Goal: Task Accomplishment & Management: Complete application form

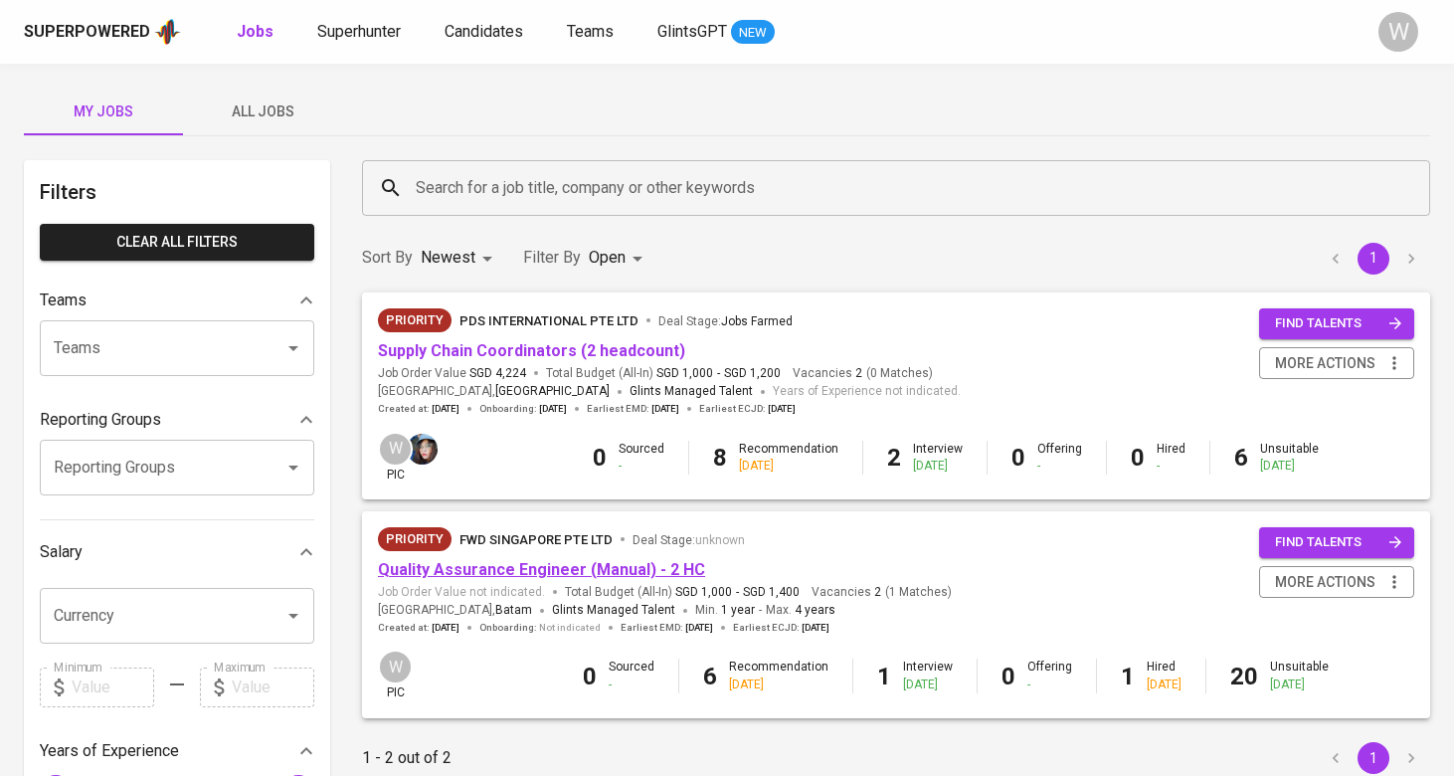
click at [512, 564] on link "Quality Assurance Engineer (Manual) - 2 HC" at bounding box center [541, 569] width 327 height 19
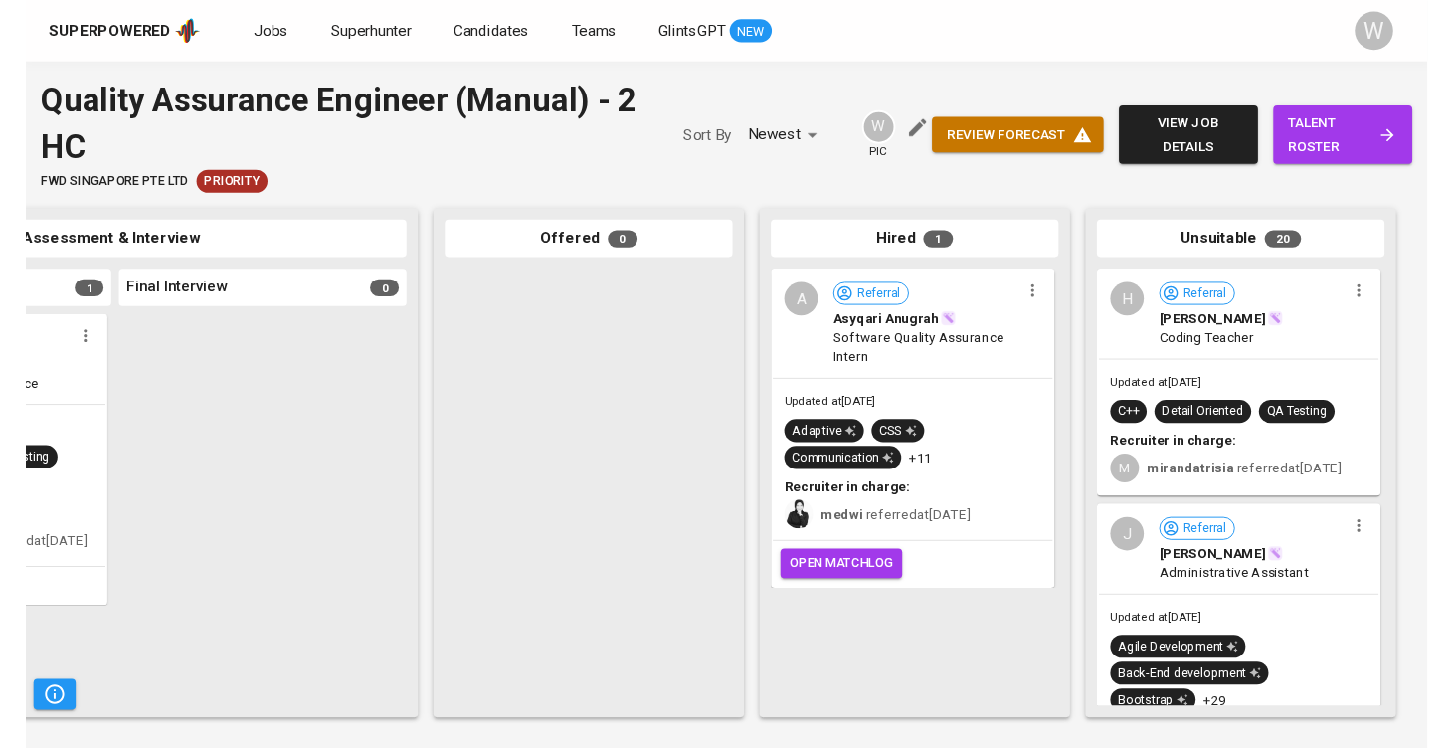
scroll to position [0, 914]
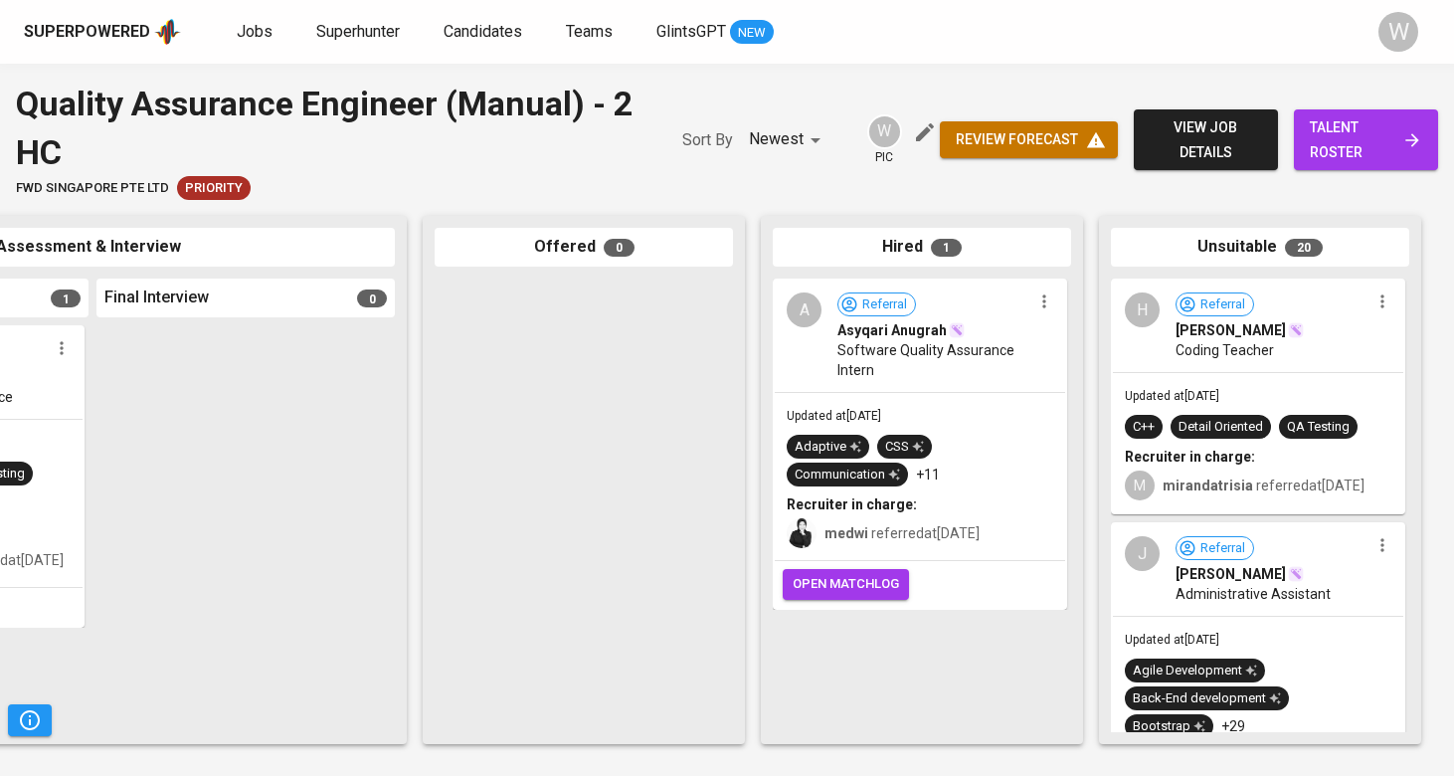
click at [1332, 161] on span "talent roster" at bounding box center [1366, 139] width 112 height 49
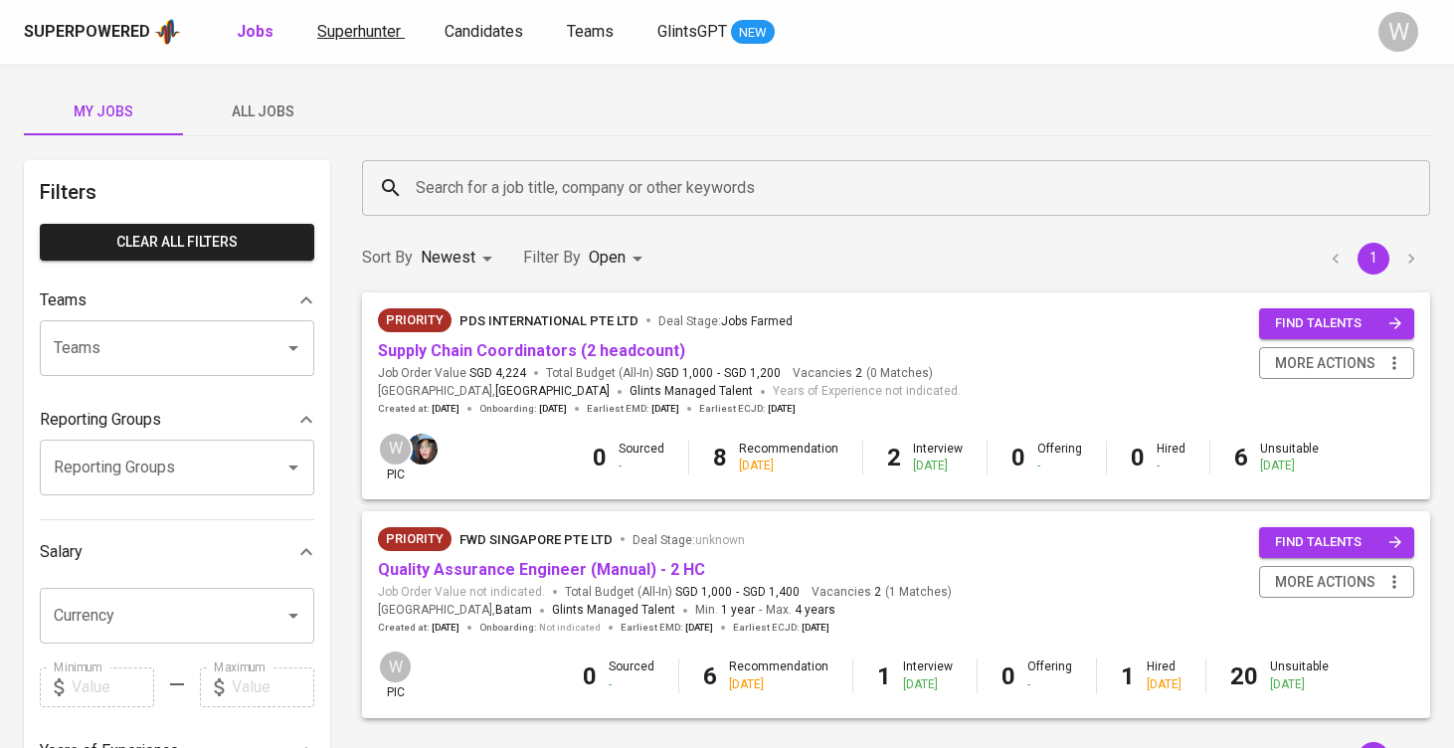
click at [345, 36] on span "Superhunter" at bounding box center [359, 31] width 84 height 19
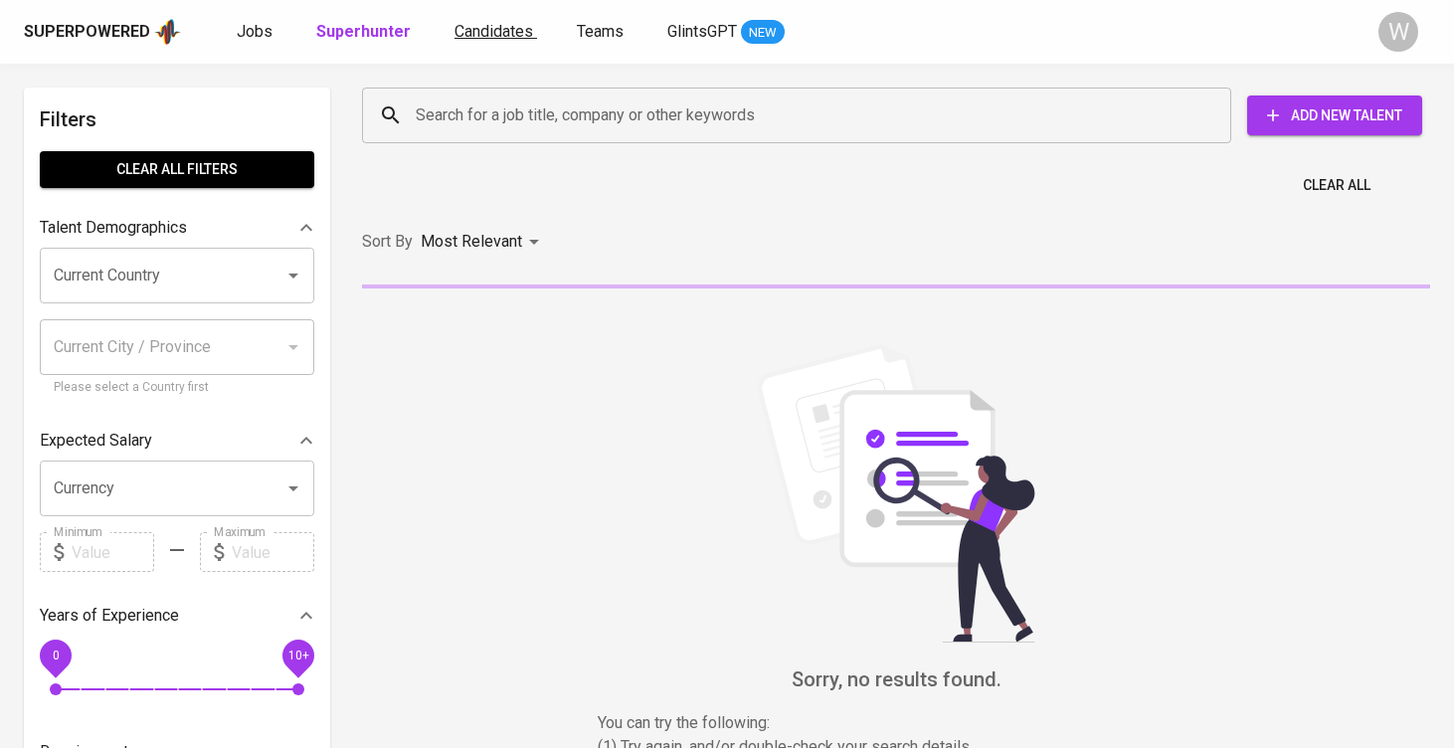
click at [484, 29] on span "Candidates" at bounding box center [494, 31] width 79 height 19
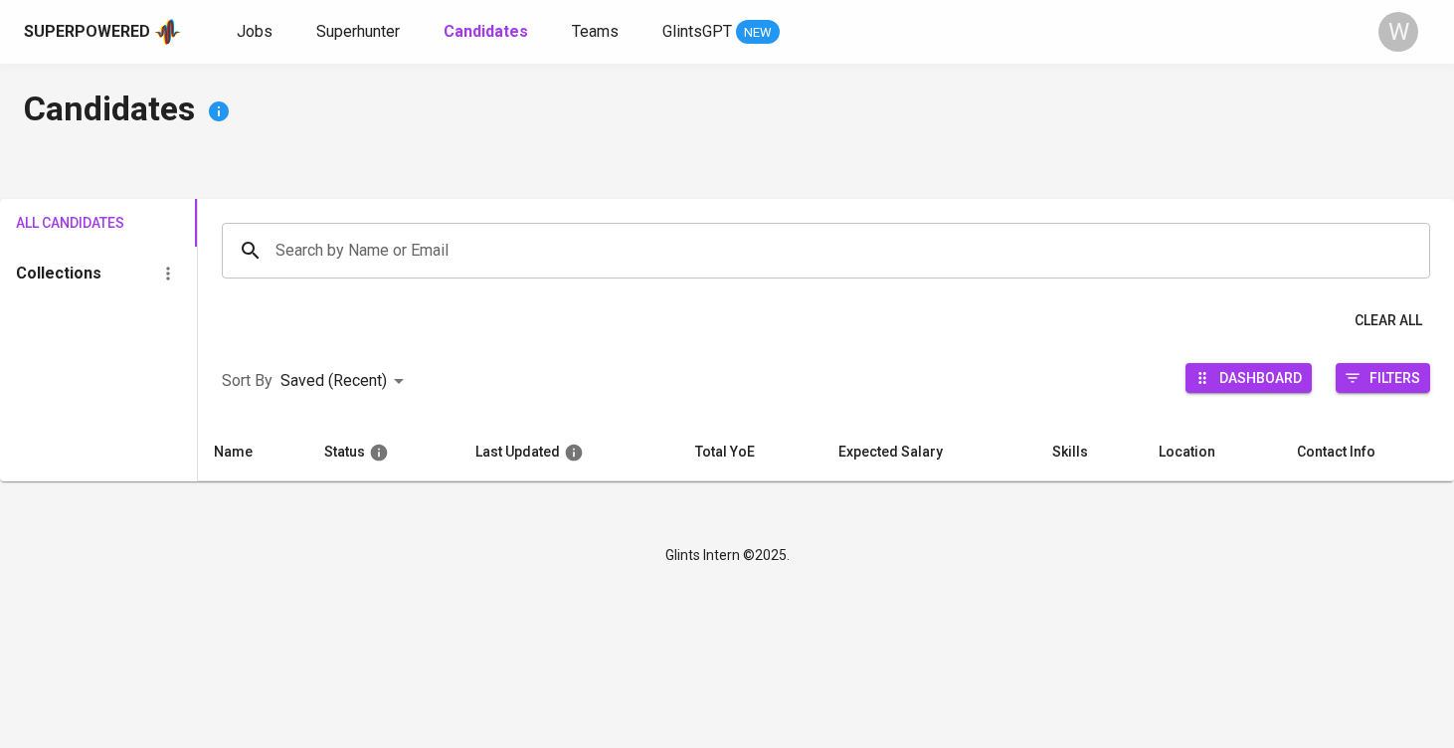
click at [434, 268] on input "Search by Name or Email" at bounding box center [831, 251] width 1121 height 38
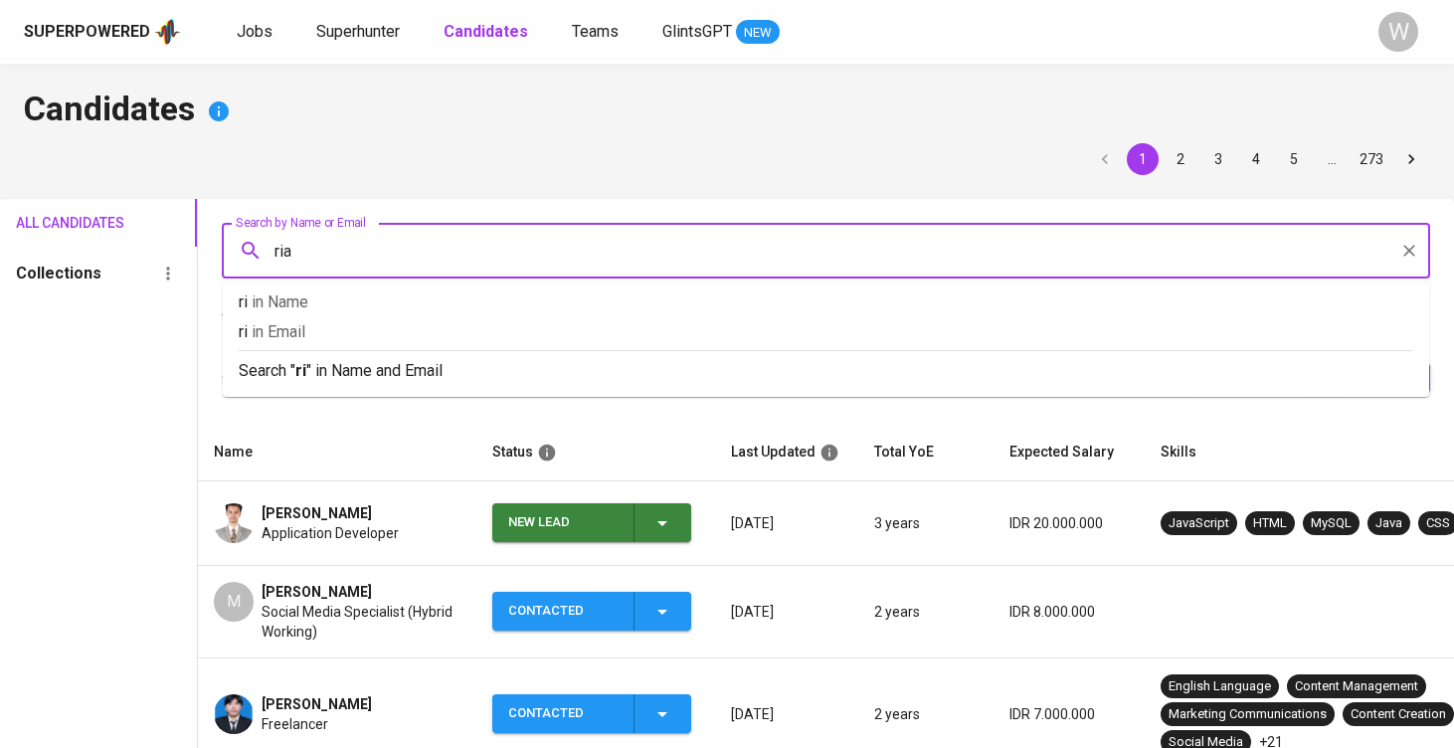
type input "rian"
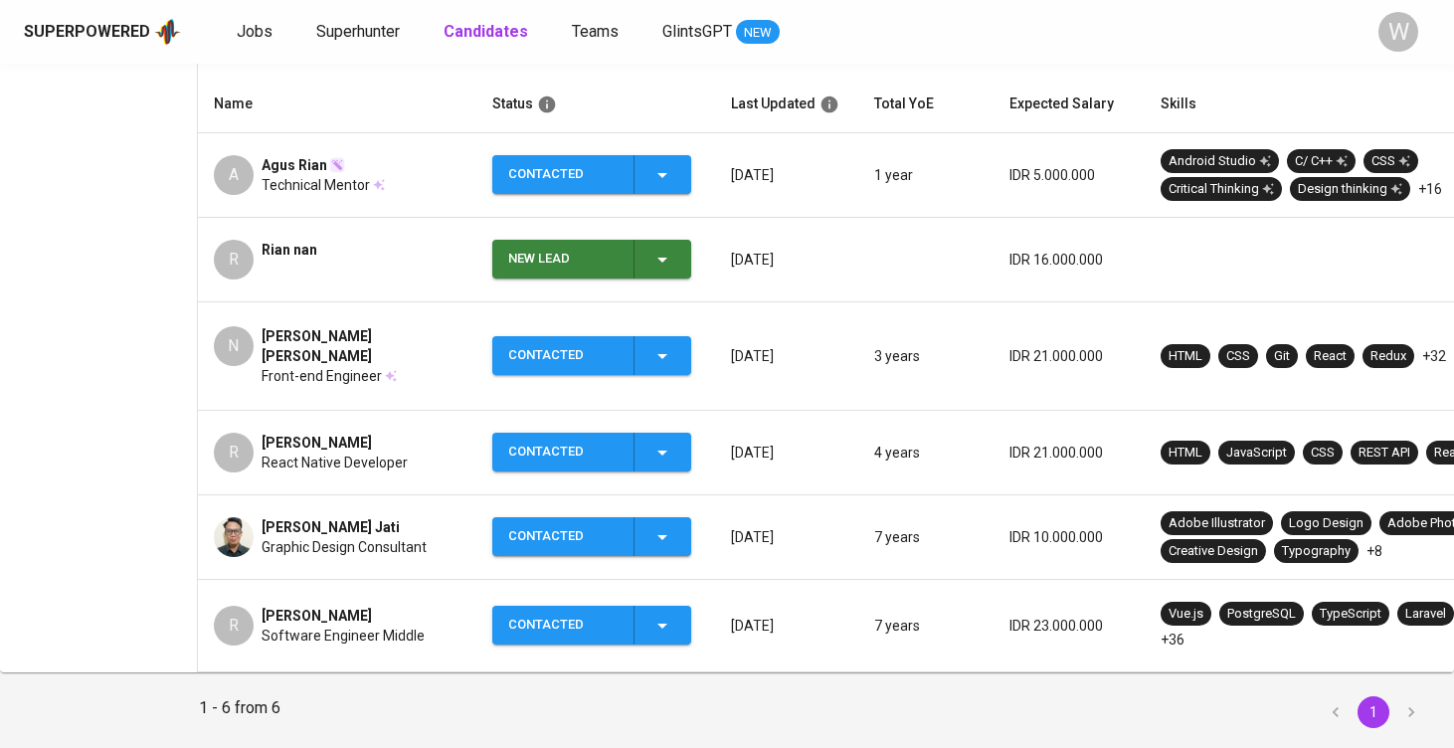
scroll to position [398, 0]
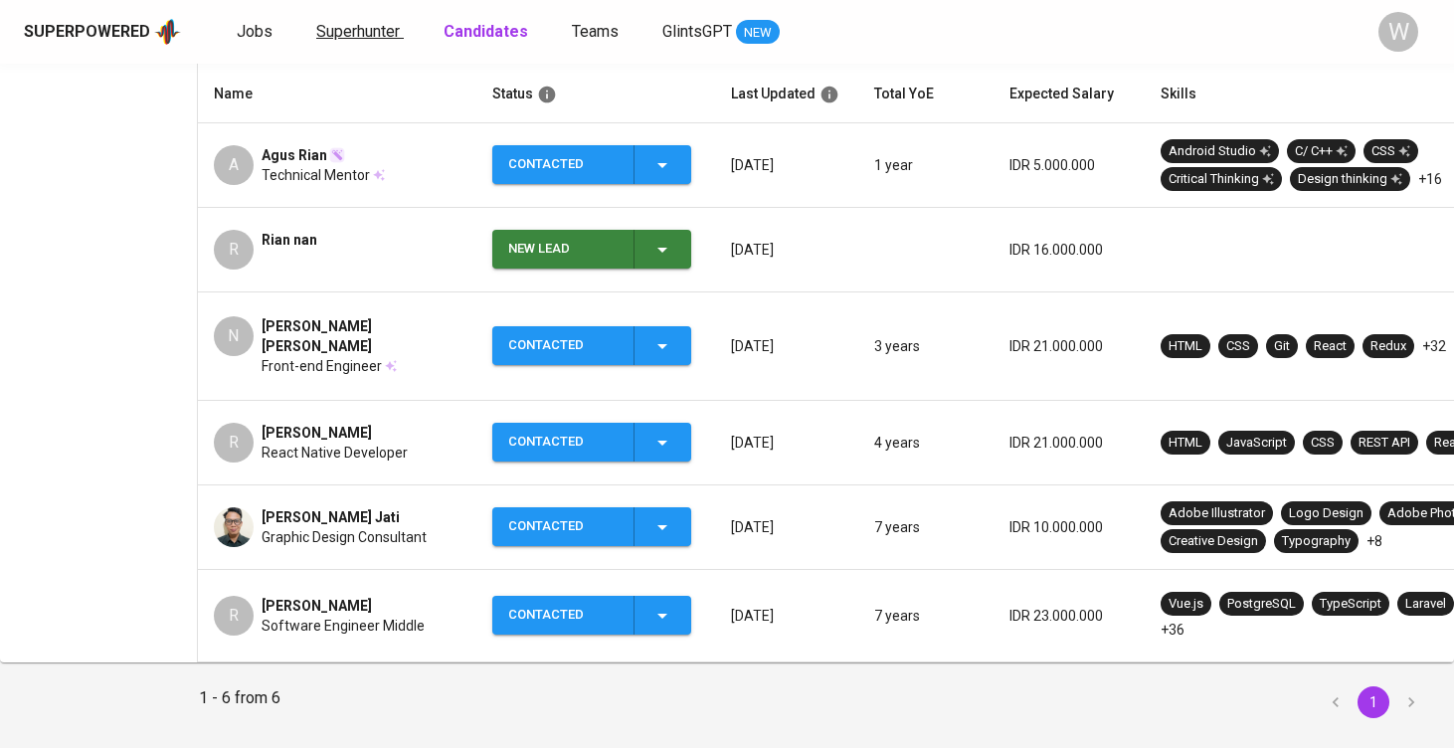
click at [375, 34] on span "Superhunter" at bounding box center [358, 31] width 84 height 19
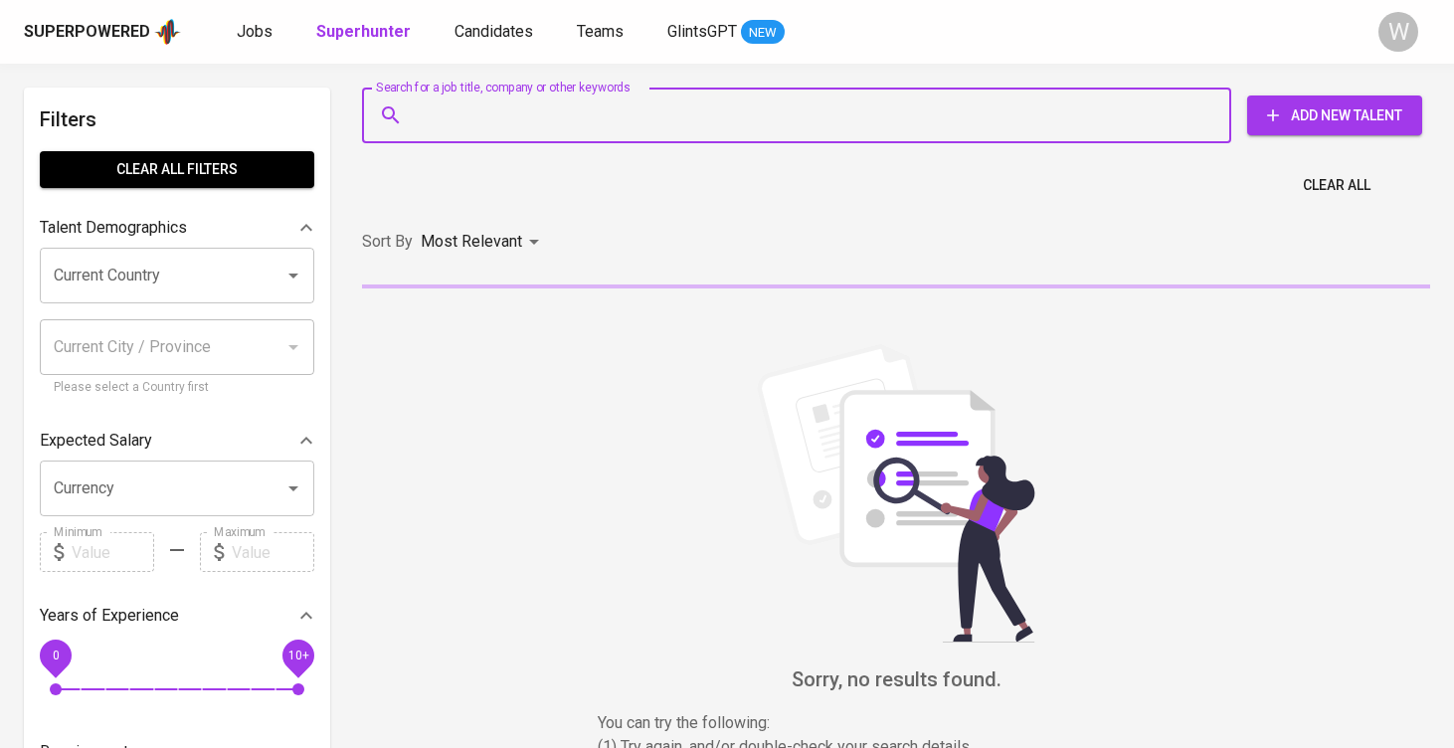
click at [459, 117] on input "Search for a job title, company or other keywords" at bounding box center [802, 115] width 782 height 38
paste input "[EMAIL_ADDRESS][PERSON_NAME][DOMAIN_NAME]"
type input "[EMAIL_ADDRESS][PERSON_NAME][DOMAIN_NAME]"
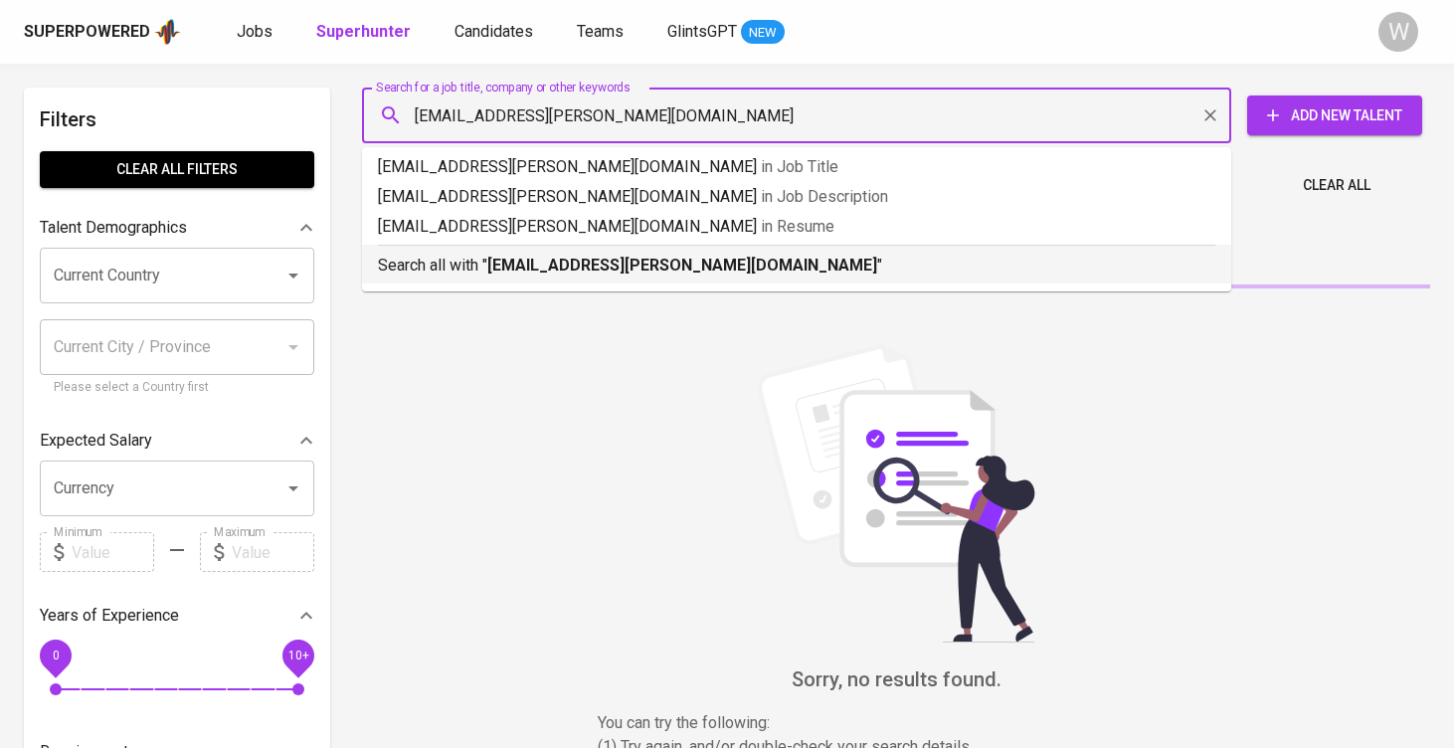
click at [522, 254] on p "Search all with " rian.h.santoso@gmail.com "" at bounding box center [796, 266] width 837 height 24
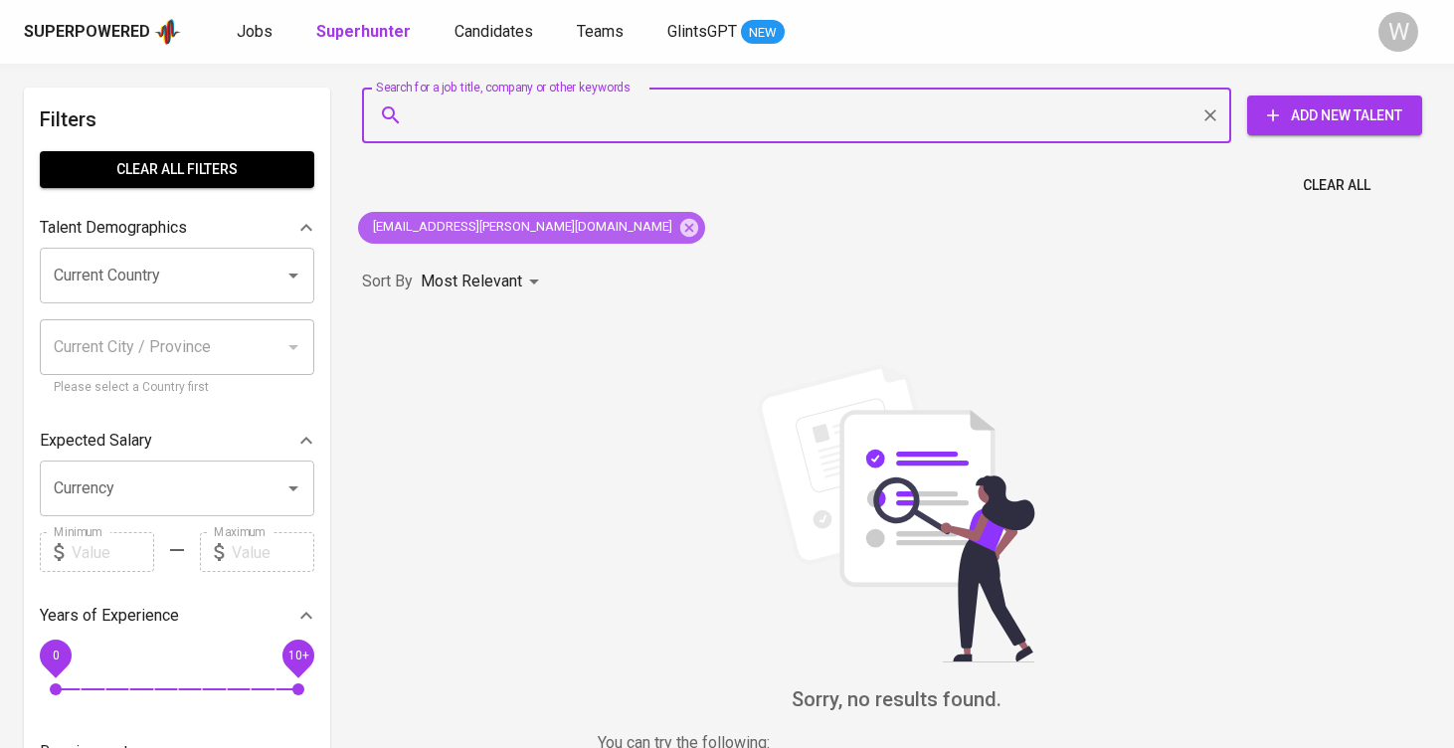
click at [559, 226] on div "[EMAIL_ADDRESS][PERSON_NAME][DOMAIN_NAME]" at bounding box center [531, 228] width 347 height 32
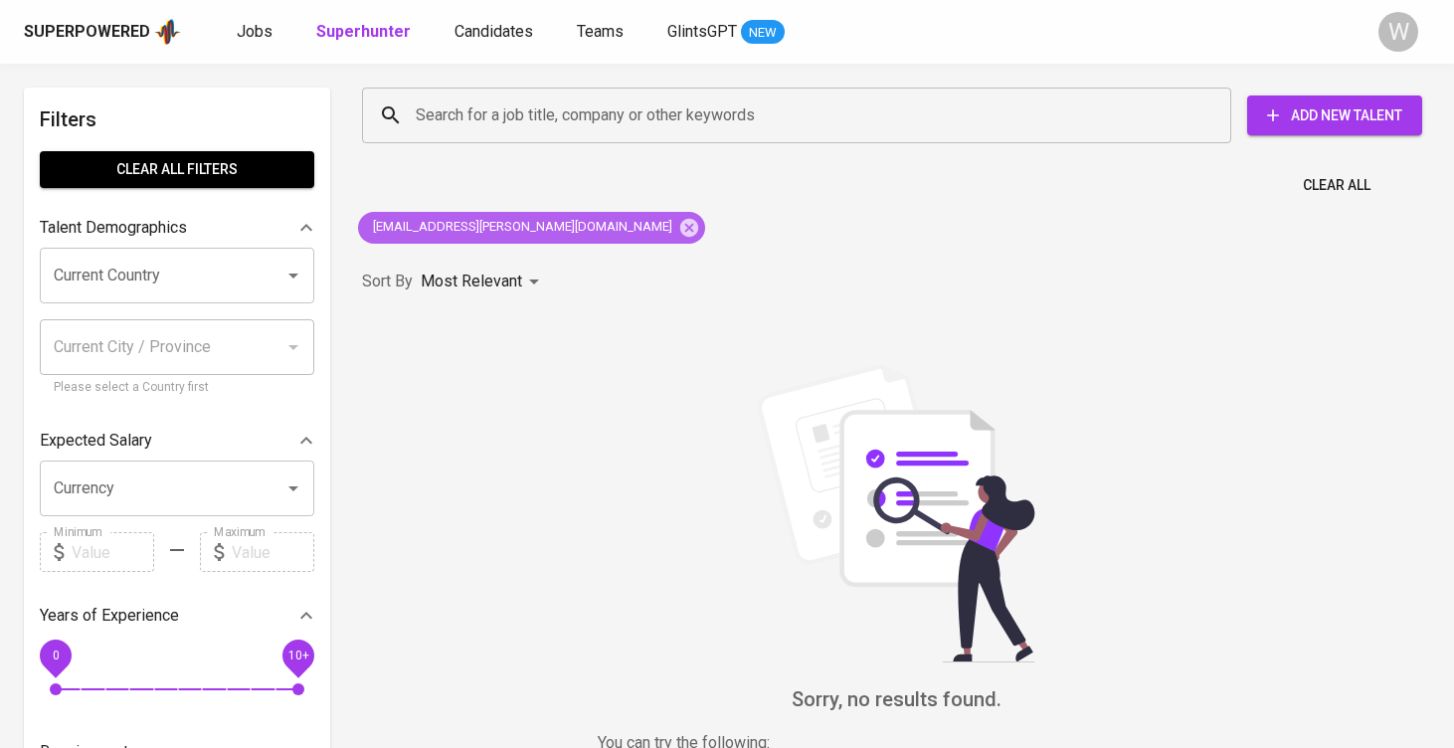
click at [556, 226] on div "[EMAIL_ADDRESS][PERSON_NAME][DOMAIN_NAME]" at bounding box center [531, 228] width 347 height 32
click at [678, 228] on icon at bounding box center [689, 228] width 22 height 22
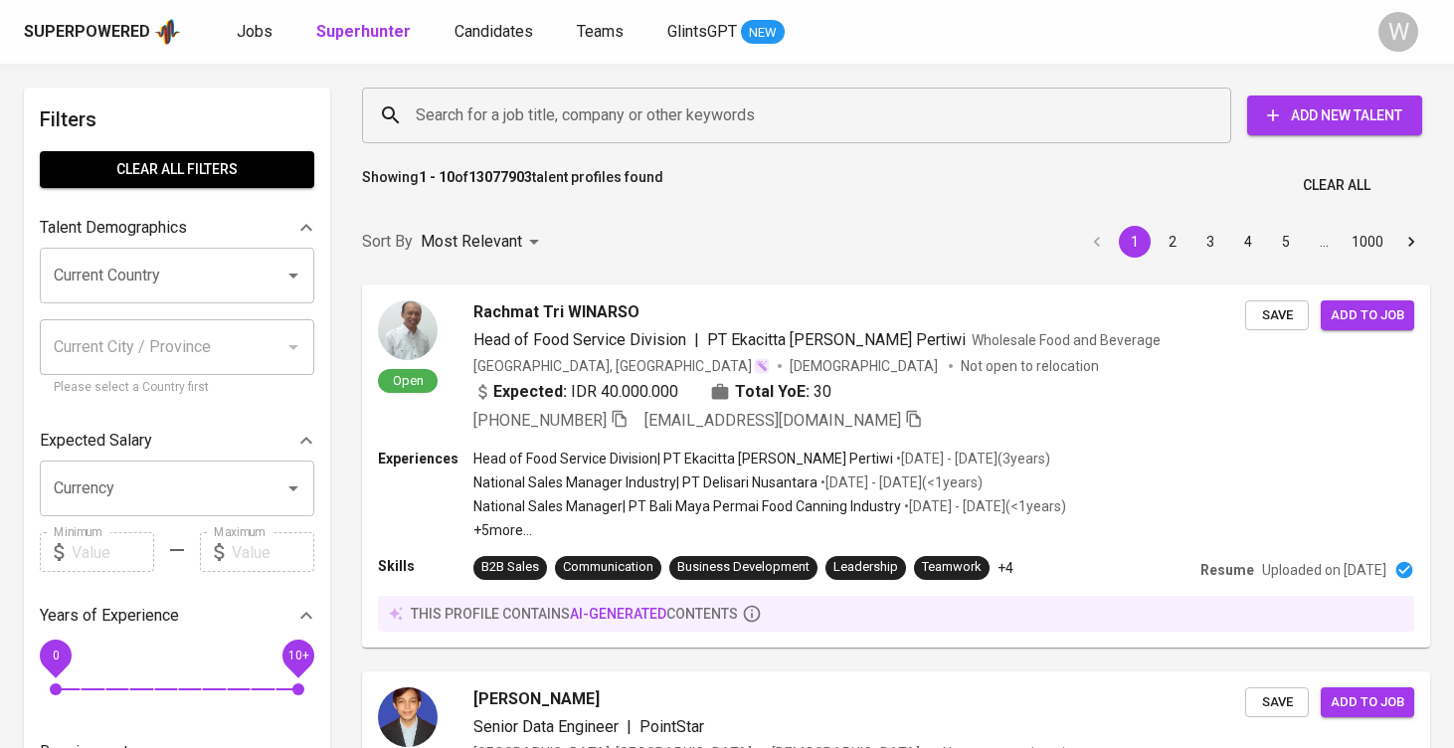
click at [465, 90] on div "Search for a job title, company or other keywords" at bounding box center [796, 116] width 869 height 56
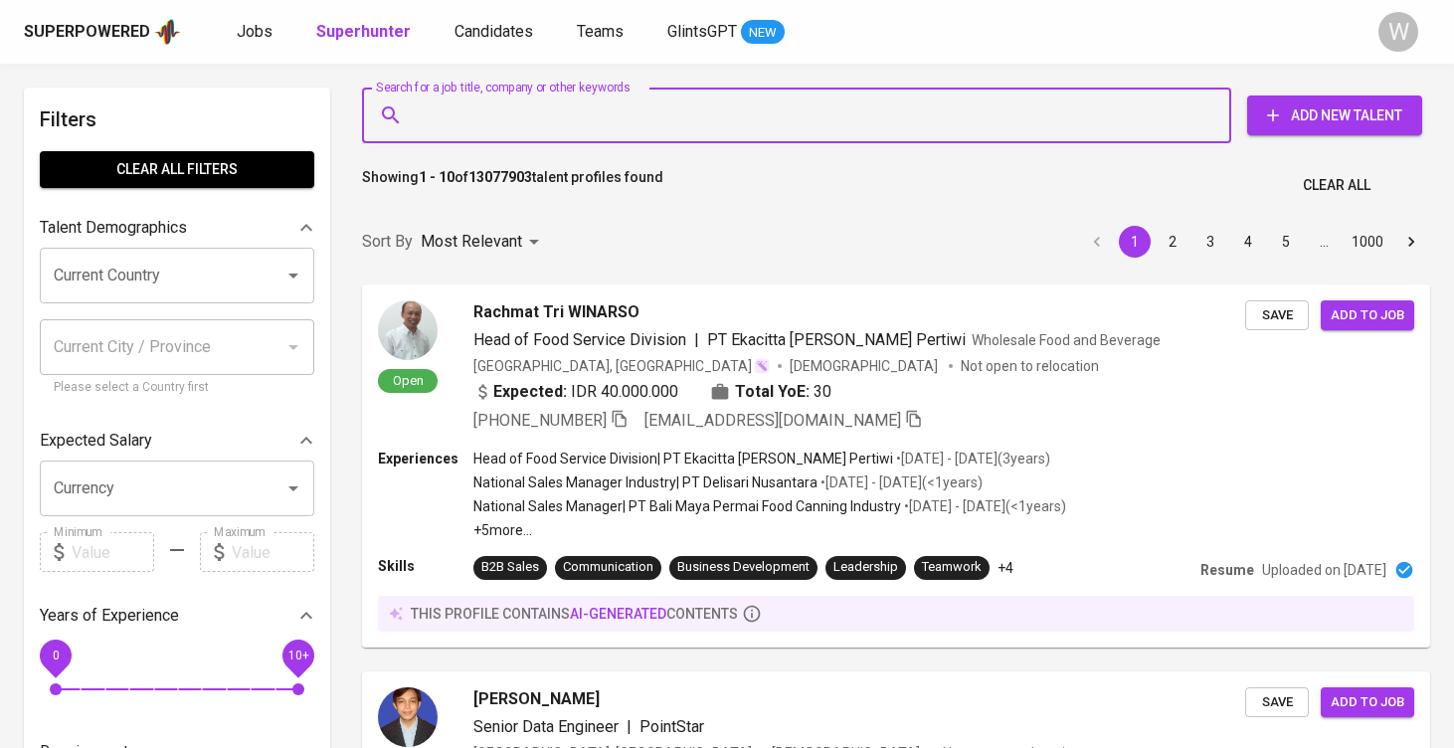
paste input "[EMAIL_ADDRESS][PERSON_NAME][DOMAIN_NAME]"
type input "[EMAIL_ADDRESS][PERSON_NAME][DOMAIN_NAME]"
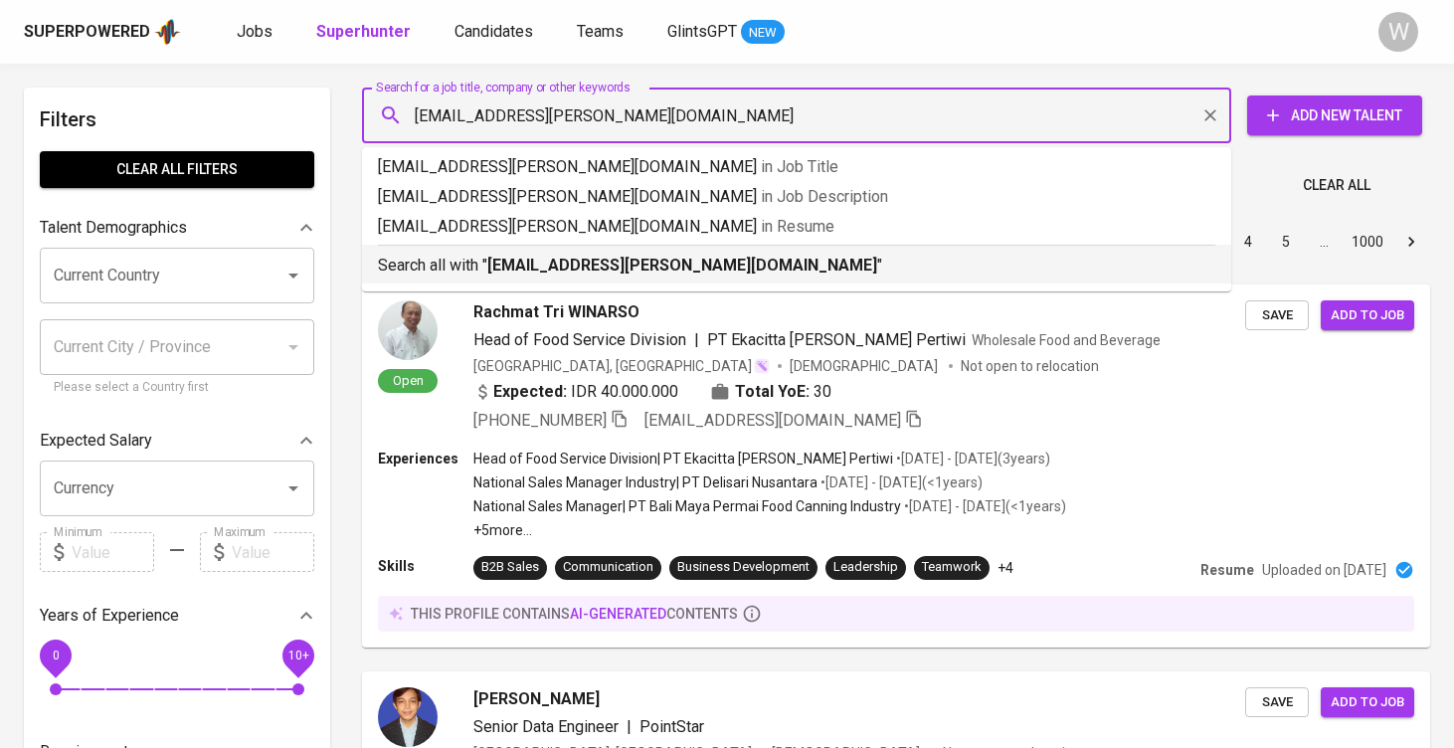
click at [537, 249] on div "Search all with " rian.h.santoso@gmail.com "" at bounding box center [796, 261] width 837 height 33
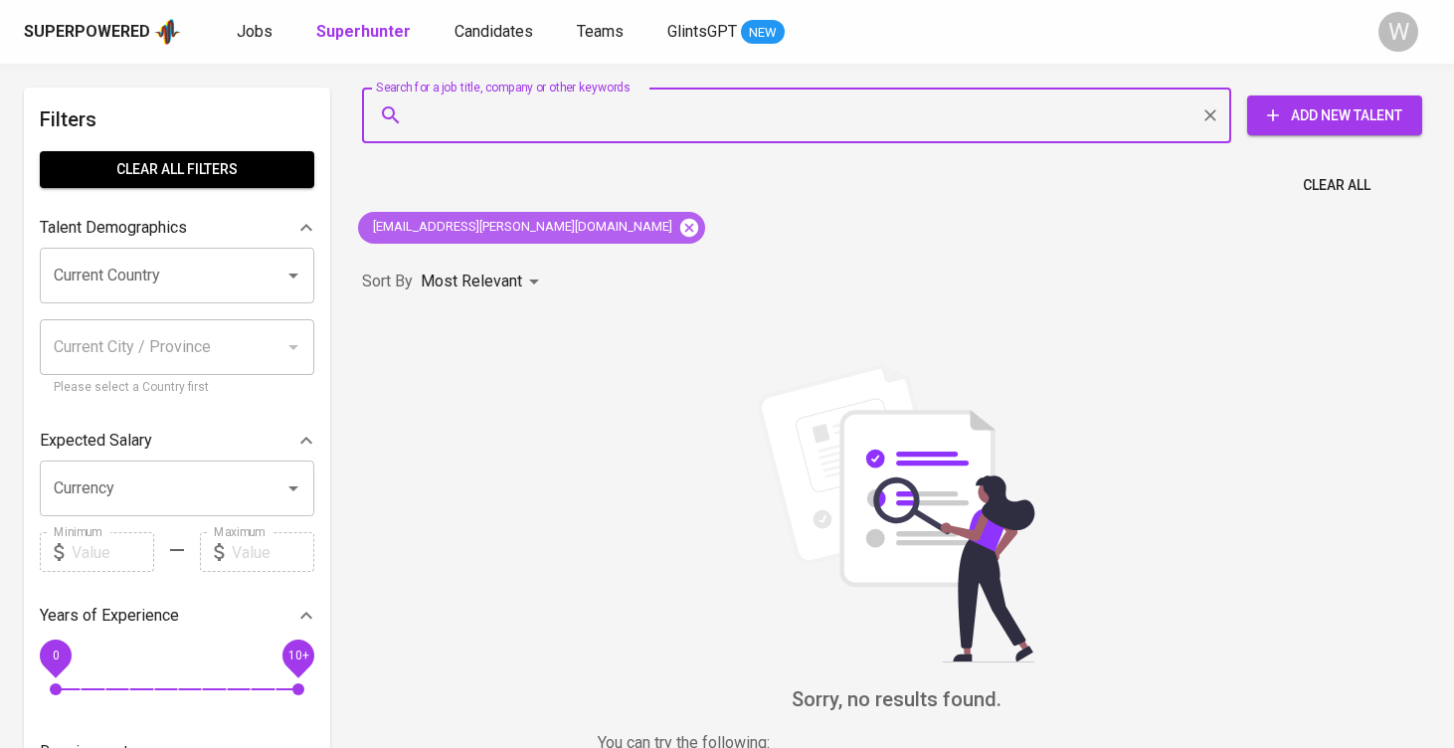
click at [678, 230] on icon at bounding box center [689, 228] width 22 height 22
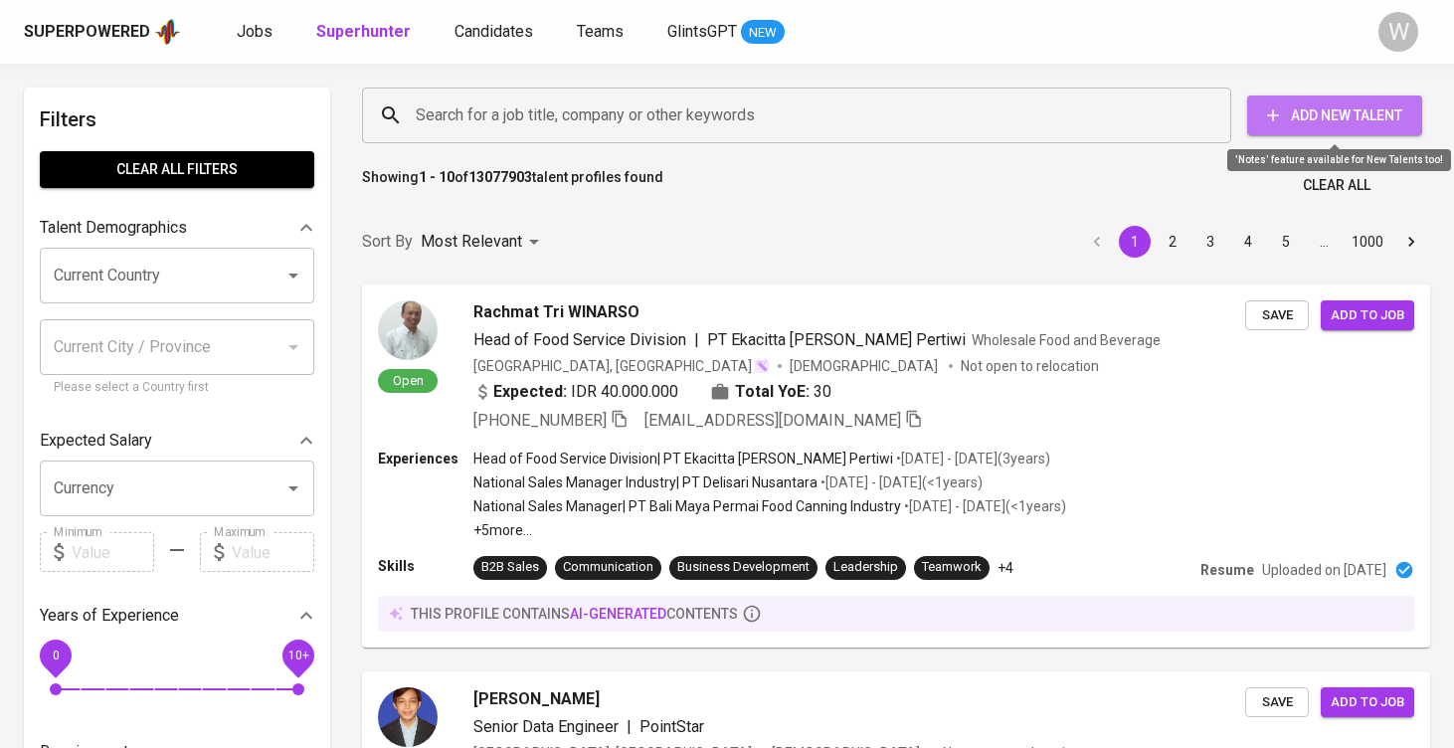
click at [1340, 130] on button "Add New Talent" at bounding box center [1334, 115] width 175 height 40
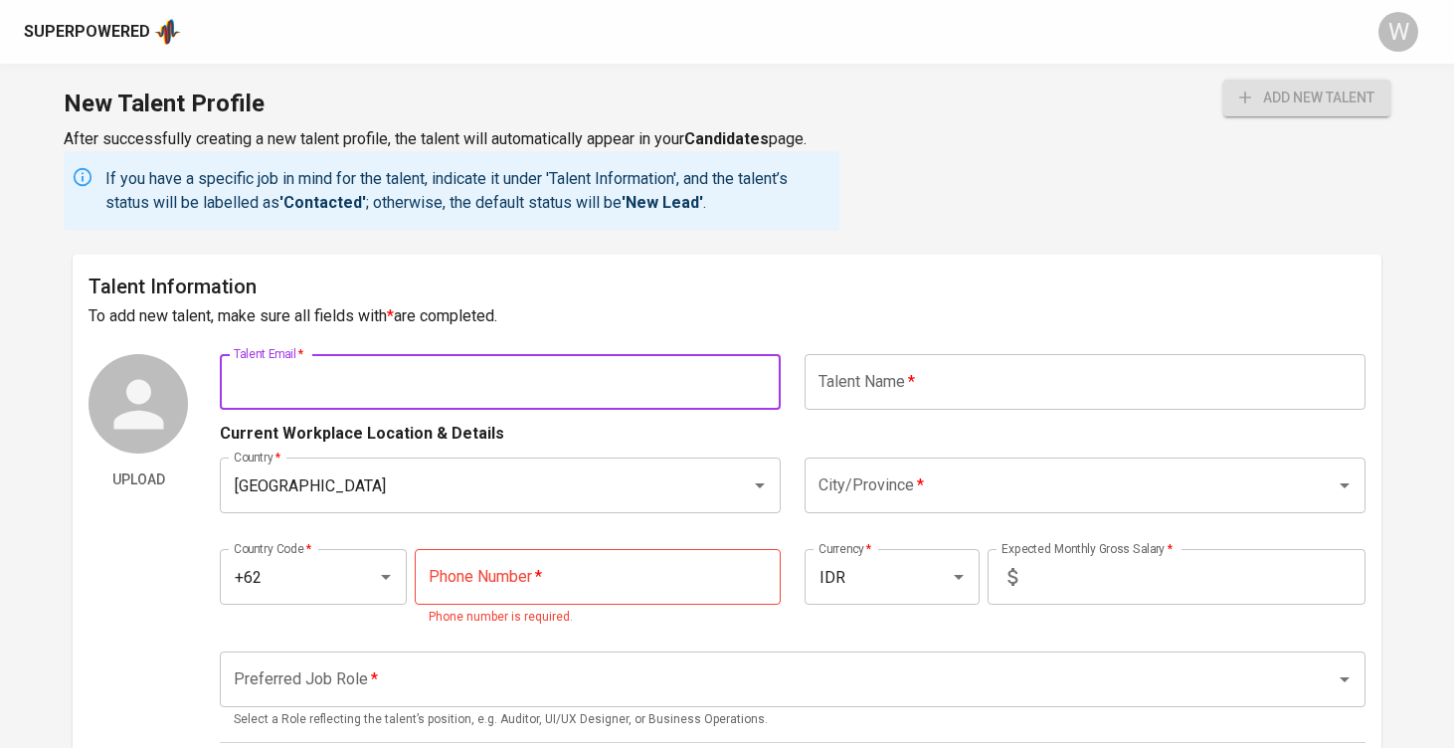
paste input "[EMAIL_ADDRESS][PERSON_NAME][DOMAIN_NAME]"
type input "[EMAIL_ADDRESS][PERSON_NAME][DOMAIN_NAME]"
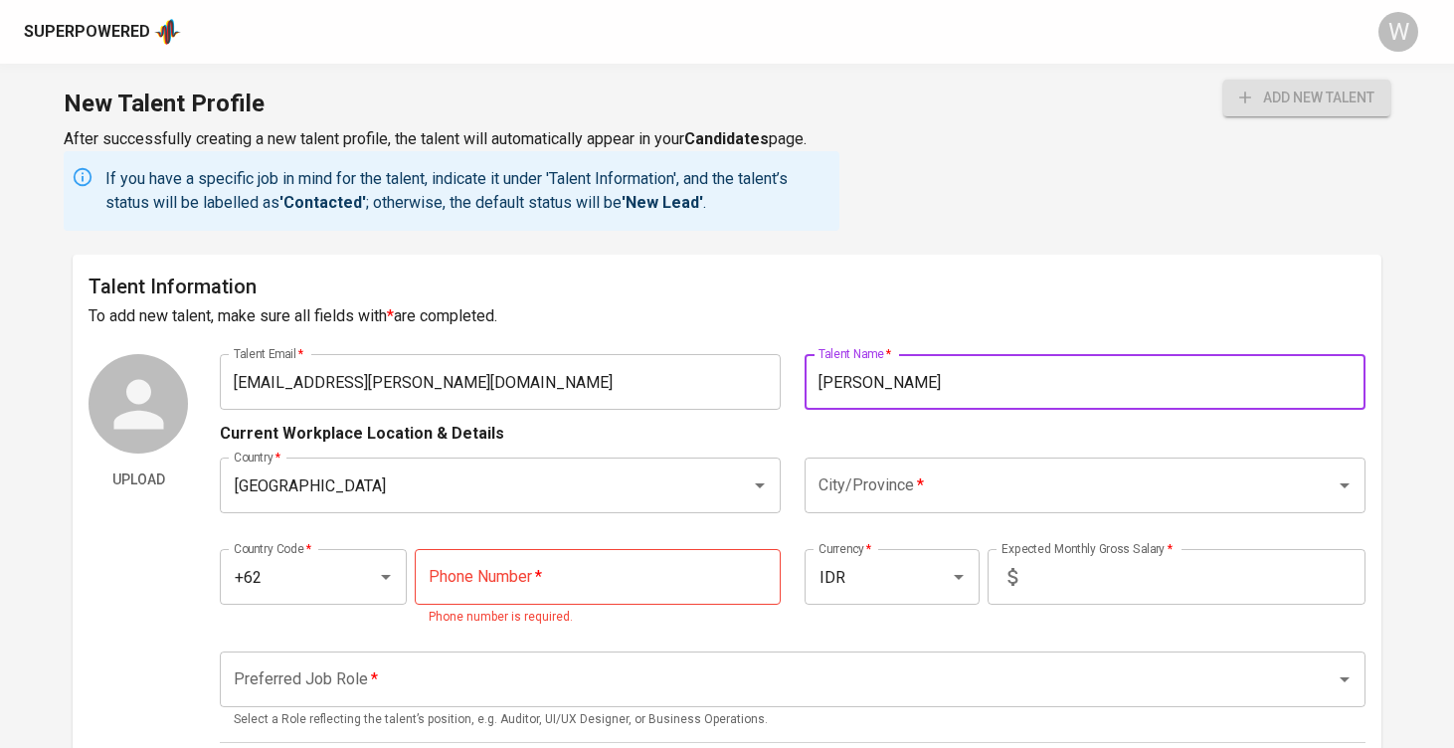
type input "[PERSON_NAME]"
click at [908, 537] on div "Country Code   * +62 Country Code * Phone Number   * Phone Number * Phone numbe…" at bounding box center [793, 582] width 1146 height 114
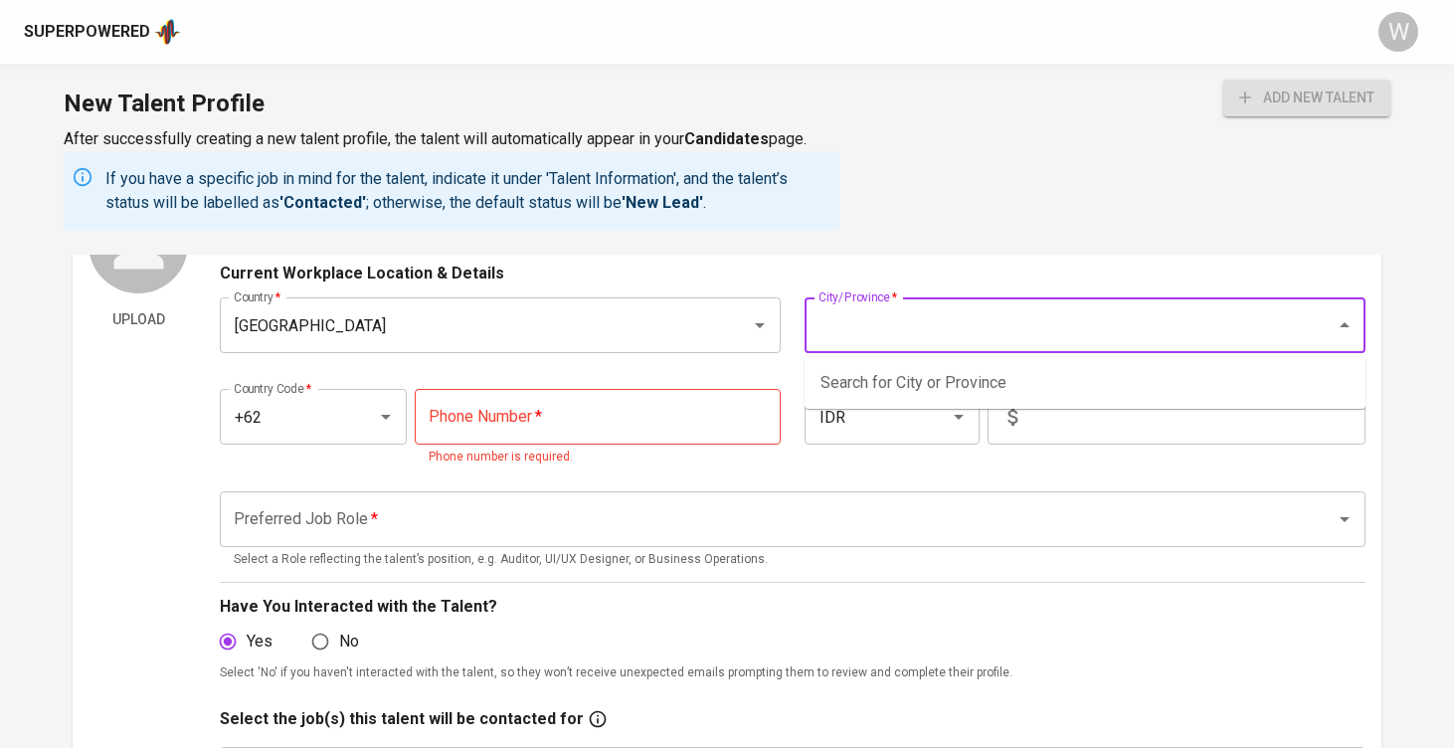
scroll to position [30, 0]
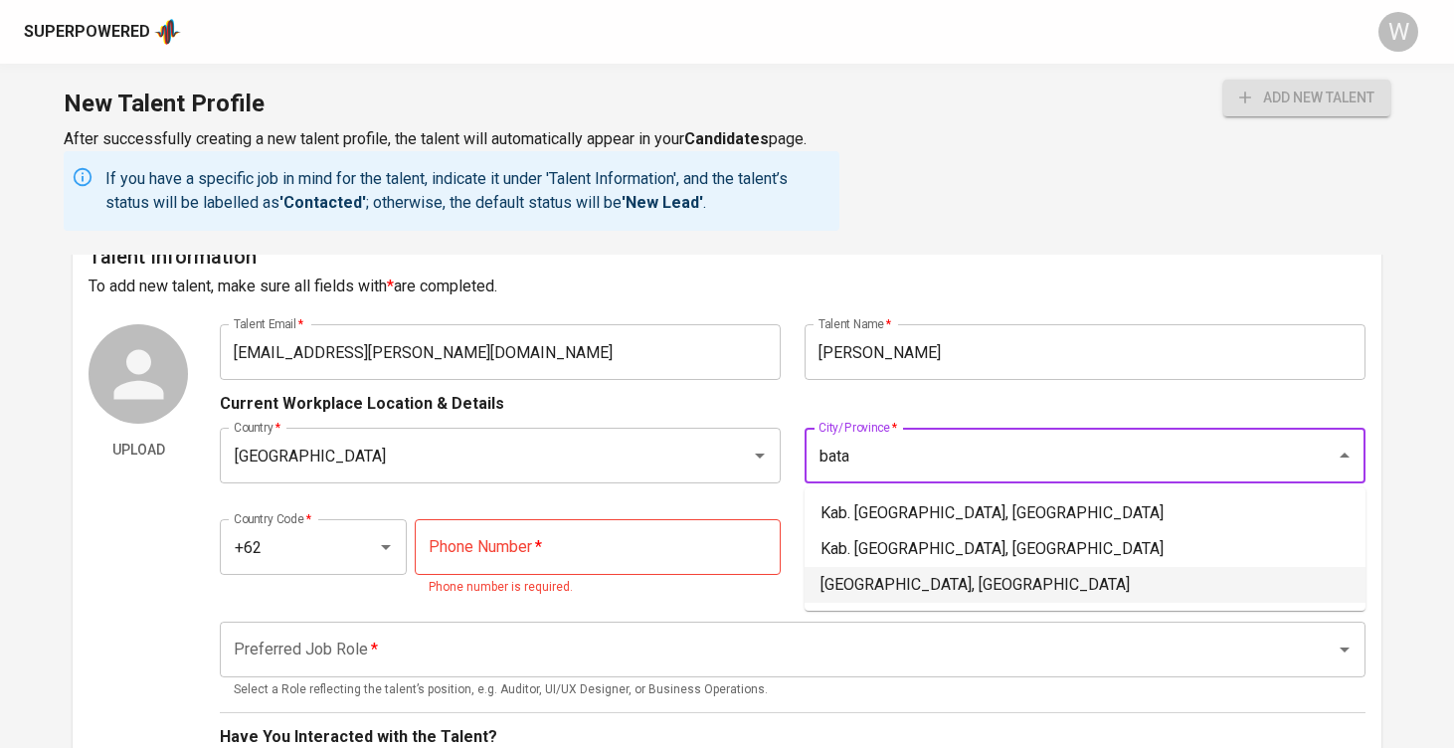
click at [877, 582] on li "[GEOGRAPHIC_DATA], [GEOGRAPHIC_DATA]" at bounding box center [1085, 585] width 561 height 36
type input "[GEOGRAPHIC_DATA], [GEOGRAPHIC_DATA]"
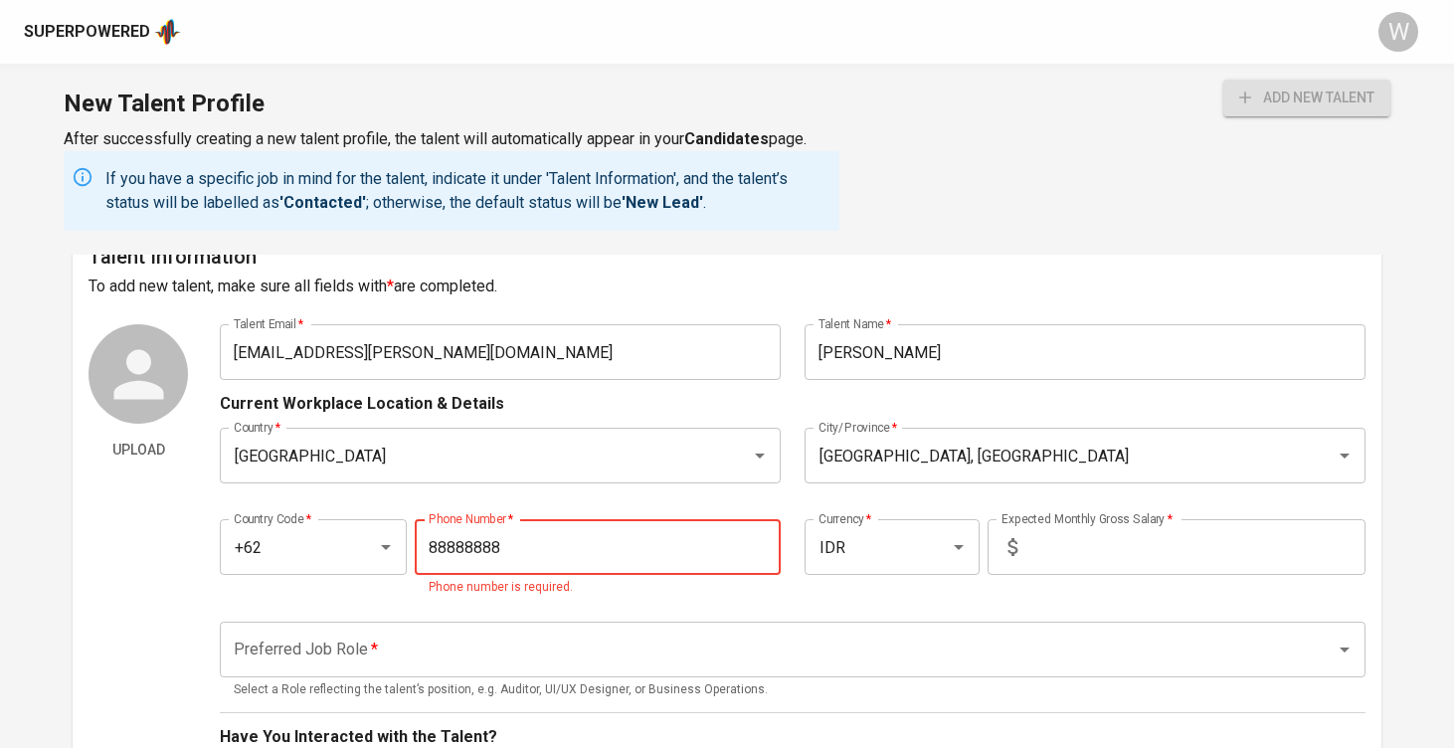
type input "[PHONE_NUMBER]"
click at [1069, 554] on input "text" at bounding box center [1195, 547] width 340 height 56
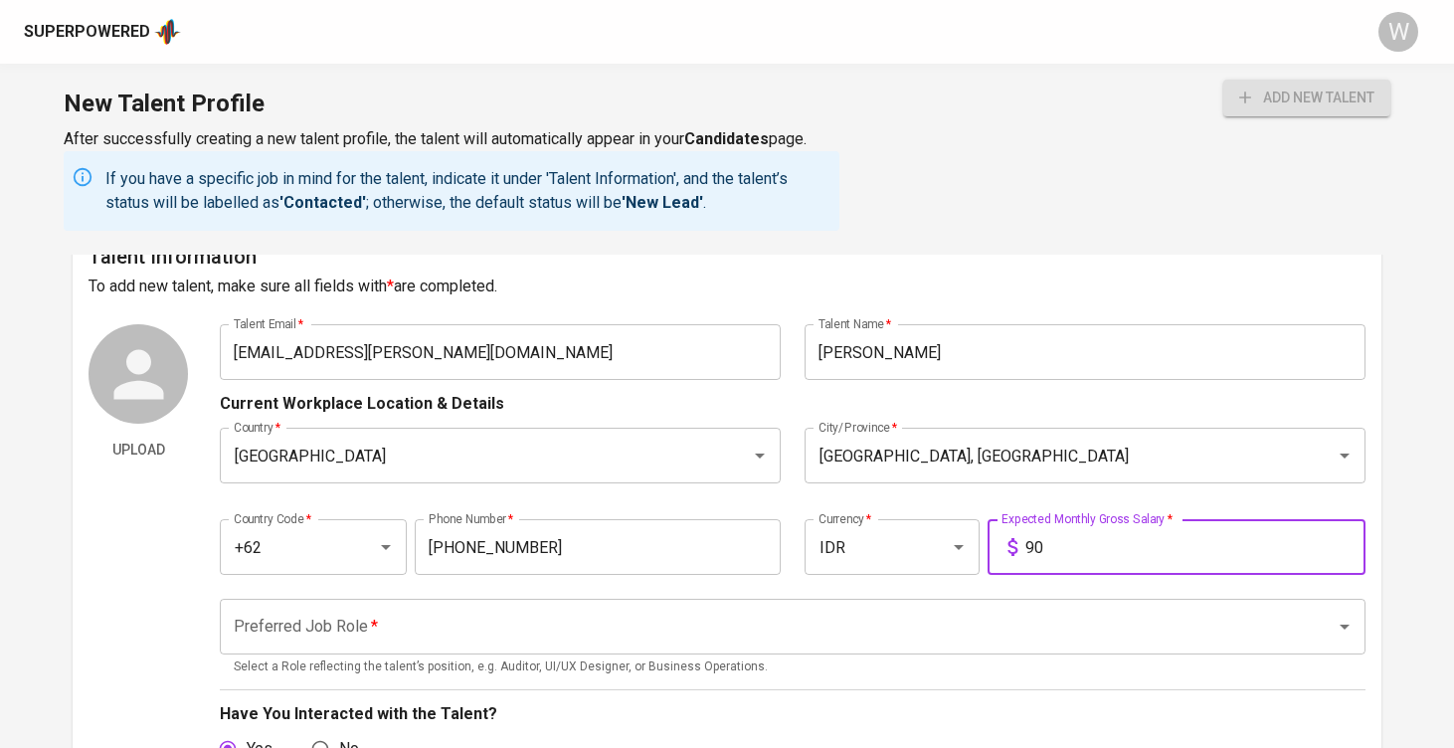
type input "9"
type input "10.000.000"
click at [983, 646] on div "Preferred Job Role *" at bounding box center [793, 627] width 1146 height 56
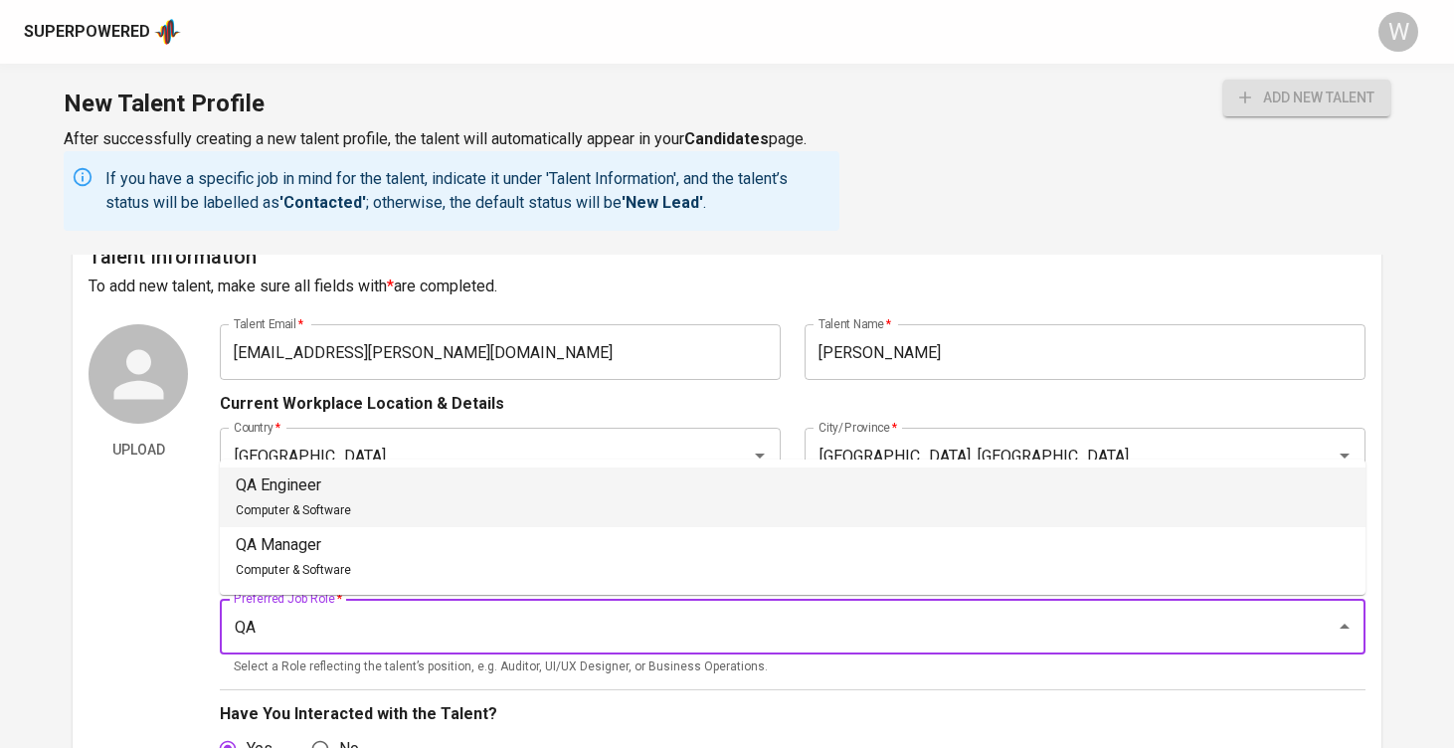
click at [791, 490] on li "QA Engineer Computer & Software" at bounding box center [793, 497] width 1146 height 60
type input "QA Engineer"
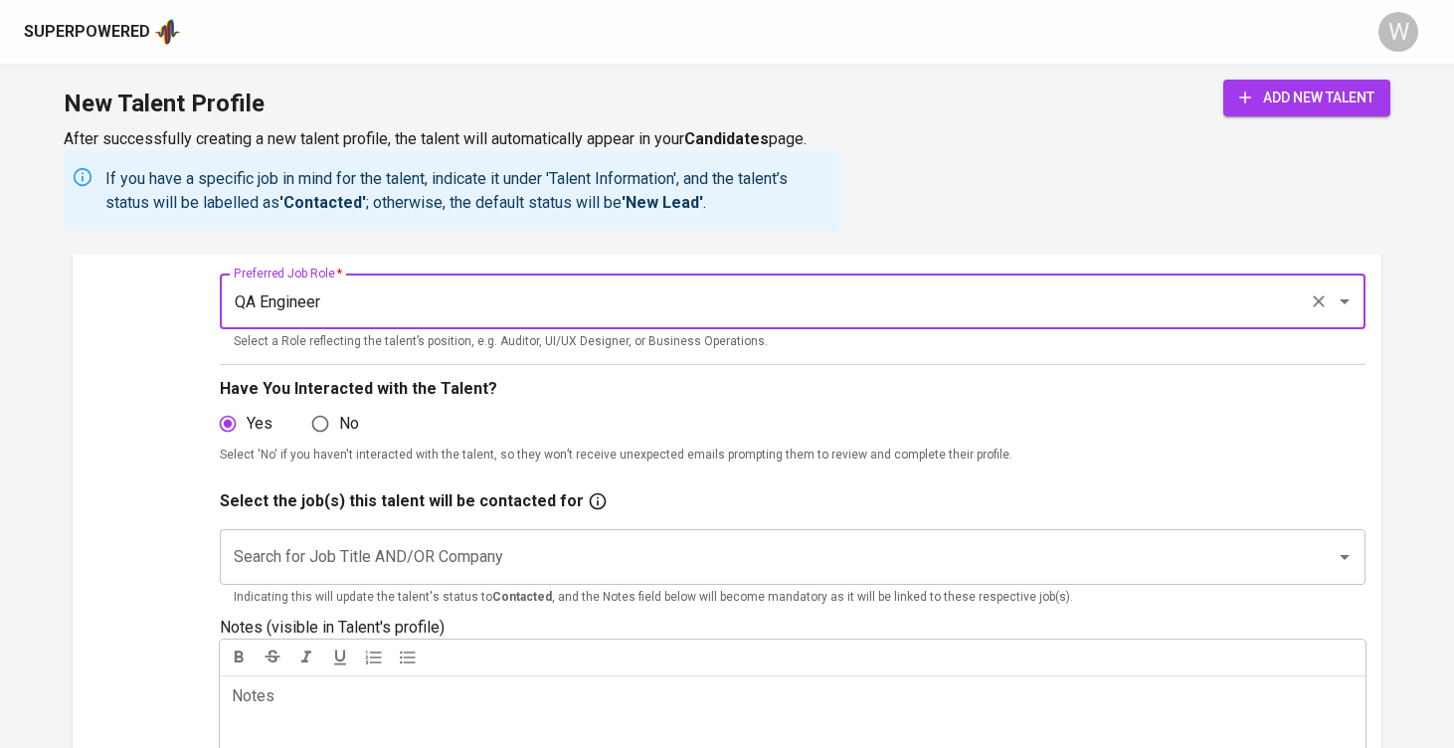
scroll to position [430, 0]
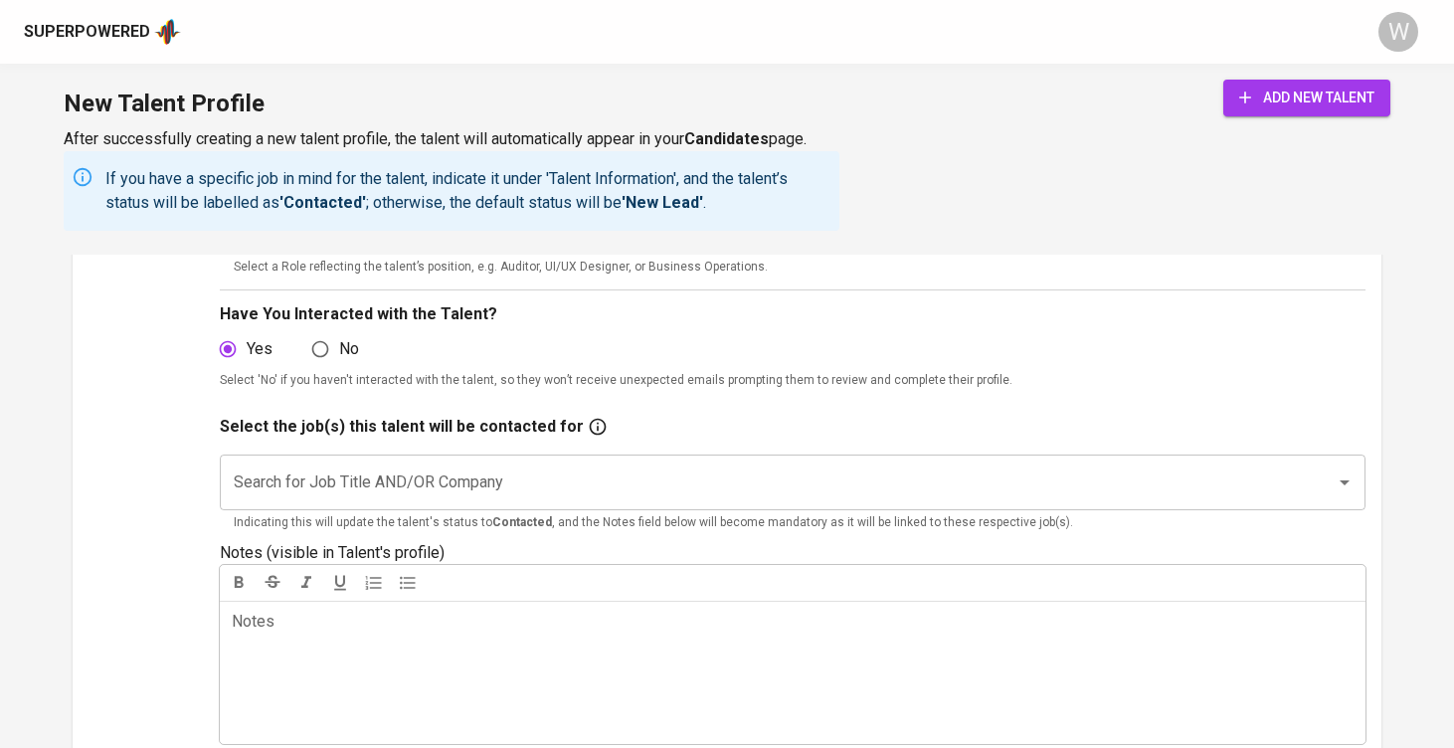
click at [593, 478] on input "Search for Job Title AND/OR Company" at bounding box center [765, 482] width 1072 height 38
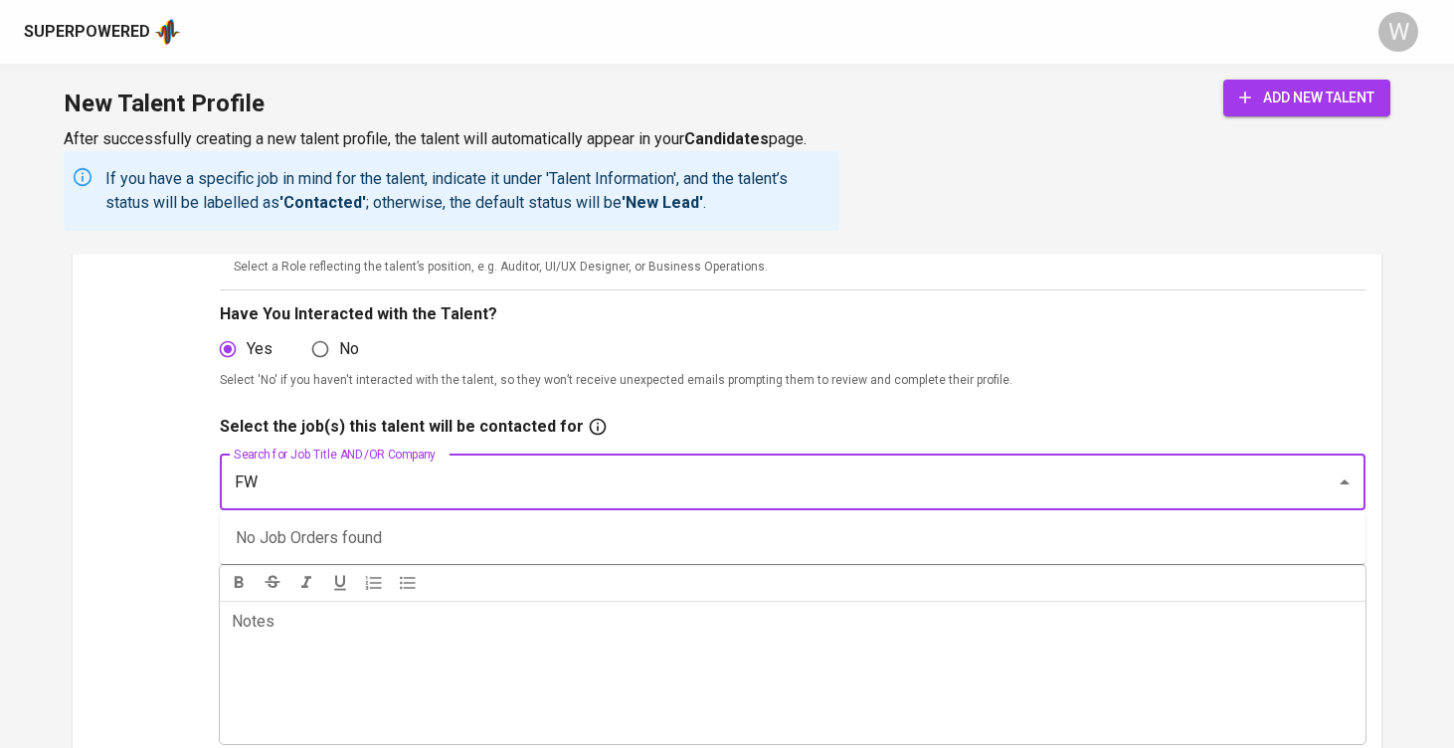
type input "FWD"
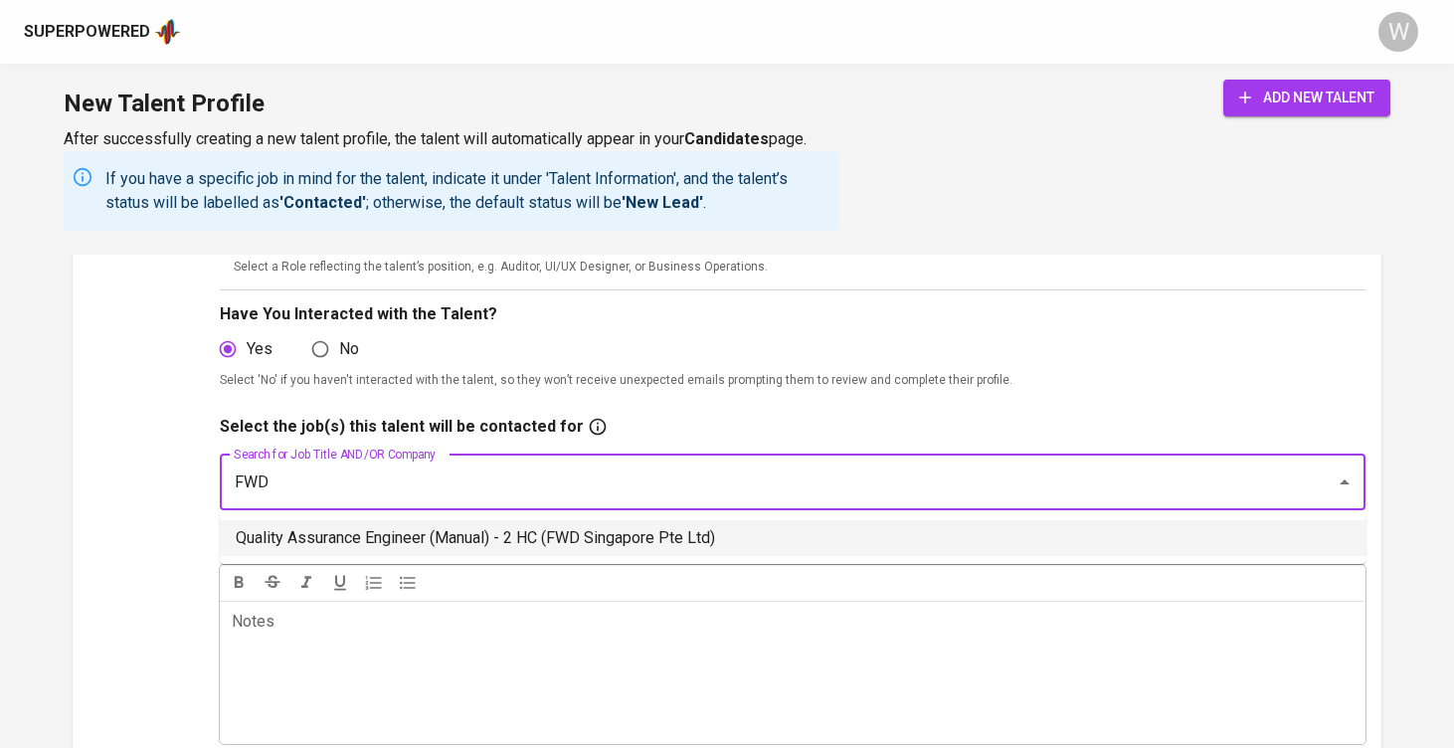
click at [526, 538] on li "Quality Assurance Engineer (Manual) - 2 HC (FWD Singapore Pte Ltd)" at bounding box center [793, 538] width 1146 height 36
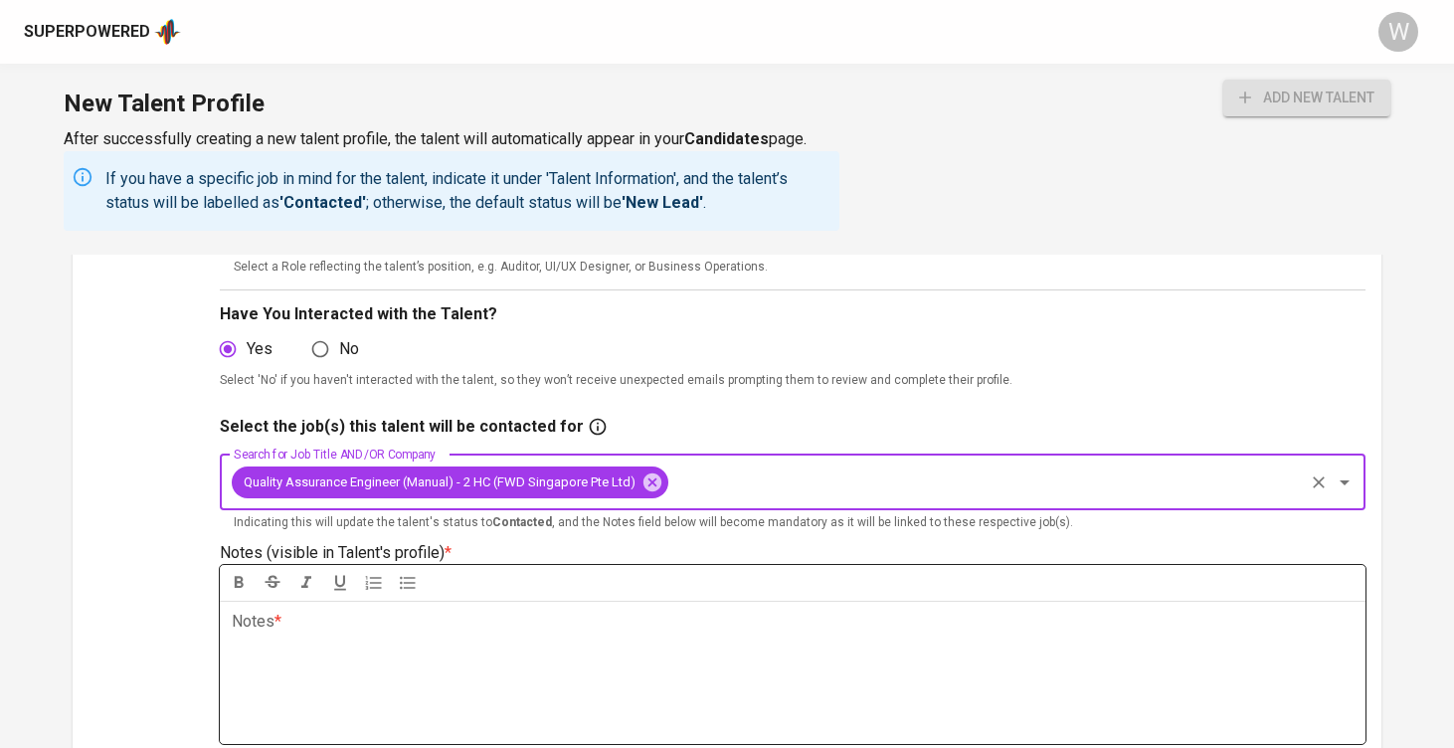
click at [882, 636] on div "Notes * ﻿" at bounding box center [793, 672] width 1146 height 143
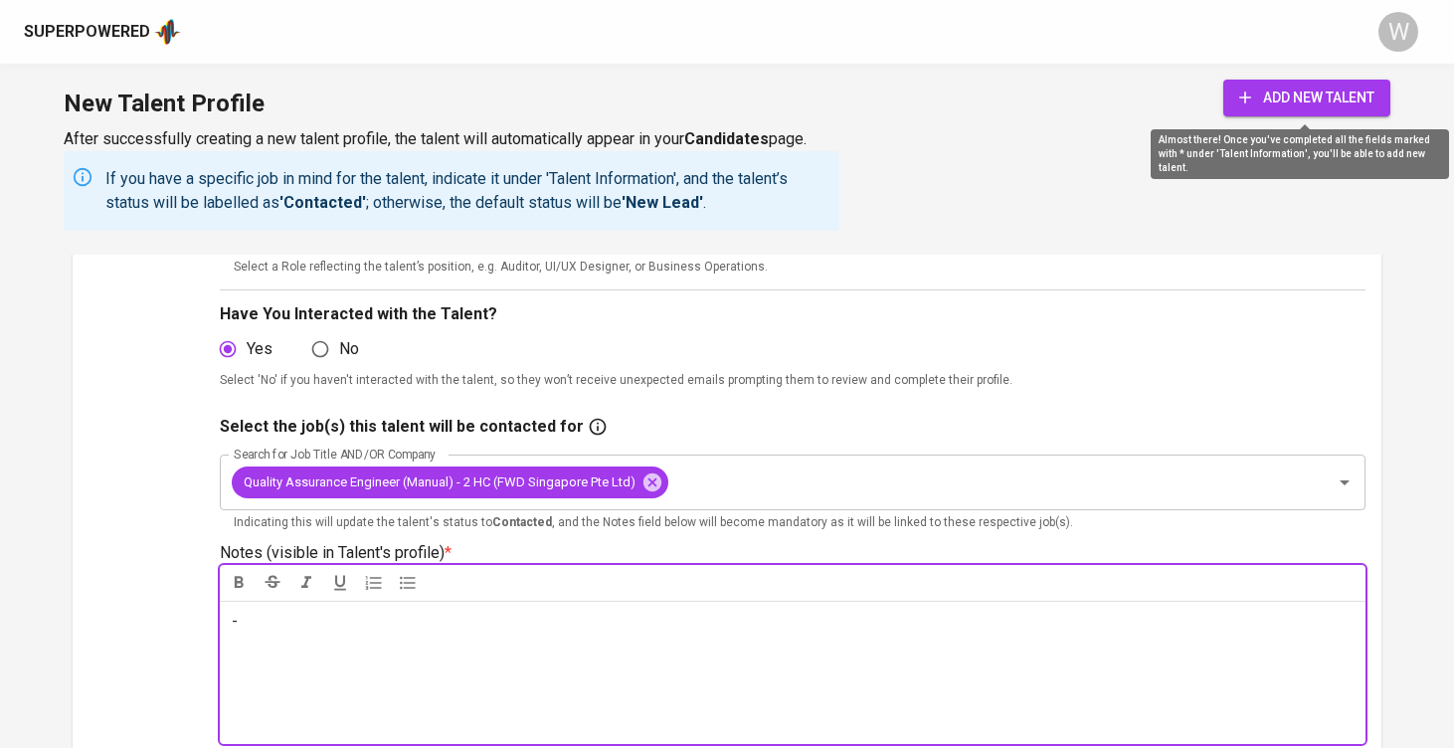
click at [1335, 97] on span "add new talent" at bounding box center [1306, 98] width 135 height 25
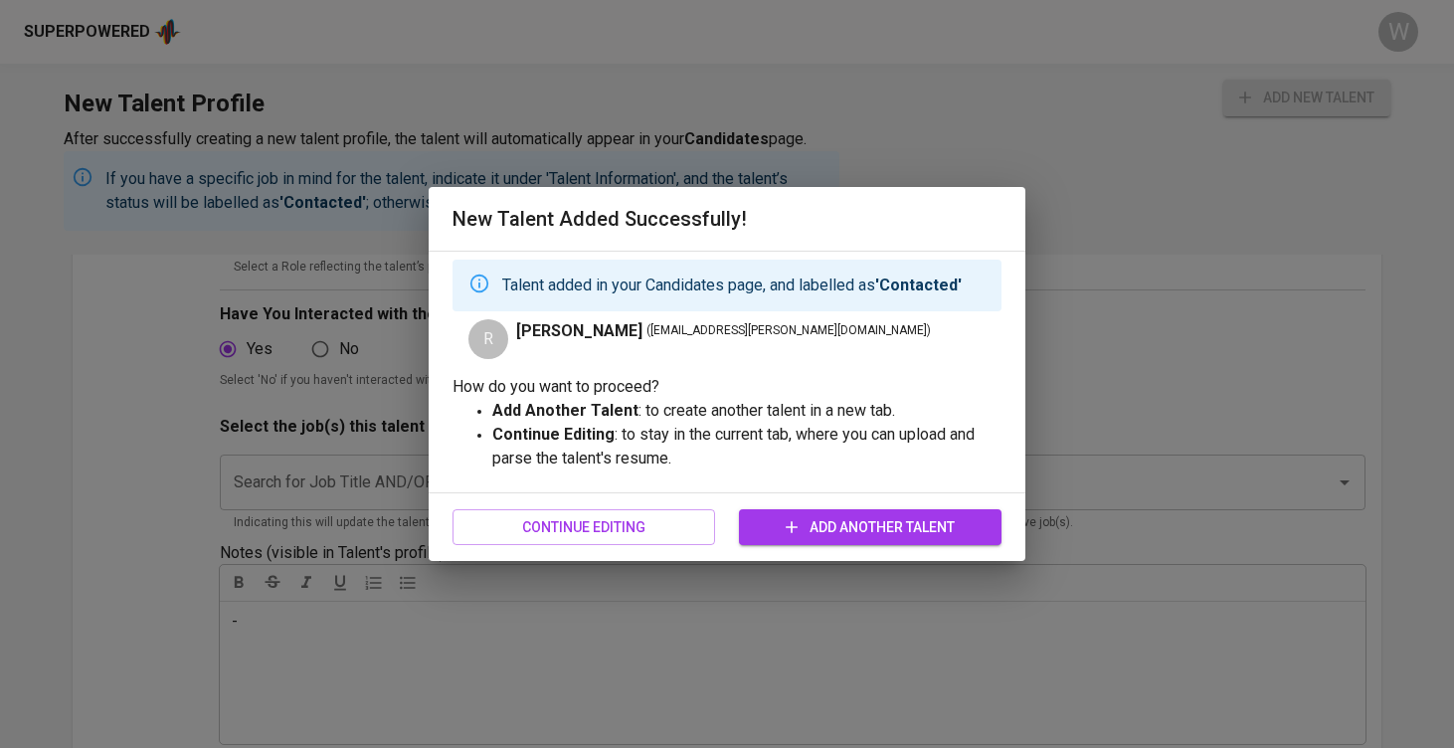
click at [816, 525] on span "Add Another Talent" at bounding box center [870, 527] width 231 height 25
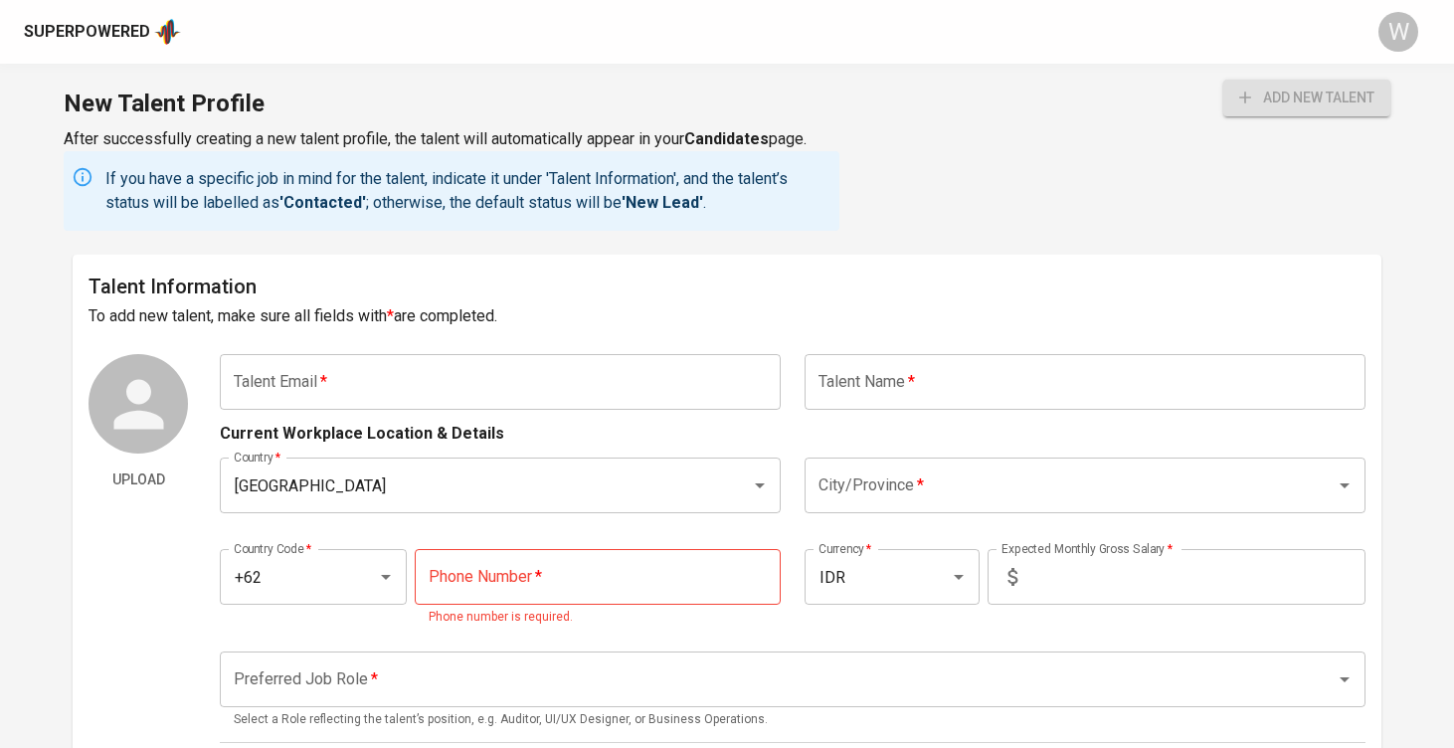
click at [57, 48] on div "Superpowered W" at bounding box center [727, 32] width 1454 height 64
click at [74, 35] on div "Superpowered" at bounding box center [87, 32] width 126 height 23
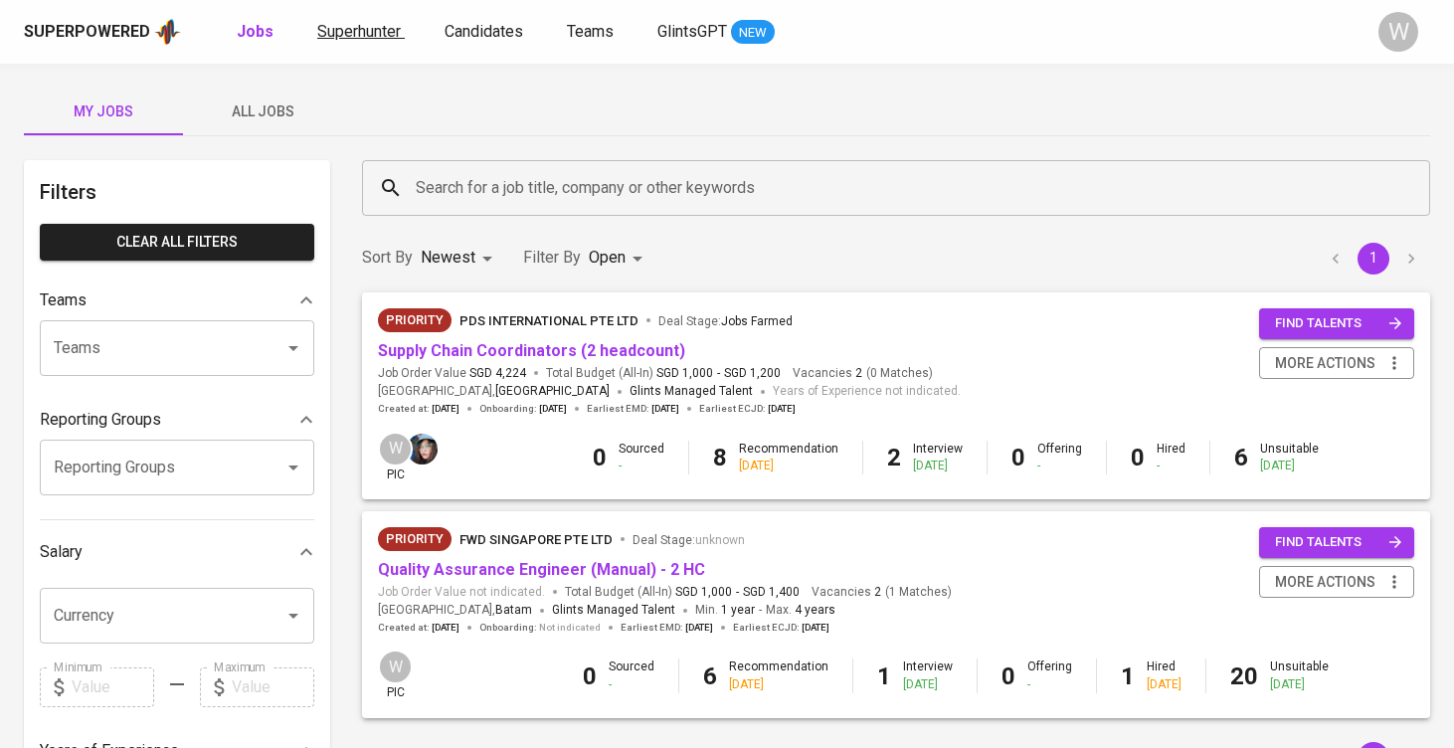
click at [368, 34] on span "Superhunter" at bounding box center [359, 31] width 84 height 19
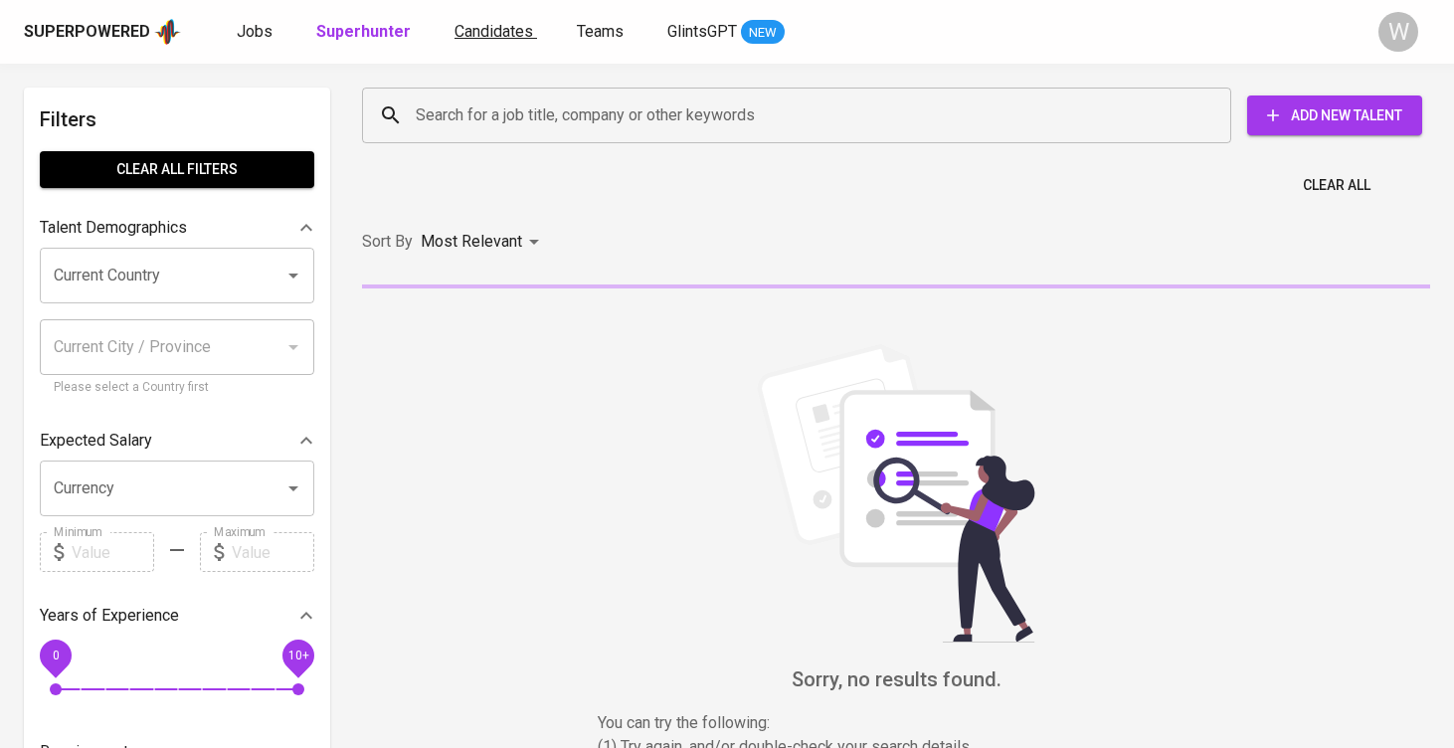
click at [465, 29] on span "Candidates" at bounding box center [494, 31] width 79 height 19
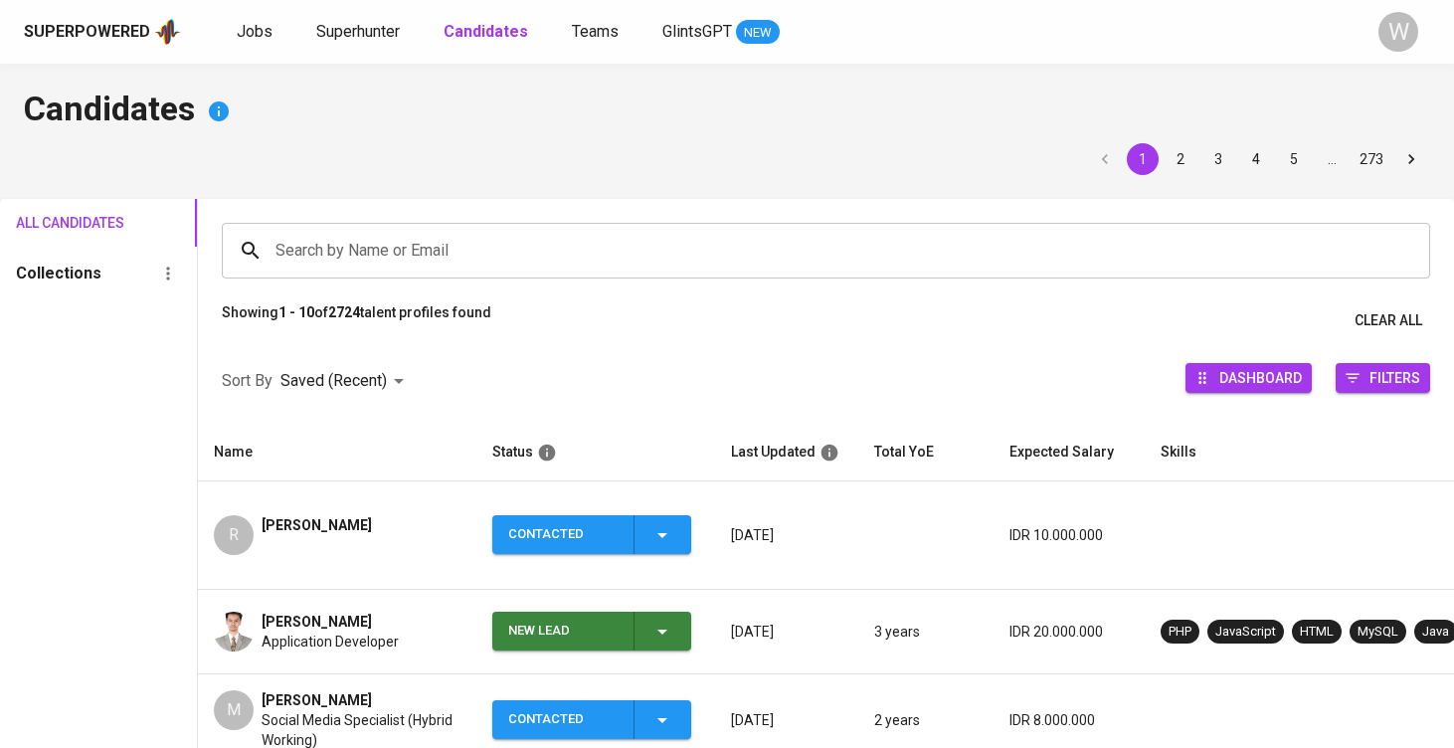
scroll to position [25, 0]
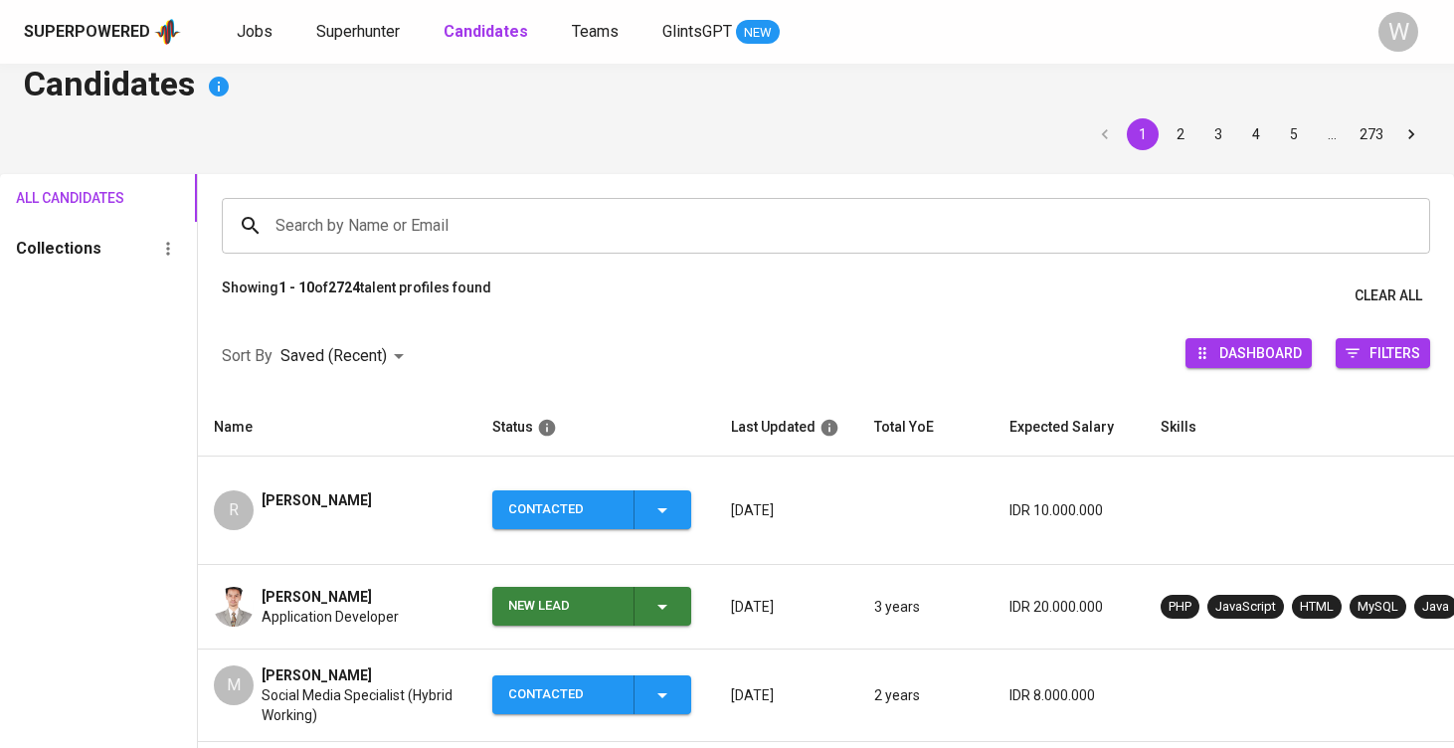
click at [434, 494] on div "R Rian Santoso" at bounding box center [337, 510] width 247 height 40
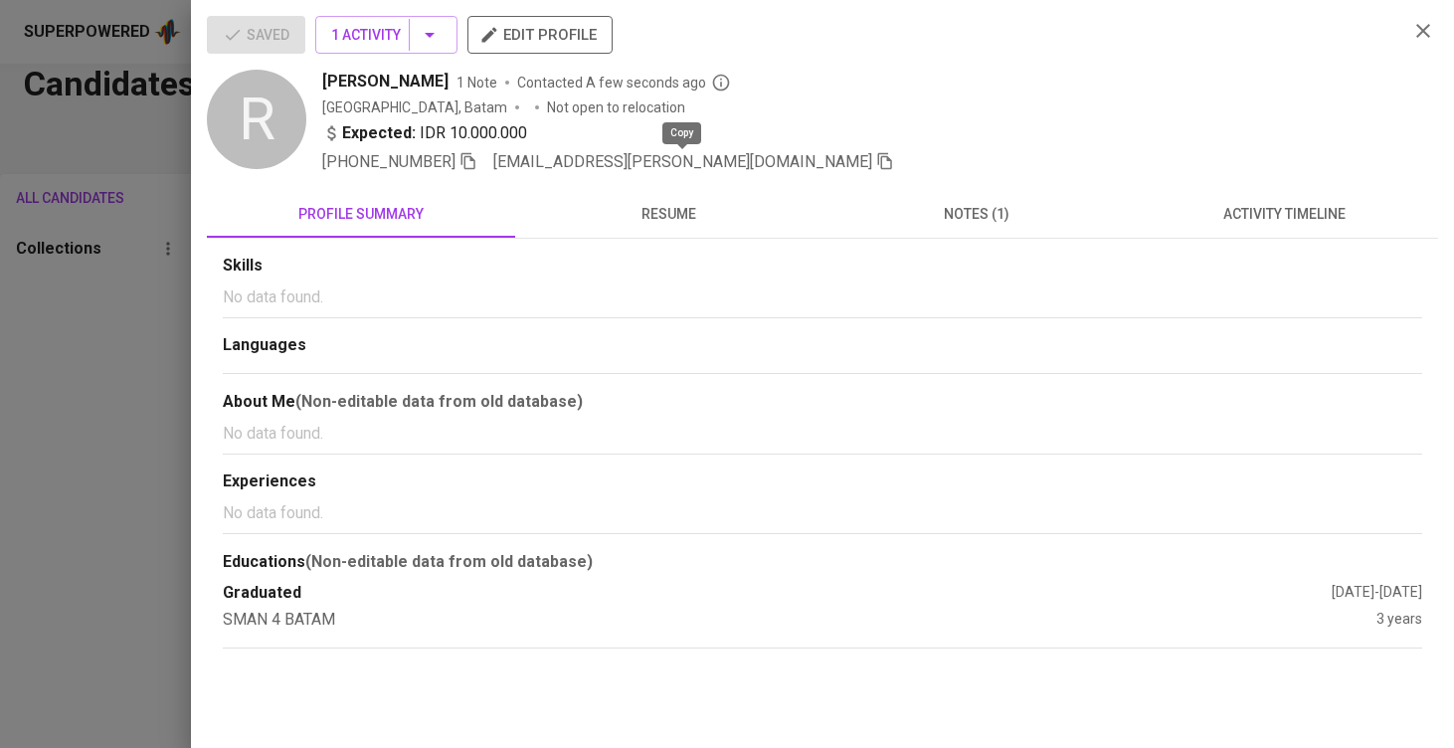
click at [876, 165] on icon "button" at bounding box center [885, 161] width 18 height 18
click at [23, 359] on div at bounding box center [727, 374] width 1454 height 748
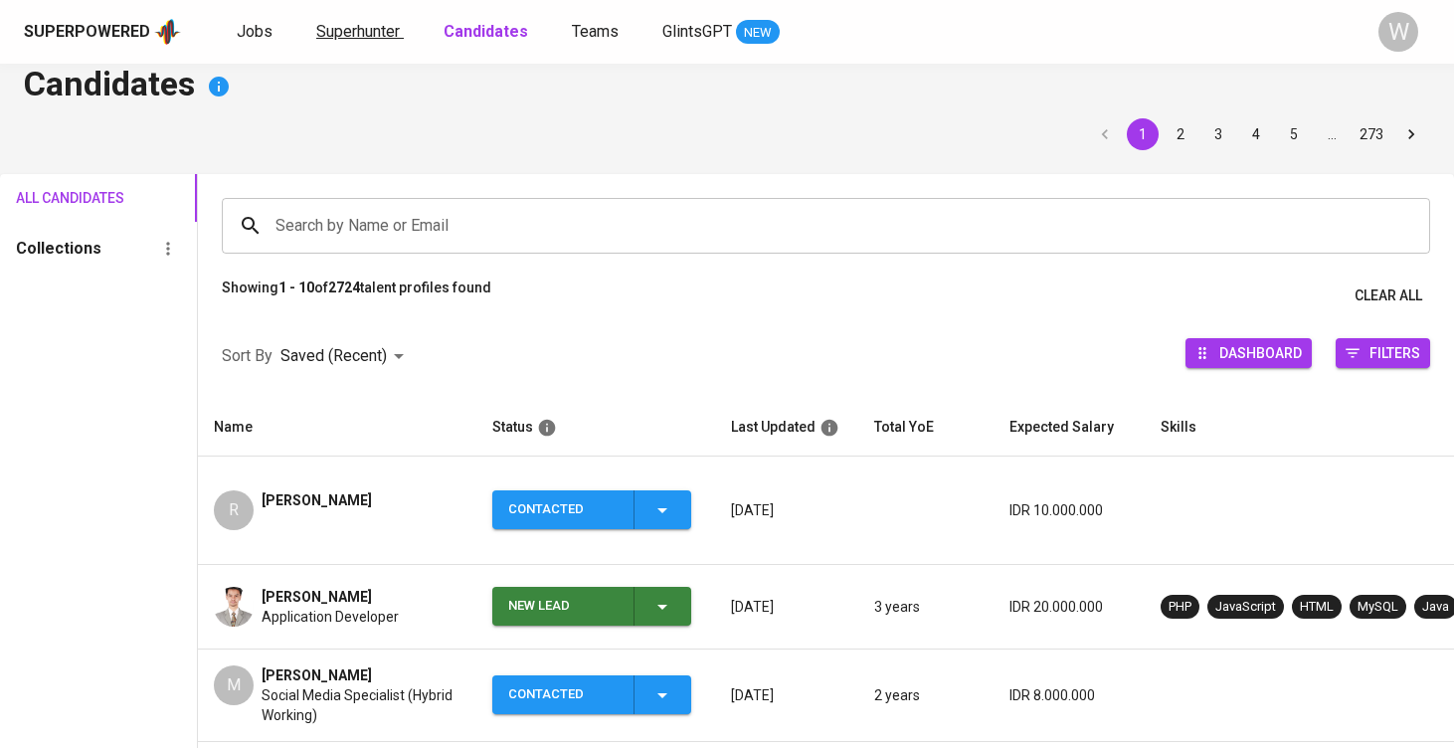
click at [349, 30] on span "Superhunter" at bounding box center [358, 31] width 84 height 19
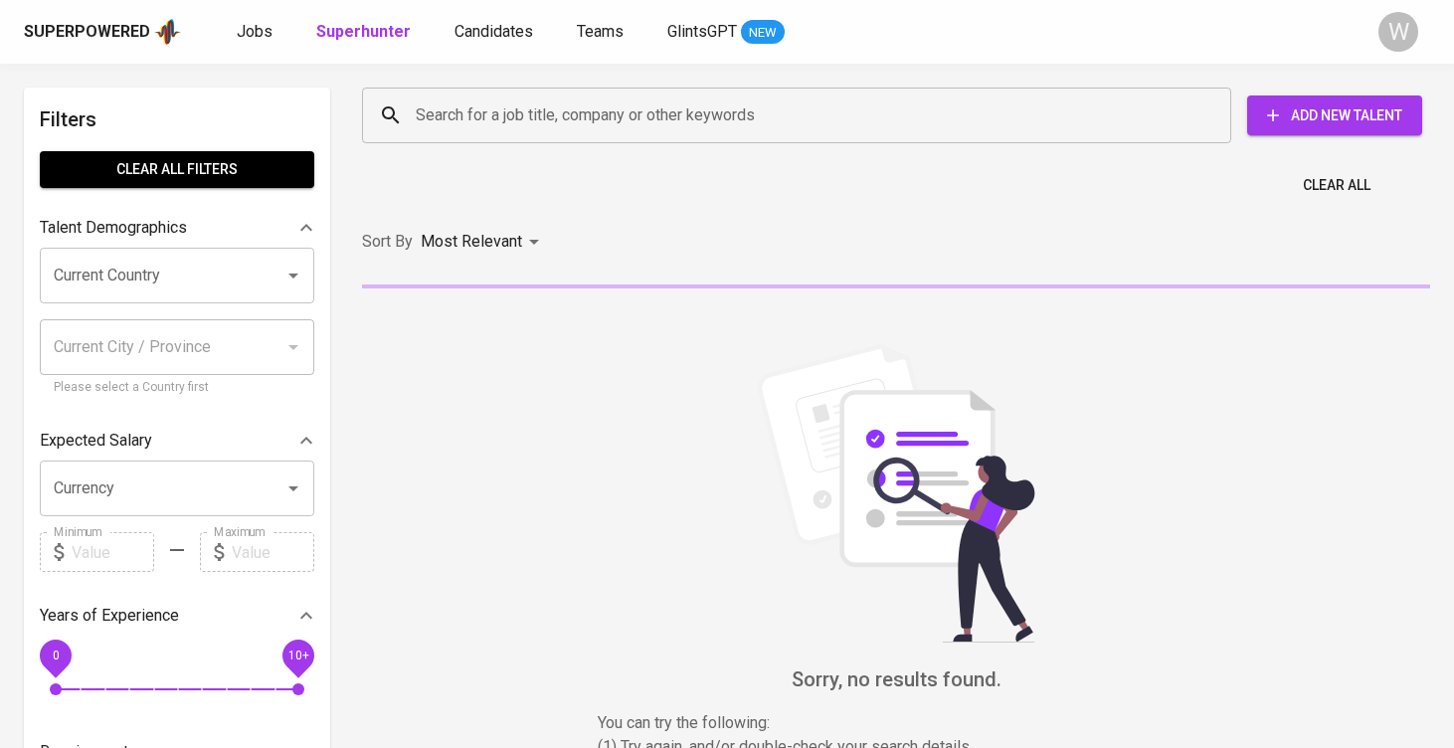
click at [496, 123] on input "Search for a job title, company or other keywords" at bounding box center [802, 115] width 782 height 38
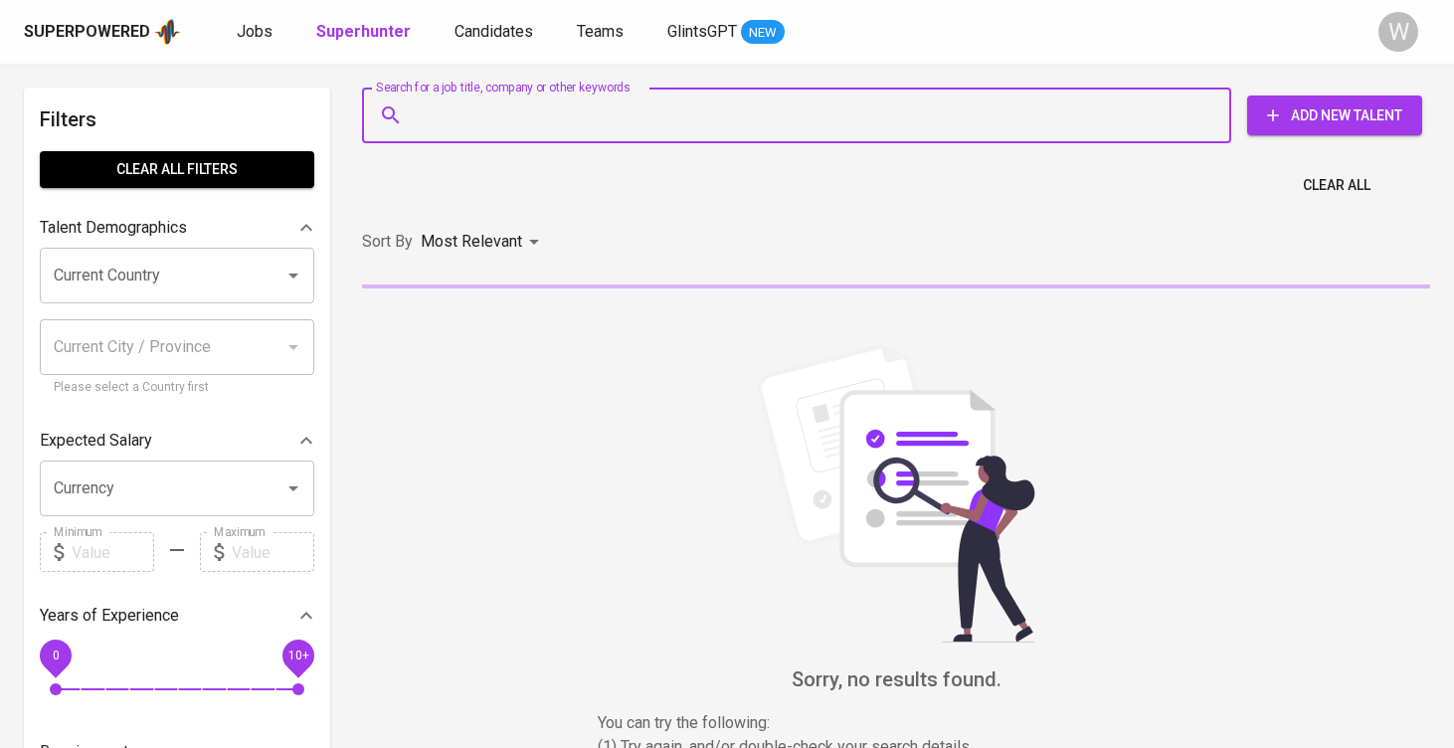
paste input "rian.h.santoso@gmail.com"
type input "rian.h.santoso@gmail.com"
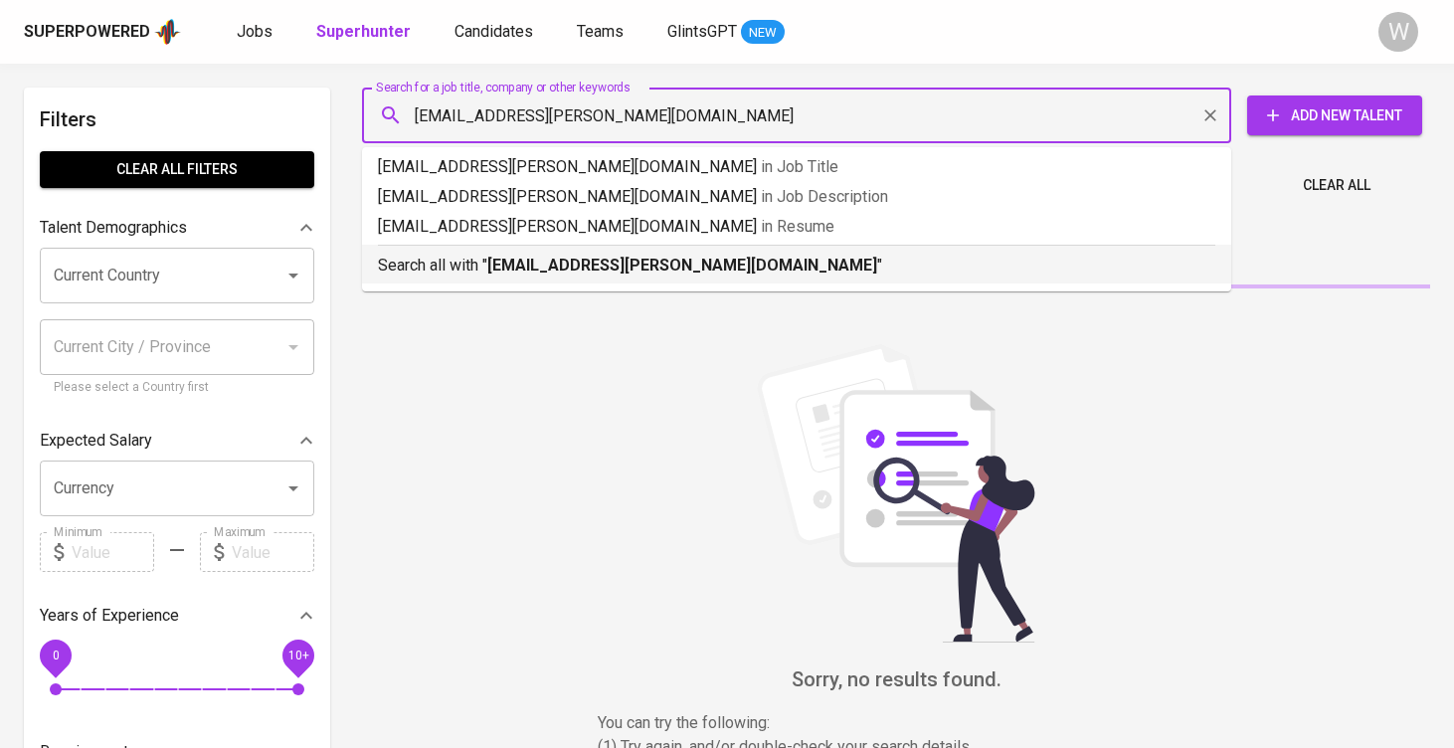
click at [540, 273] on b "rian.h.santoso@gmail.com" at bounding box center [682, 265] width 390 height 19
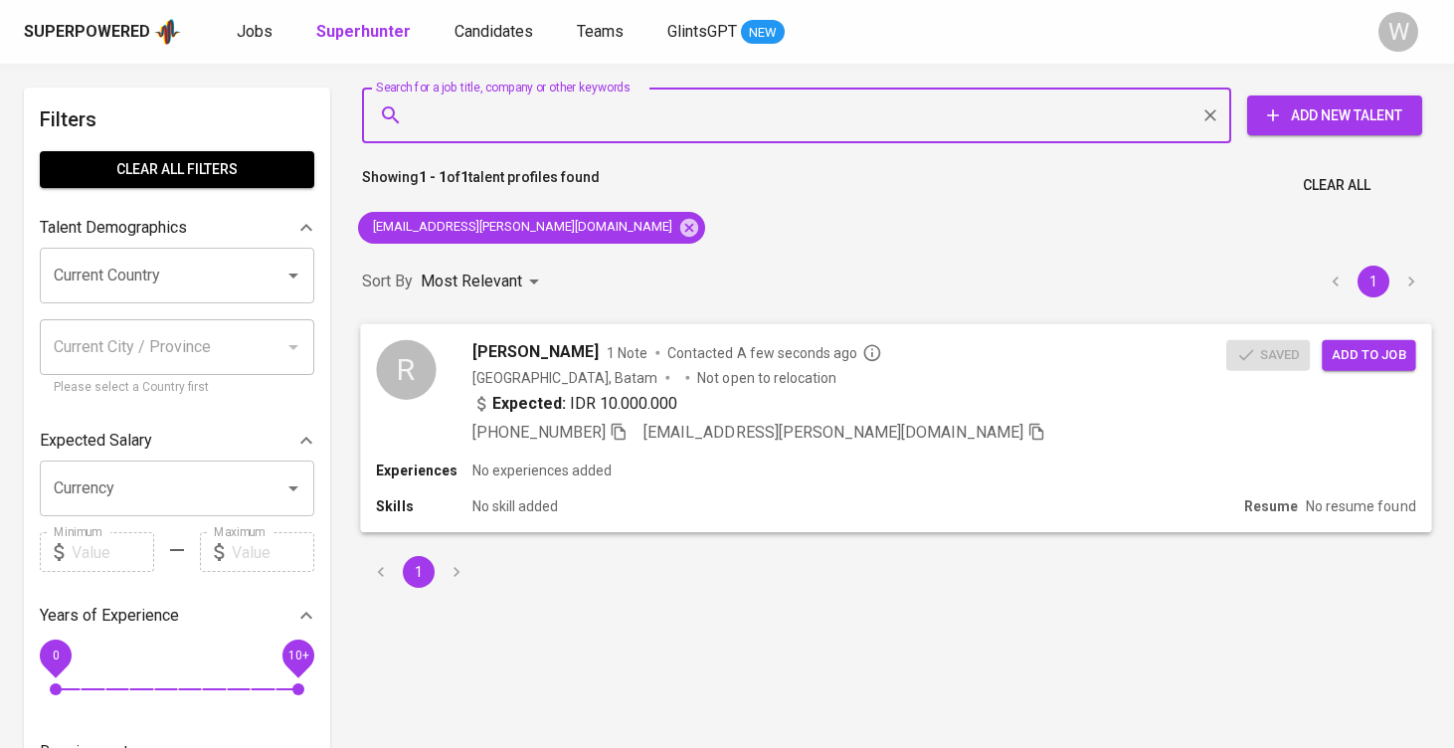
click at [1363, 365] on button "Add to job" at bounding box center [1368, 354] width 93 height 31
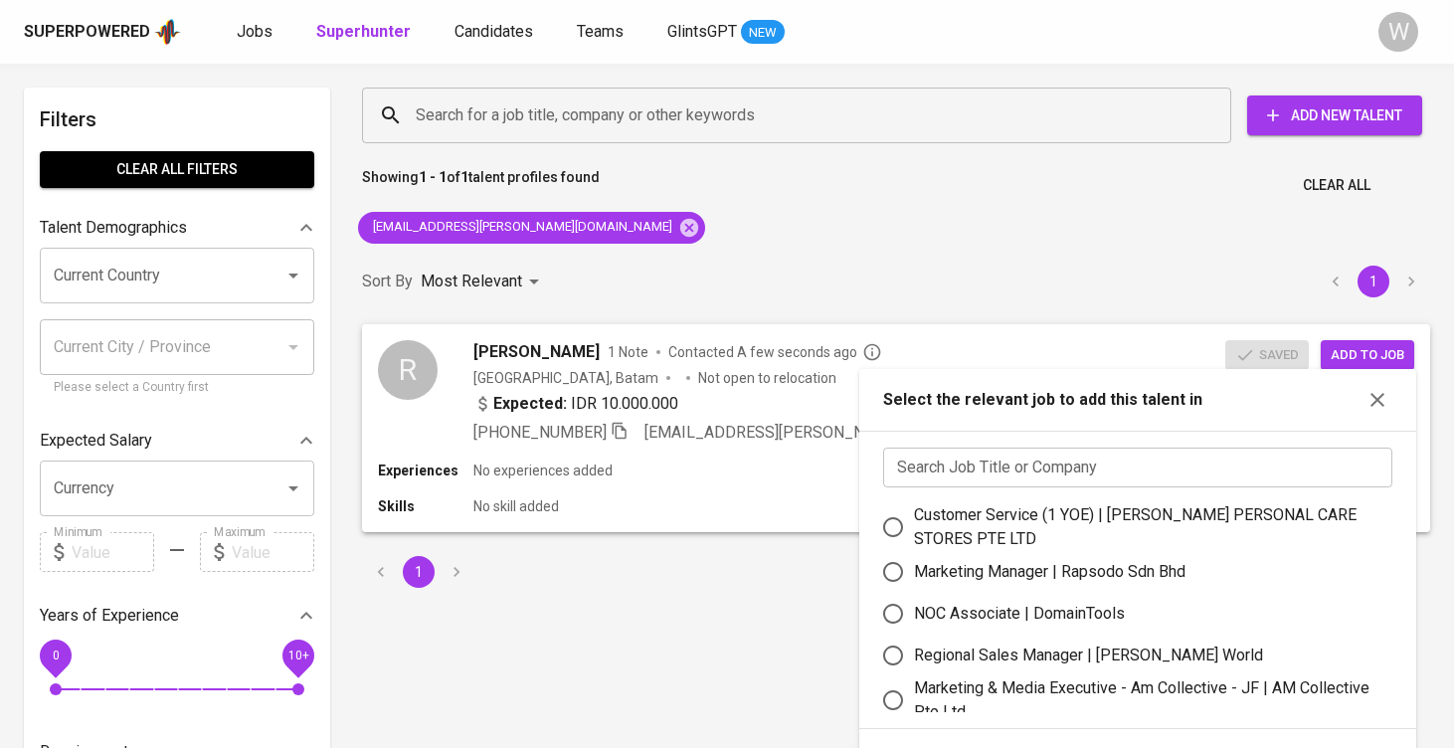
click at [1023, 464] on input "text" at bounding box center [1137, 468] width 509 height 40
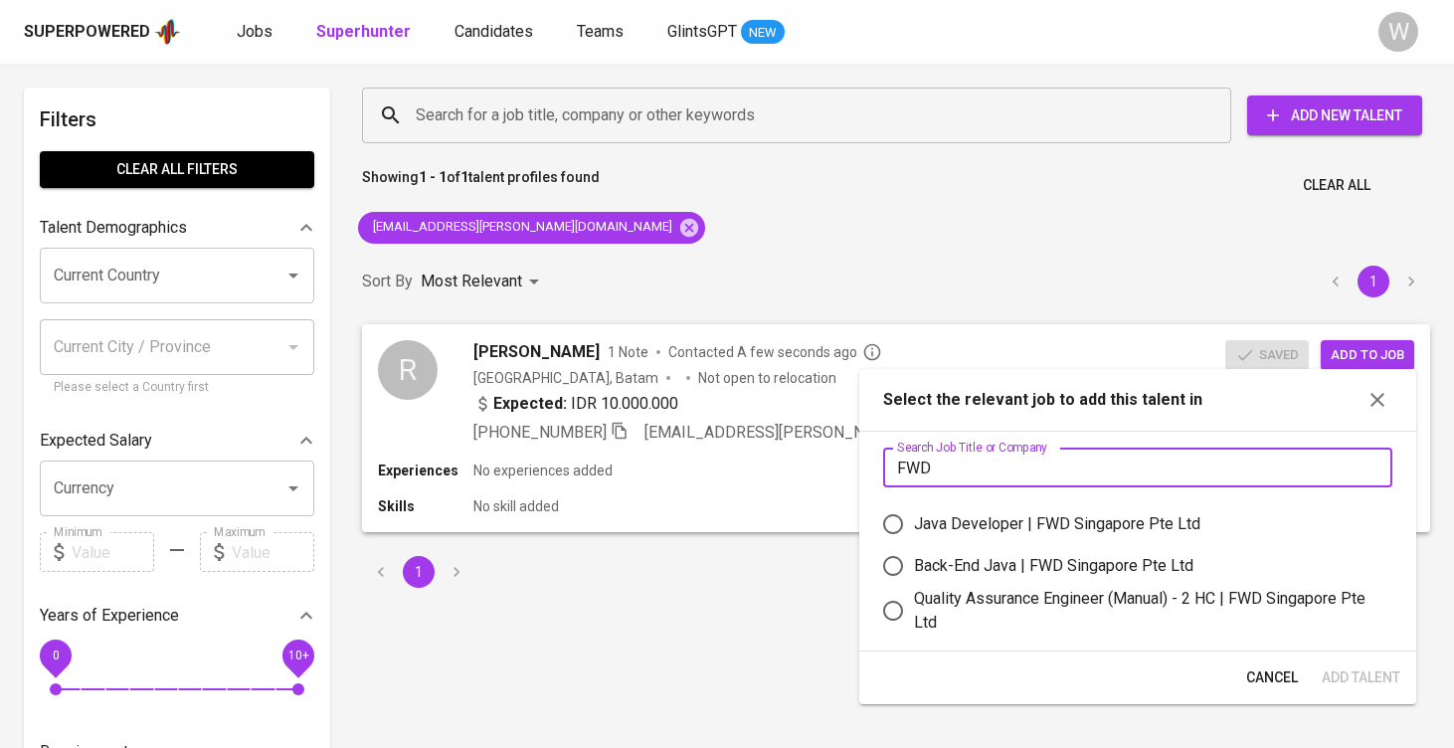
type input "FWD"
click at [1007, 584] on label "Back-End Java | FWD Singapore Pte Ltd" at bounding box center [1124, 566] width 504 height 42
click at [914, 584] on input "Back-End Java | FWD Singapore Pte Ltd" at bounding box center [893, 566] width 42 height 42
radio input "true"
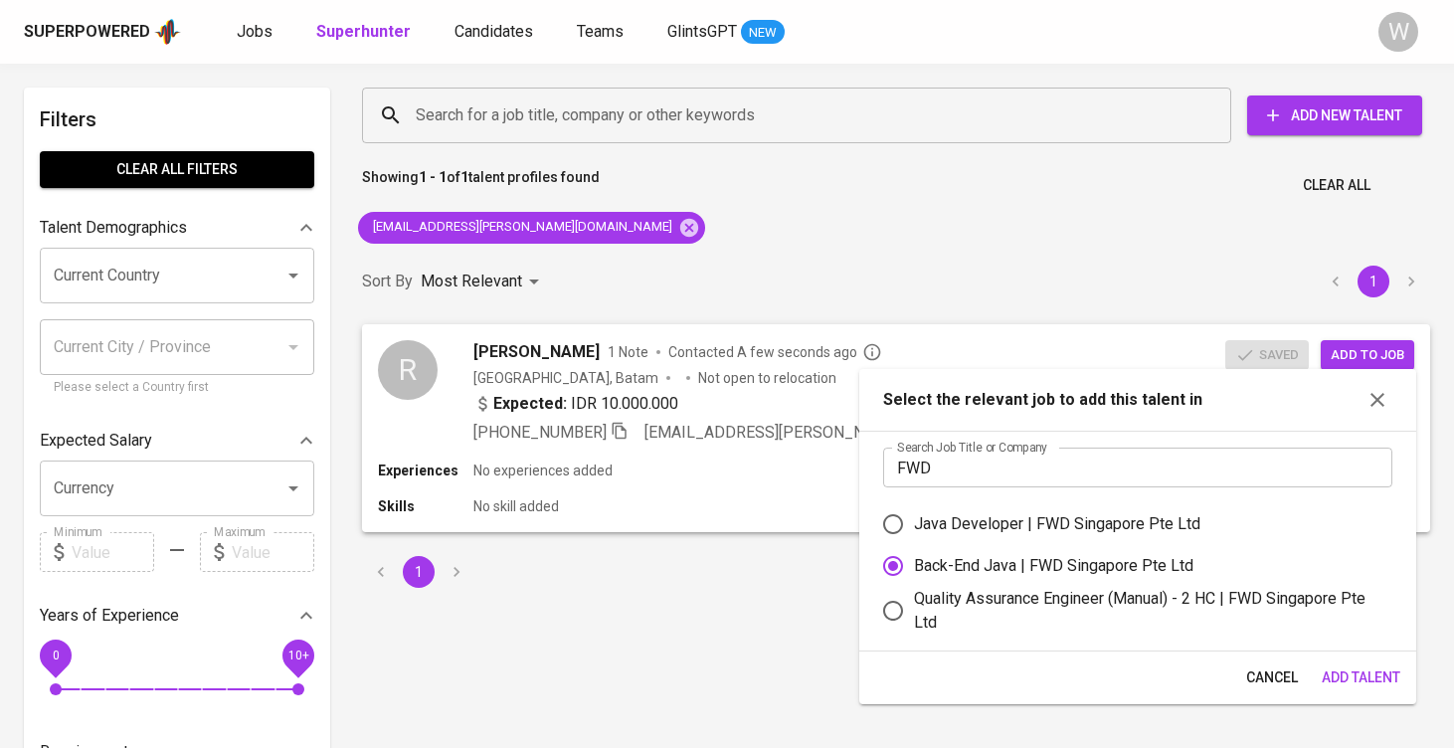
click at [1241, 609] on div "Quality Assurance Engineer (Manual) - 2 HC | FWD Singapore Pte Ltd" at bounding box center [1145, 611] width 462 height 48
click at [914, 609] on input "Quality Assurance Engineer (Manual) - 2 HC | FWD Singapore Pte Ltd" at bounding box center [893, 611] width 42 height 42
radio input "true"
click at [1338, 669] on span "Add Talent" at bounding box center [1361, 677] width 79 height 25
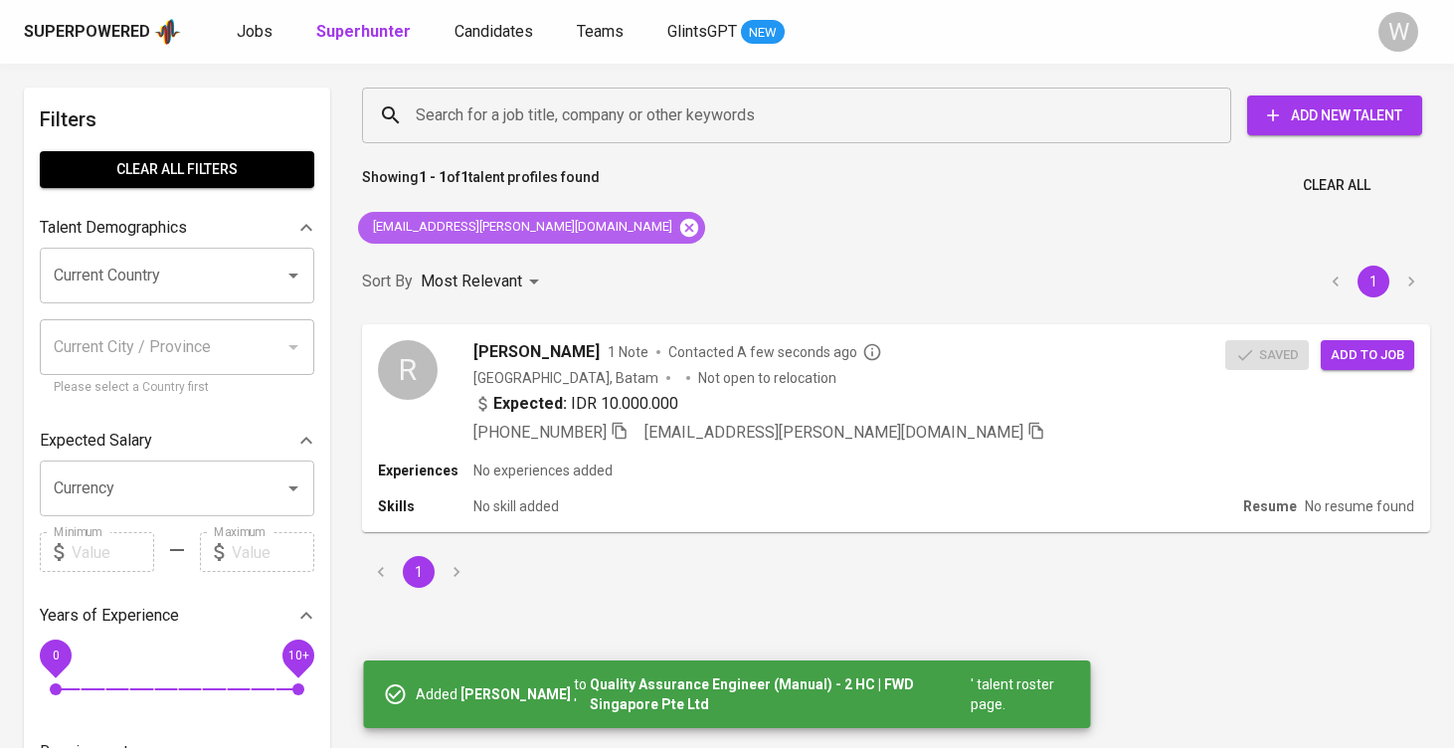
click at [680, 227] on icon at bounding box center [689, 227] width 18 height 18
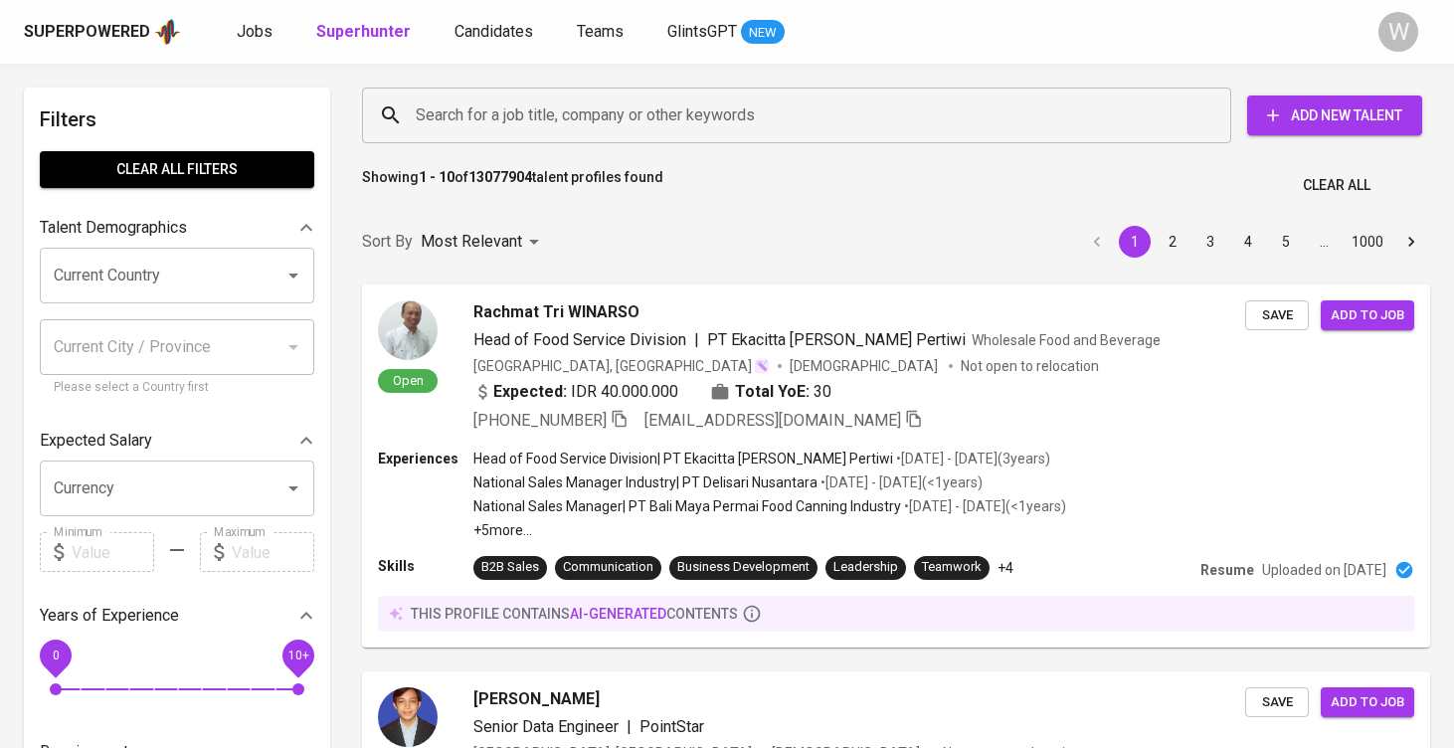
click at [653, 114] on input "Search for a job title, company or other keywords" at bounding box center [802, 115] width 782 height 38
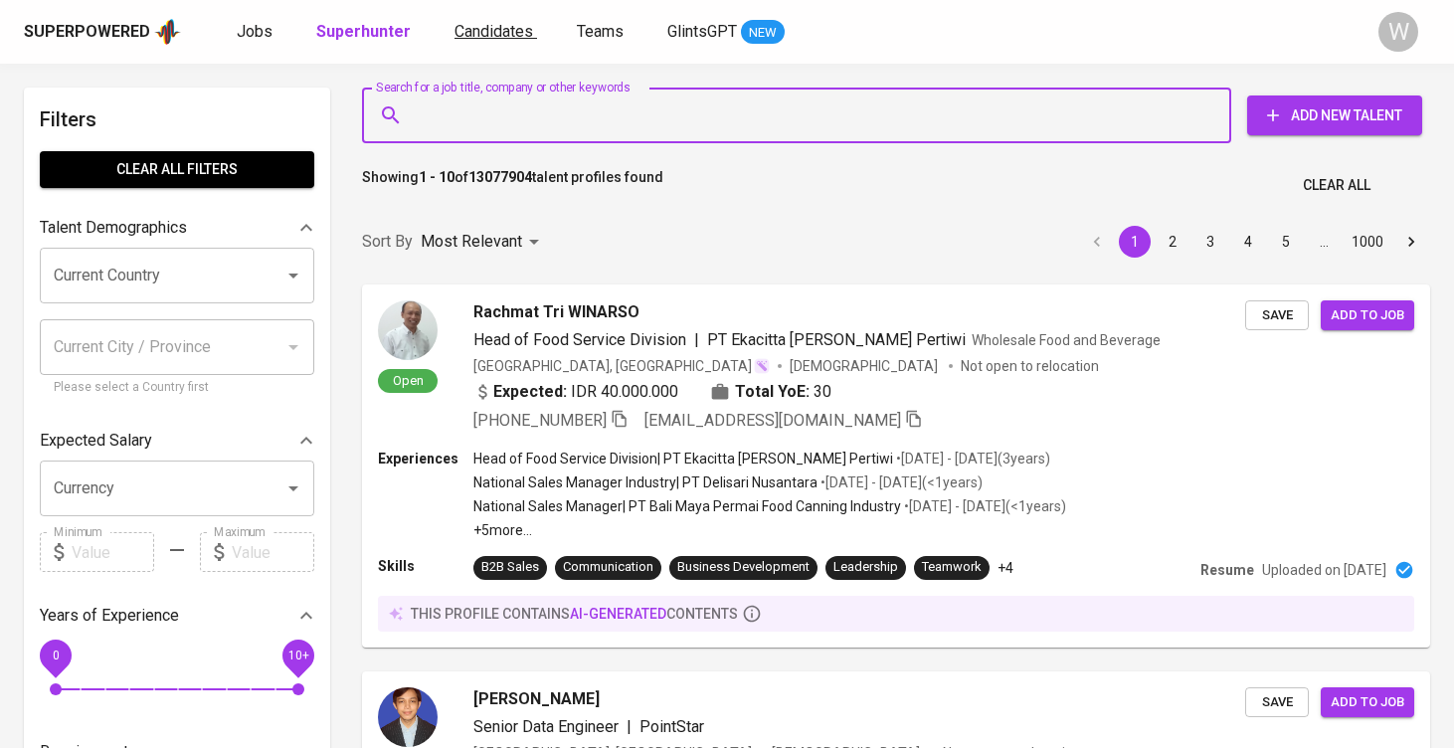
click at [517, 20] on link "Candidates" at bounding box center [496, 32] width 83 height 25
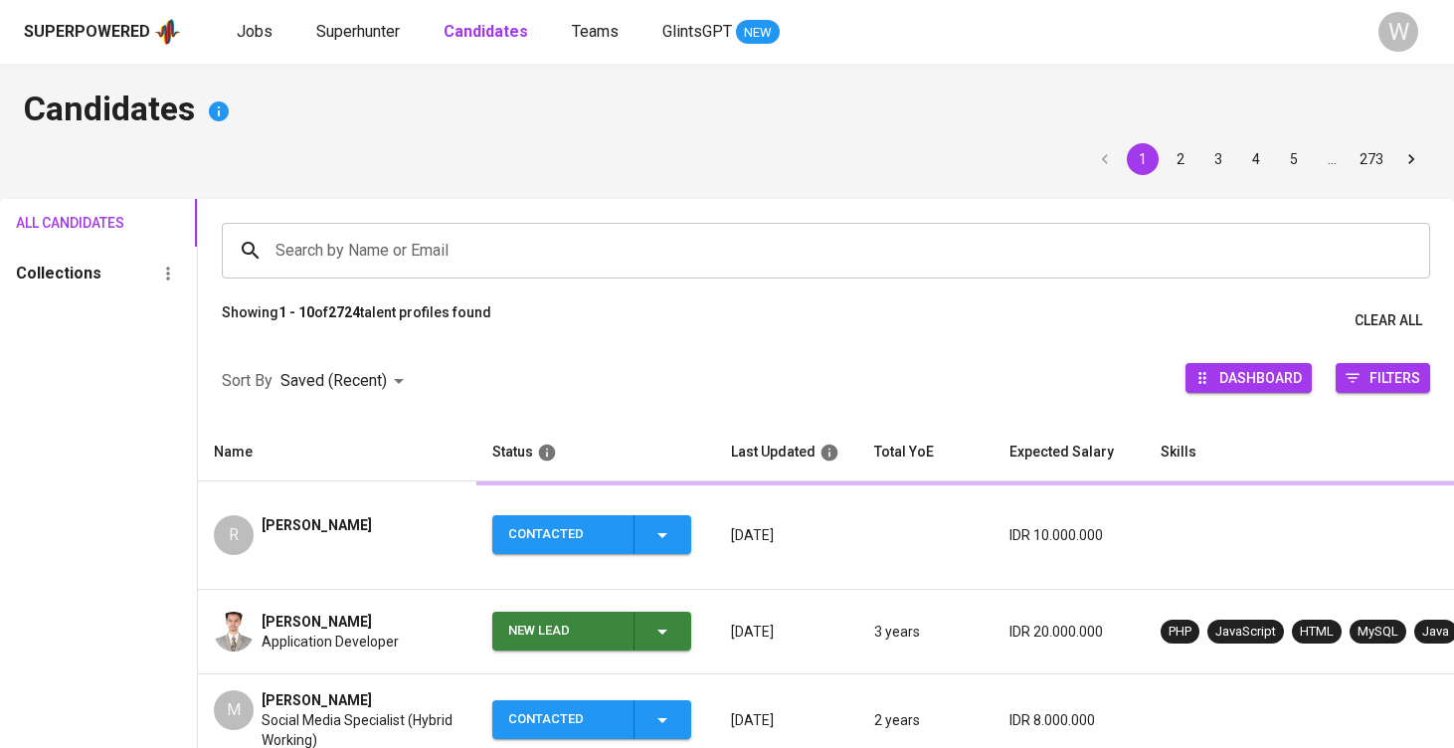
click at [513, 32] on b "Candidates" at bounding box center [486, 31] width 85 height 19
click at [459, 294] on div "Search by Name or Email Search by Name or Email" at bounding box center [826, 250] width 1256 height 103
click at [458, 273] on div "Search by Name or Email" at bounding box center [826, 251] width 1208 height 56
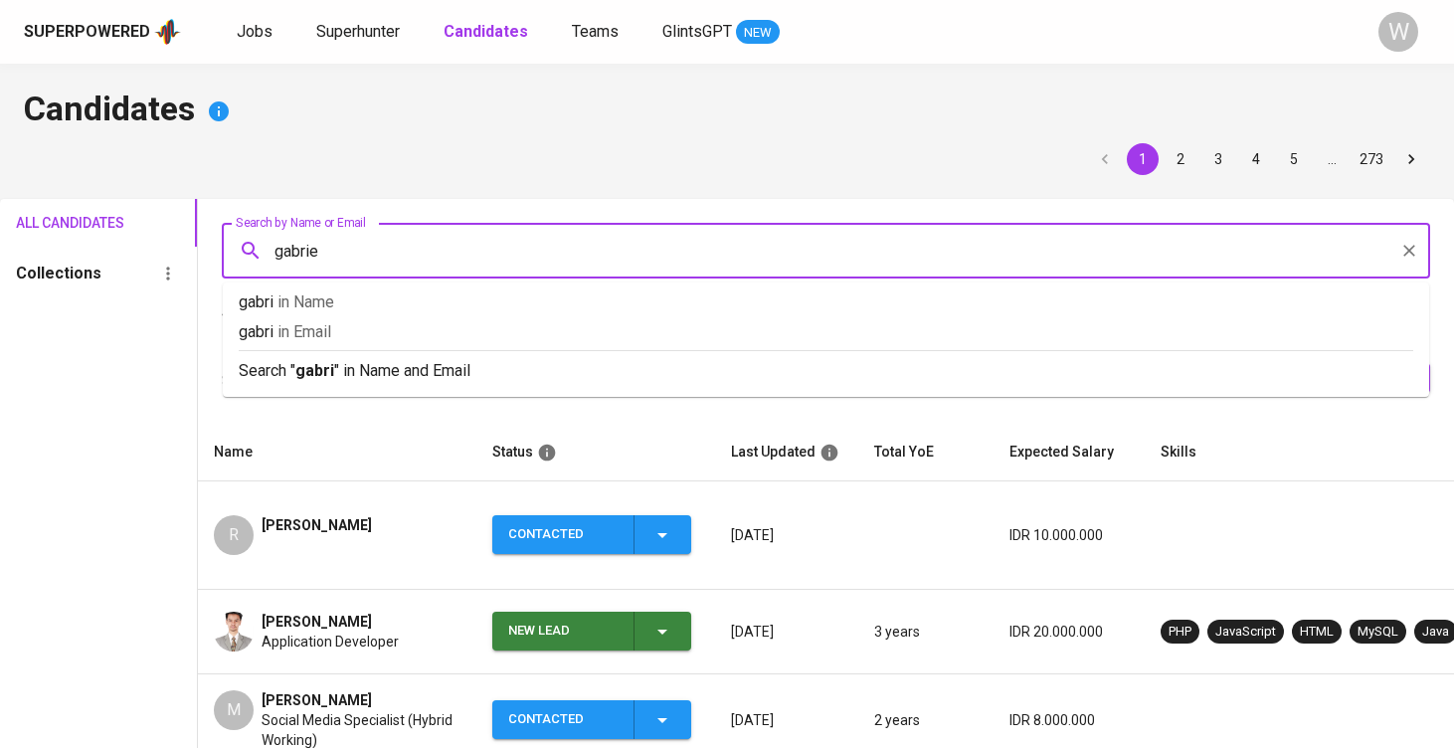
type input "gabriel"
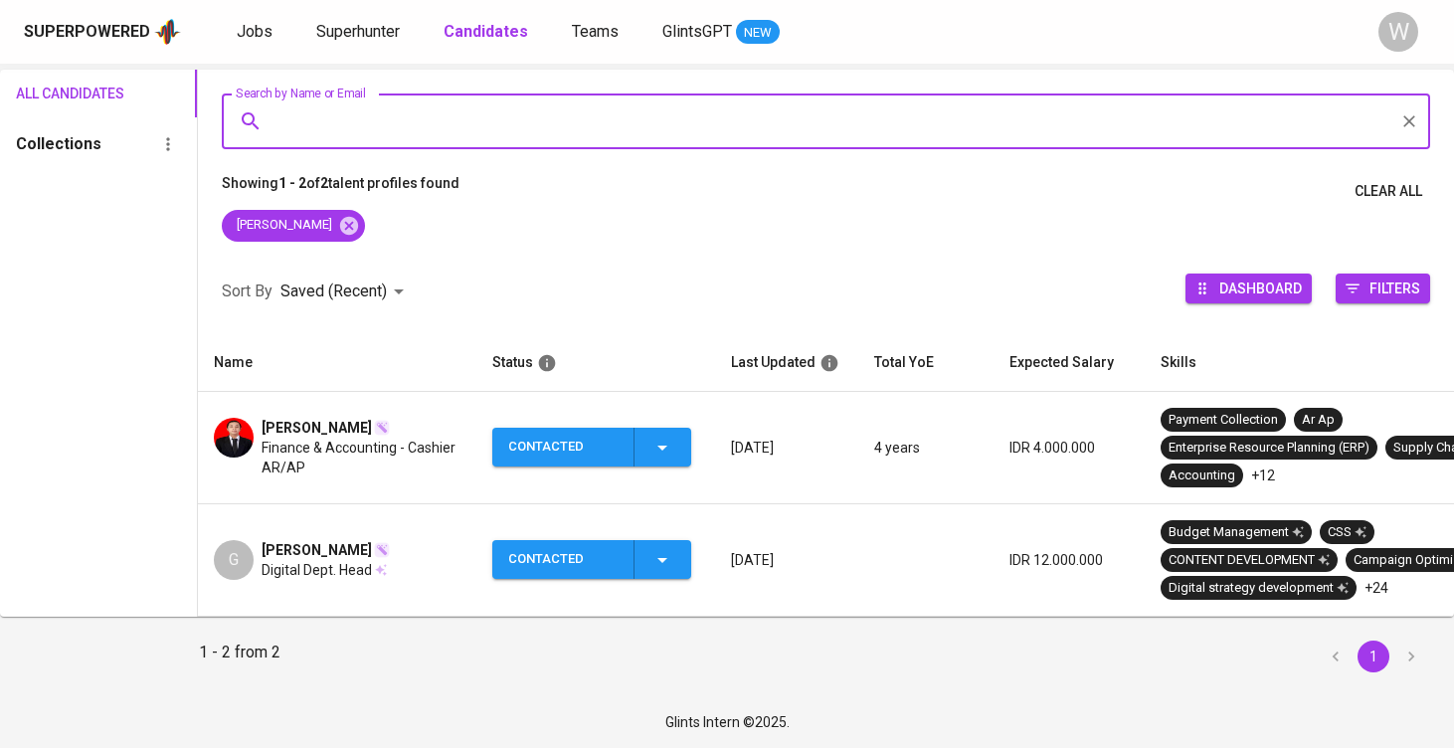
scroll to position [144, 0]
click at [293, 227] on div "gabriel" at bounding box center [826, 230] width 1256 height 40
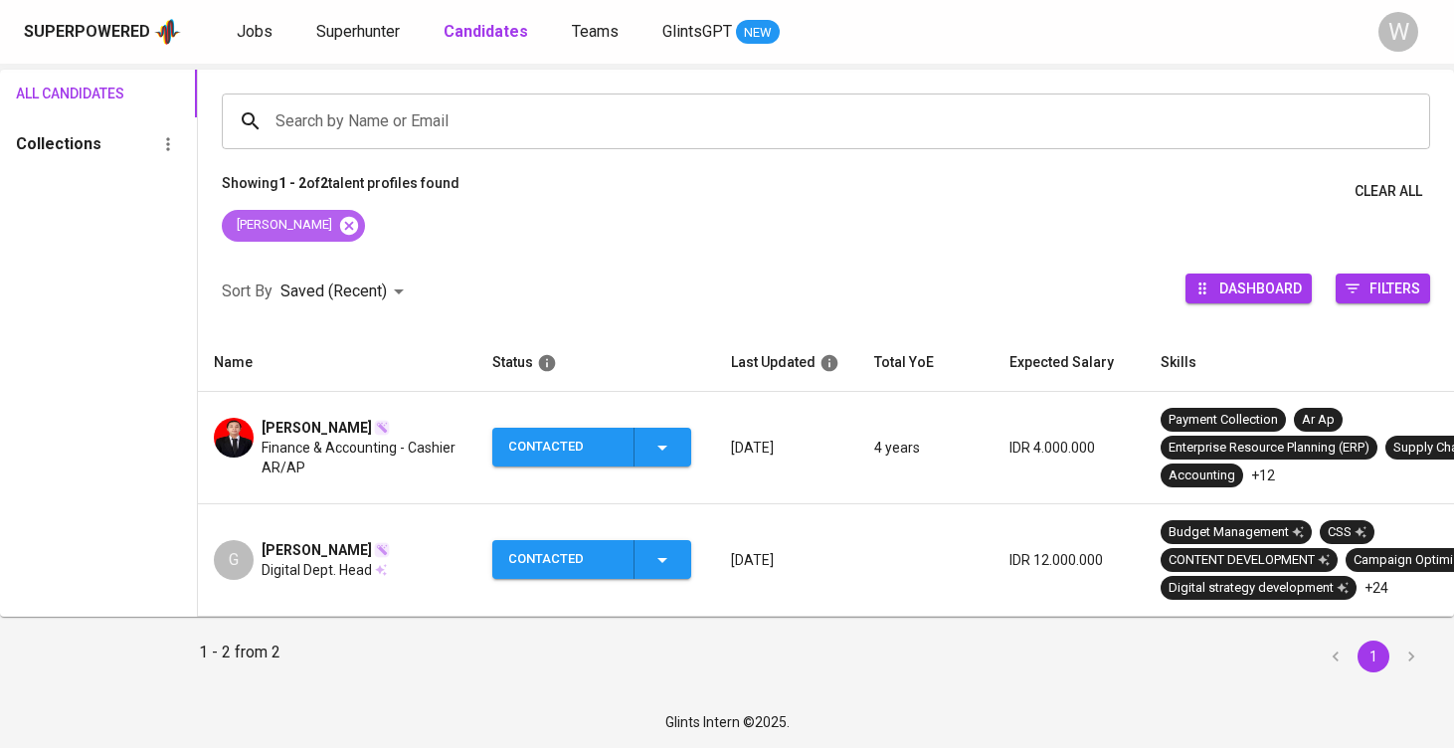
click at [338, 220] on icon at bounding box center [349, 226] width 22 height 22
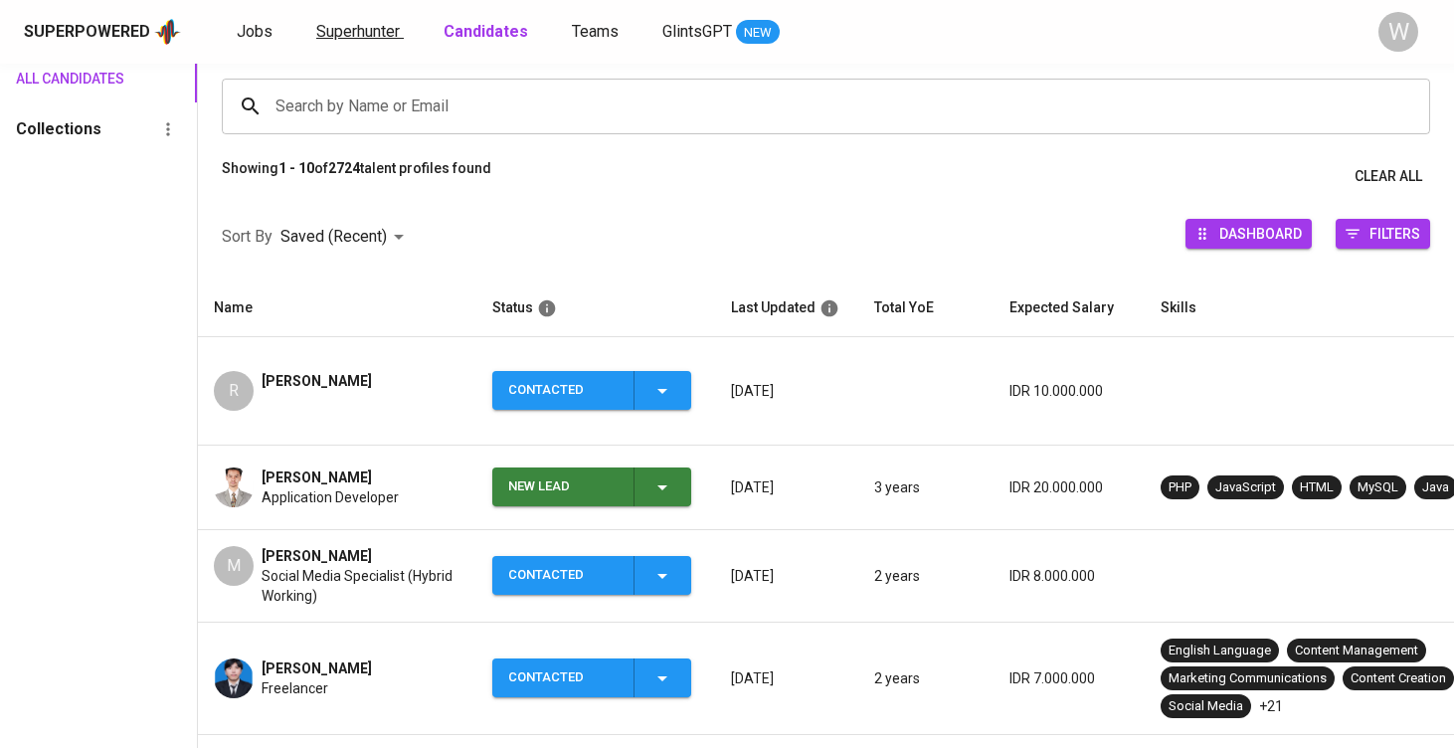
click at [377, 30] on span "Superhunter" at bounding box center [358, 31] width 84 height 19
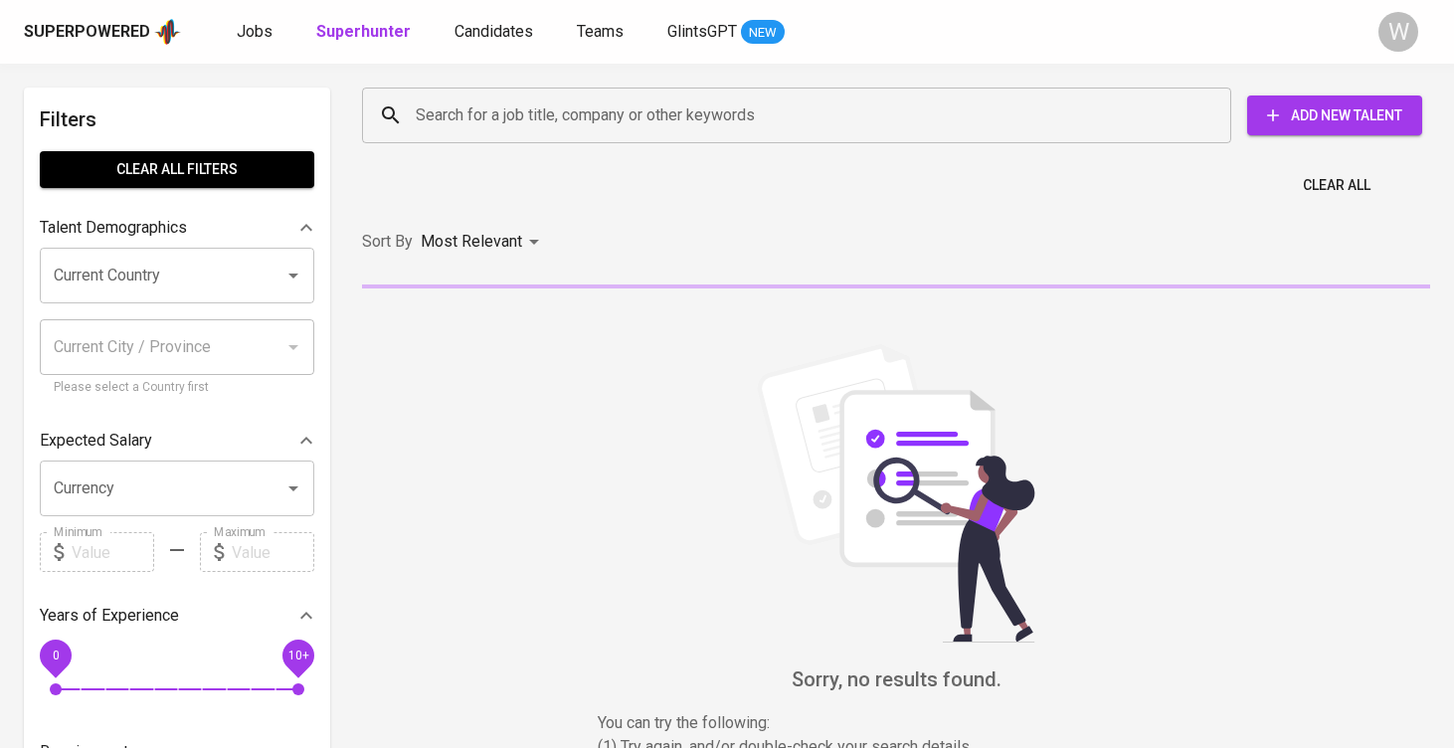
click at [484, 101] on input "Search for a job title, company or other keywords" at bounding box center [802, 115] width 782 height 38
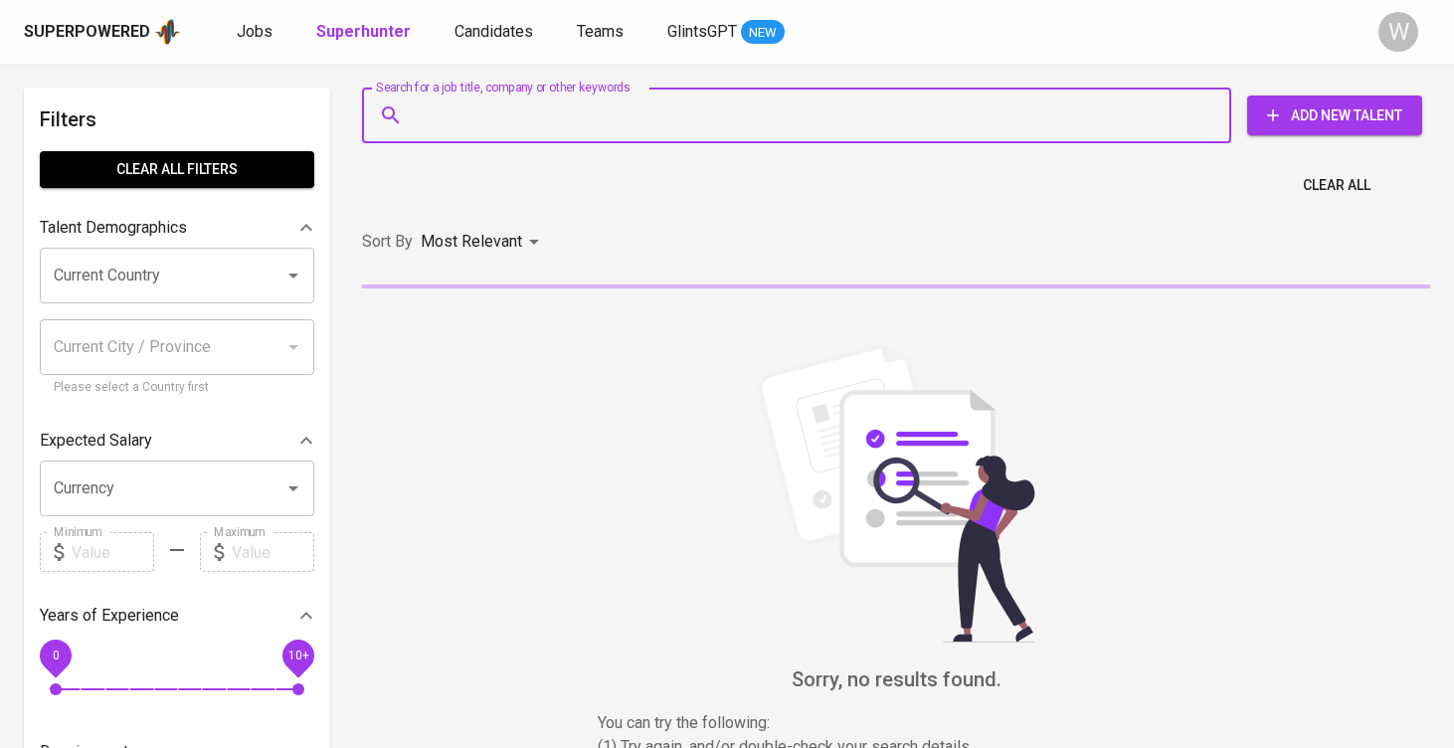
paste input "| gabrielletare@gmail.com"
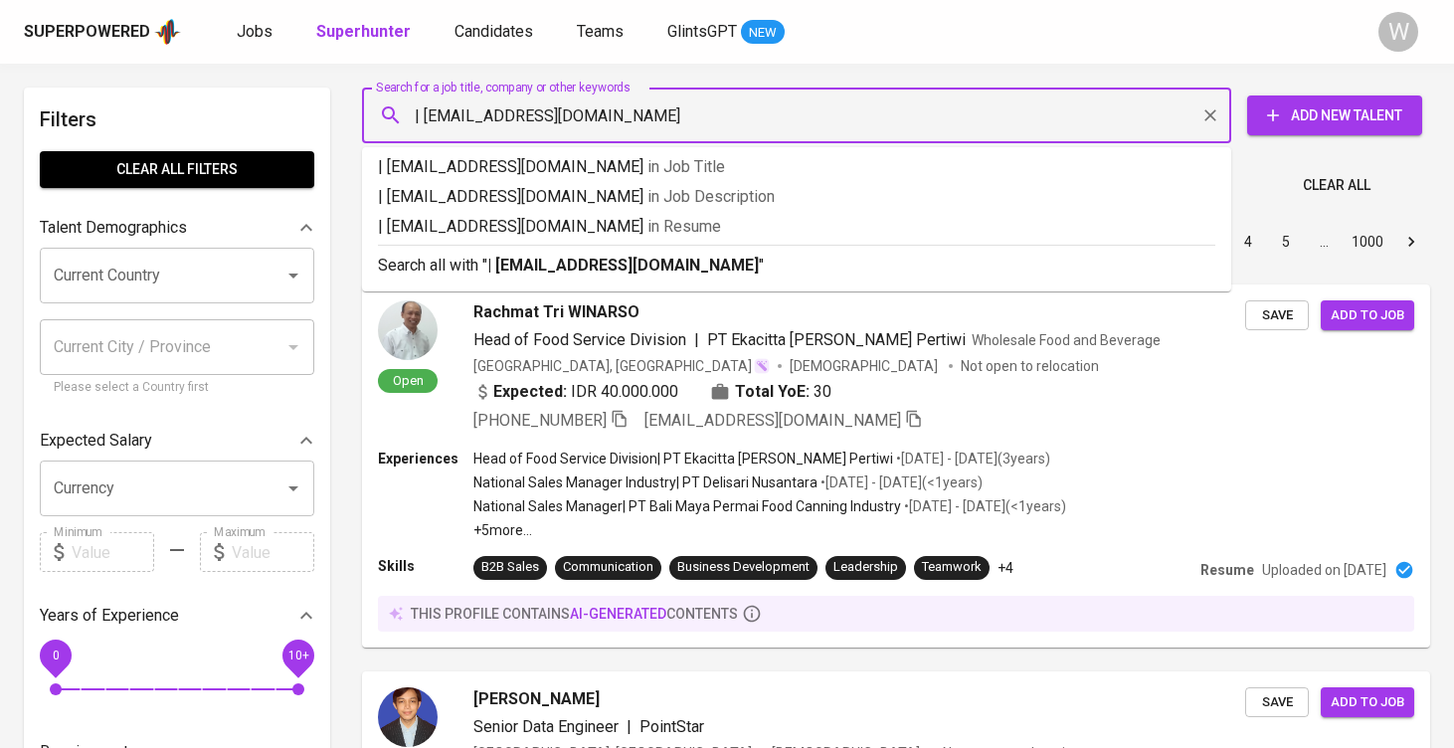
click at [429, 113] on input "| gabrielletare@gmail.com" at bounding box center [802, 115] width 782 height 38
type input "gabrielletare@gmail.com"
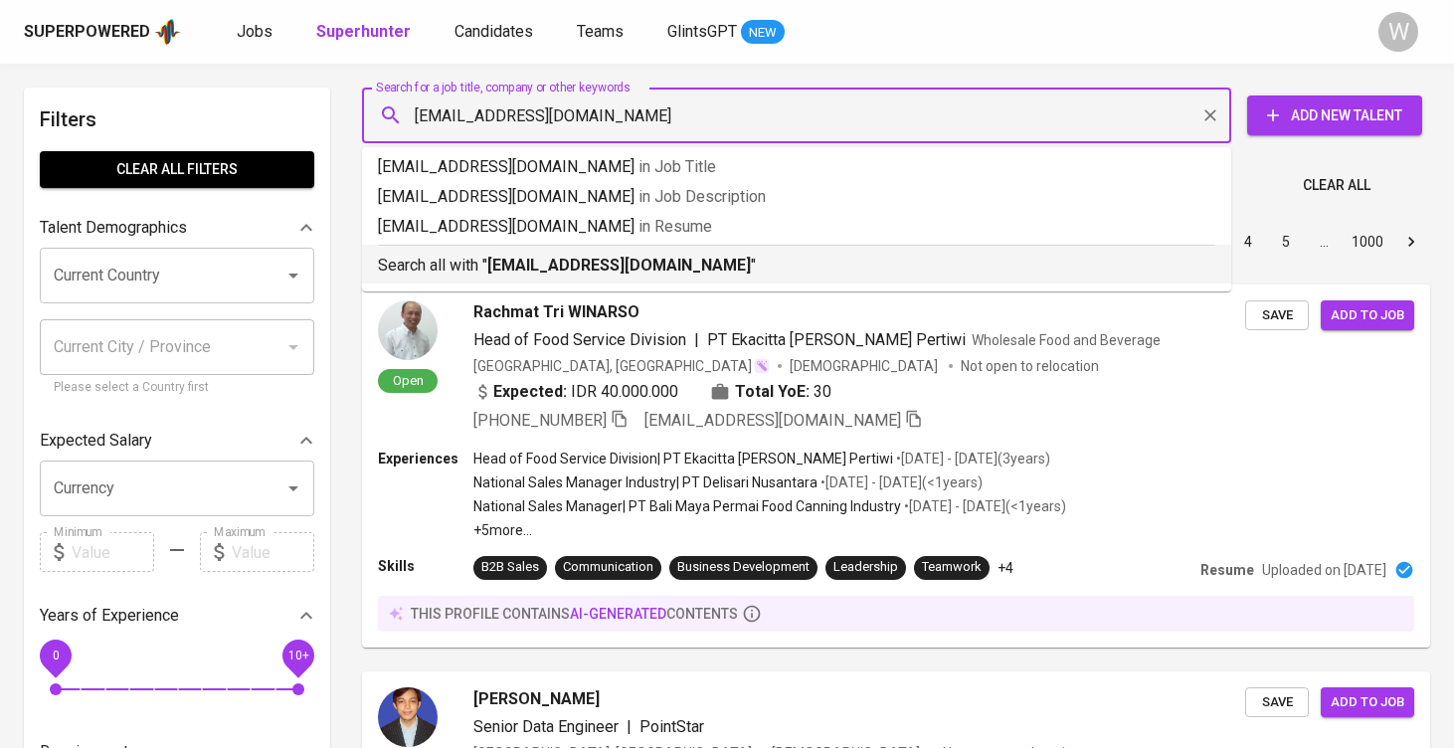
click at [506, 266] on b "gabrielletare@gmail.com" at bounding box center [619, 265] width 264 height 19
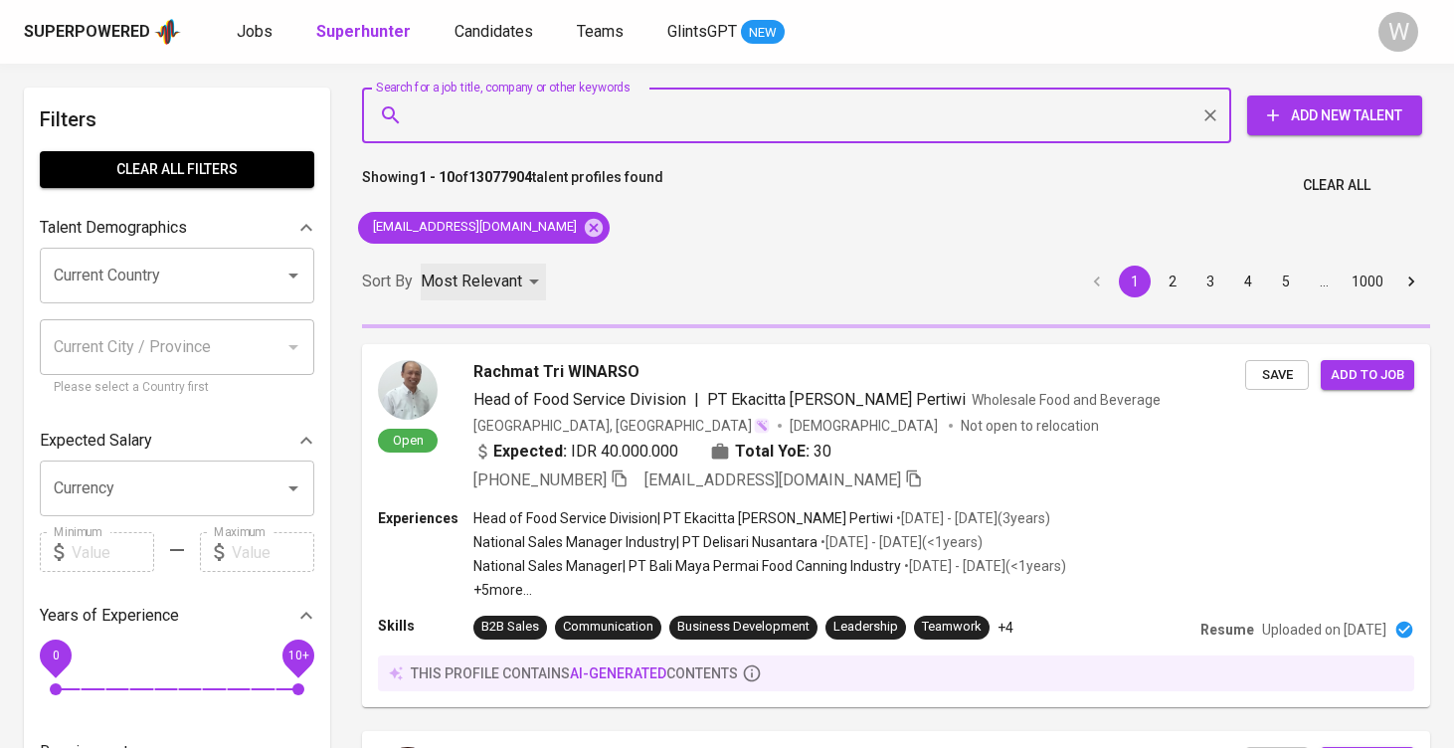
click at [539, 267] on div "Most Relevant" at bounding box center [483, 282] width 125 height 37
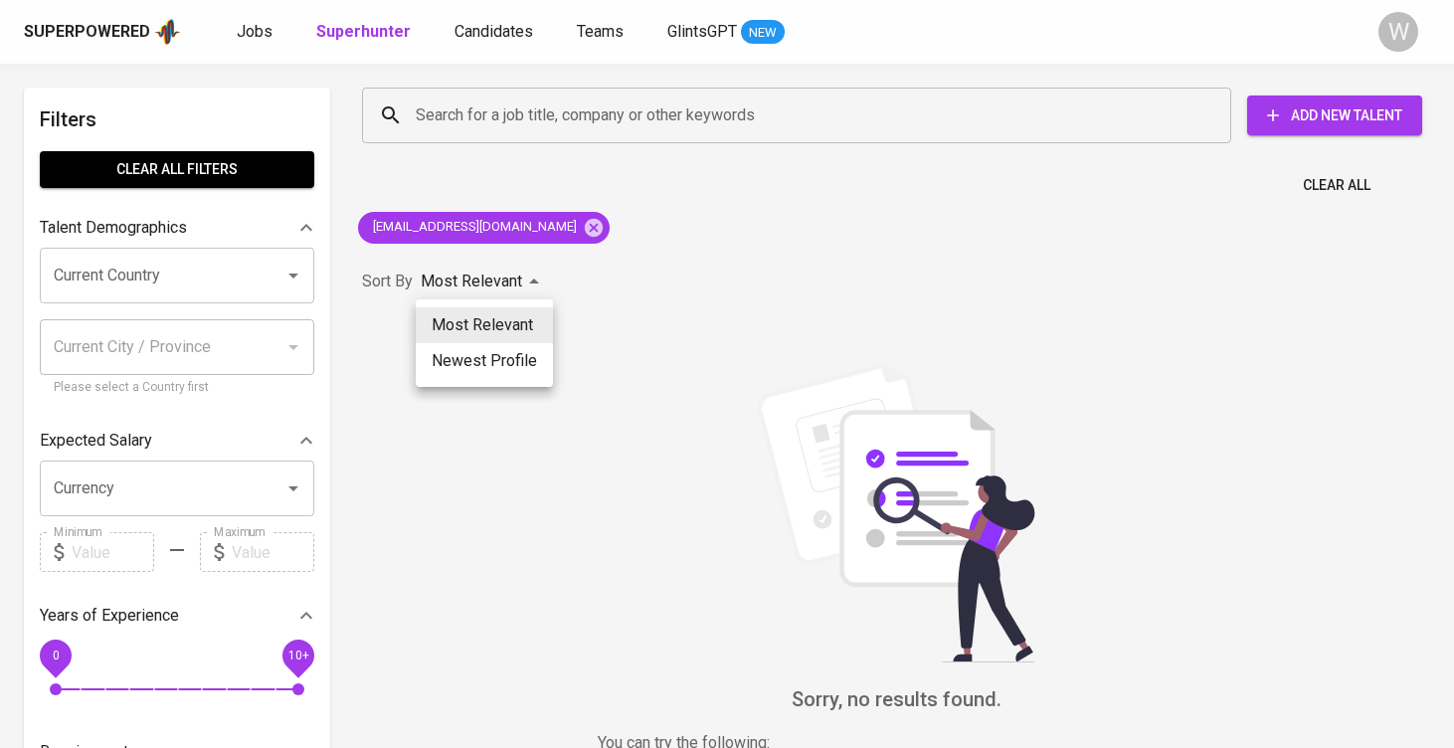
click at [599, 276] on div at bounding box center [727, 374] width 1454 height 748
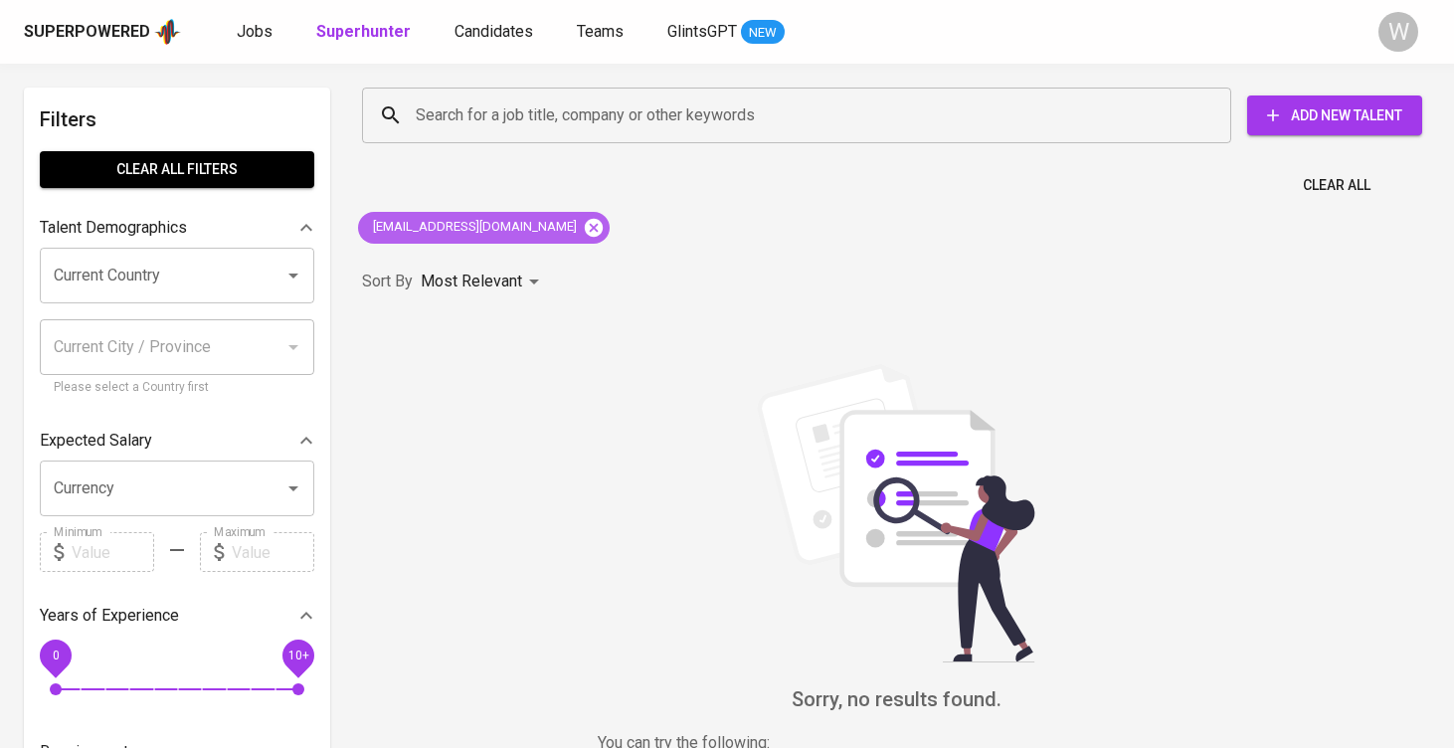
click at [583, 226] on icon at bounding box center [594, 228] width 22 height 22
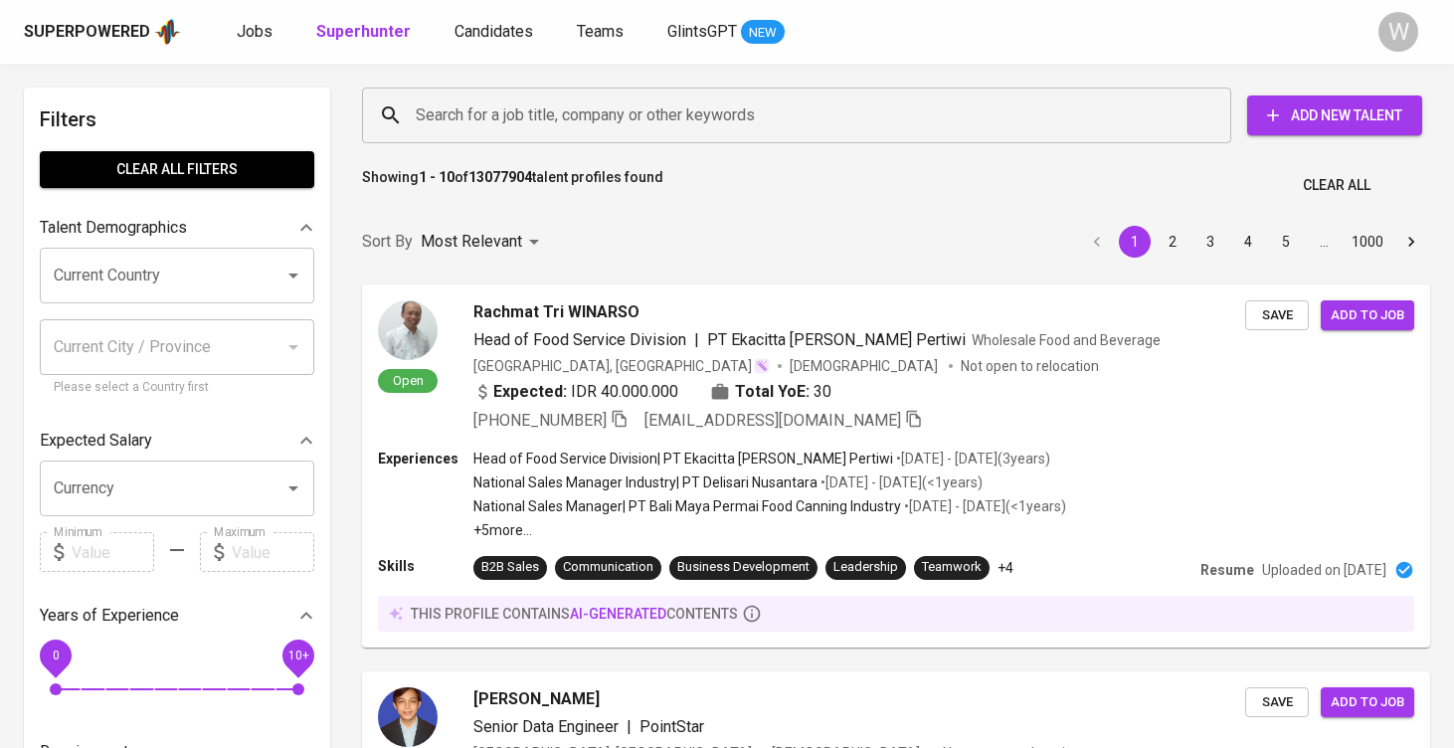
click at [1206, 113] on div at bounding box center [1209, 115] width 26 height 28
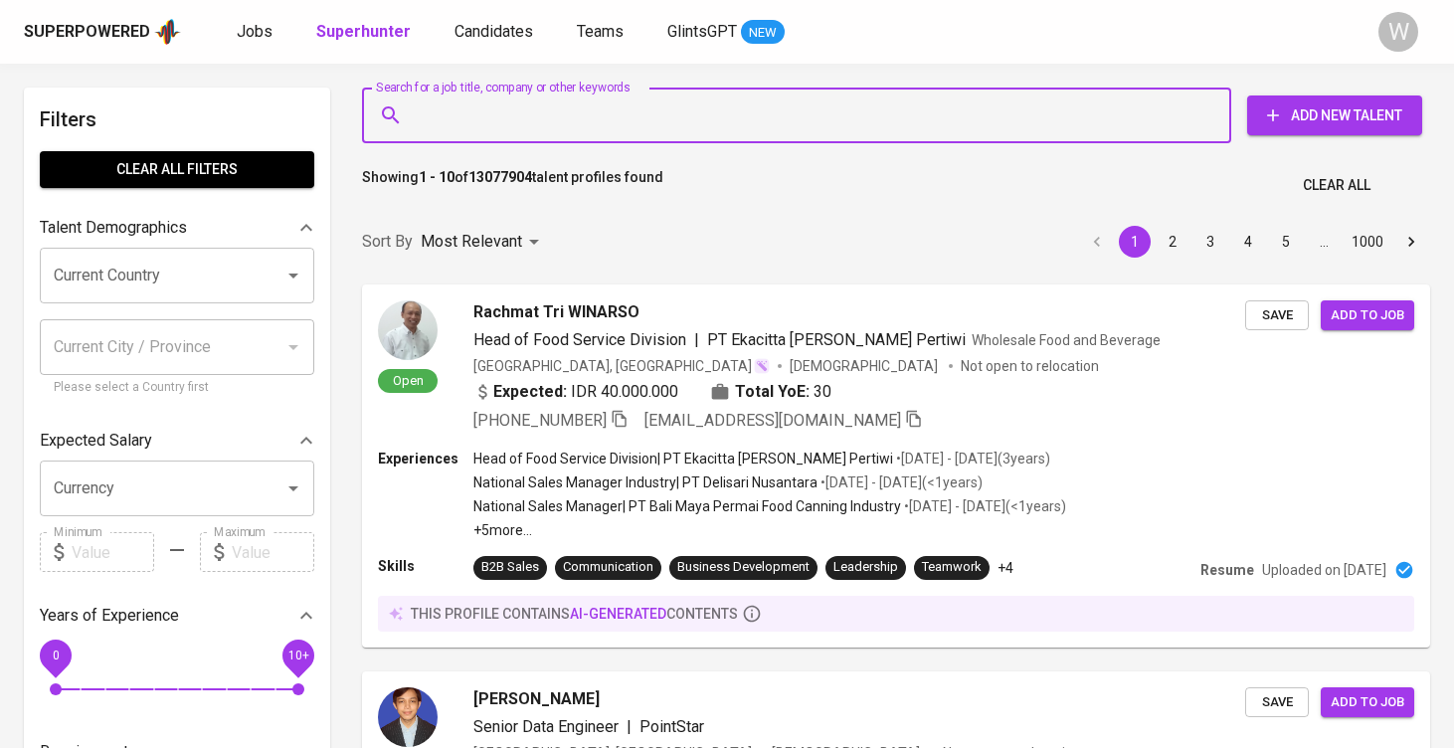
click at [1303, 139] on div "Search for a job title, company or other keywords Search for a job title, compa…" at bounding box center [892, 116] width 1060 height 56
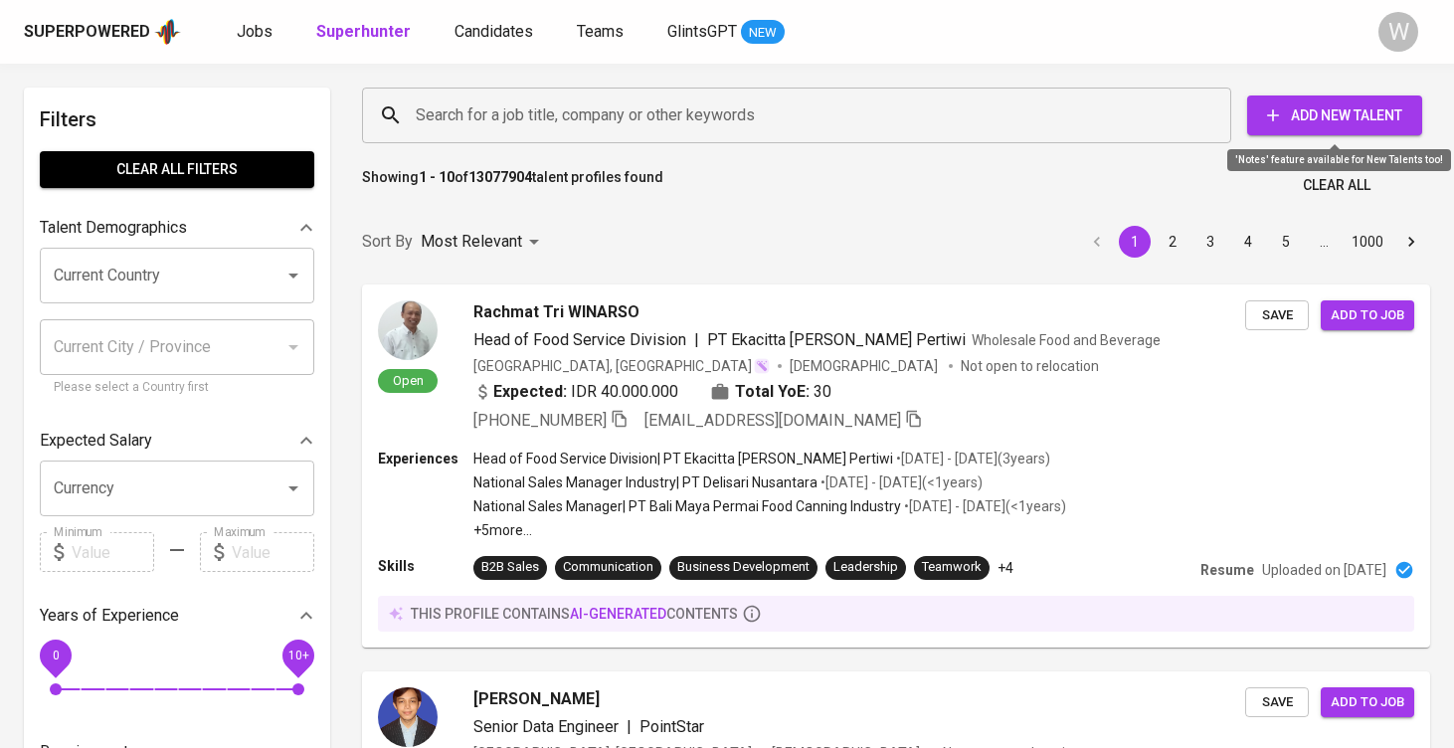
click at [1296, 113] on span "Add New Talent" at bounding box center [1334, 115] width 143 height 25
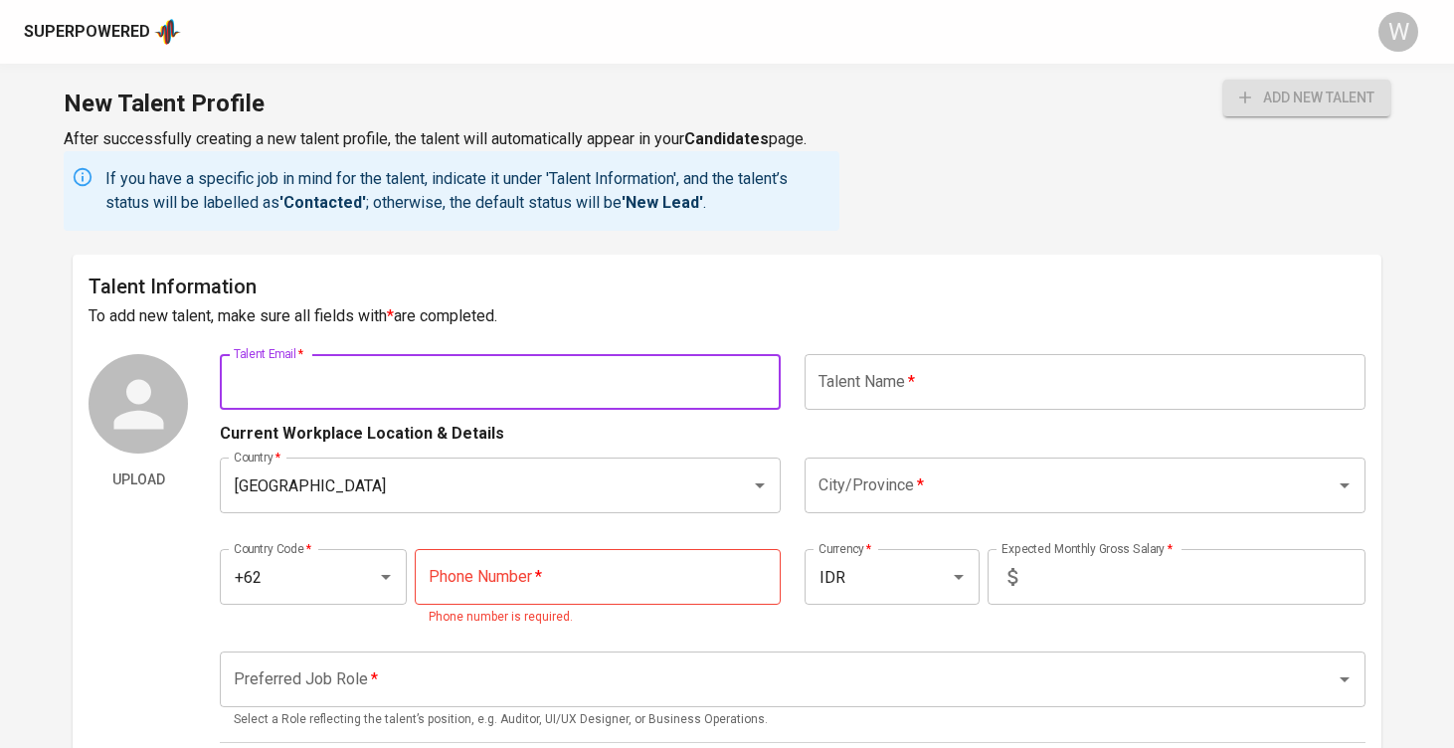
paste input "| gabrielletare@gmail.com"
click at [244, 385] on input "| gabrielletare@gmail.com" at bounding box center [500, 382] width 561 height 56
type input "gabrielletare@gmail.com"
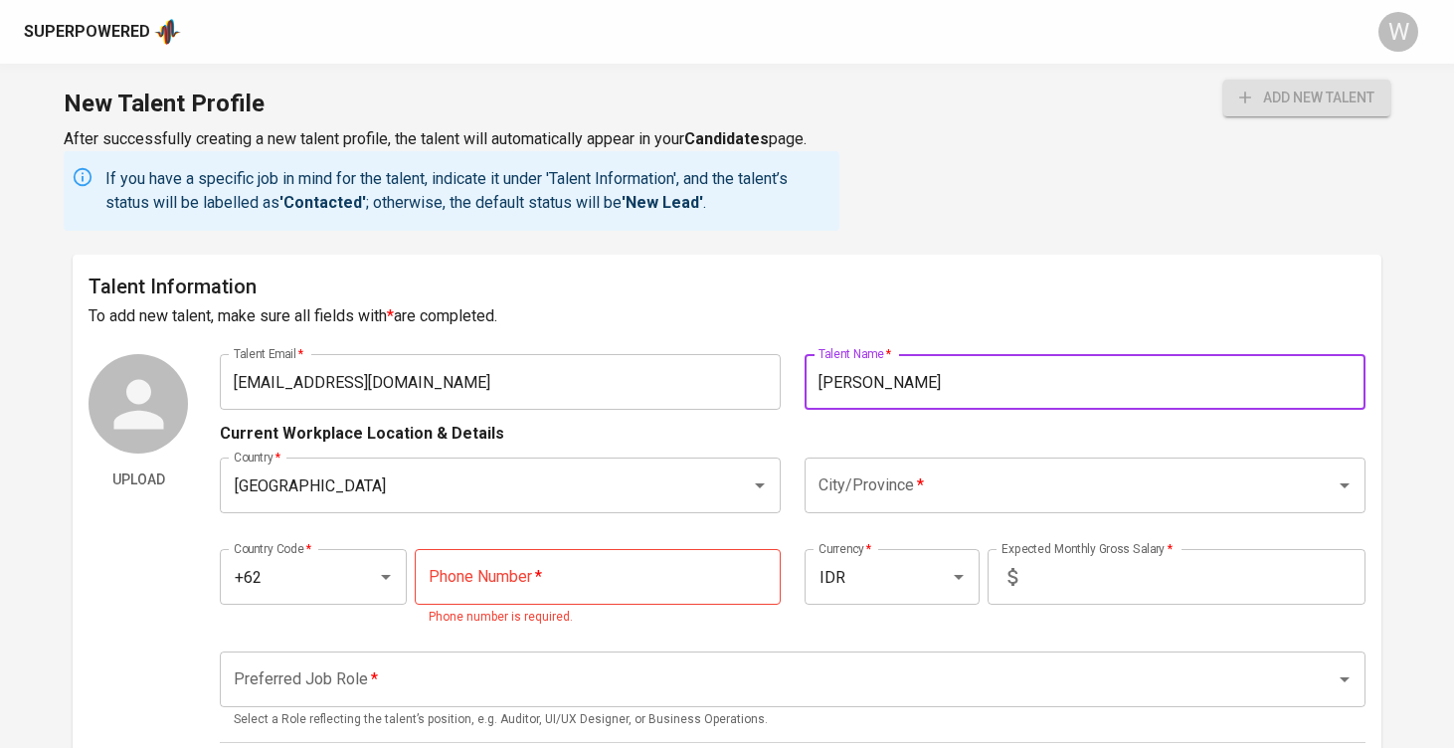
type input "[PERSON_NAME]"
click at [922, 454] on div "Country   * Indonesia Country * City/Province   * City/Province *" at bounding box center [793, 486] width 1146 height 80
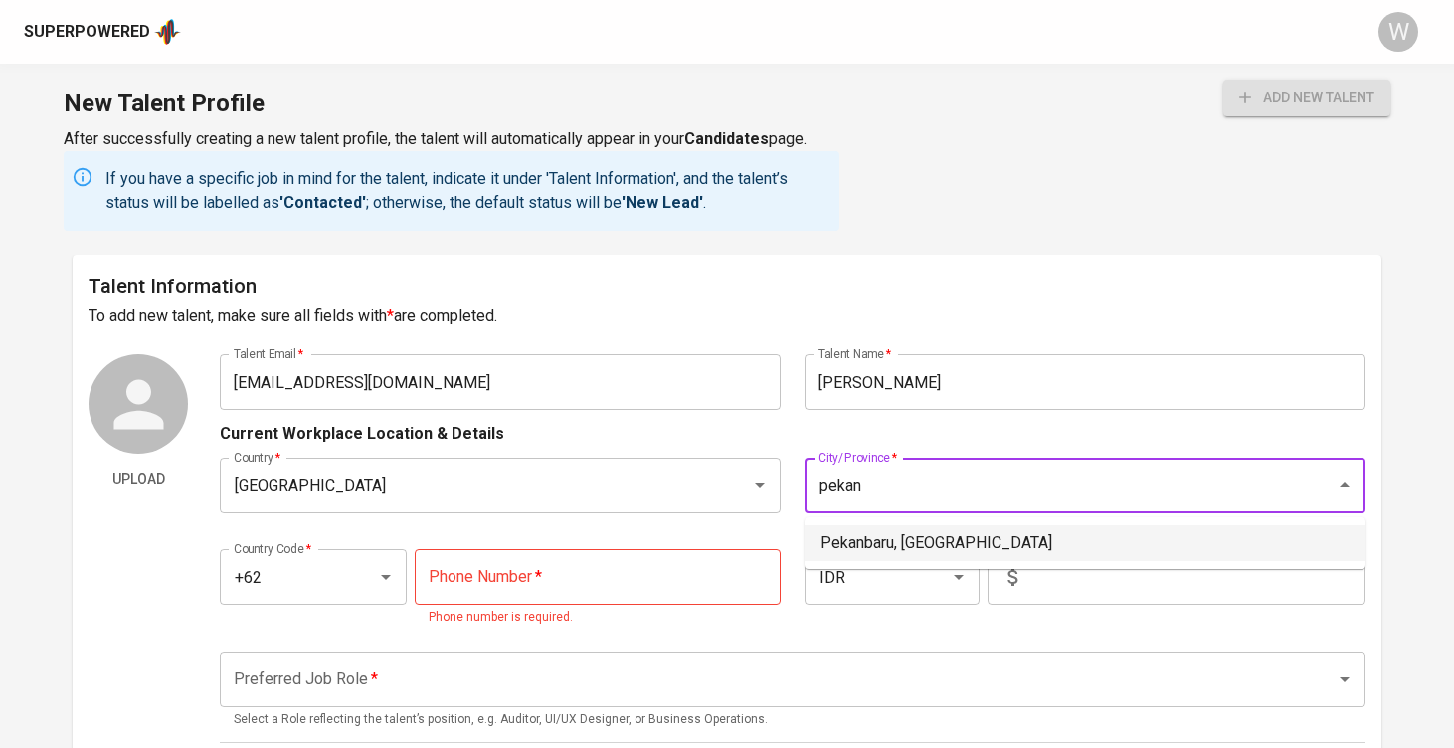
click at [881, 533] on li "Pekanbaru, Riau" at bounding box center [1085, 543] width 561 height 36
type input "Pekanbaru, Riau"
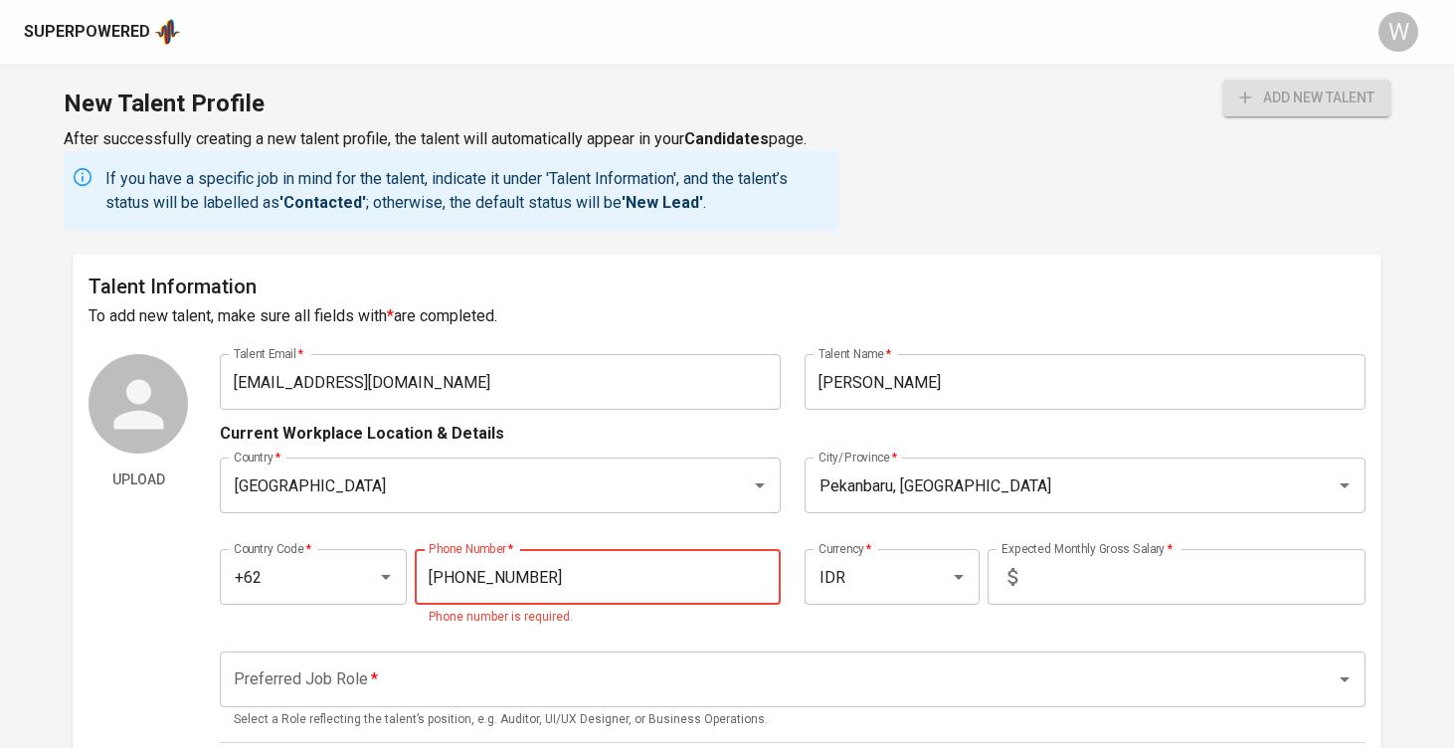
type input "888-8888-888"
click at [1111, 597] on input "text" at bounding box center [1195, 577] width 340 height 56
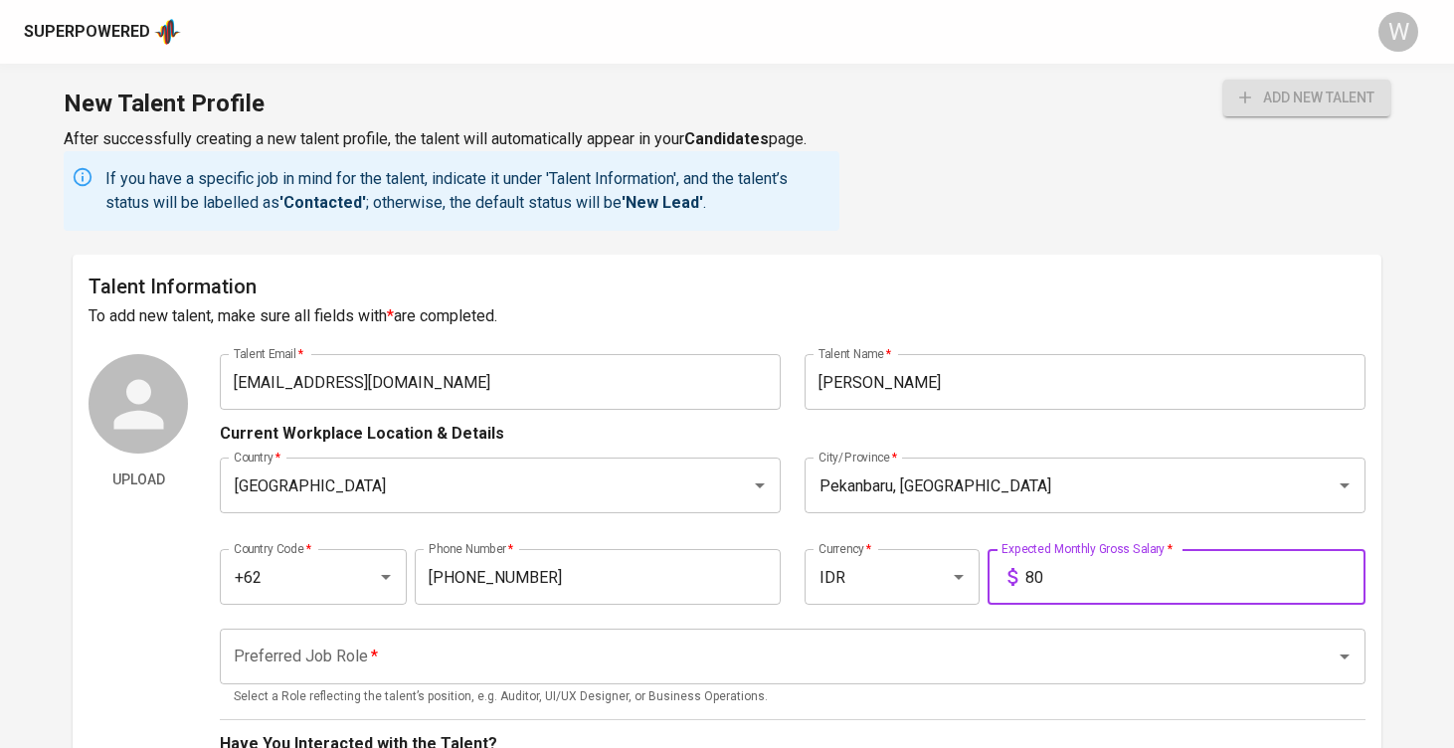
type input "8"
type input "7.000.000"
click at [897, 670] on input "Preferred Job Role   *" at bounding box center [765, 657] width 1072 height 38
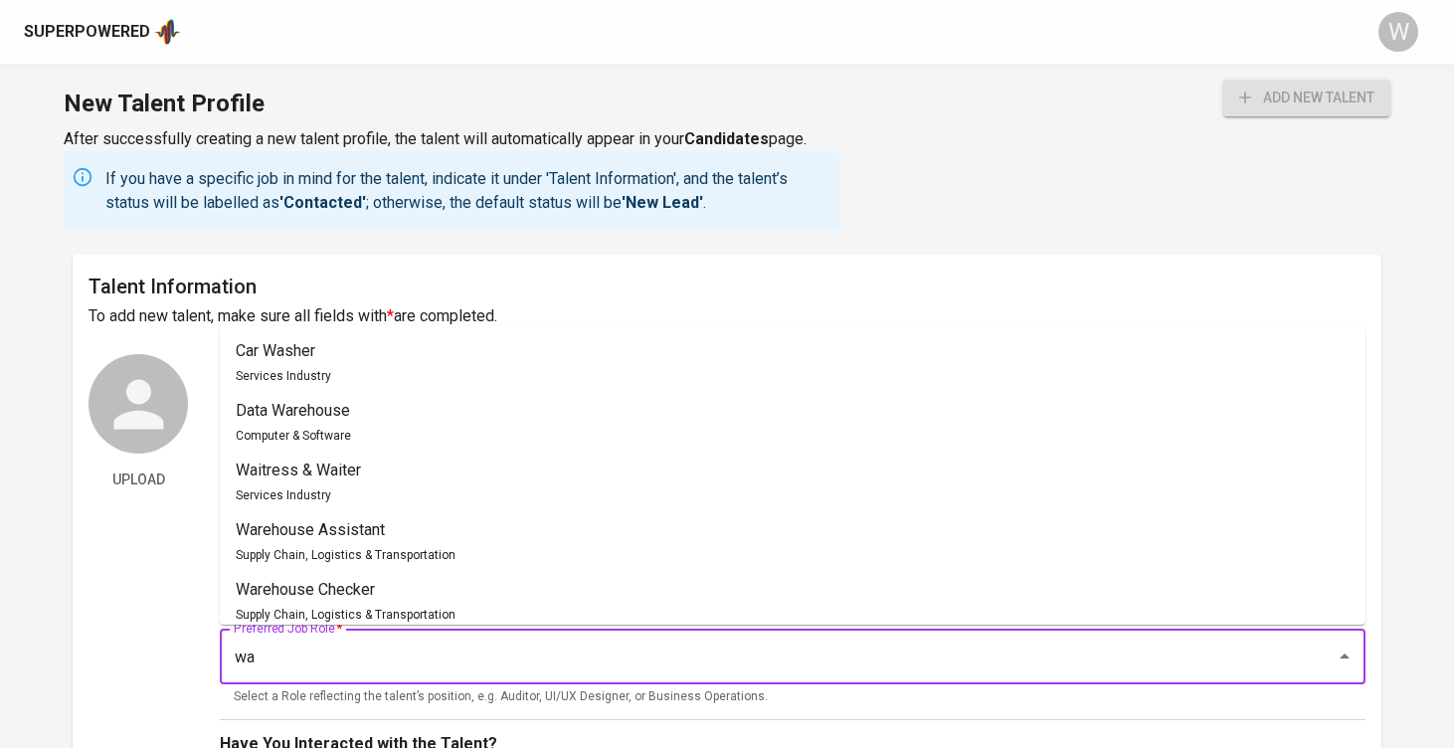
type input "w"
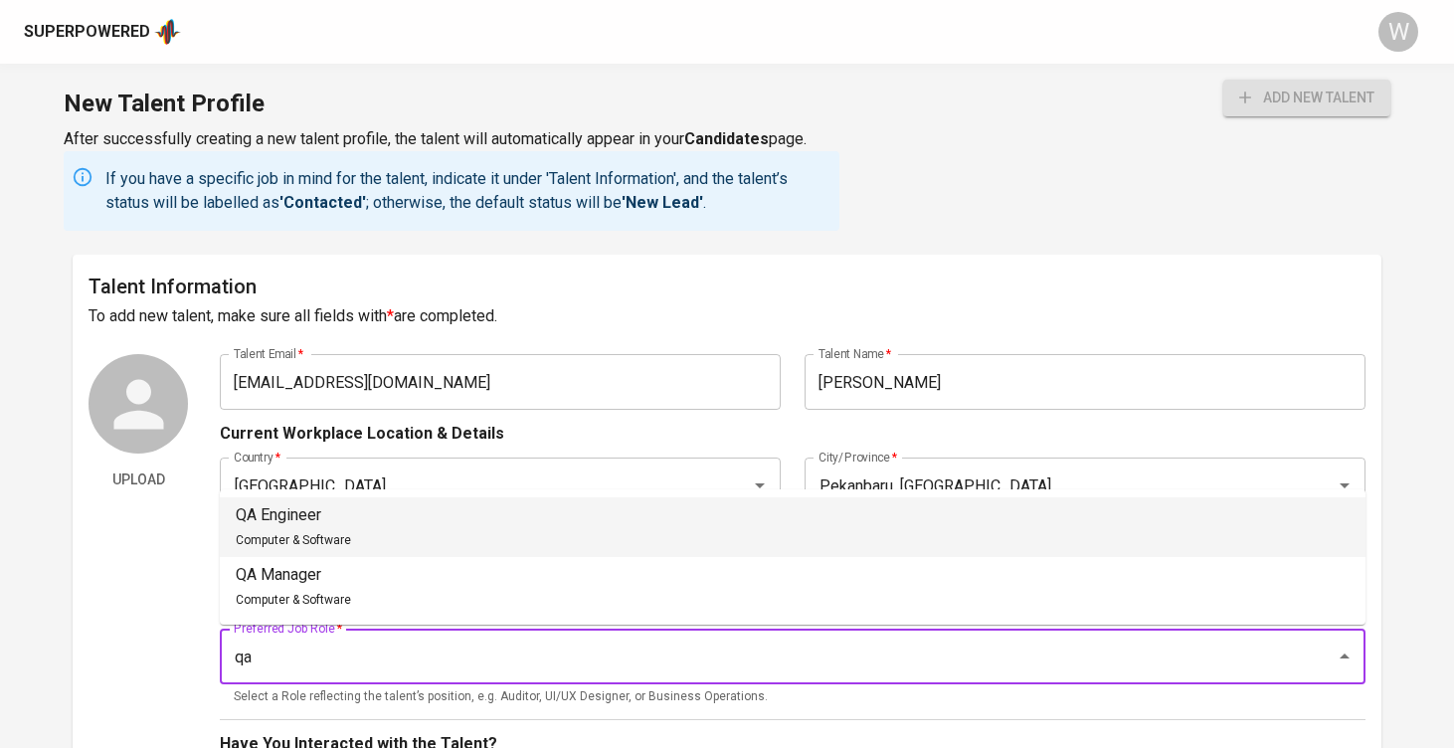
click at [703, 544] on li "QA Engineer Computer & Software" at bounding box center [793, 527] width 1146 height 60
type input "QA Engineer"
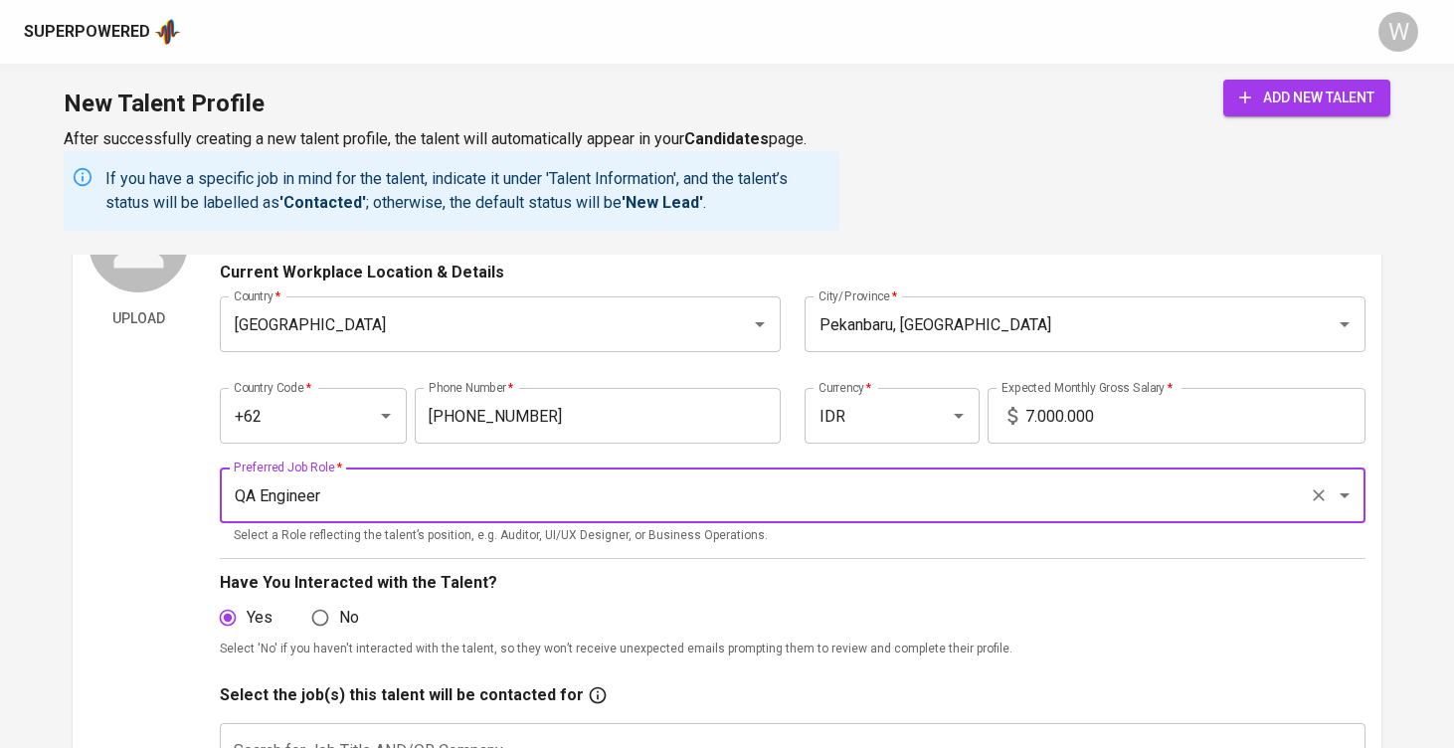
scroll to position [354, 0]
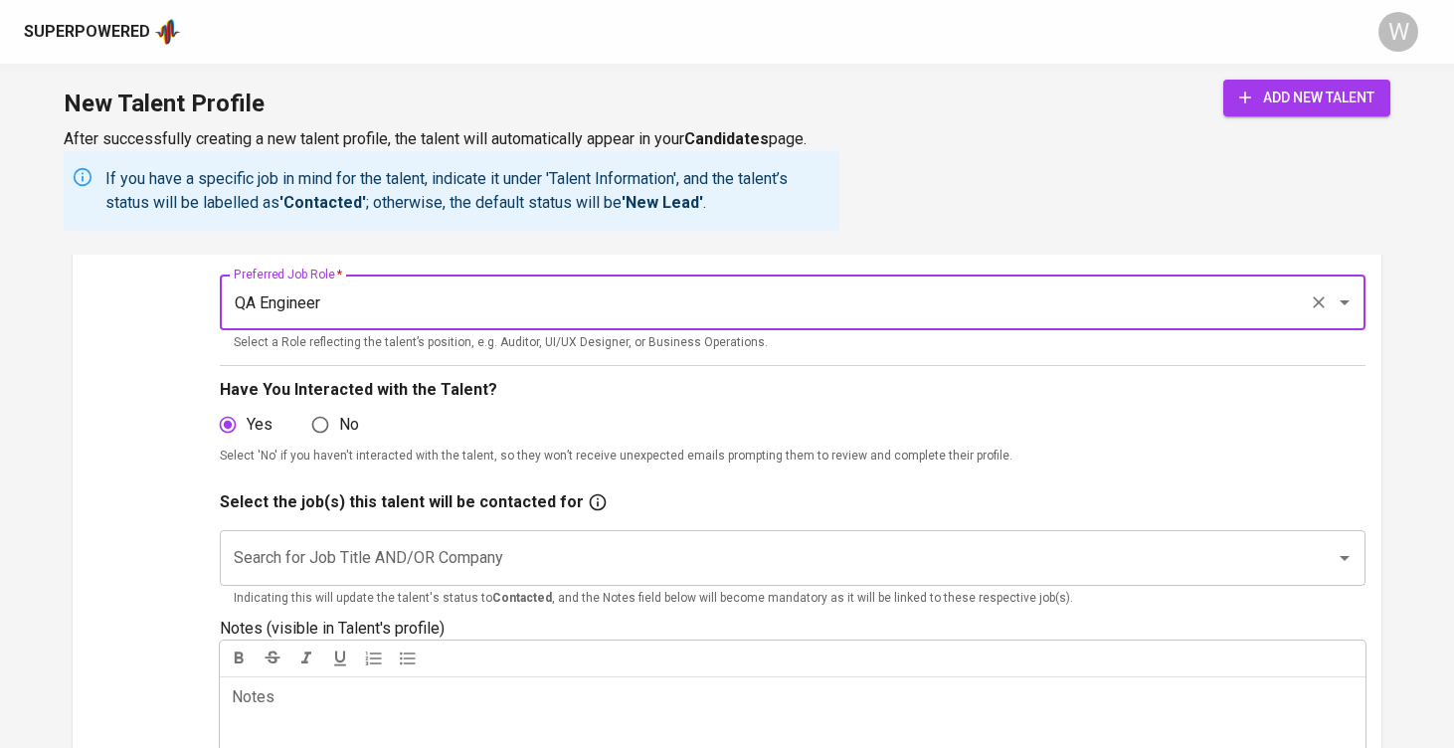
click at [681, 525] on div "Search for Job Title AND/OR Company Search for Job Title AND/OR Company Indicat…" at bounding box center [793, 565] width 1146 height 102
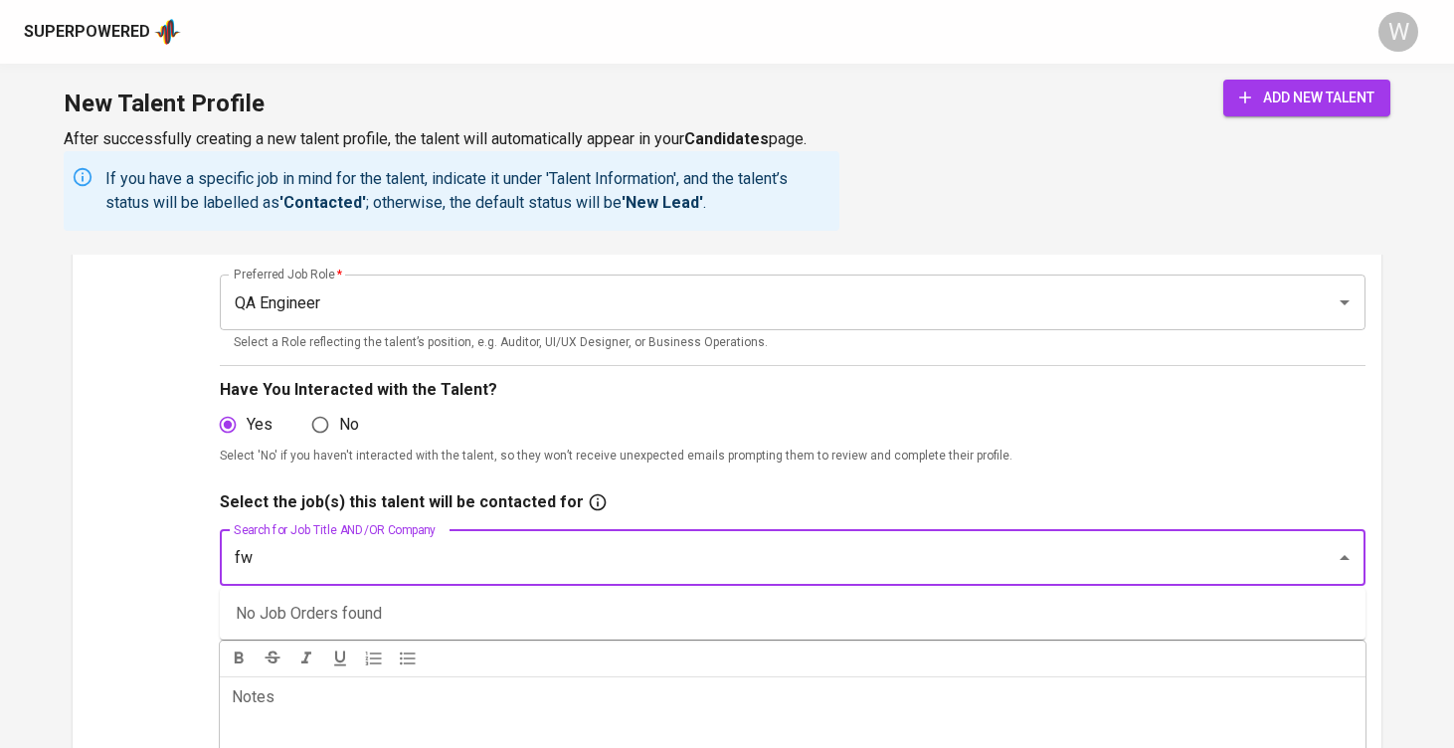
type input "fwd"
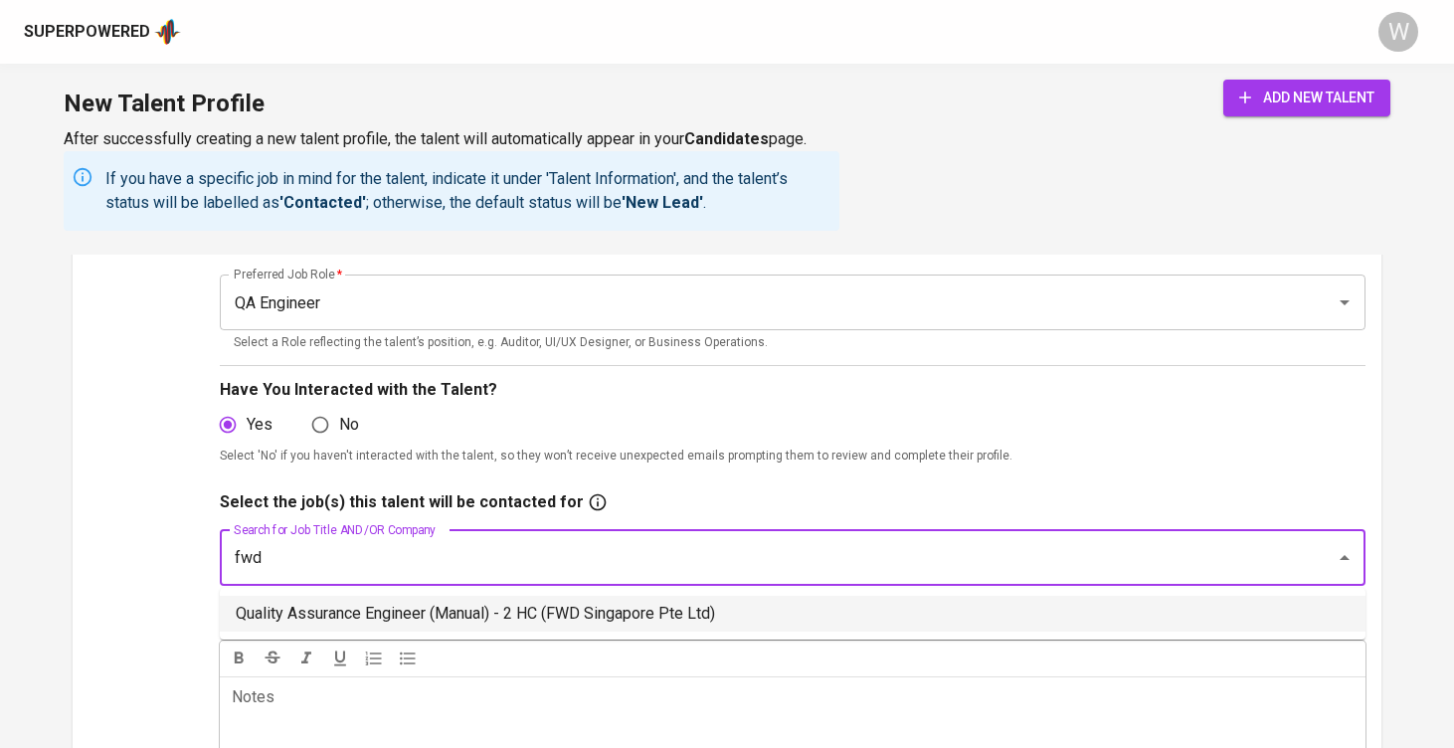
click at [588, 612] on li "Quality Assurance Engineer (Manual) - 2 HC (FWD Singapore Pte Ltd)" at bounding box center [793, 614] width 1146 height 36
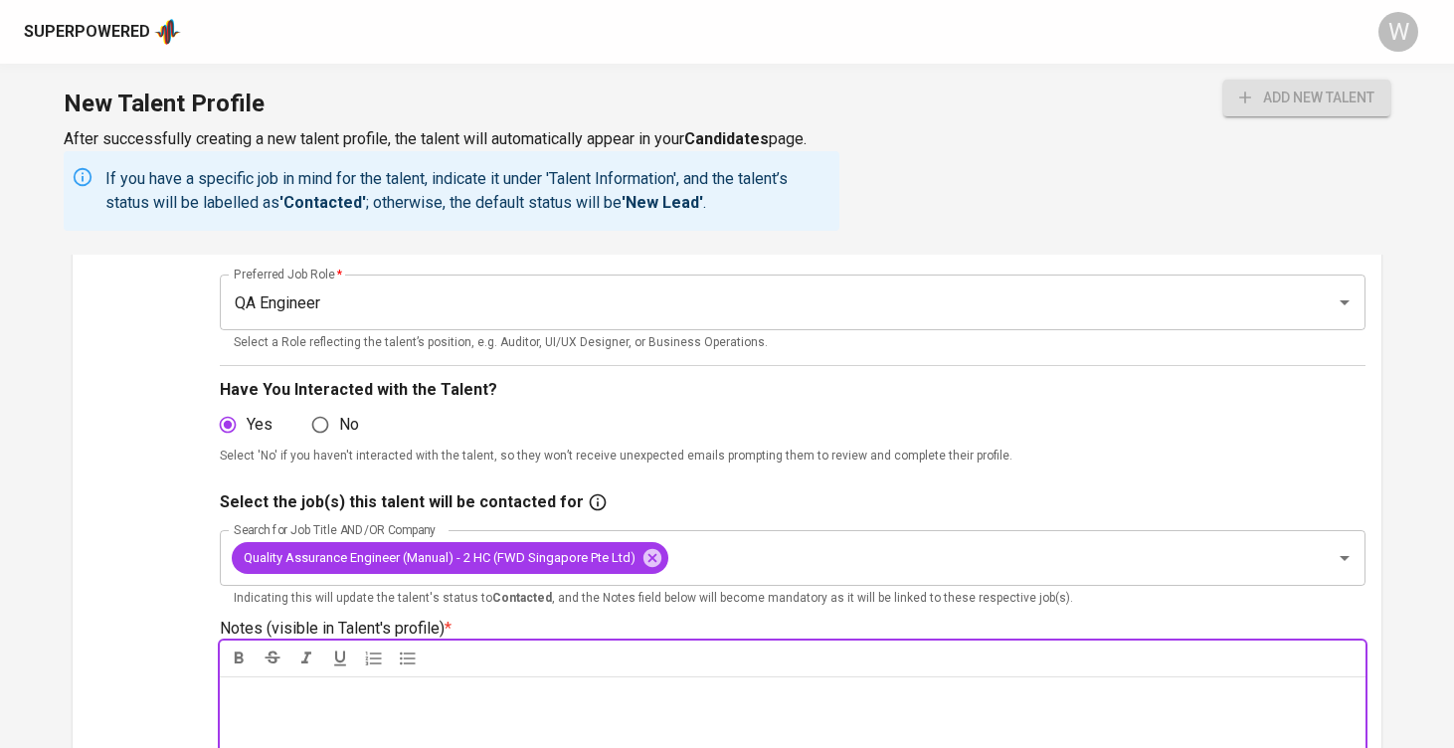
click at [551, 685] on p "Notes * ﻿" at bounding box center [793, 697] width 1122 height 24
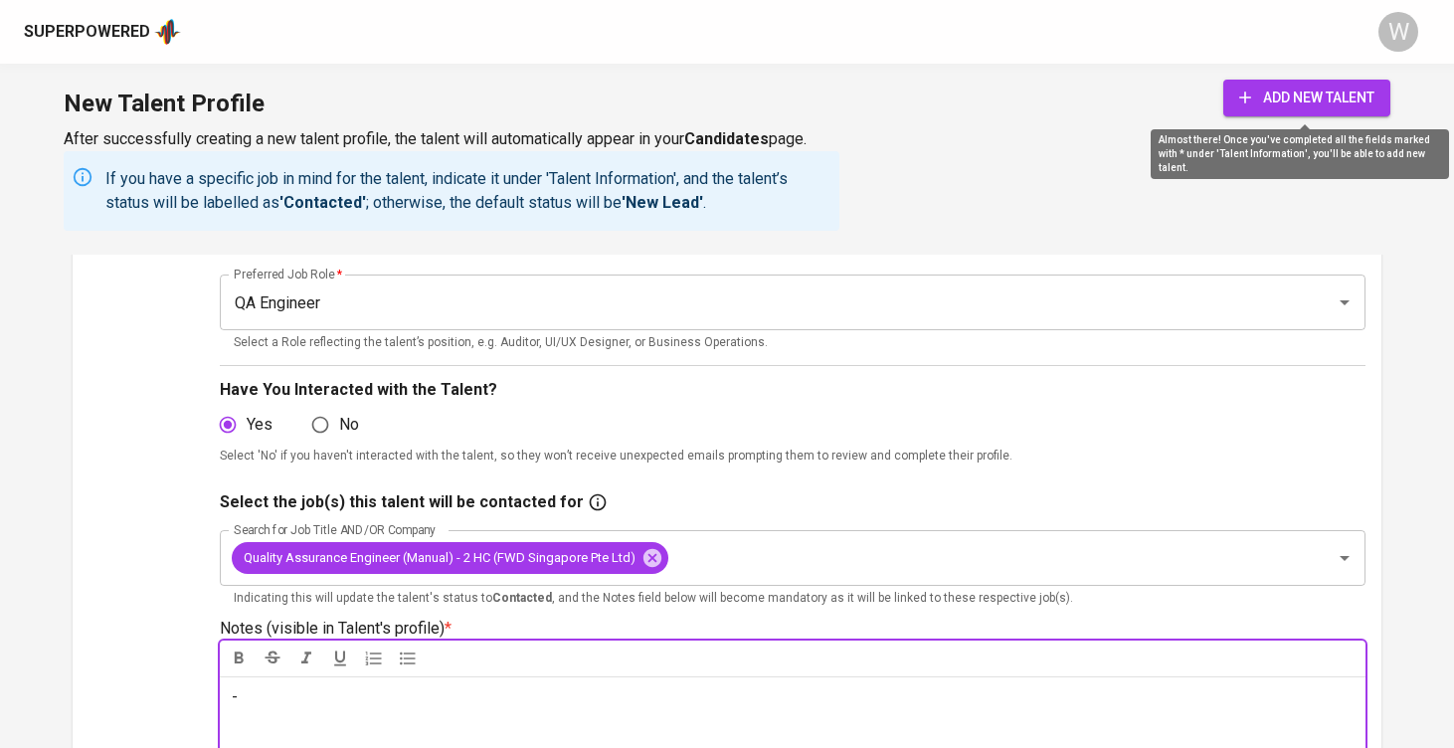
click at [1295, 88] on span "add new talent" at bounding box center [1306, 98] width 135 height 25
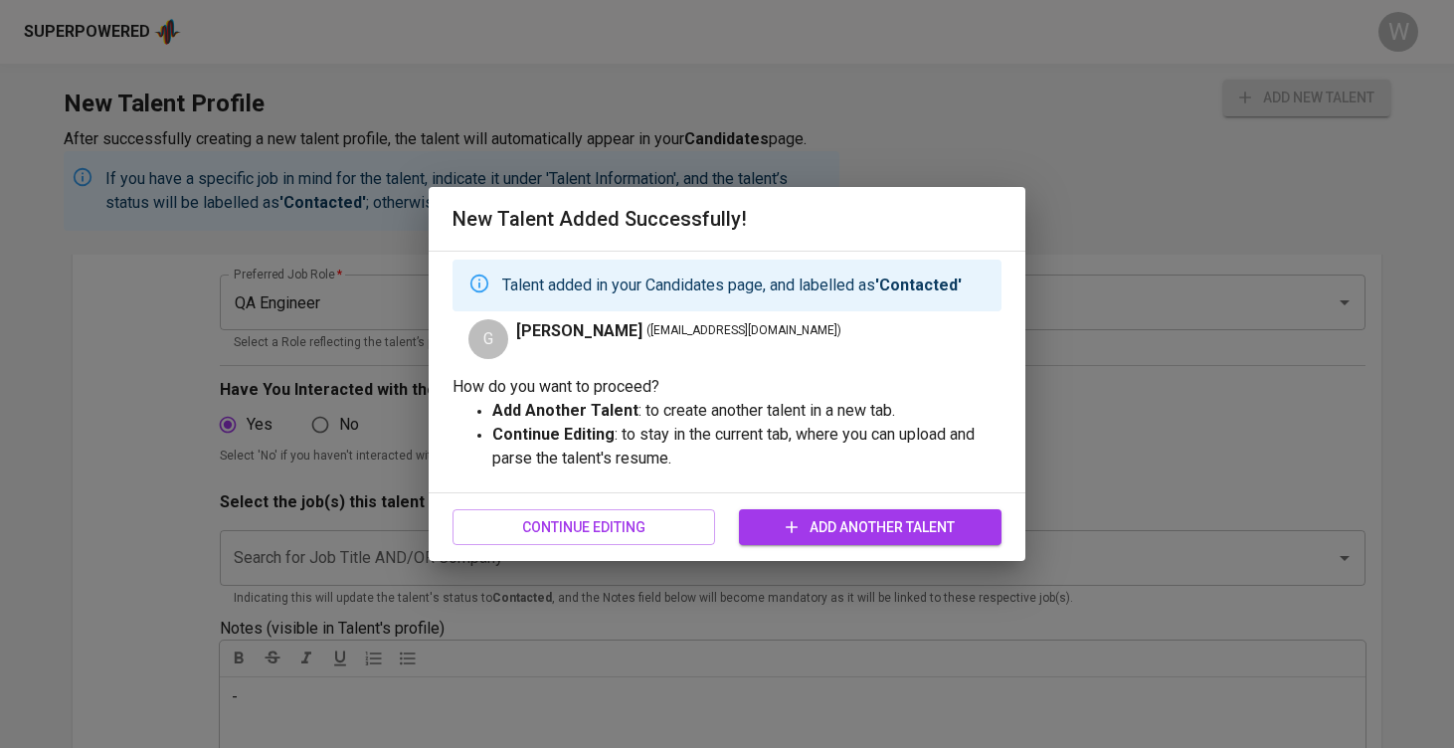
click at [864, 512] on button "Add Another Talent" at bounding box center [870, 527] width 263 height 37
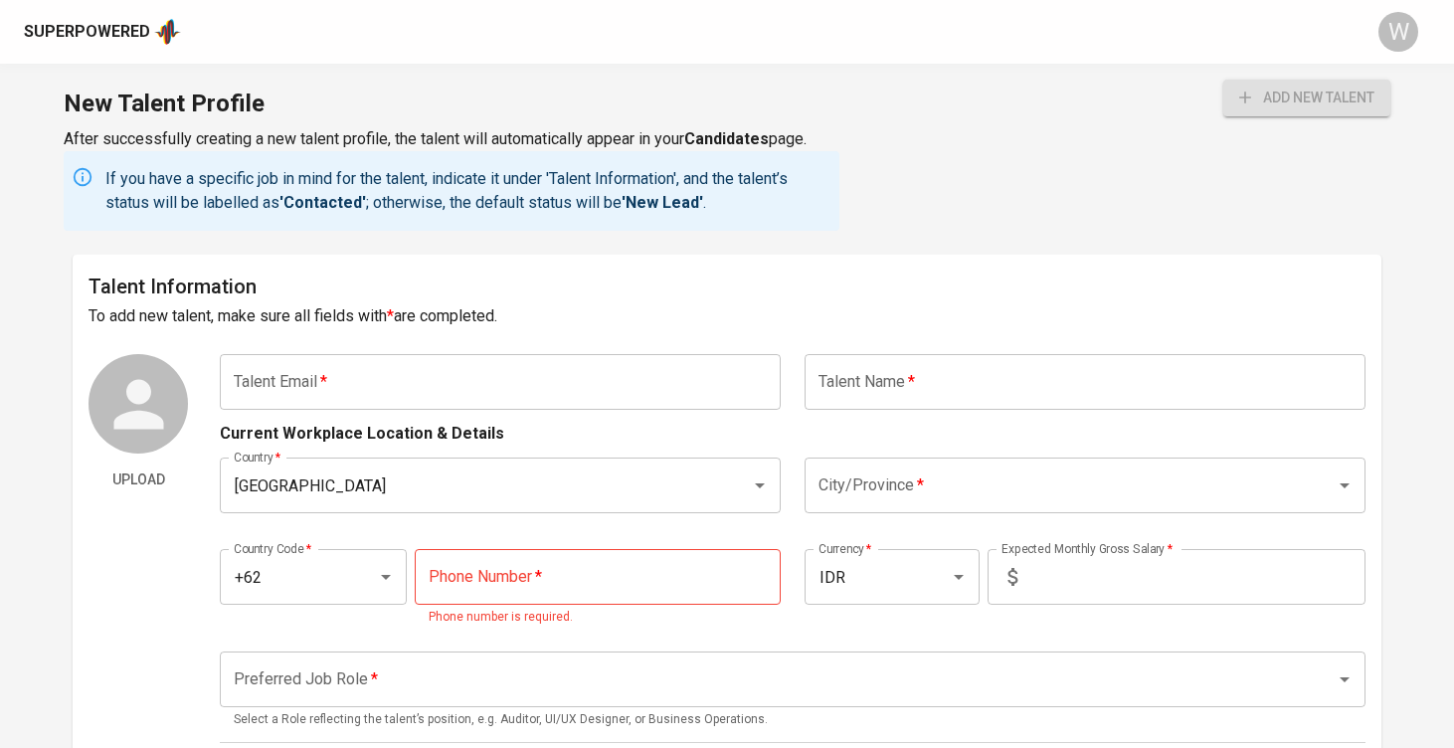
click at [114, 35] on div "Superpowered" at bounding box center [87, 32] width 126 height 23
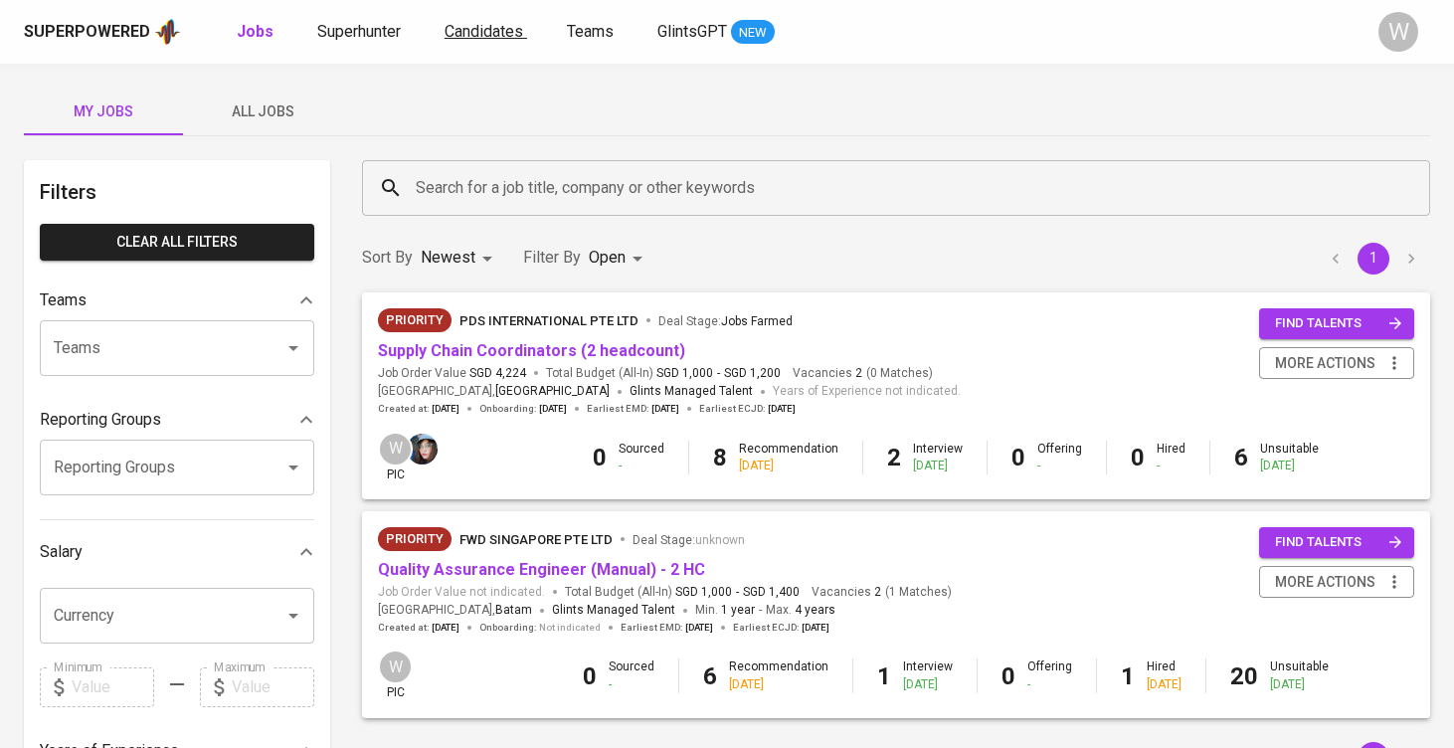
click at [451, 29] on span "Candidates" at bounding box center [484, 31] width 79 height 19
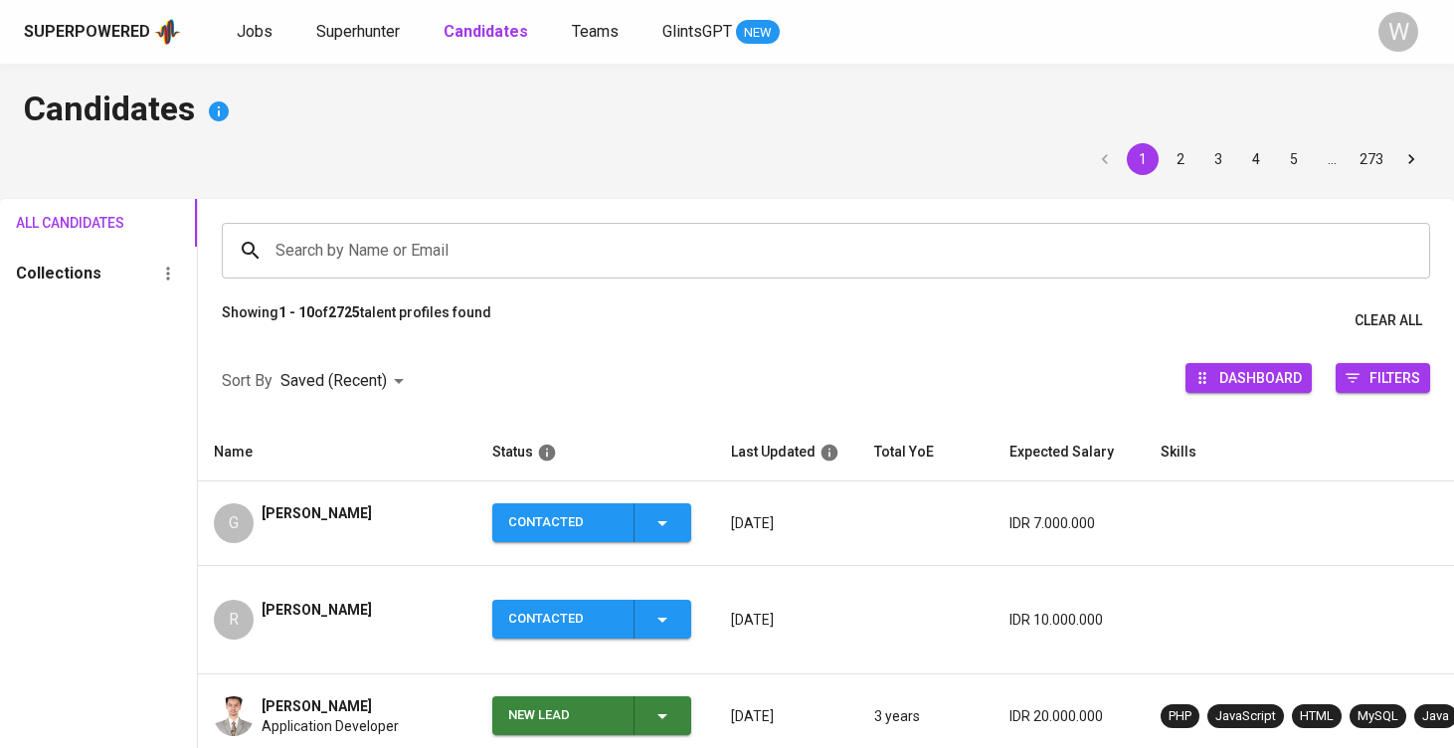
click at [392, 521] on div "G Gabriel Letare" at bounding box center [337, 523] width 247 height 40
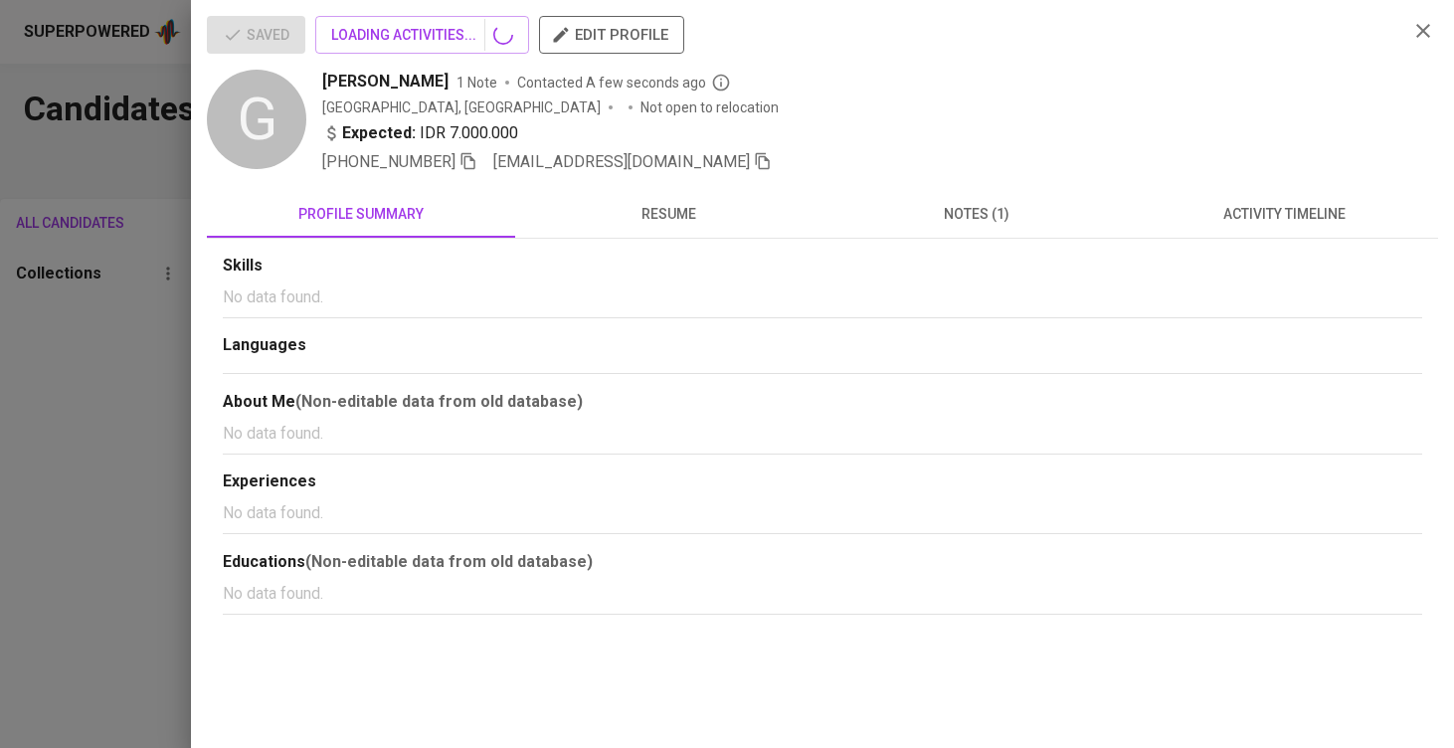
click at [754, 157] on icon "button" at bounding box center [763, 161] width 18 height 18
click at [119, 329] on div at bounding box center [727, 374] width 1454 height 748
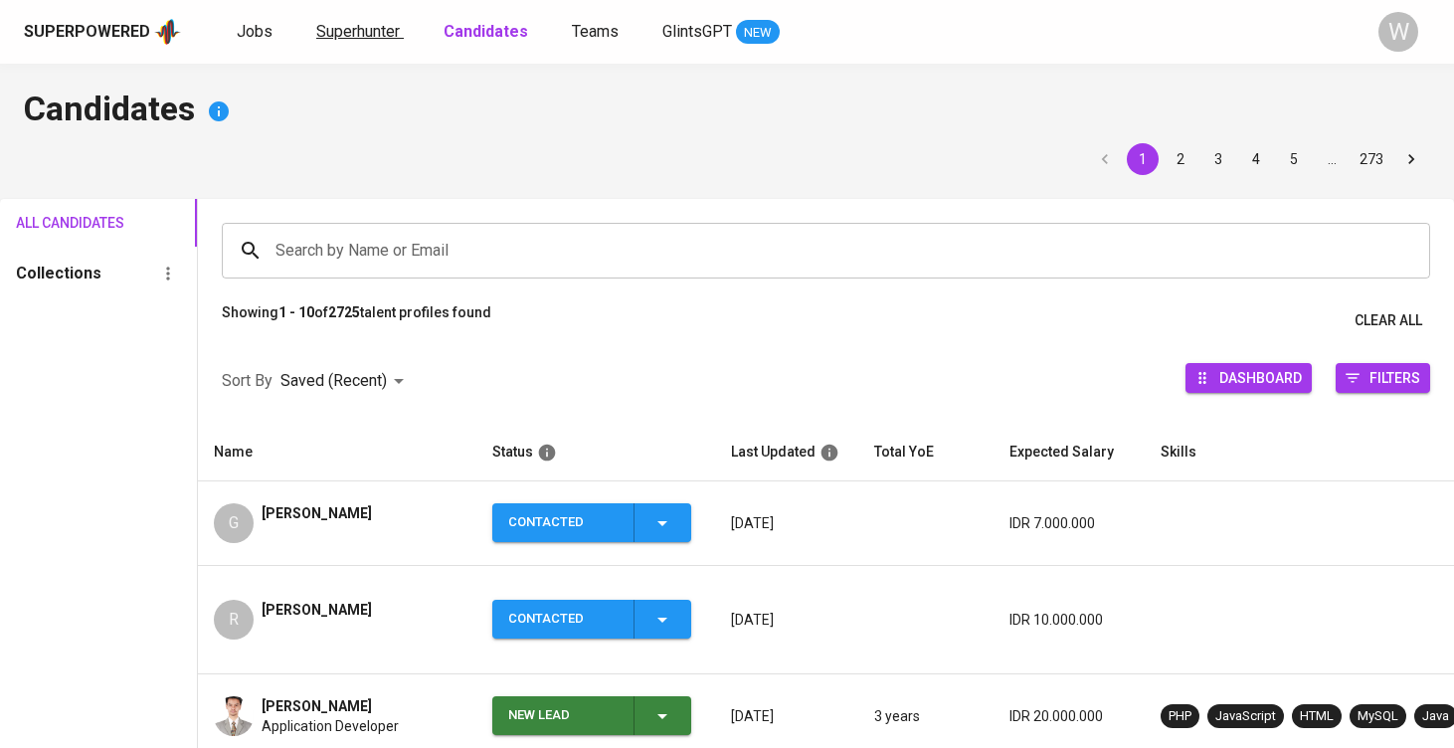
click at [358, 31] on span "Superhunter" at bounding box center [358, 31] width 84 height 19
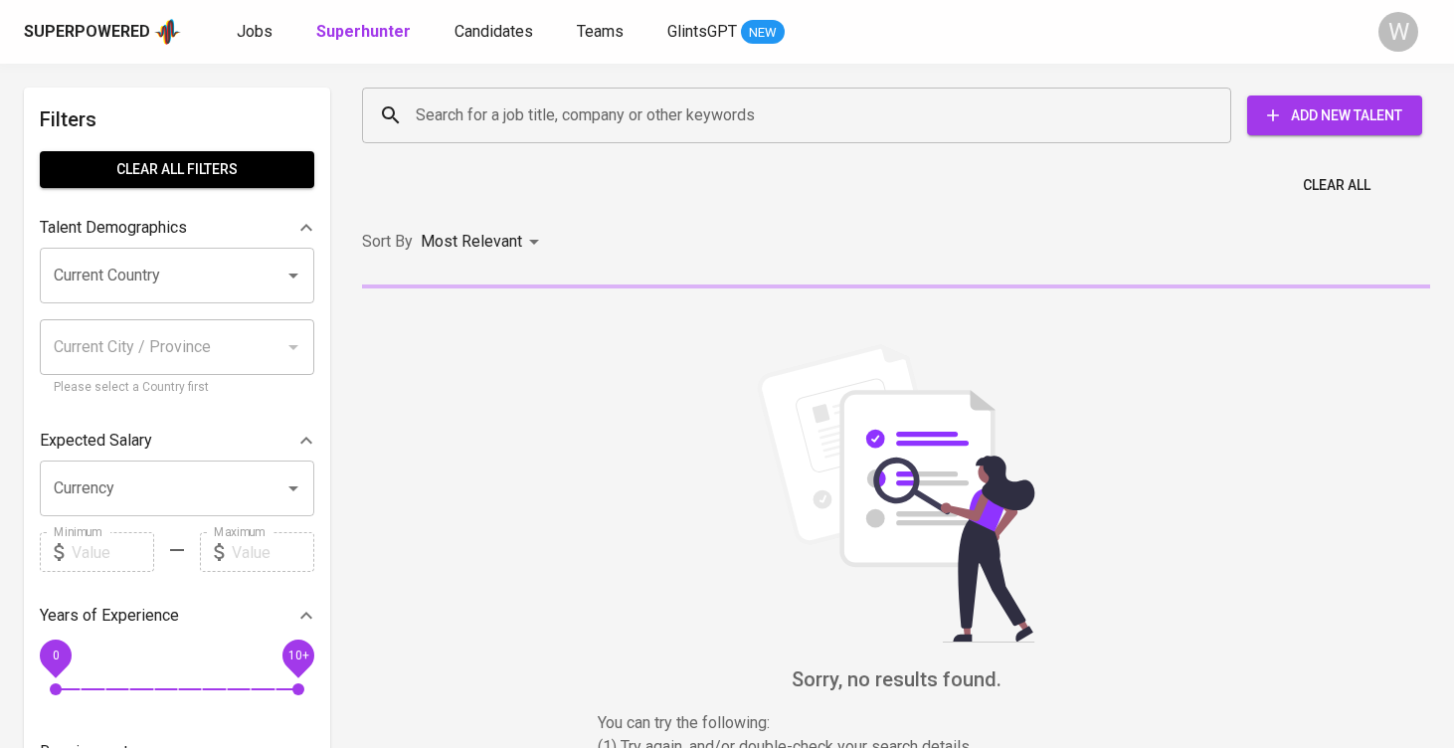
click at [430, 109] on input "Search for a job title, company or other keywords" at bounding box center [802, 115] width 782 height 38
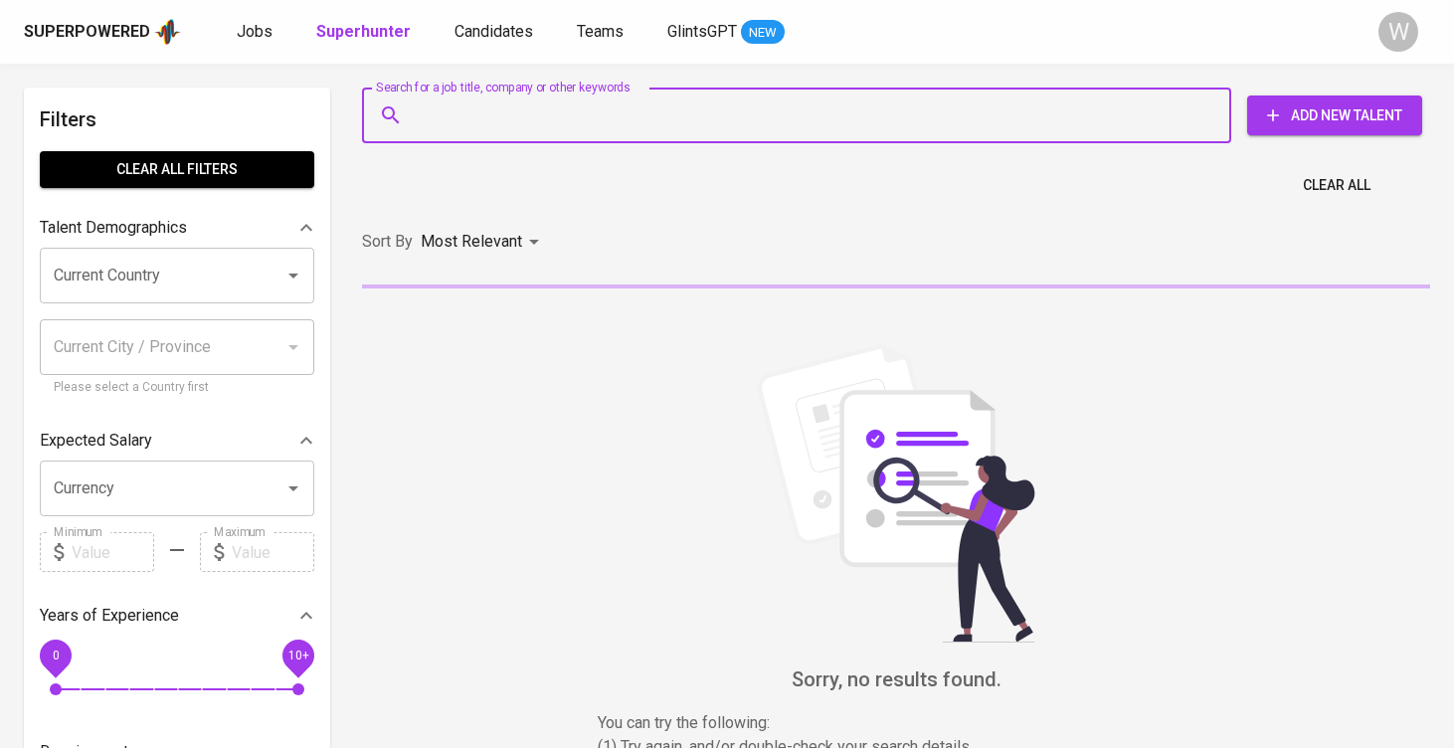
paste input "[EMAIL_ADDRESS][DOMAIN_NAME]"
type input "[EMAIL_ADDRESS][DOMAIN_NAME]"
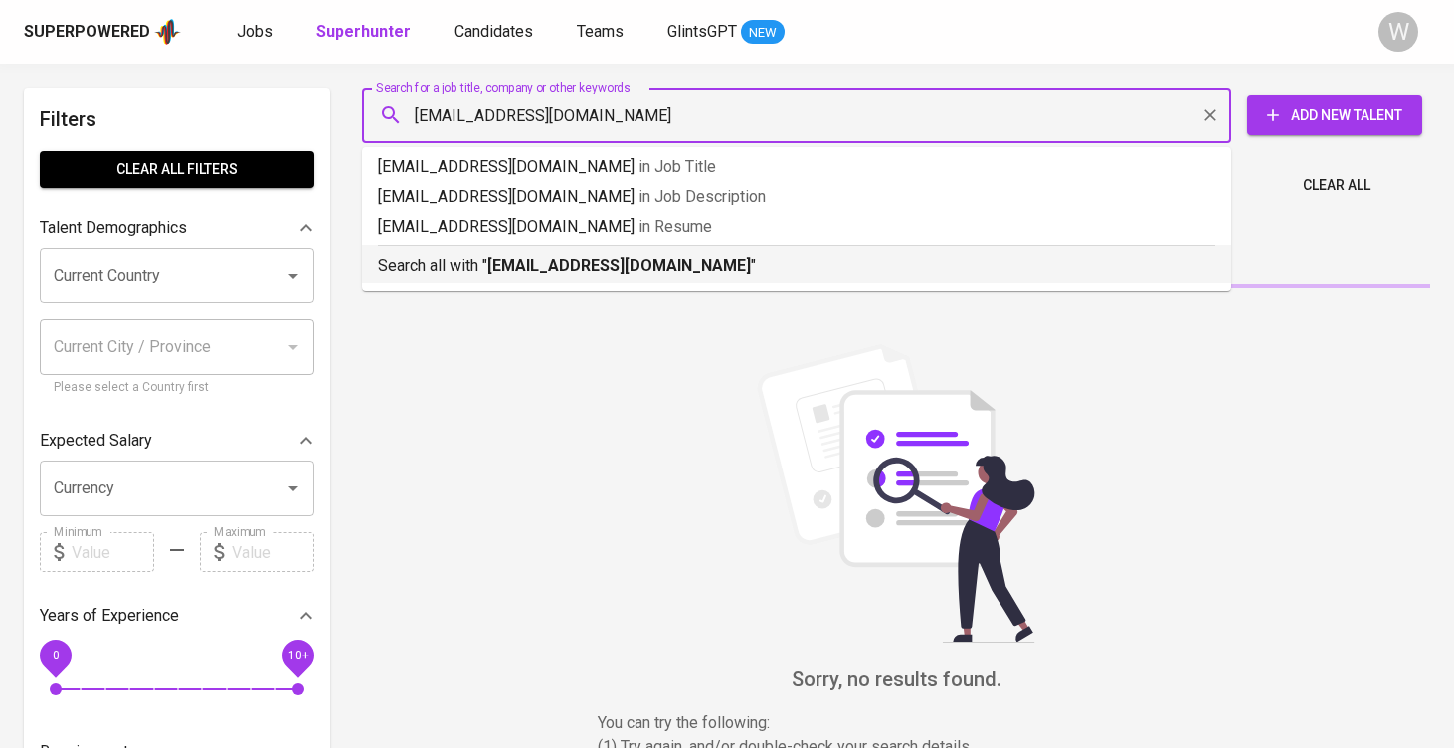
click at [585, 271] on b "[EMAIL_ADDRESS][DOMAIN_NAME]" at bounding box center [619, 265] width 264 height 19
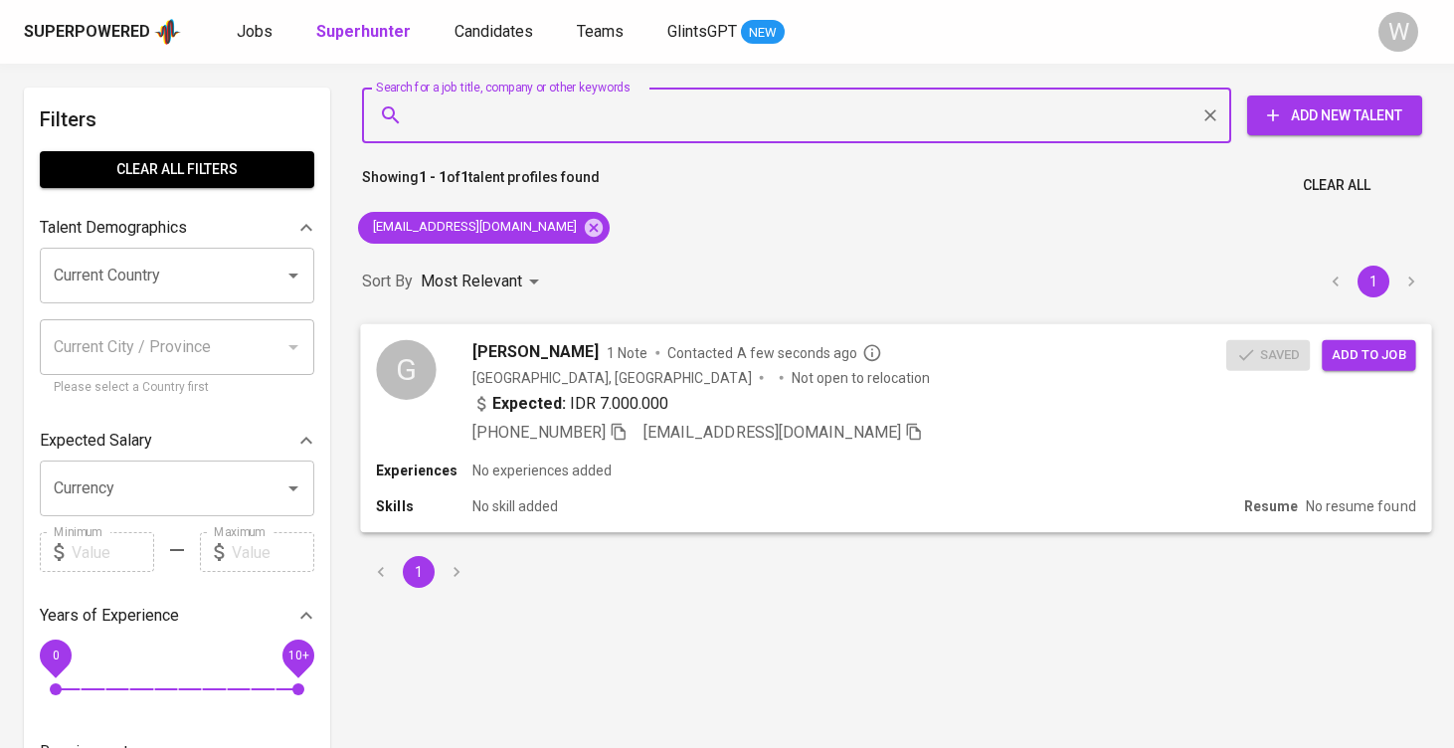
click at [1368, 343] on span "Add to job" at bounding box center [1369, 354] width 74 height 23
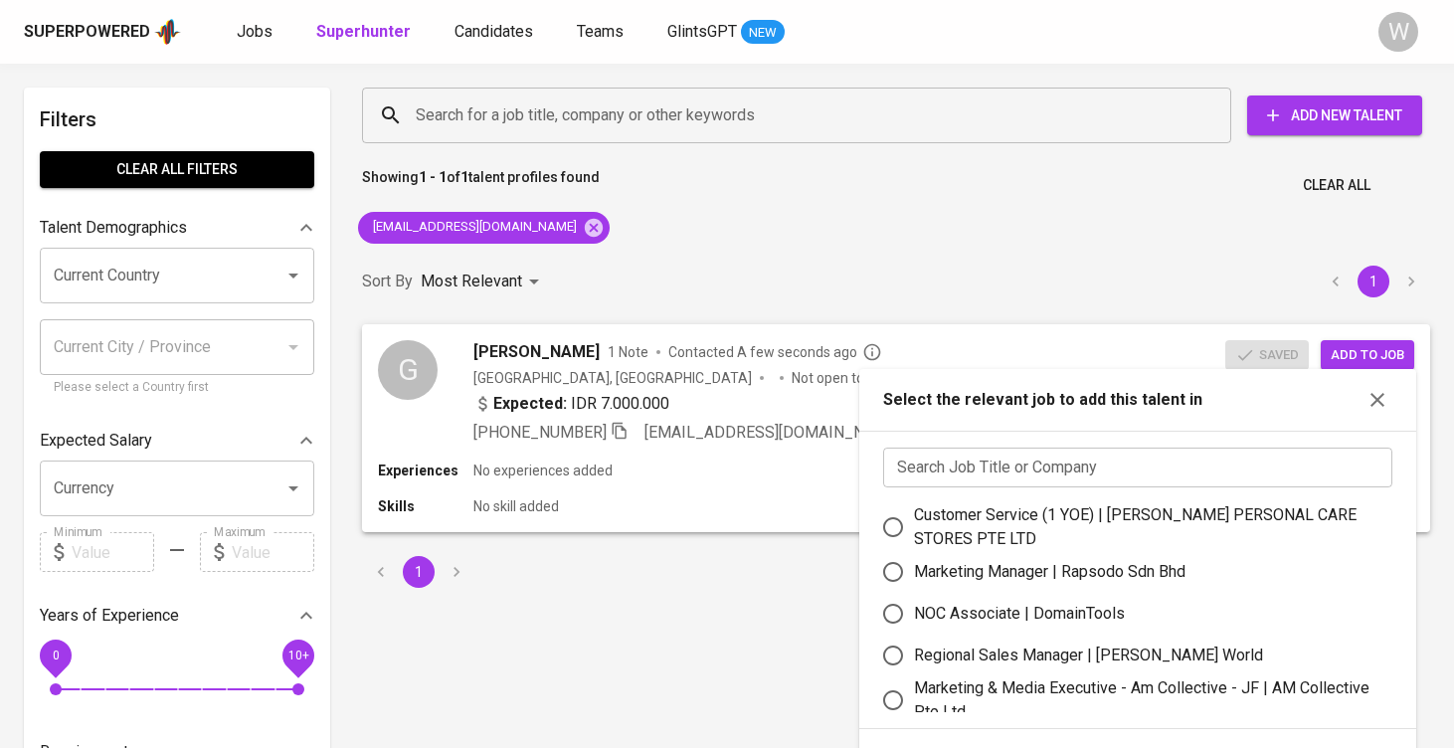
click at [1063, 486] on input "text" at bounding box center [1137, 468] width 509 height 40
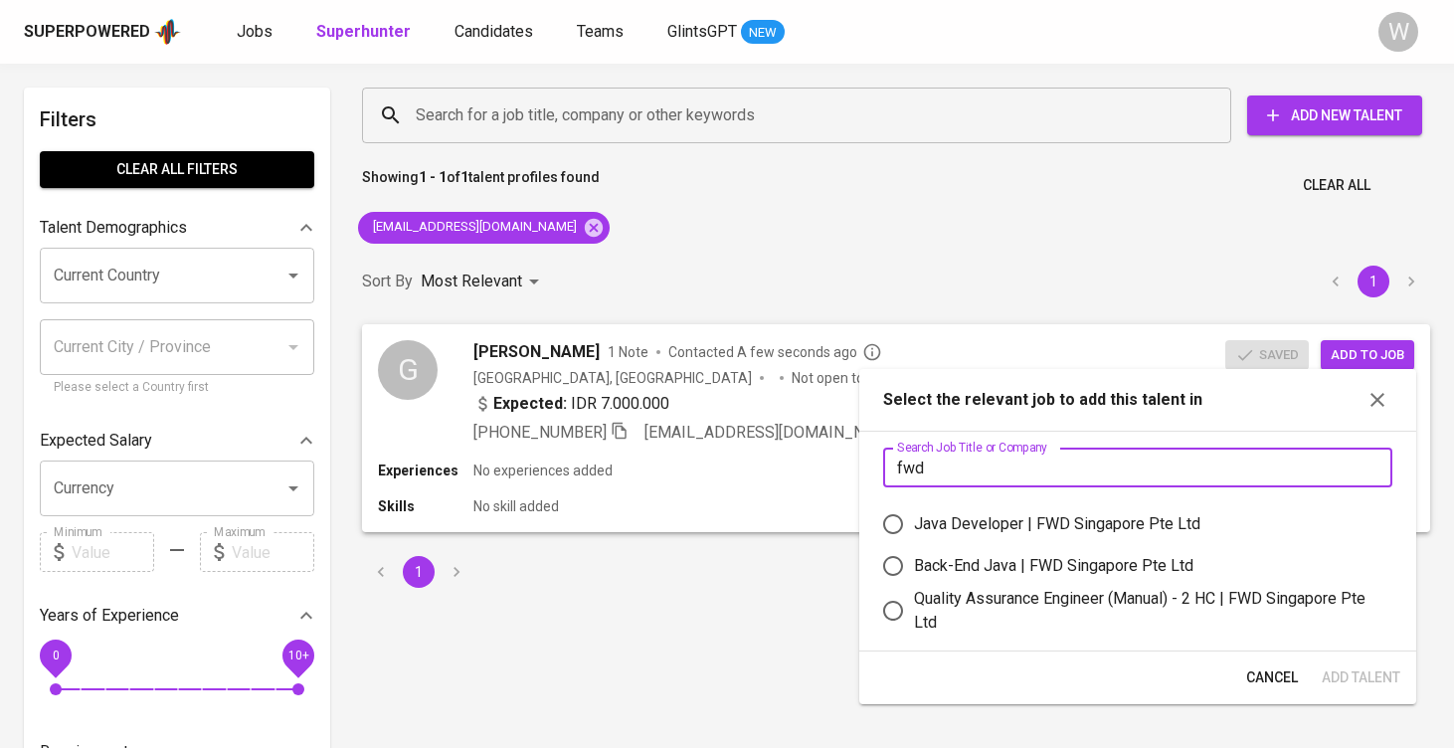
type input "fwd"
click at [1082, 595] on div "Quality Assurance Engineer (Manual) - 2 HC | FWD Singapore Pte Ltd" at bounding box center [1145, 611] width 462 height 48
click at [914, 595] on input "Quality Assurance Engineer (Manual) - 2 HC | FWD Singapore Pte Ltd" at bounding box center [893, 611] width 42 height 42
radio input "true"
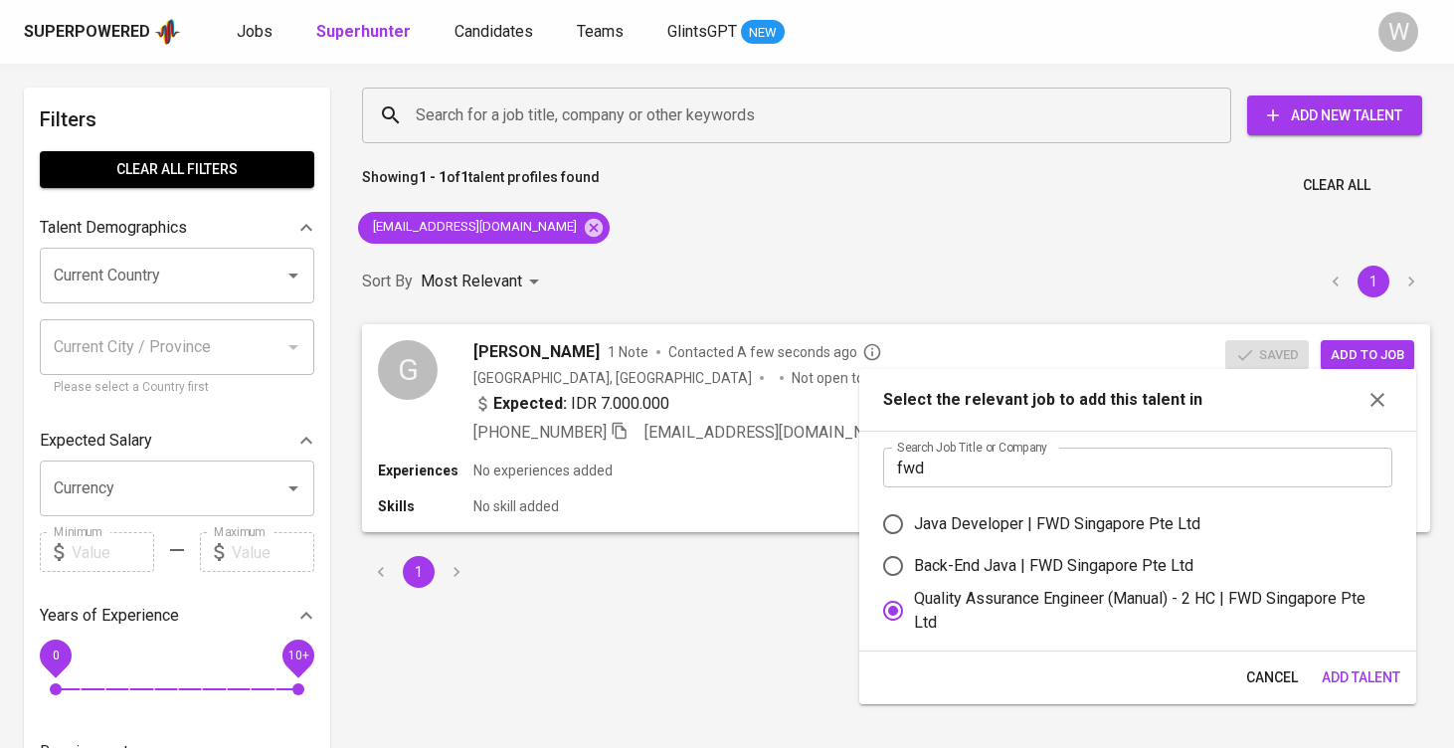
click at [1334, 659] on button "Add Talent" at bounding box center [1361, 677] width 94 height 37
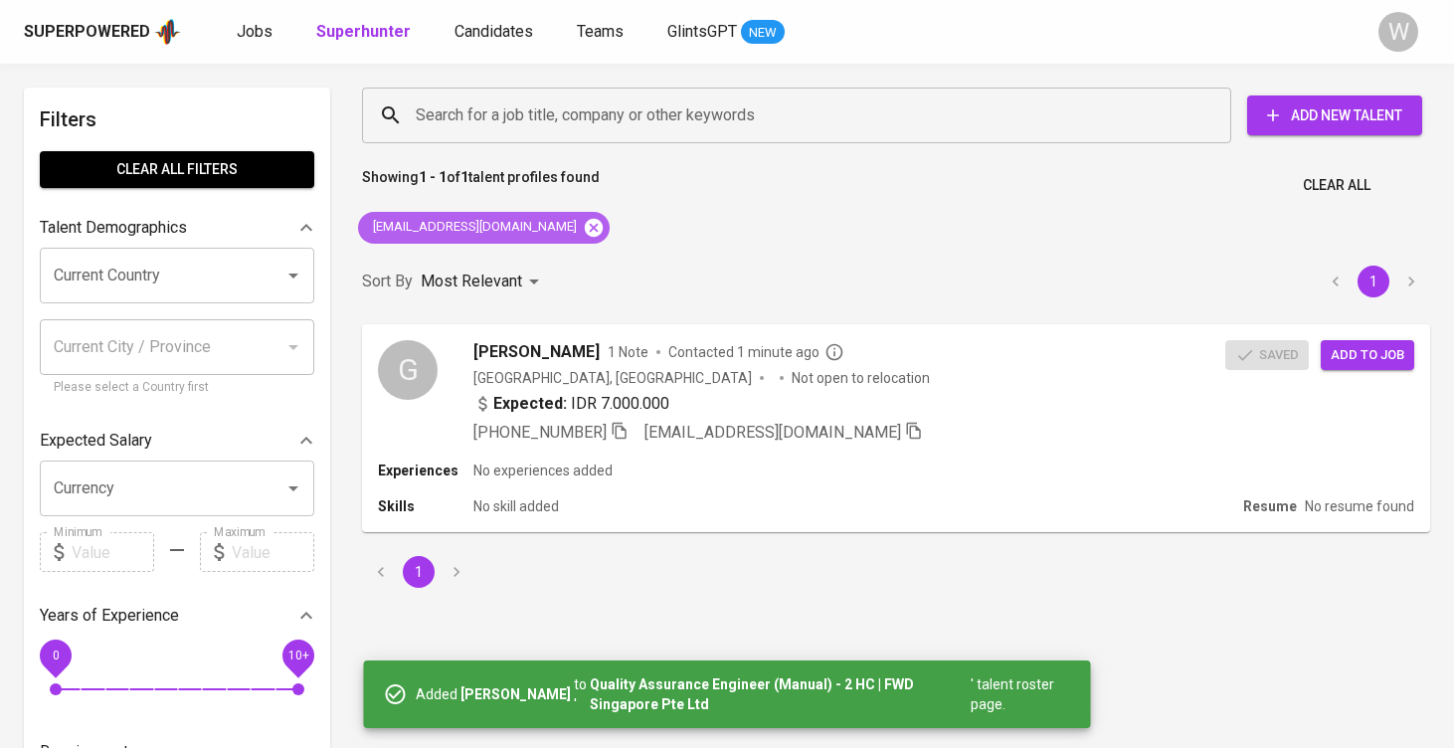
click at [585, 224] on icon at bounding box center [594, 227] width 18 height 18
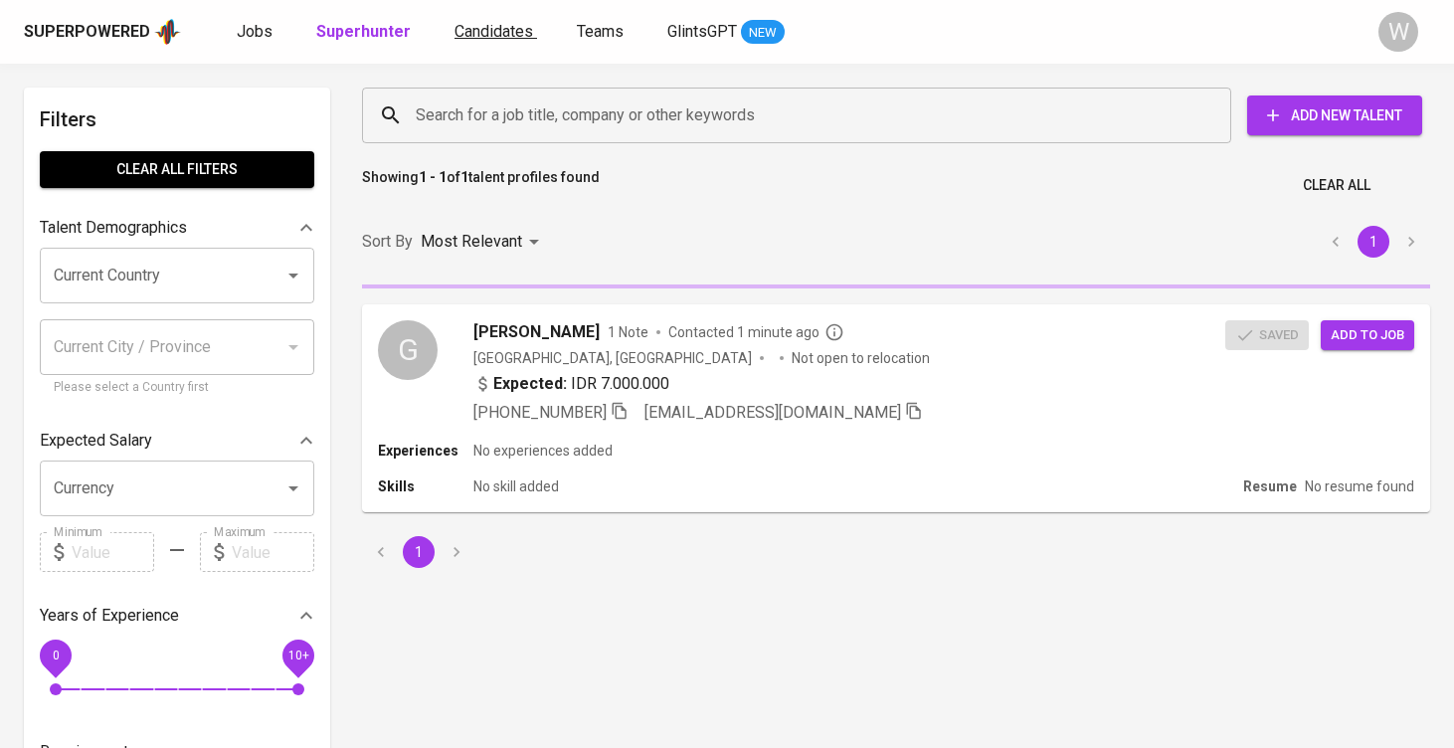
click at [470, 25] on span "Candidates" at bounding box center [494, 31] width 79 height 19
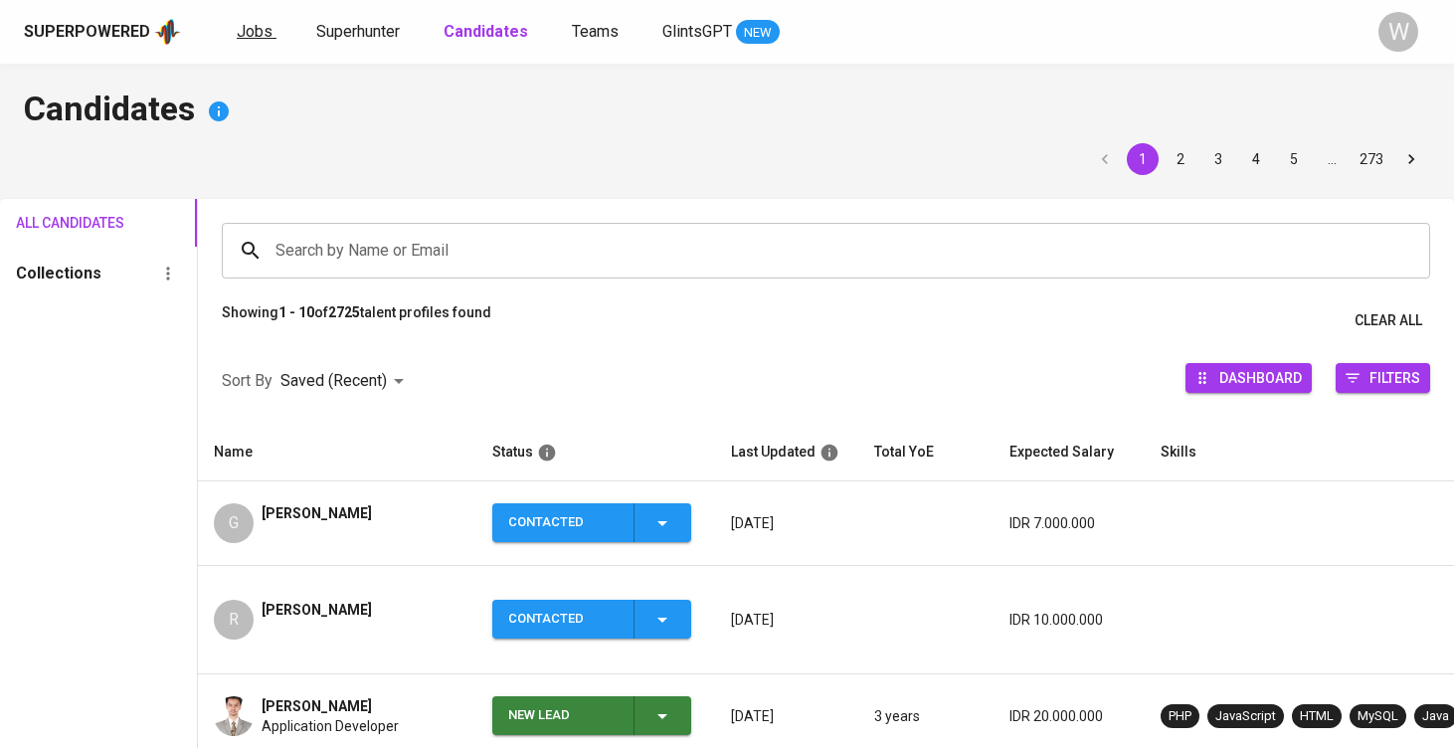
click at [237, 26] on span "Jobs" at bounding box center [255, 31] width 36 height 19
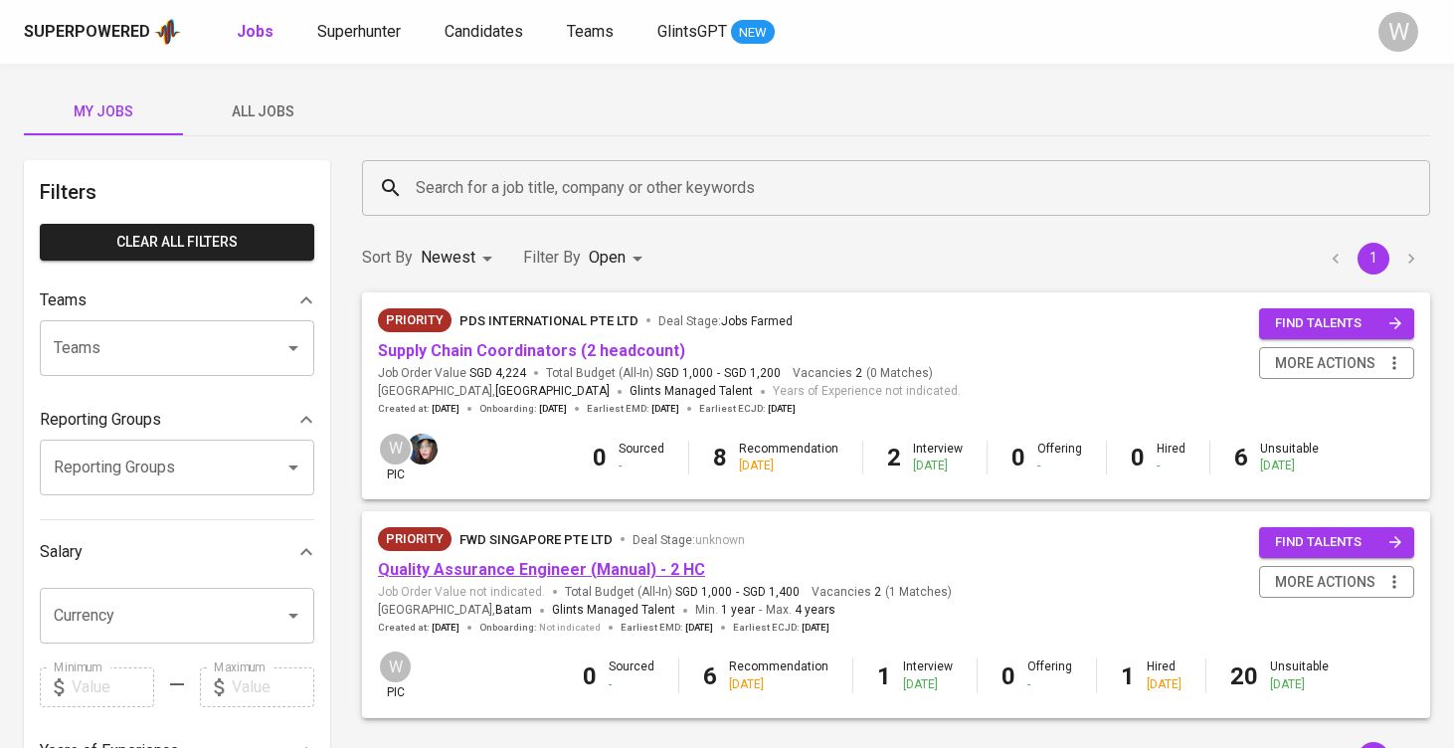
click at [478, 568] on link "Quality Assurance Engineer (Manual) - 2 HC" at bounding box center [541, 569] width 327 height 19
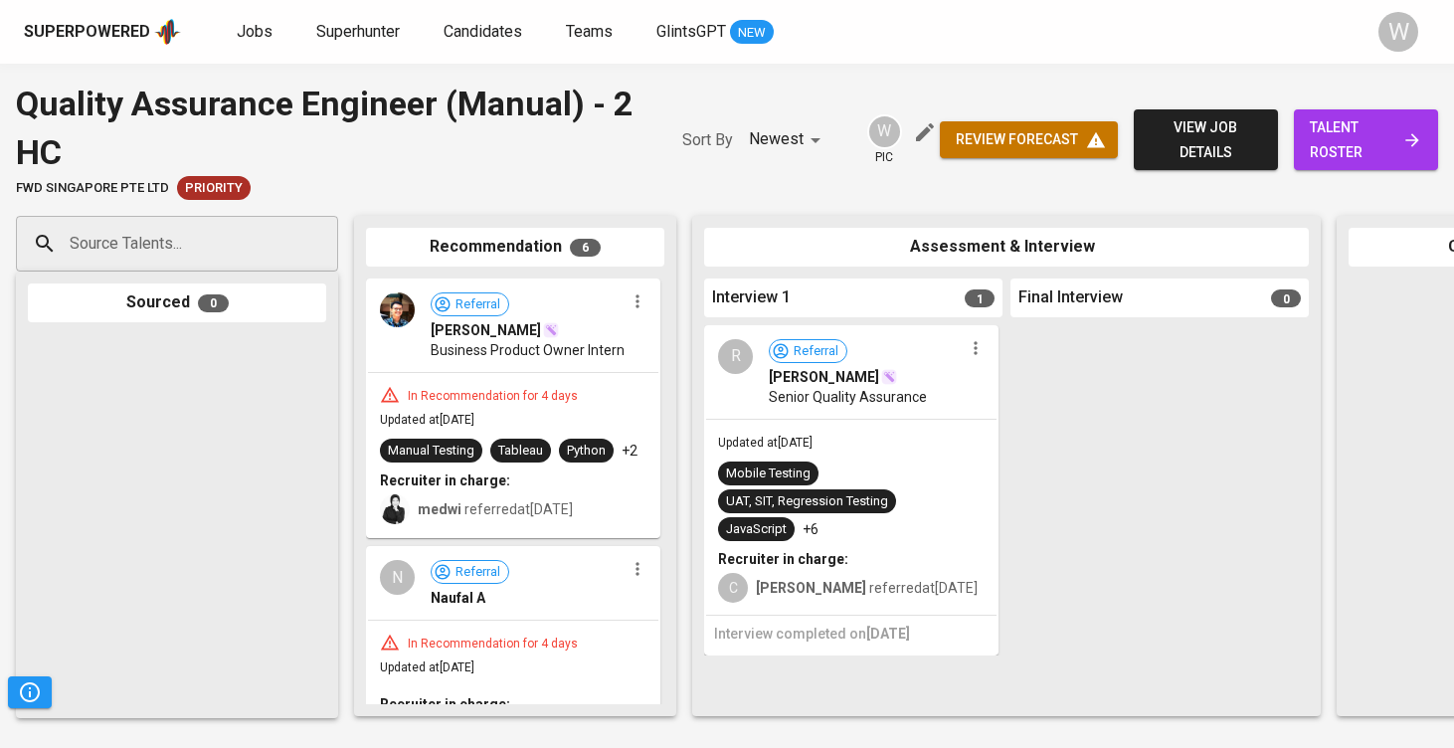
click at [1438, 141] on div "Quality Assurance Engineer (Manual) - 2 HC FWD Singapore Pte Ltd Priority Sort …" at bounding box center [727, 140] width 1454 height 120
click at [1403, 154] on span "talent roster" at bounding box center [1366, 139] width 112 height 49
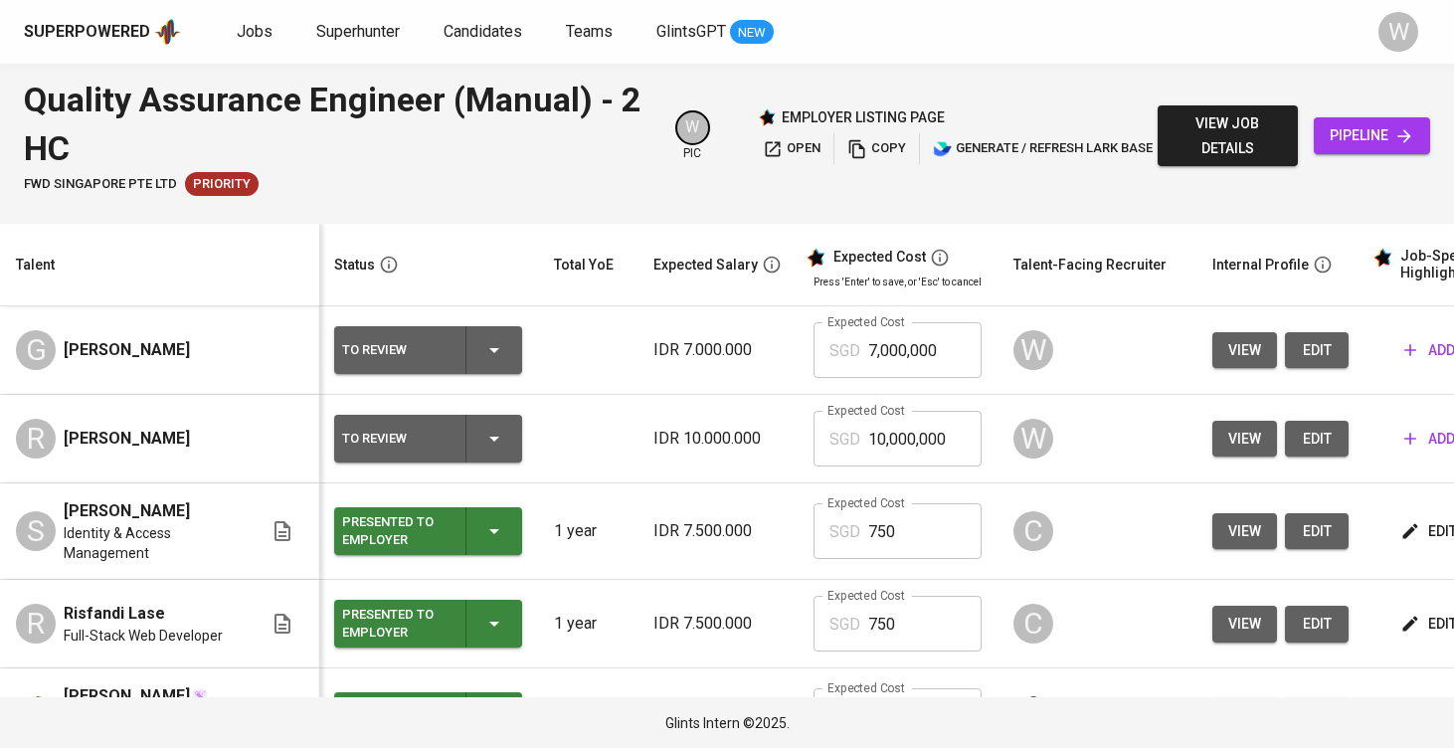
scroll to position [0, 1]
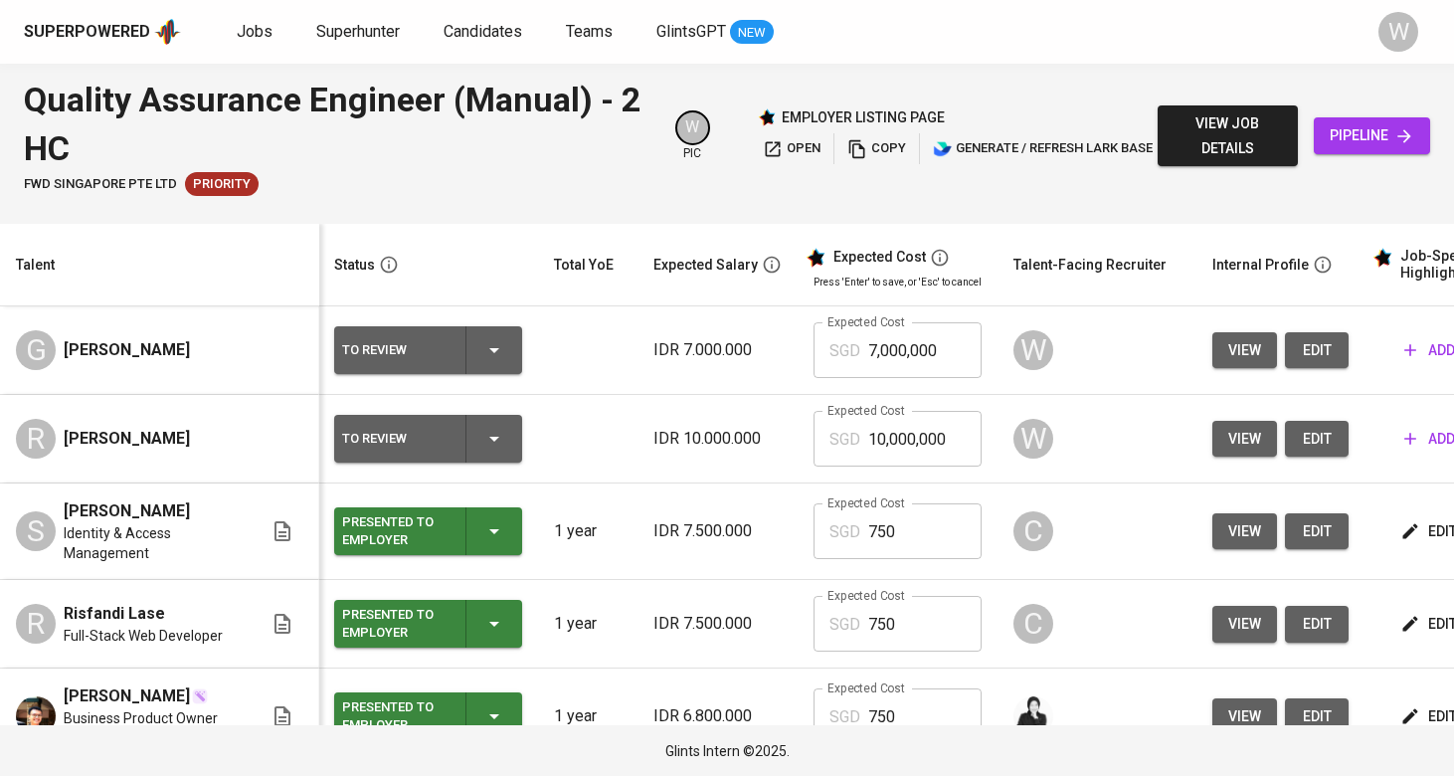
click at [1322, 438] on button "edit" at bounding box center [1317, 439] width 64 height 37
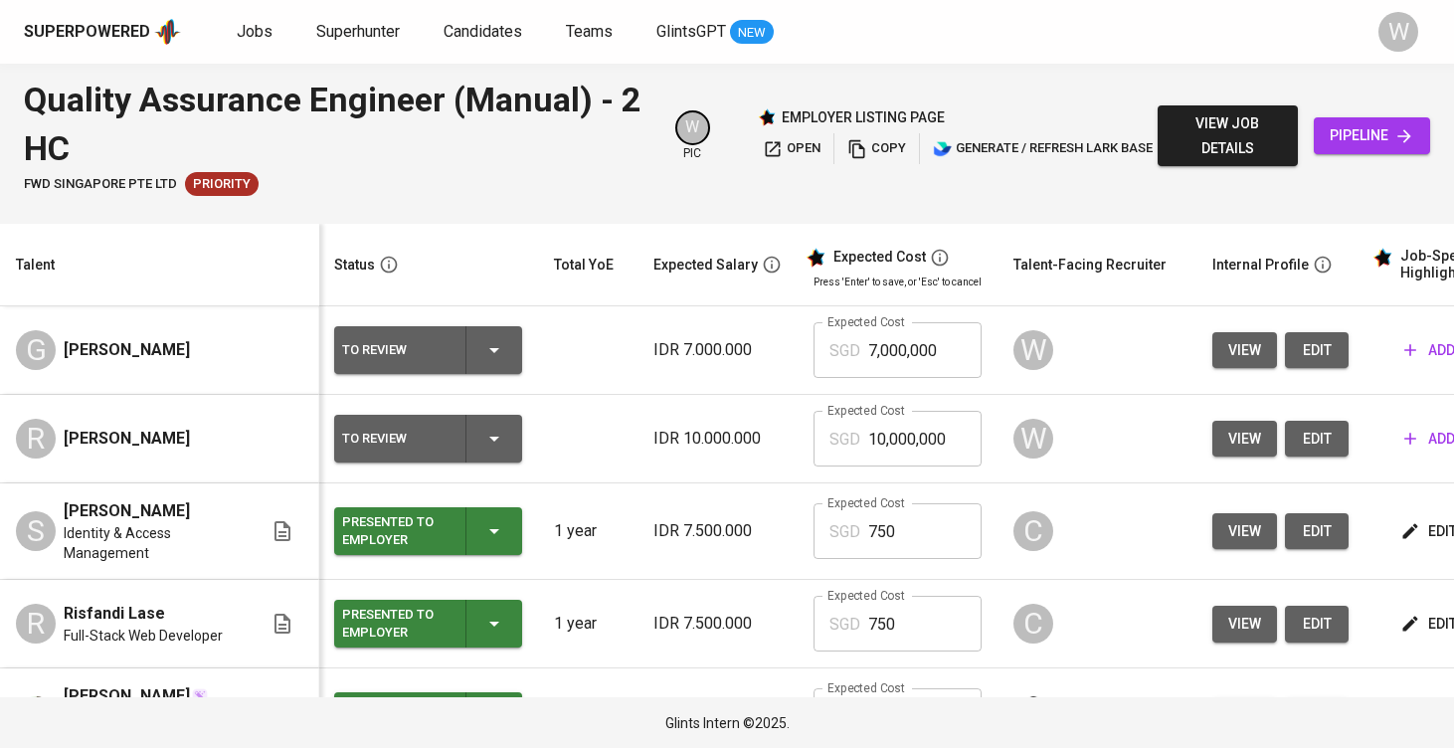
click at [1301, 349] on span "edit" at bounding box center [1317, 350] width 32 height 25
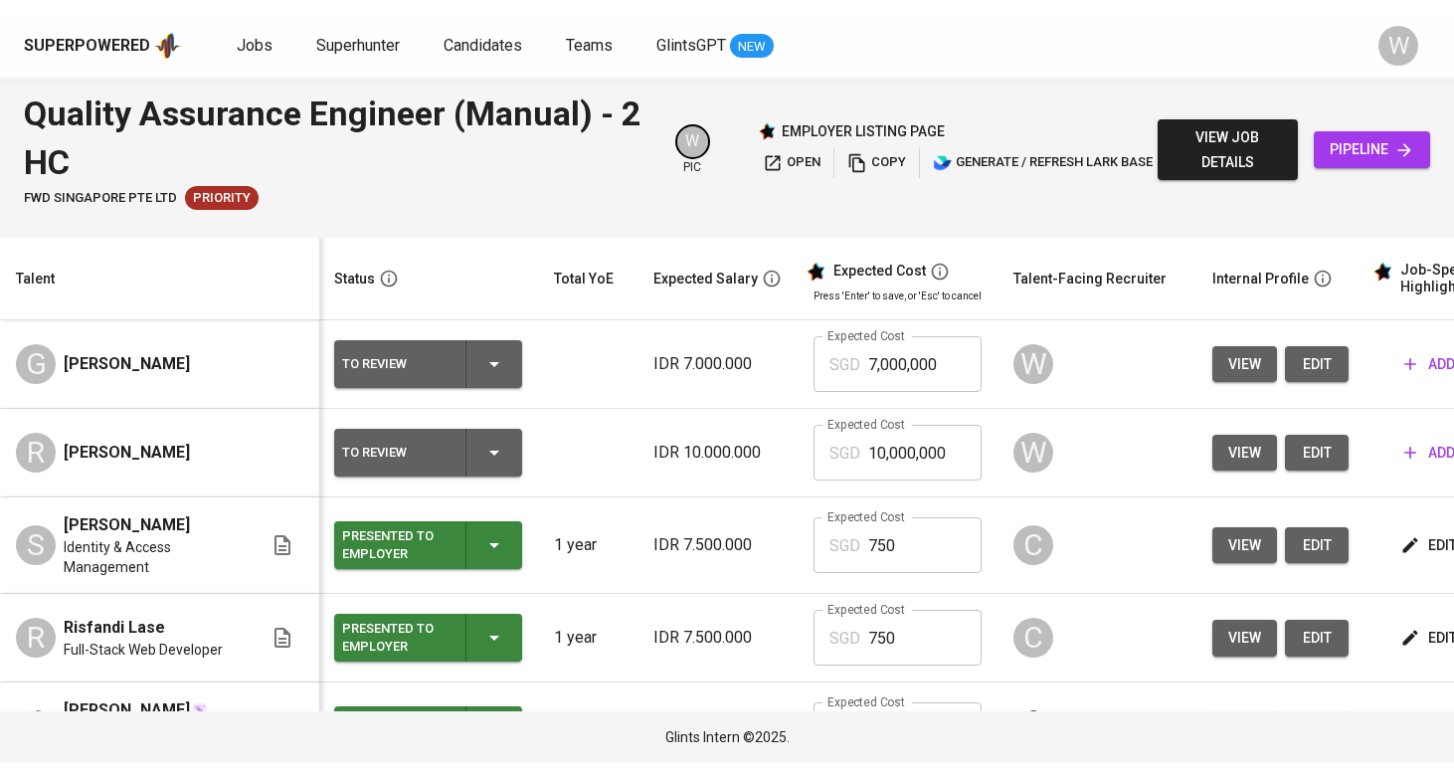
scroll to position [0, 0]
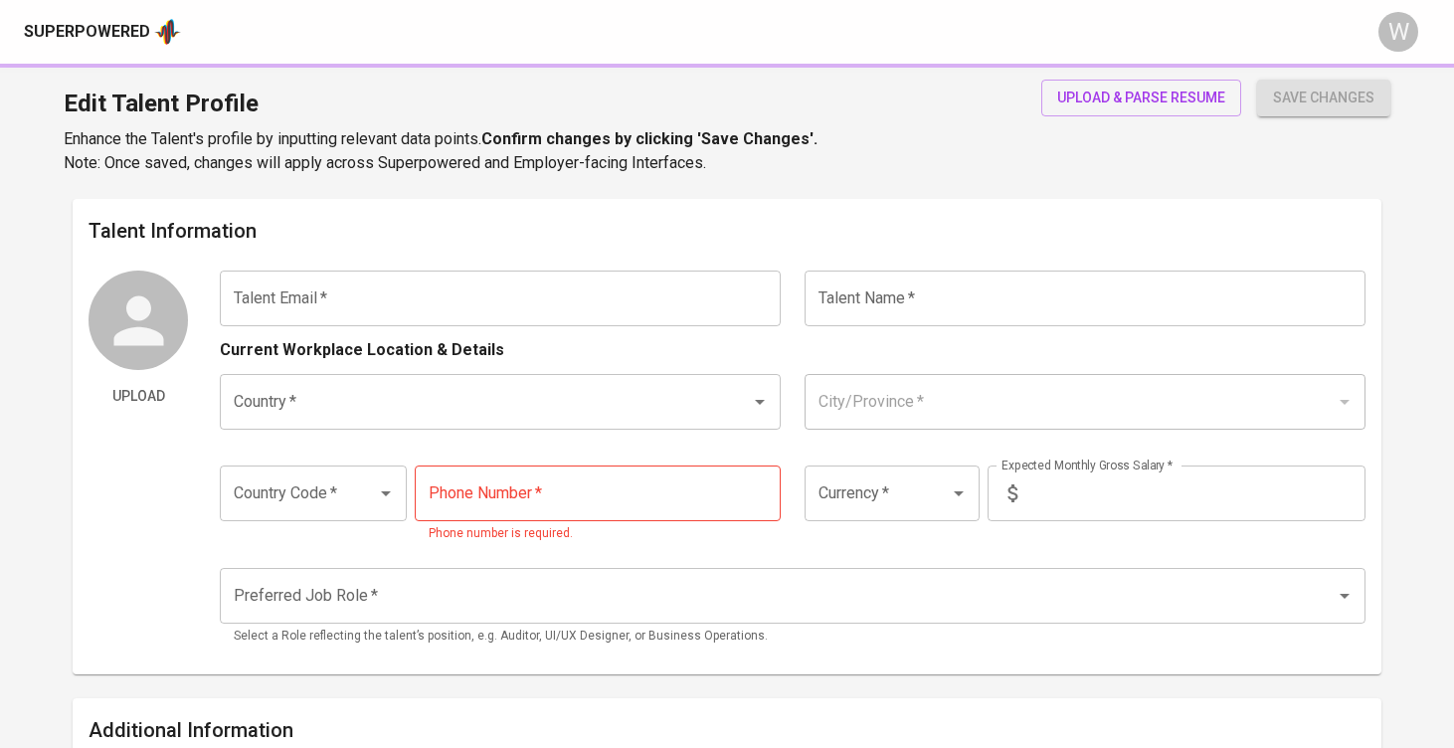
type input "[EMAIL_ADDRESS][PERSON_NAME][DOMAIN_NAME]"
type input "[PERSON_NAME]"
type input "[GEOGRAPHIC_DATA]"
type input "[GEOGRAPHIC_DATA], [GEOGRAPHIC_DATA]"
type input "+62"
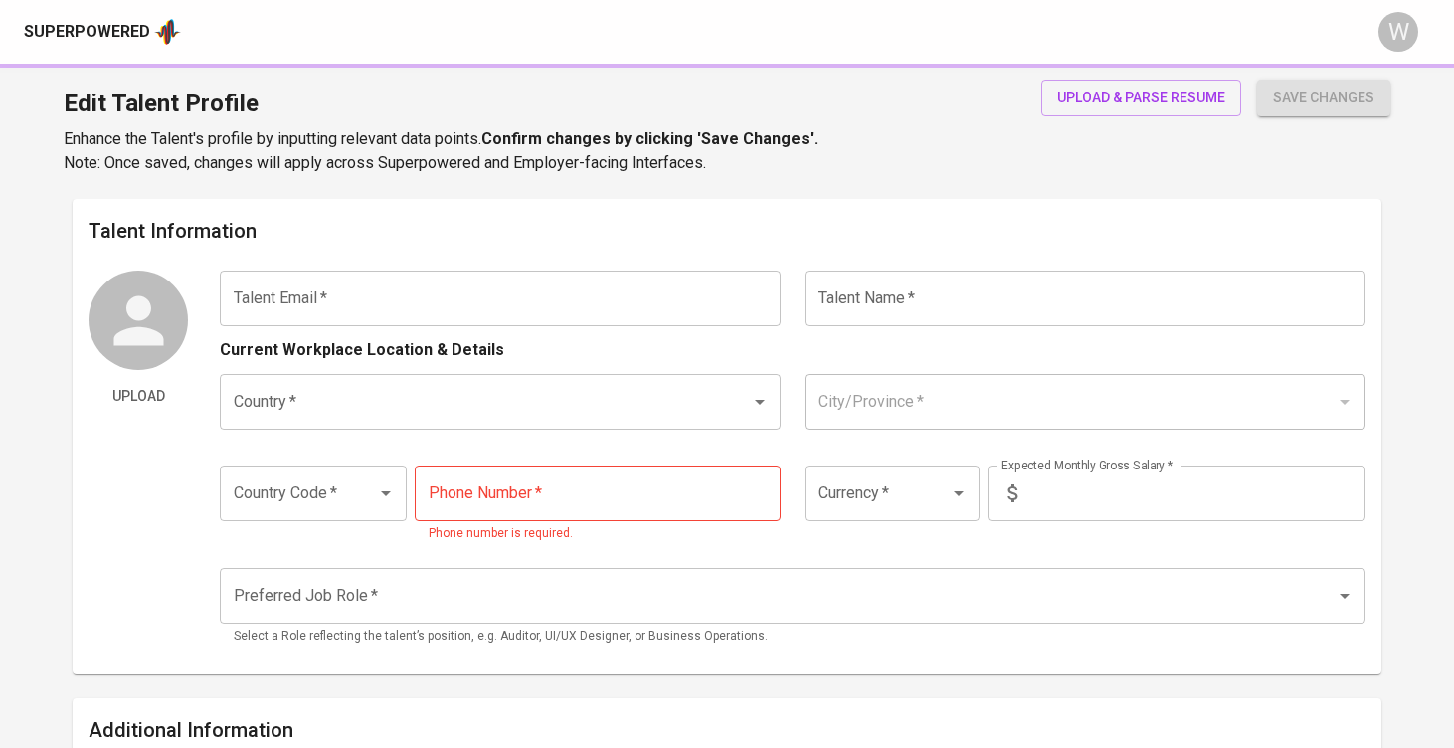
type input "[PHONE_NUMBER]"
type input "IDR"
type input "QA Engineer"
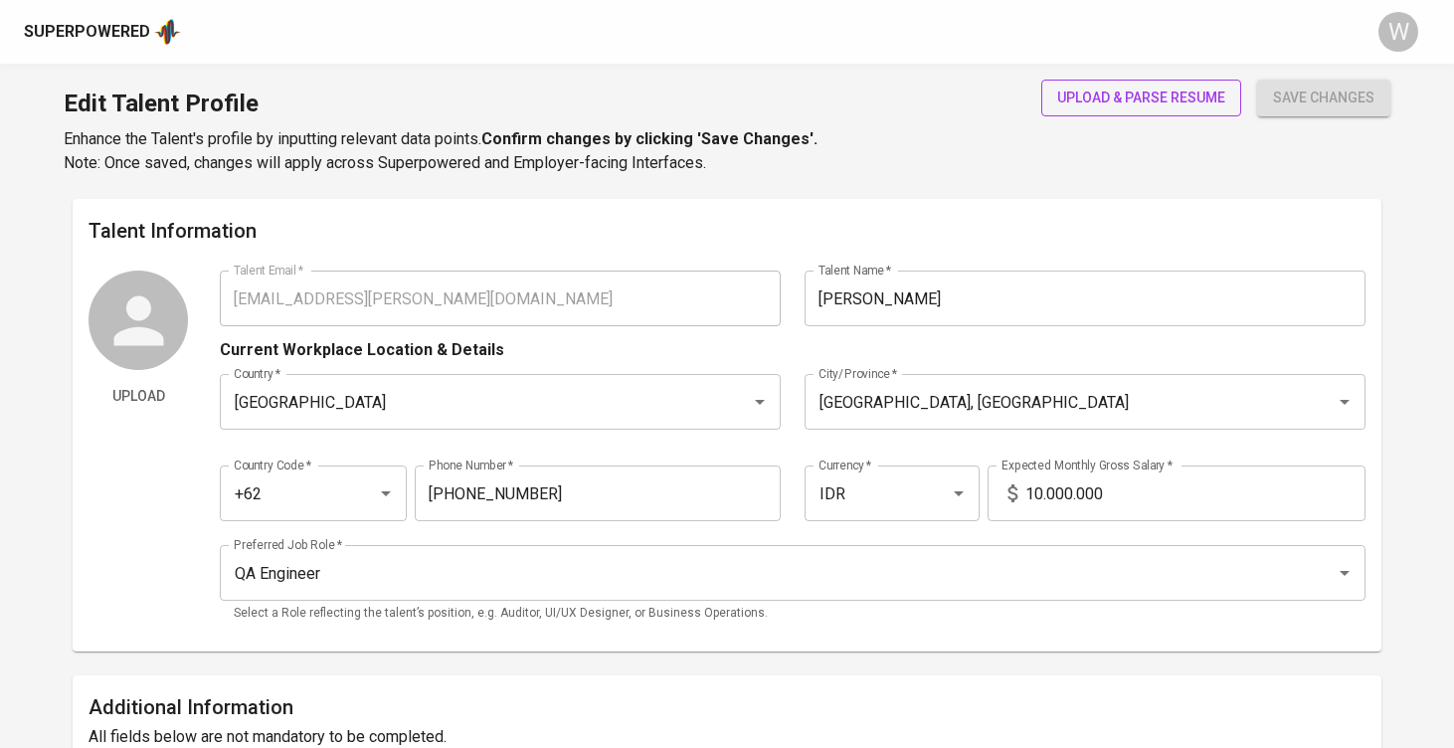
click at [1155, 80] on button "upload & parse resume" at bounding box center [1141, 98] width 200 height 37
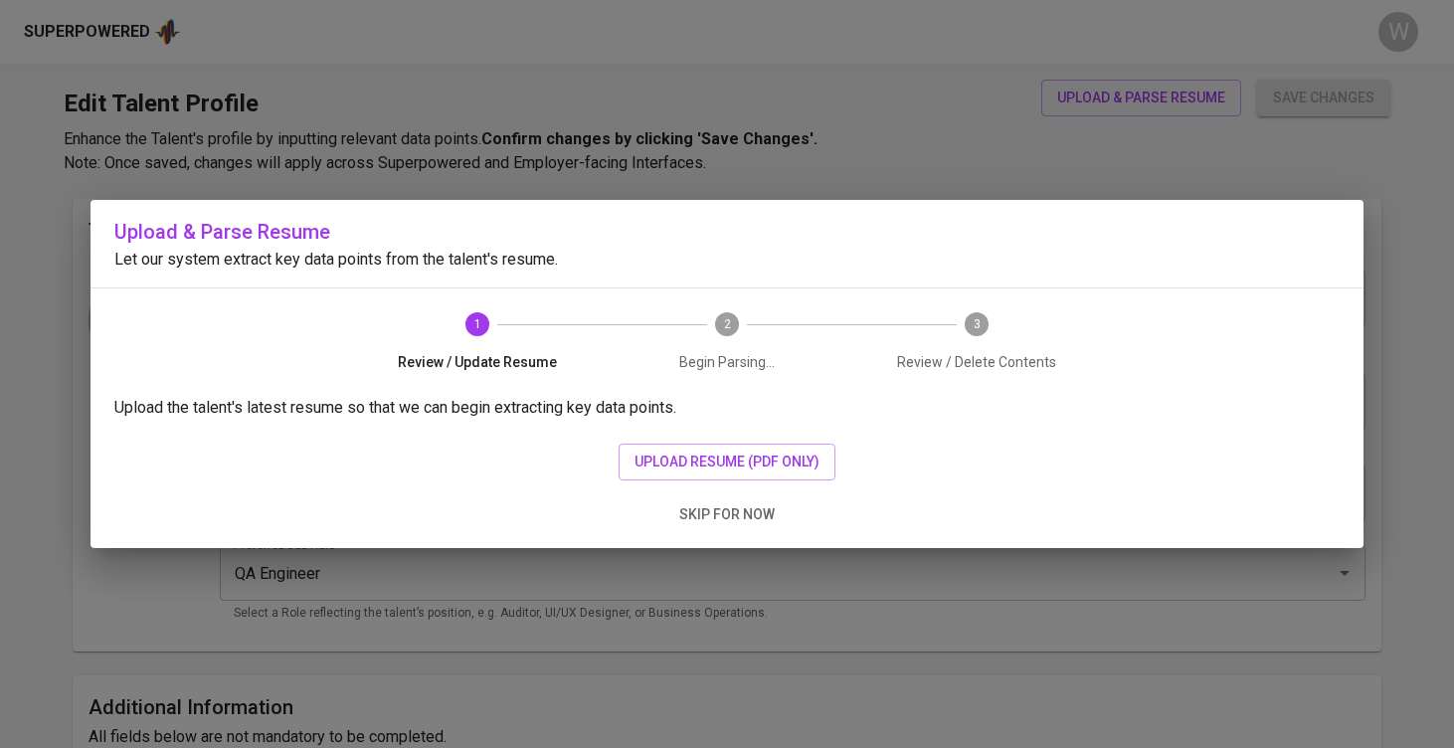
click at [772, 438] on div "Upload the talent's latest resume so that we can begin extracting key data poin…" at bounding box center [727, 472] width 1273 height 152
click at [754, 465] on span "upload resume (pdf only)" at bounding box center [727, 462] width 185 height 25
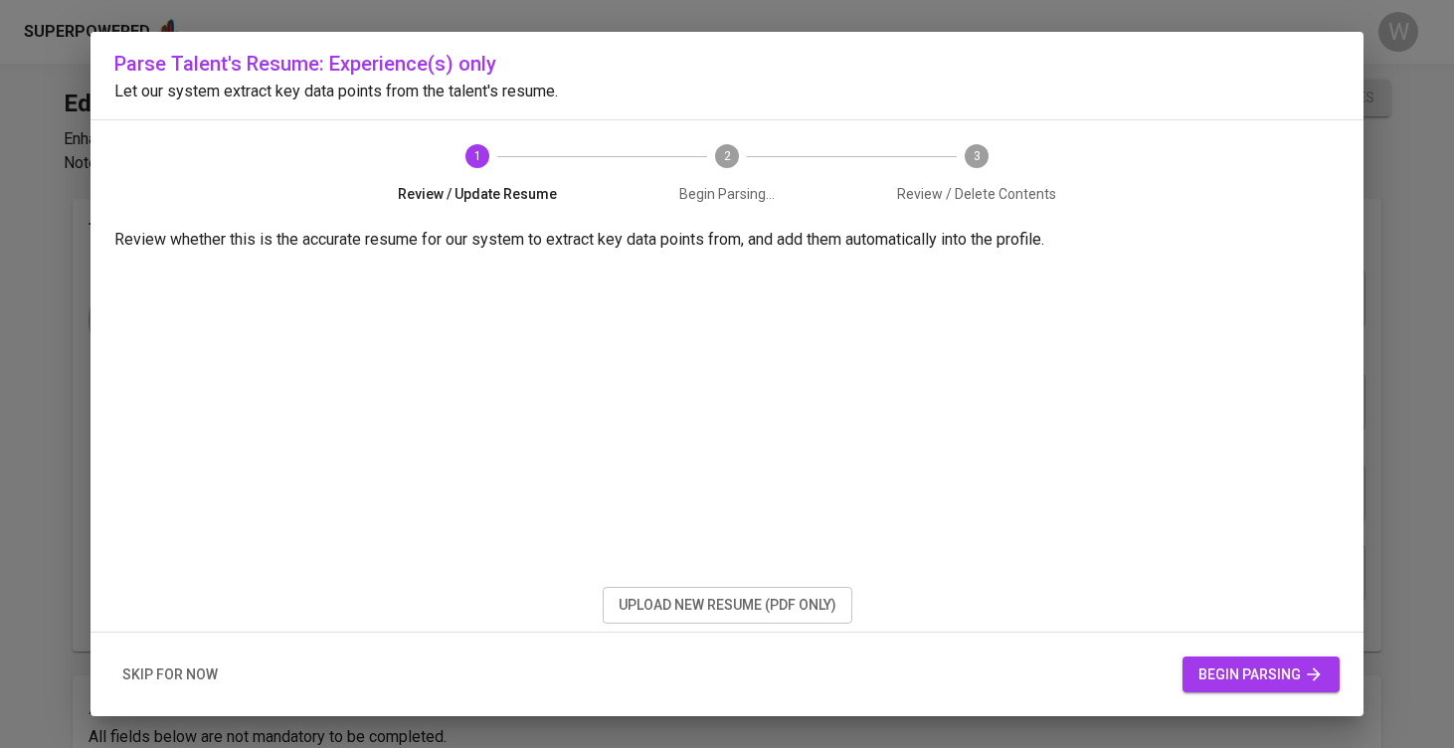
click at [1268, 674] on span "begin parsing" at bounding box center [1260, 674] width 125 height 25
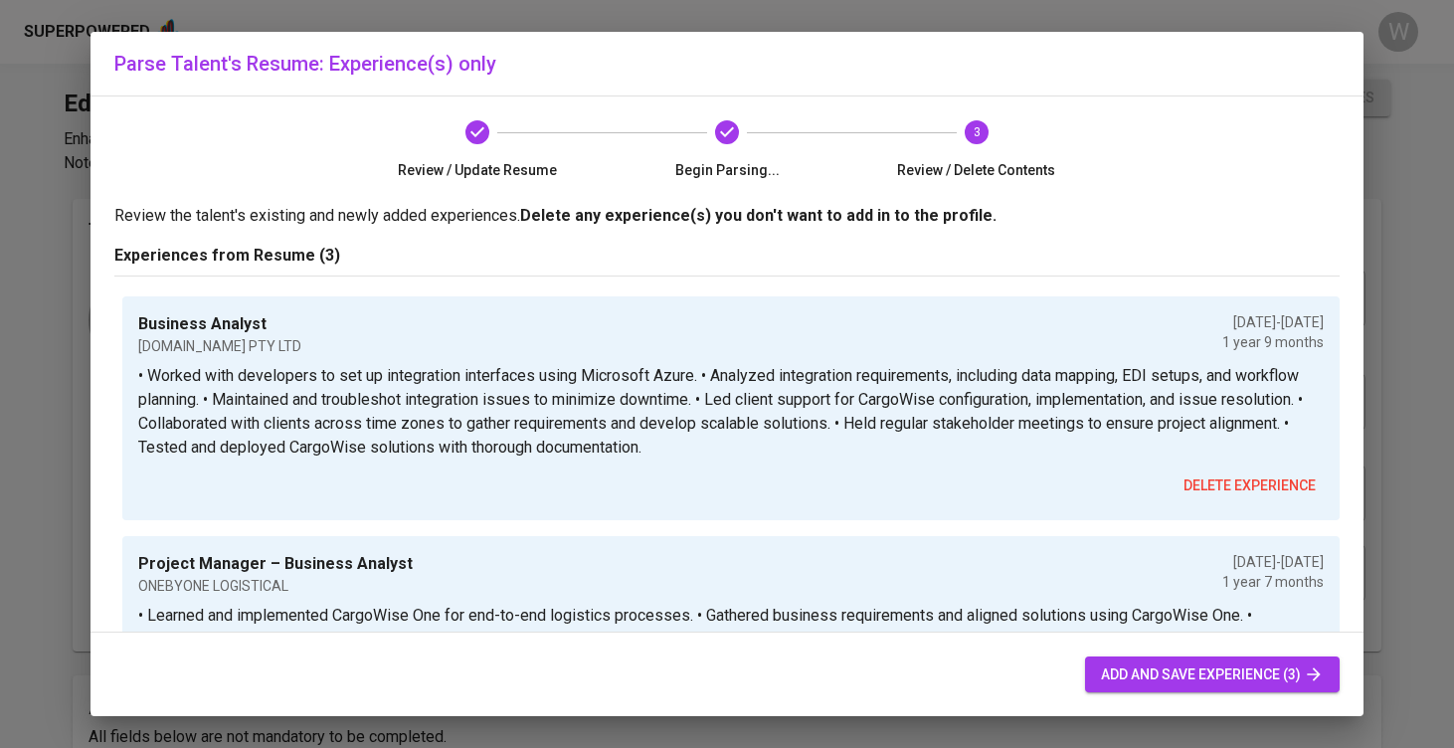
click at [1125, 675] on span "add and save experience (3)" at bounding box center [1212, 674] width 223 height 25
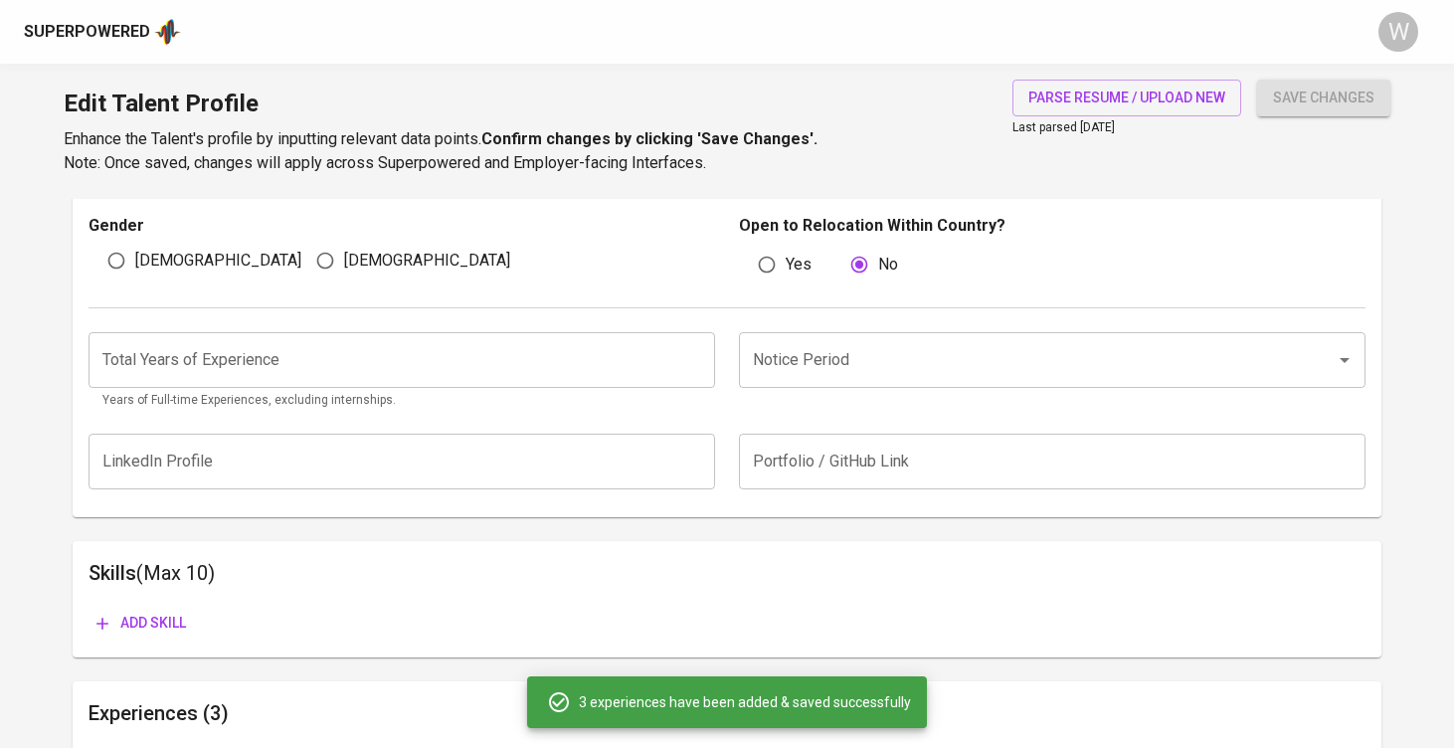
scroll to position [683, 0]
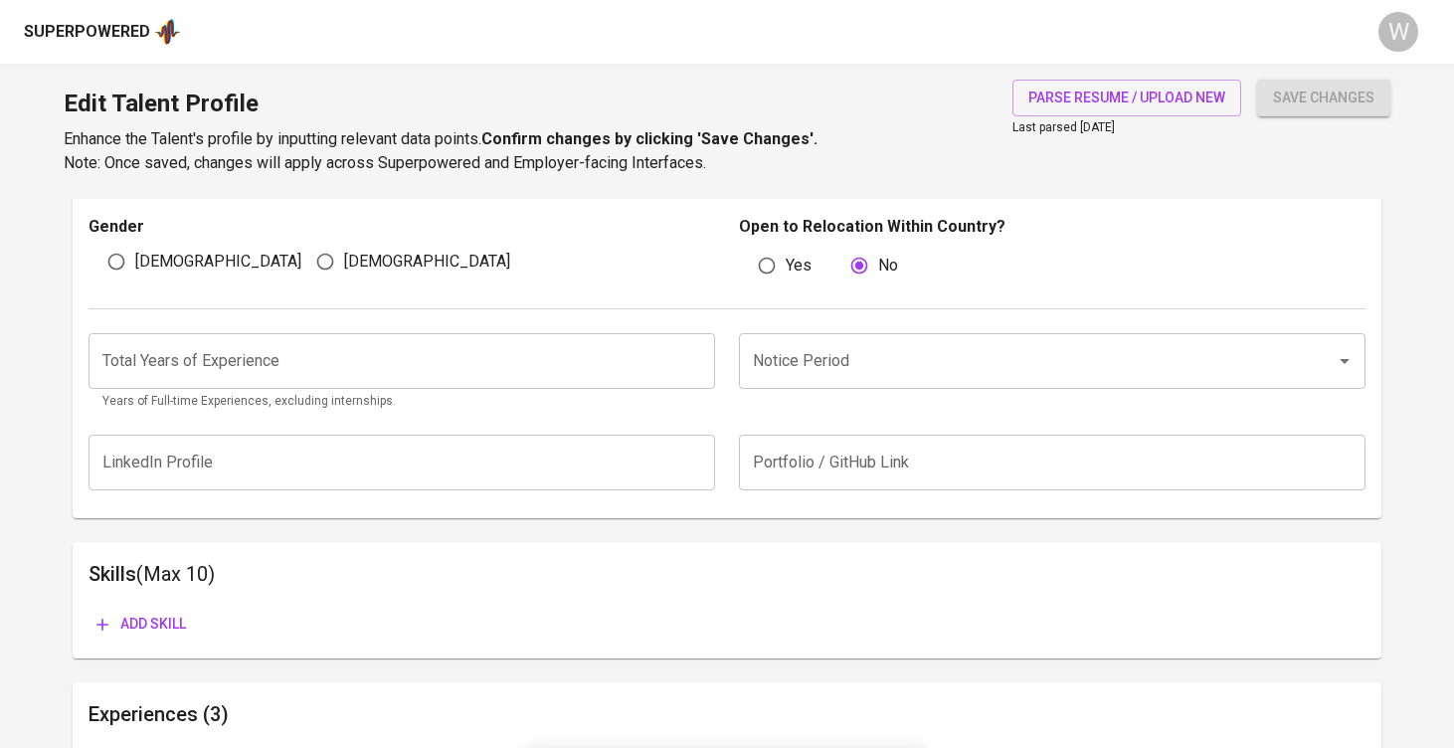
click at [616, 337] on input "number" at bounding box center [402, 361] width 627 height 56
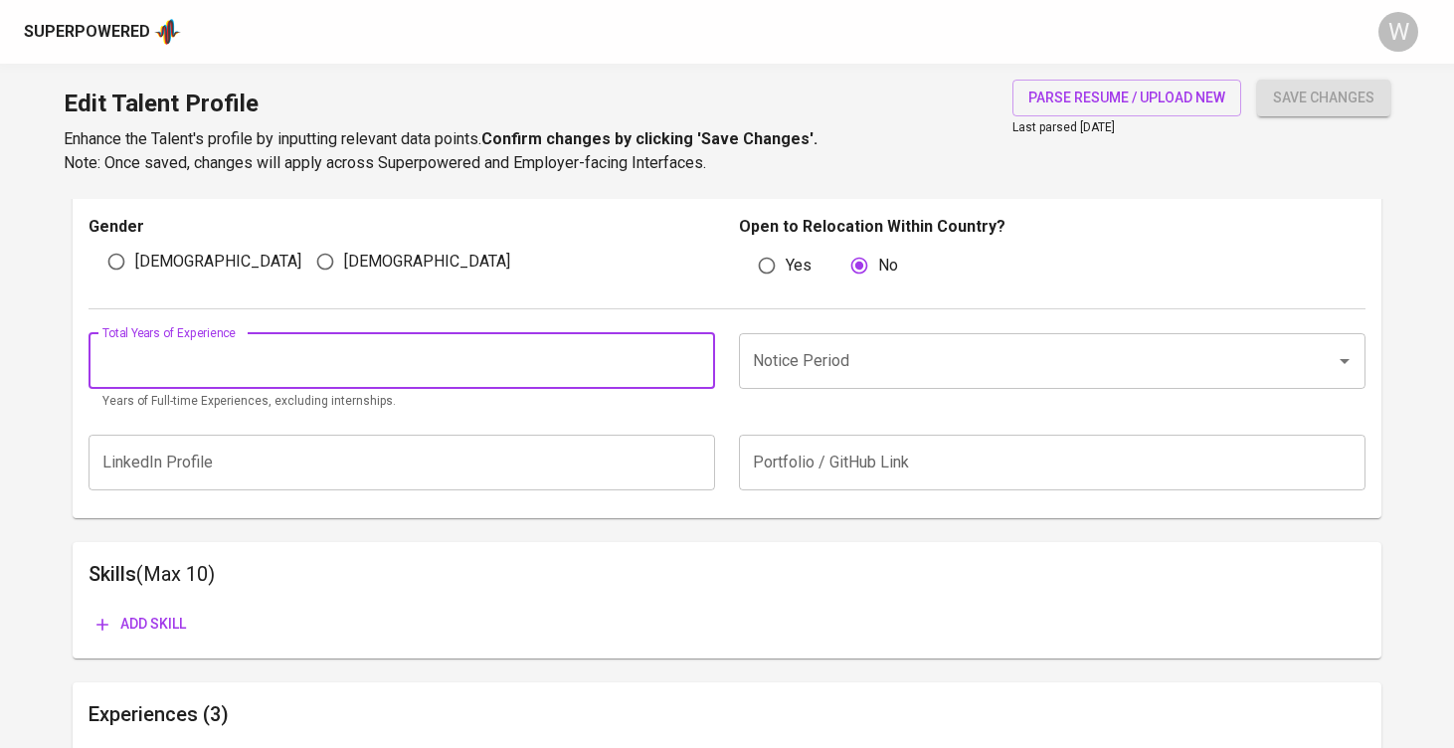
click at [165, 261] on span "Male" at bounding box center [218, 262] width 166 height 24
click at [135, 261] on input "Male" at bounding box center [116, 262] width 38 height 38
radio input "true"
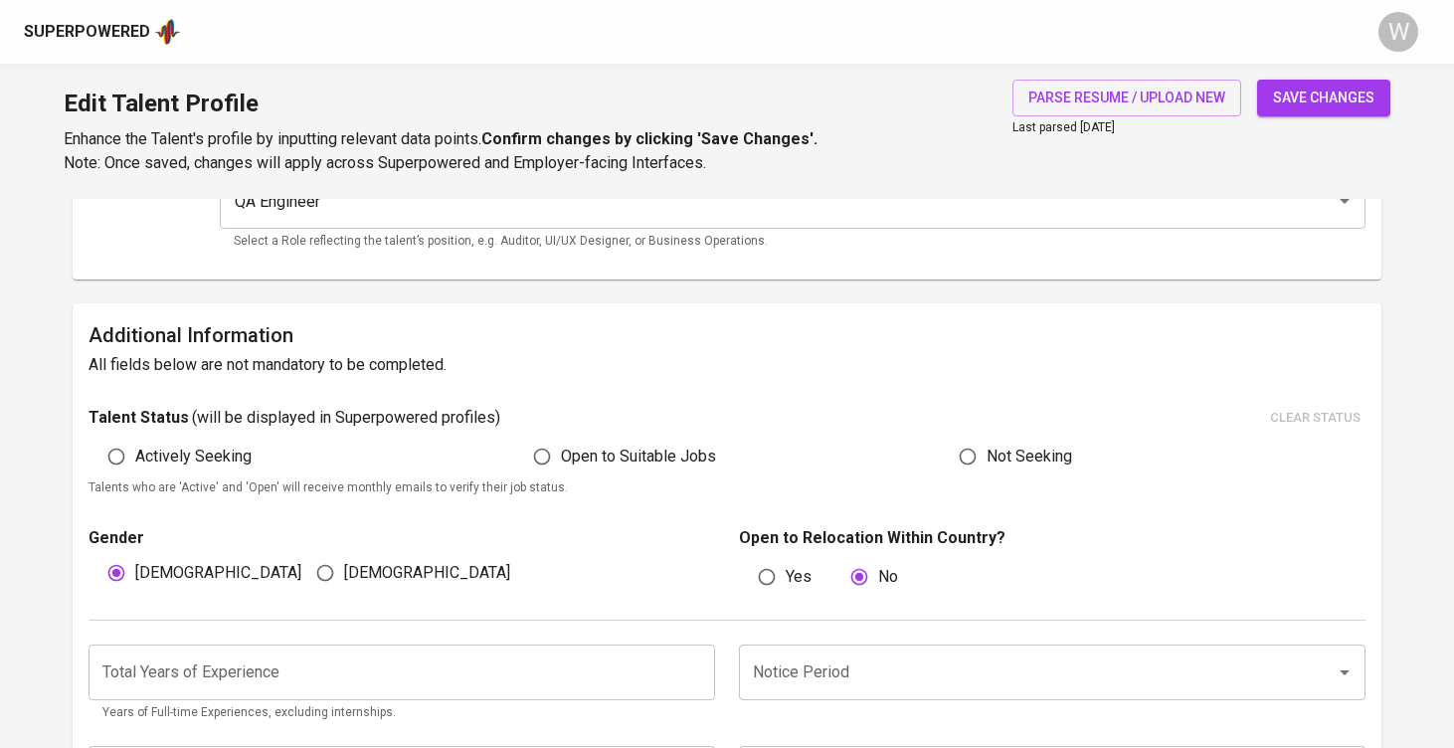
scroll to position [313, 0]
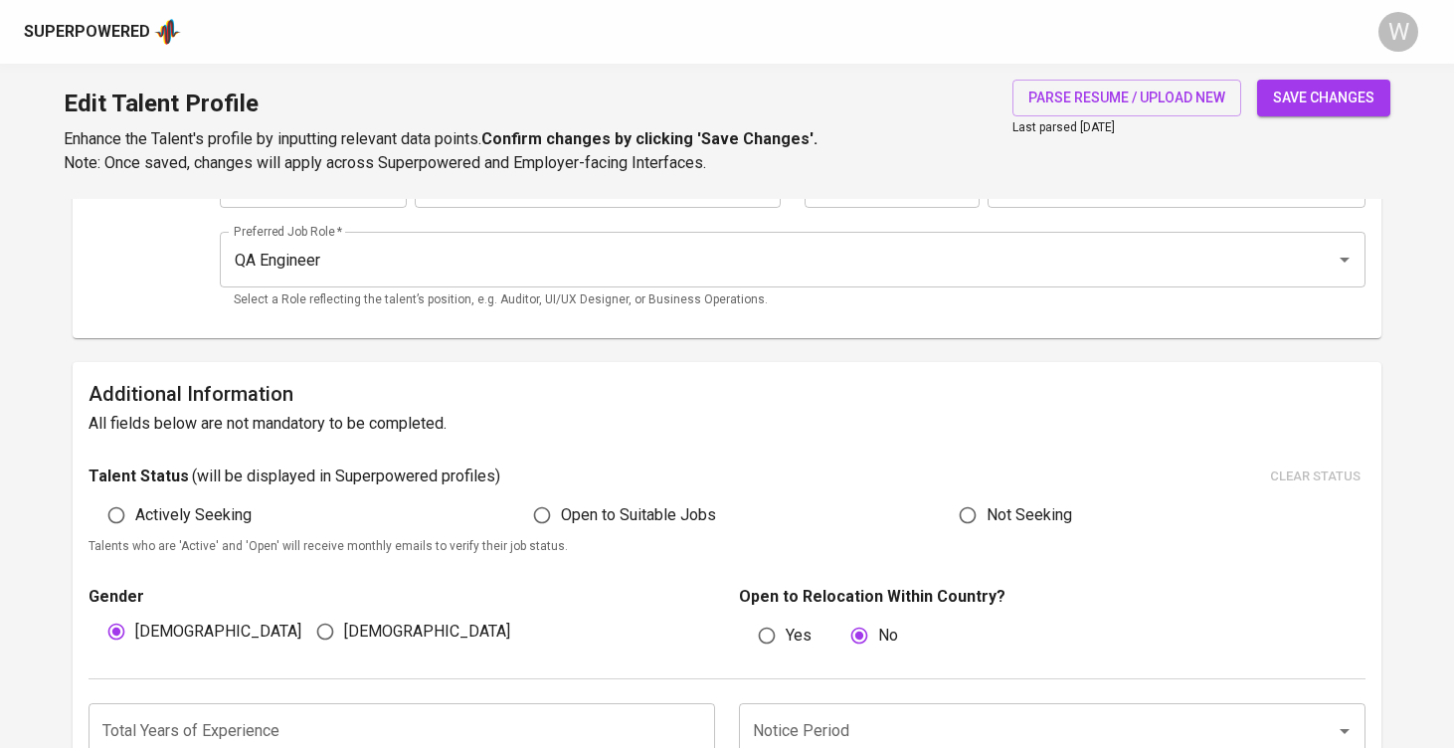
click at [601, 507] on span "Open to Suitable Jobs" at bounding box center [638, 515] width 155 height 24
click at [561, 507] on input "Open to Suitable Jobs" at bounding box center [542, 515] width 38 height 38
radio input "true"
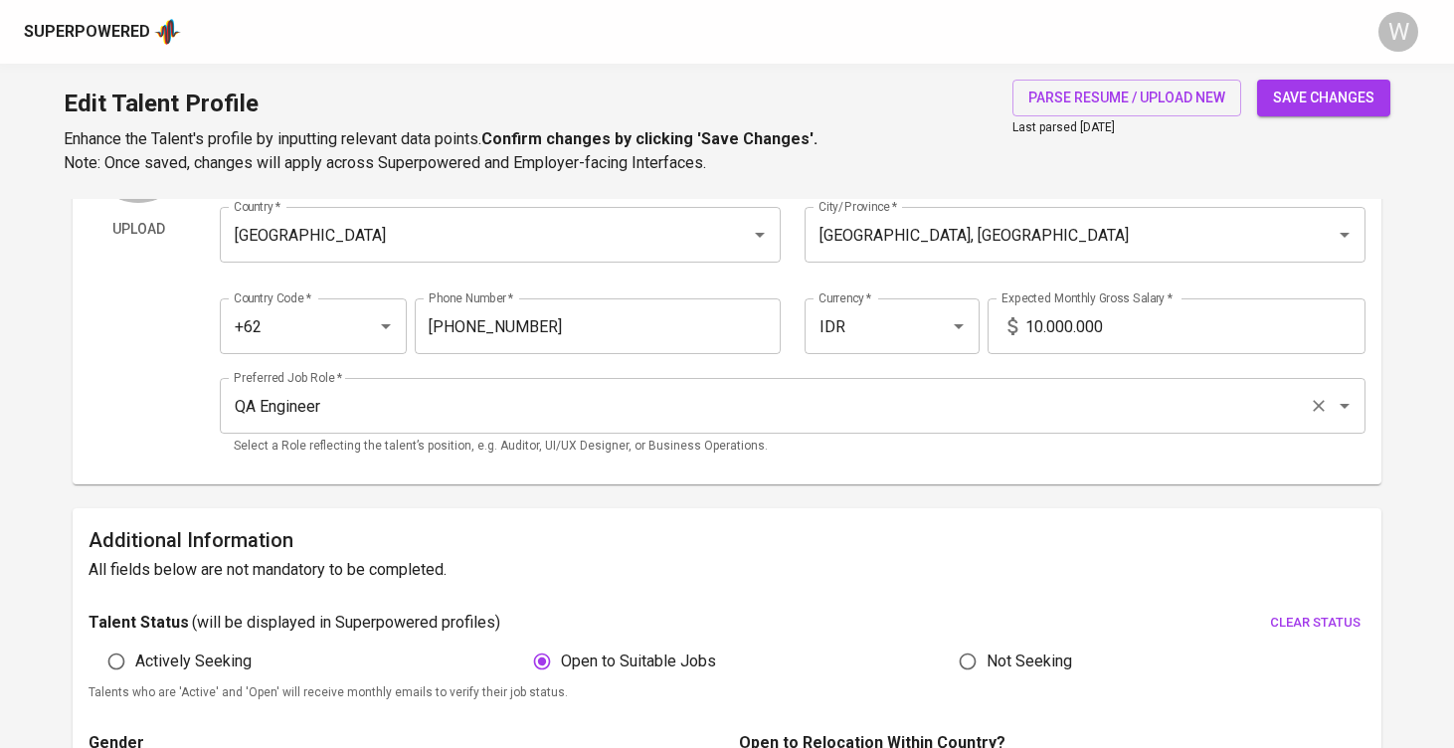
scroll to position [159, 0]
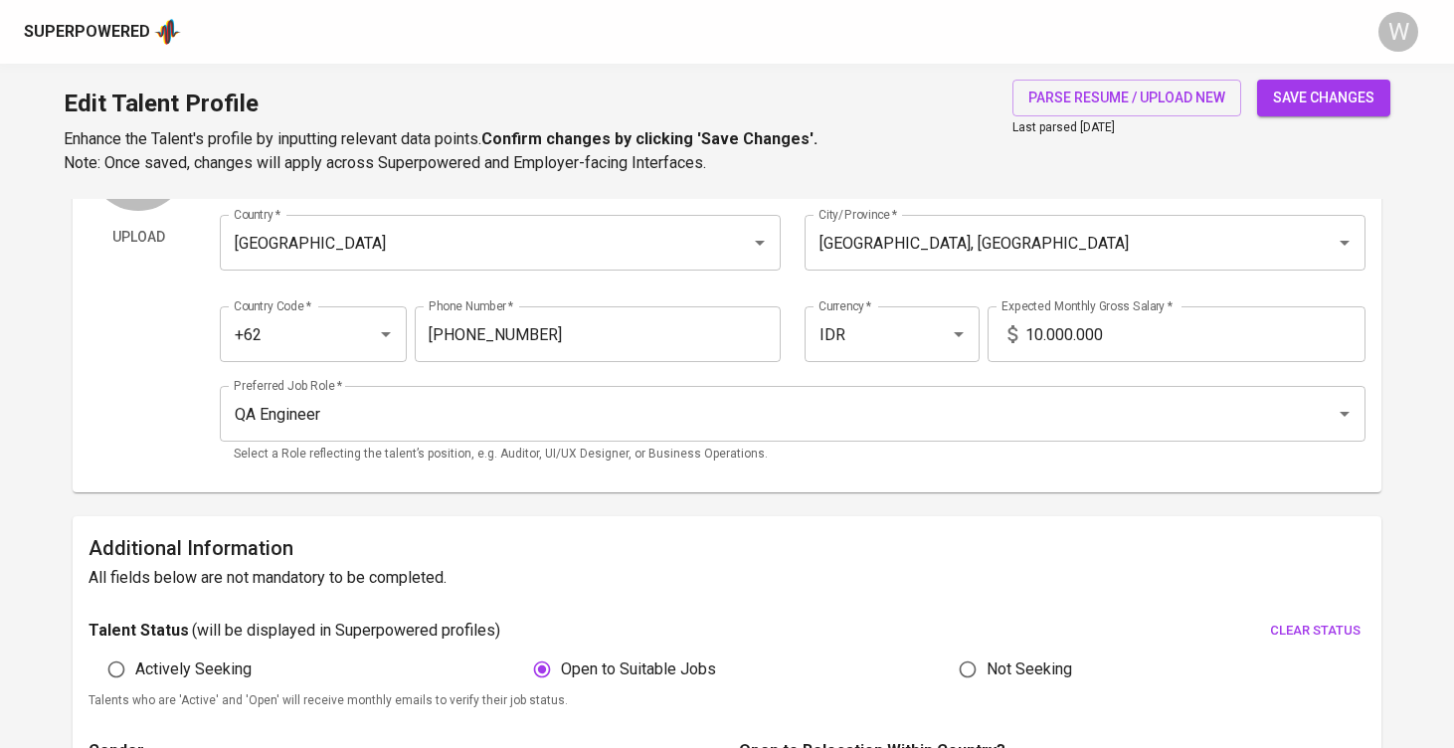
click at [1041, 334] on input "10.000.000" at bounding box center [1195, 334] width 340 height 56
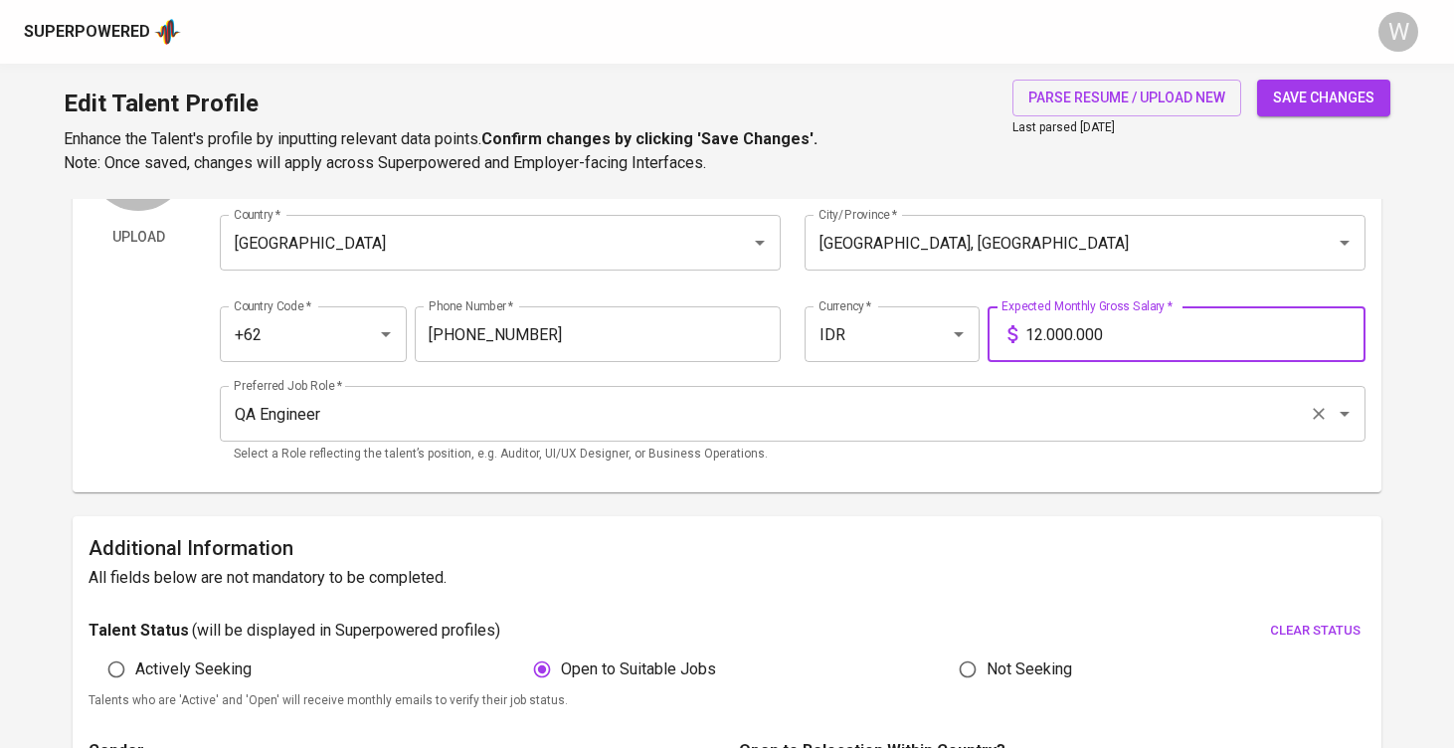
type input "12.000.000"
click at [931, 414] on input "QA Engineer" at bounding box center [765, 414] width 1072 height 38
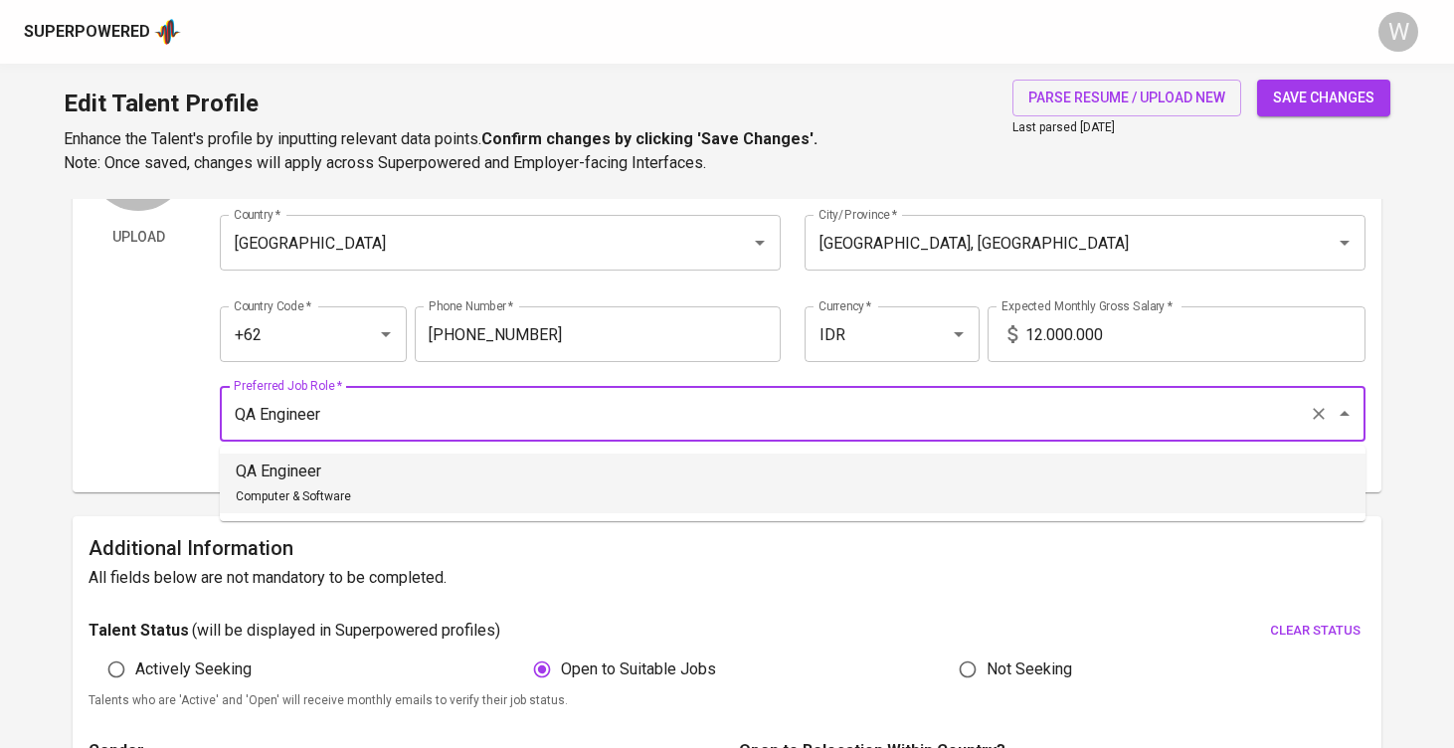
click at [1044, 328] on input "12.000.000" at bounding box center [1195, 334] width 340 height 56
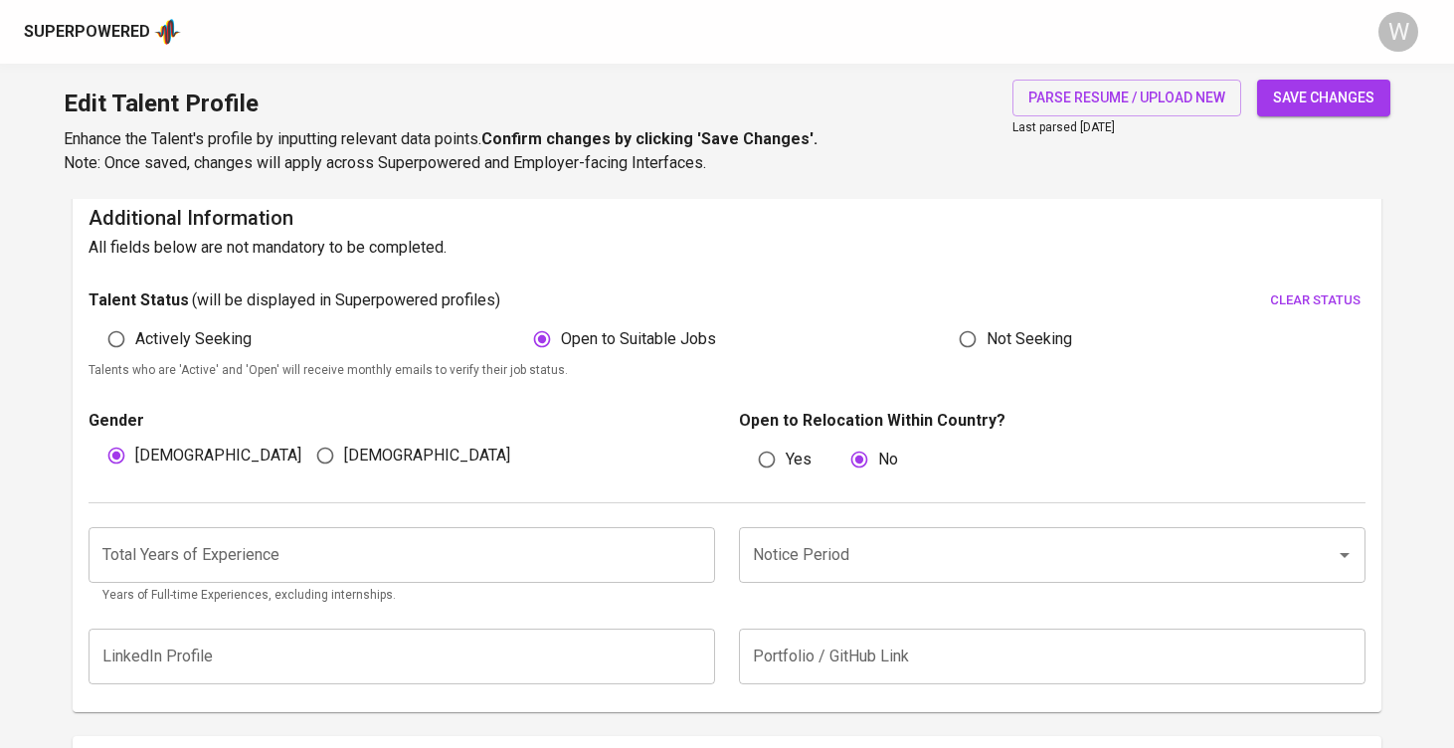
scroll to position [495, 0]
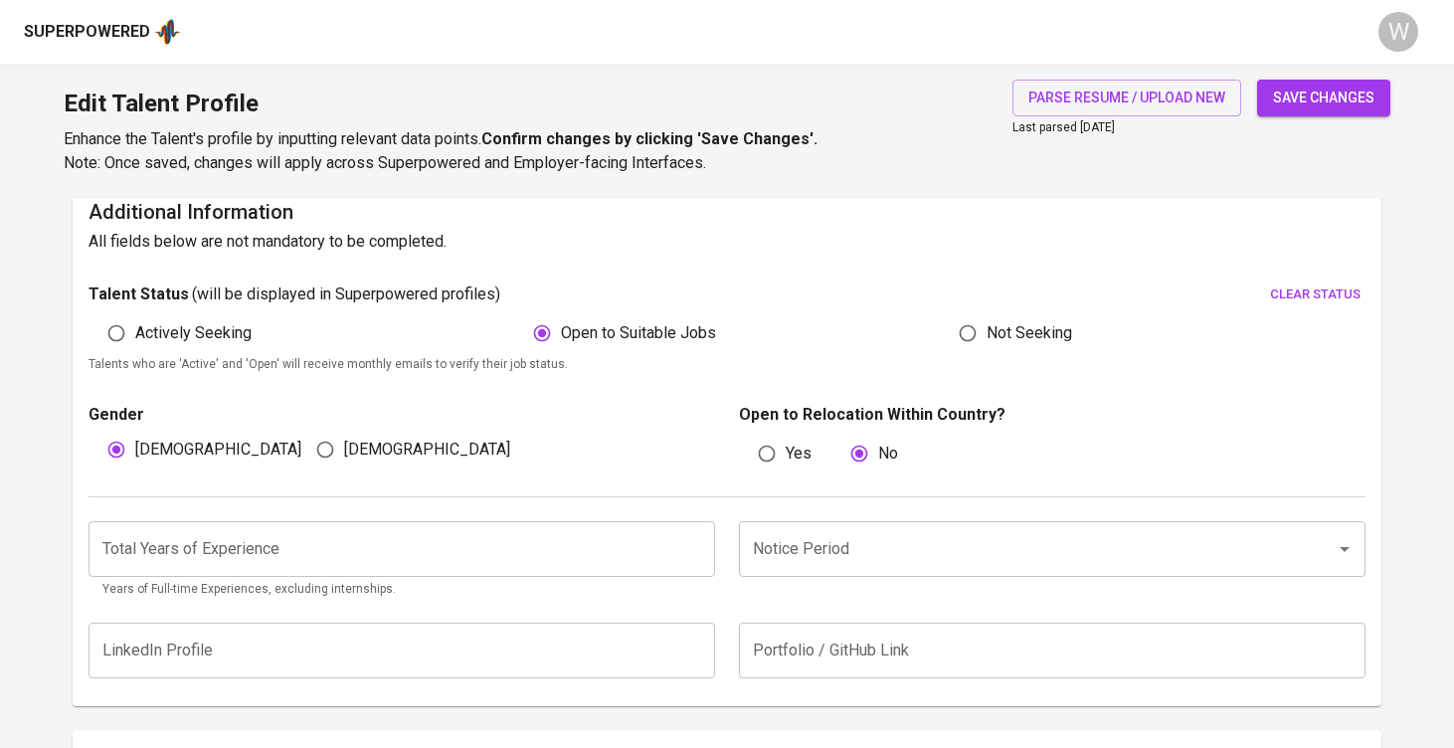
click at [569, 539] on input "number" at bounding box center [402, 549] width 627 height 56
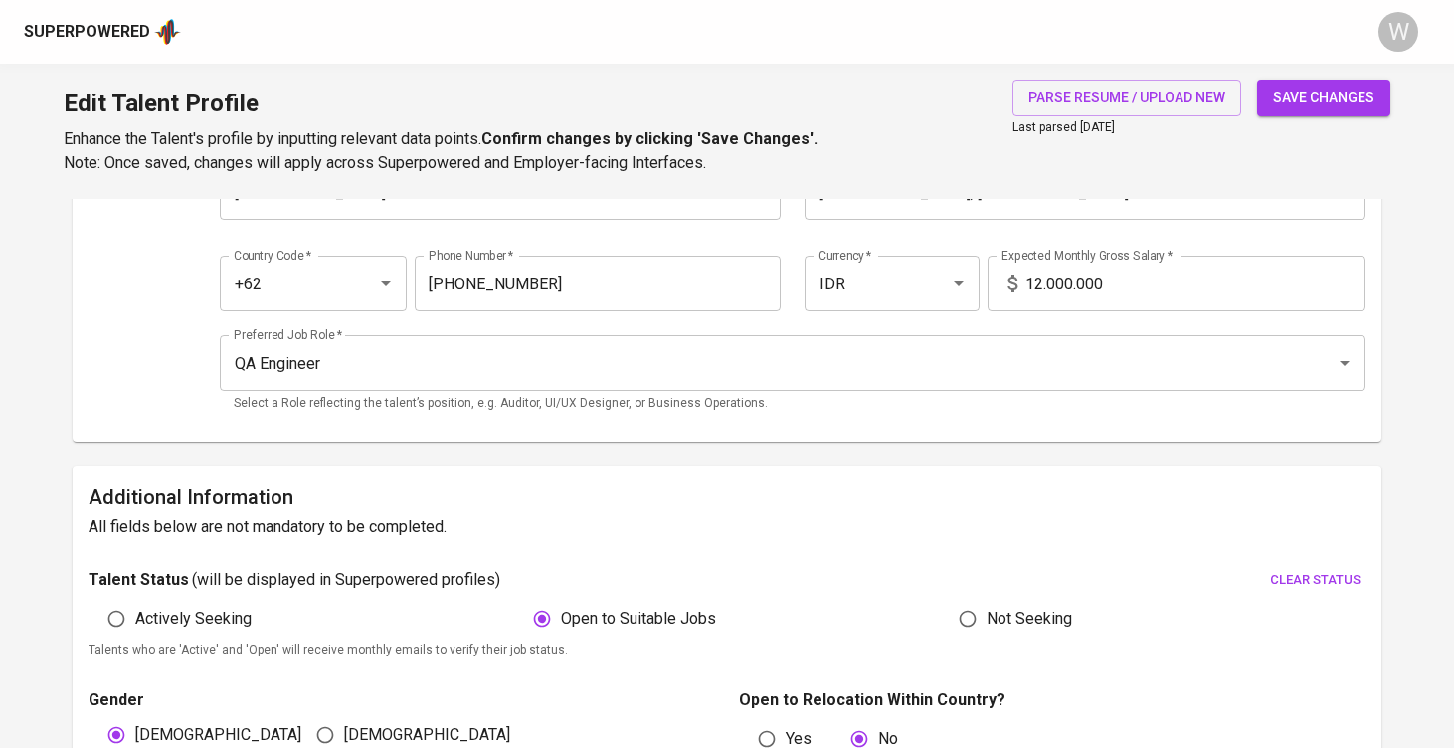
scroll to position [405, 0]
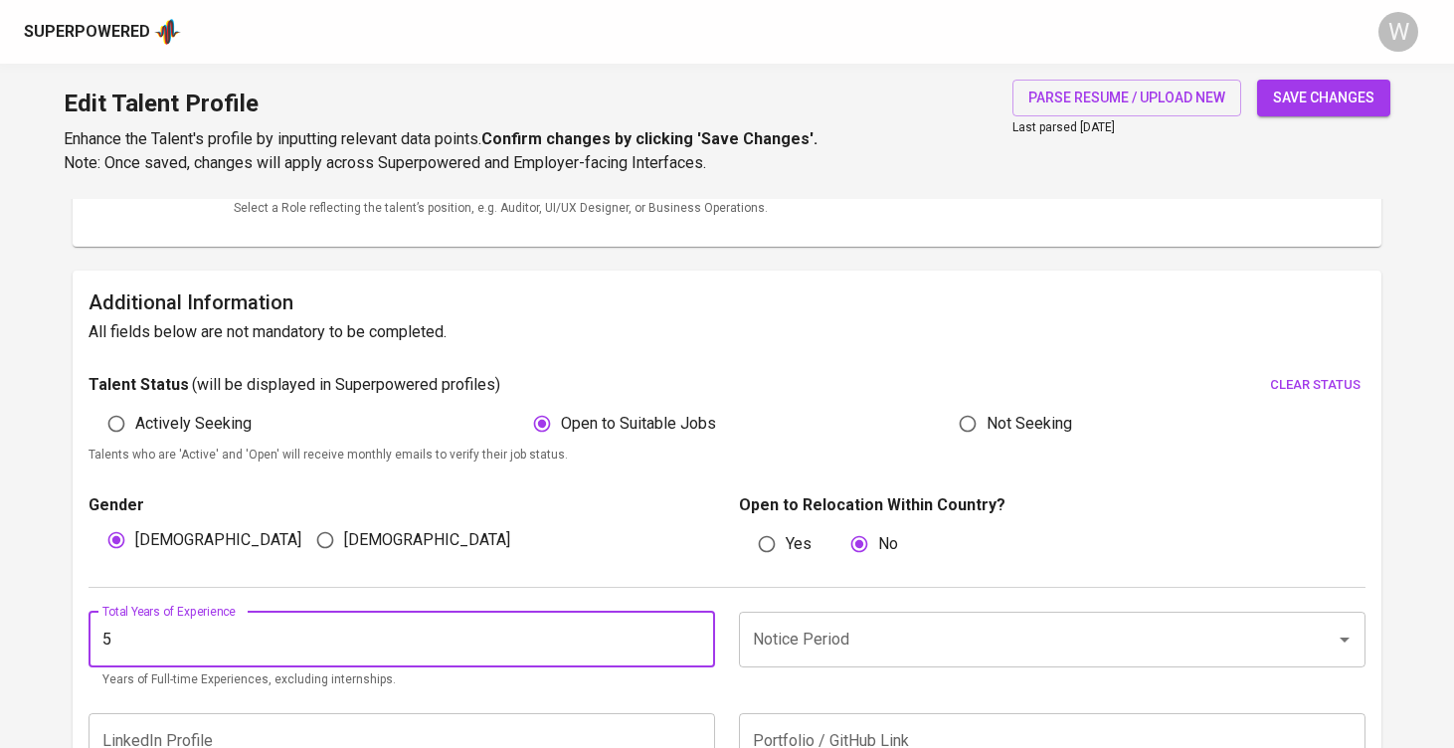
type input "5"
click at [766, 640] on input "Notice Period" at bounding box center [1024, 640] width 553 height 38
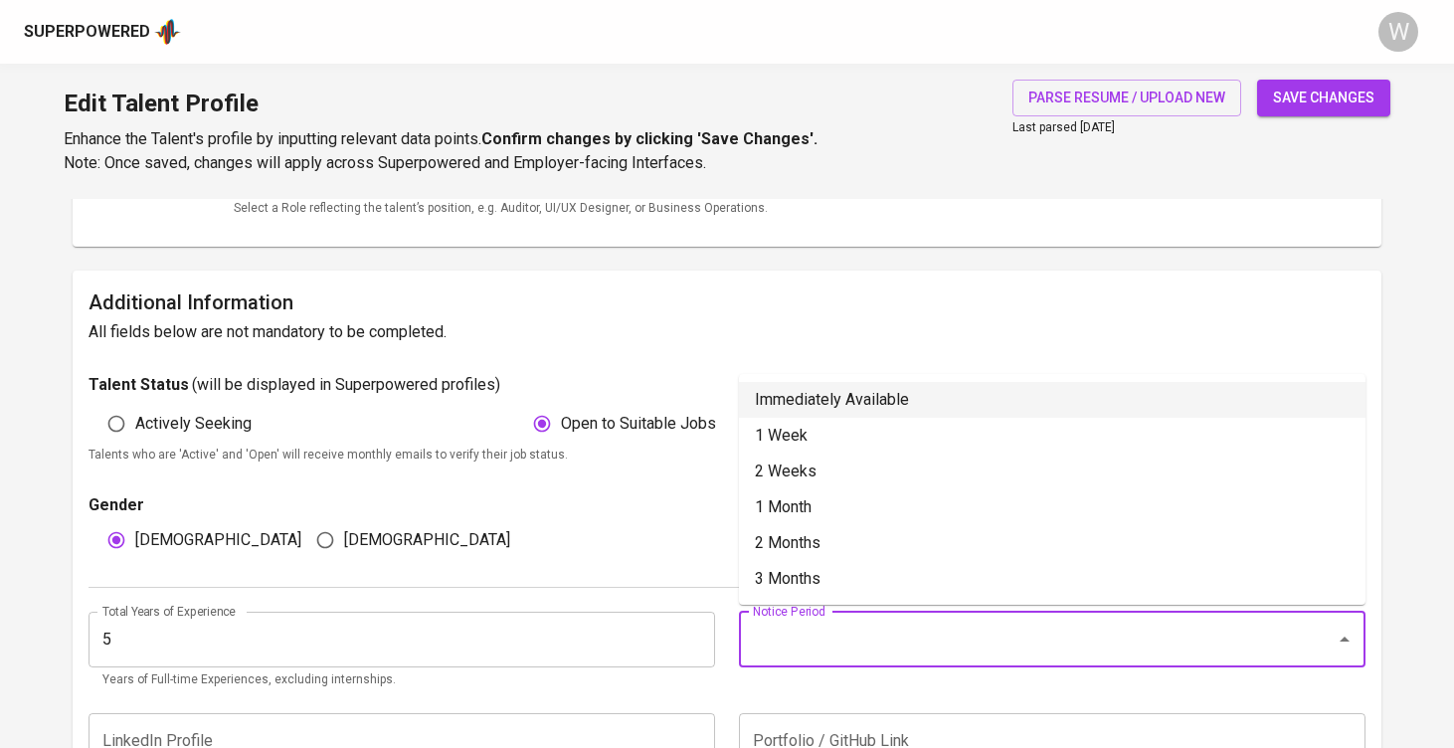
click at [805, 414] on li "Immediately Available" at bounding box center [1052, 400] width 627 height 36
type input "Immediately Available"
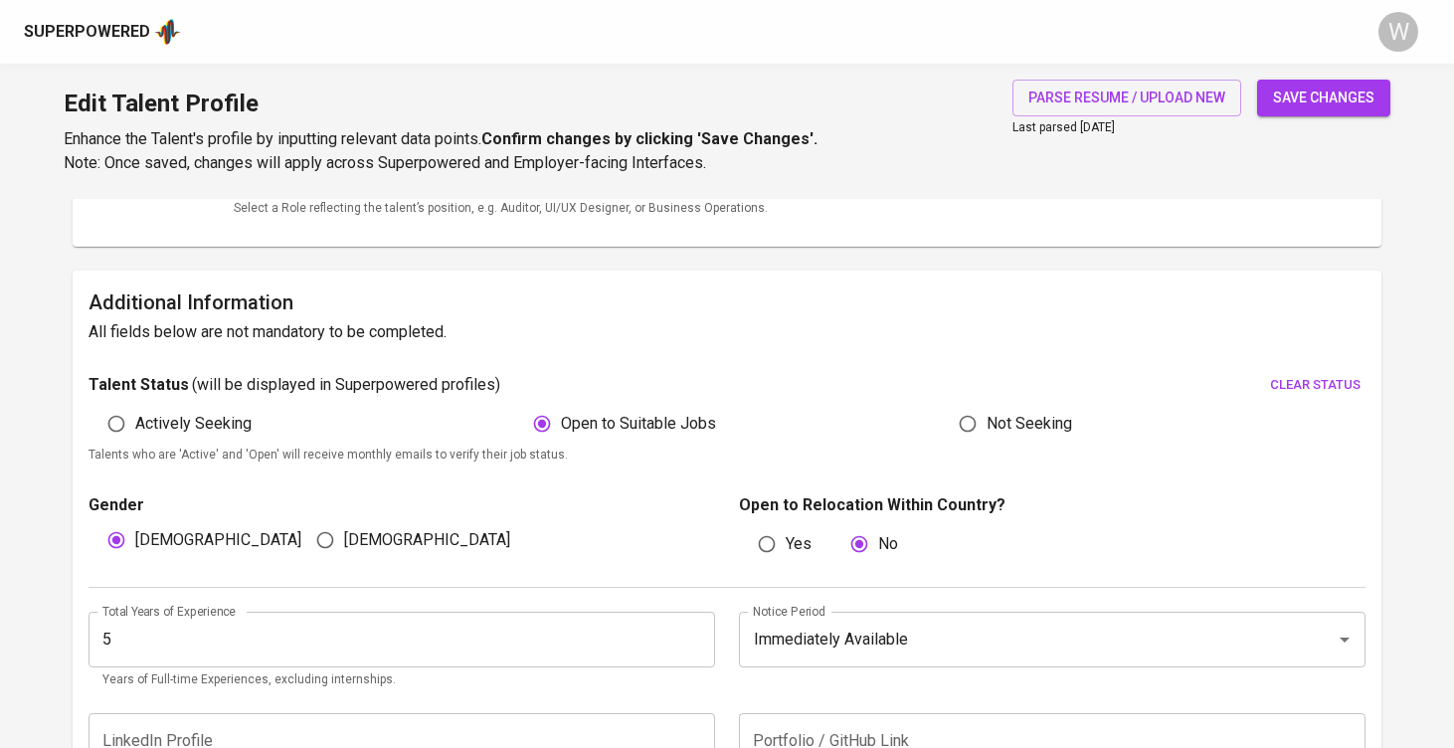
click at [1317, 105] on span "save changes" at bounding box center [1323, 98] width 101 height 25
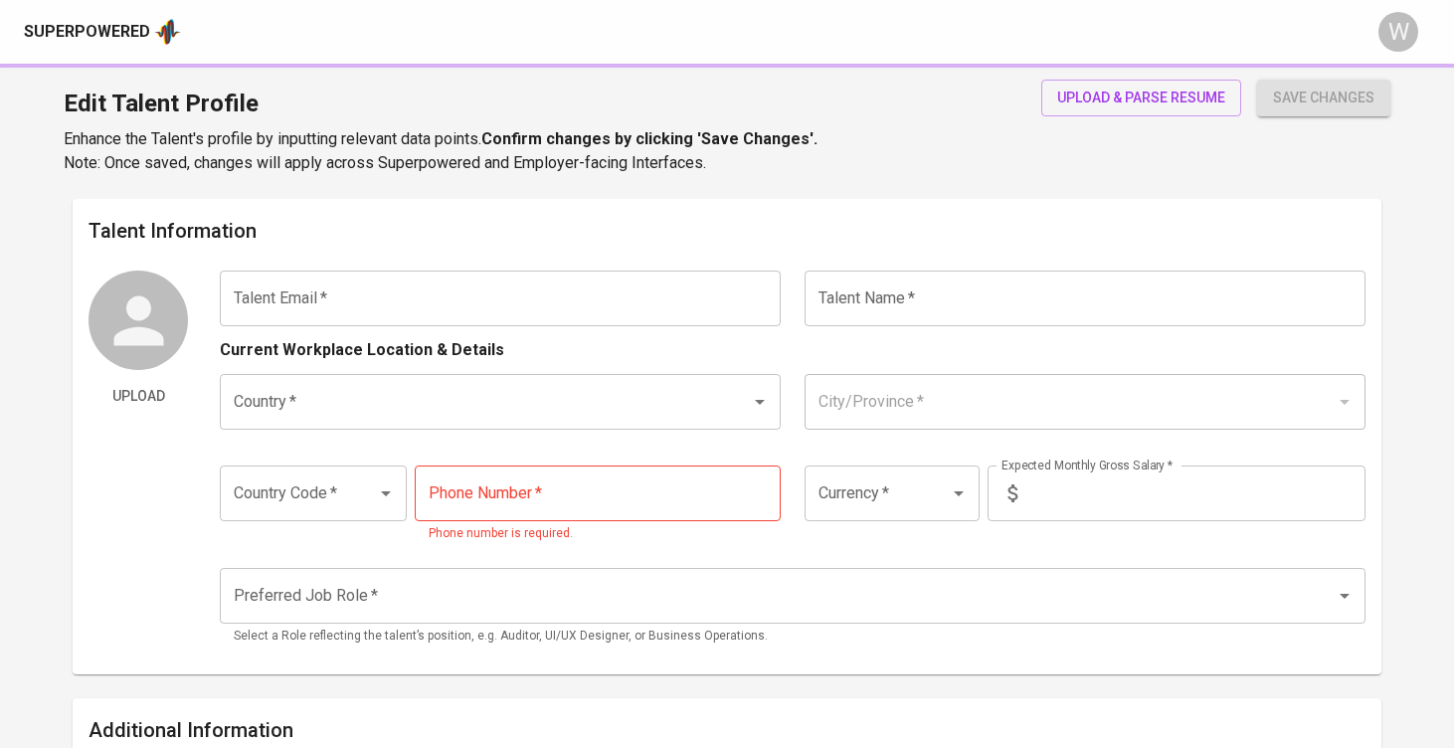
type input "[EMAIL_ADDRESS][DOMAIN_NAME]"
type input "[PERSON_NAME]"
type input "[GEOGRAPHIC_DATA]"
type input "Pekanbaru, [GEOGRAPHIC_DATA]"
type input "+62"
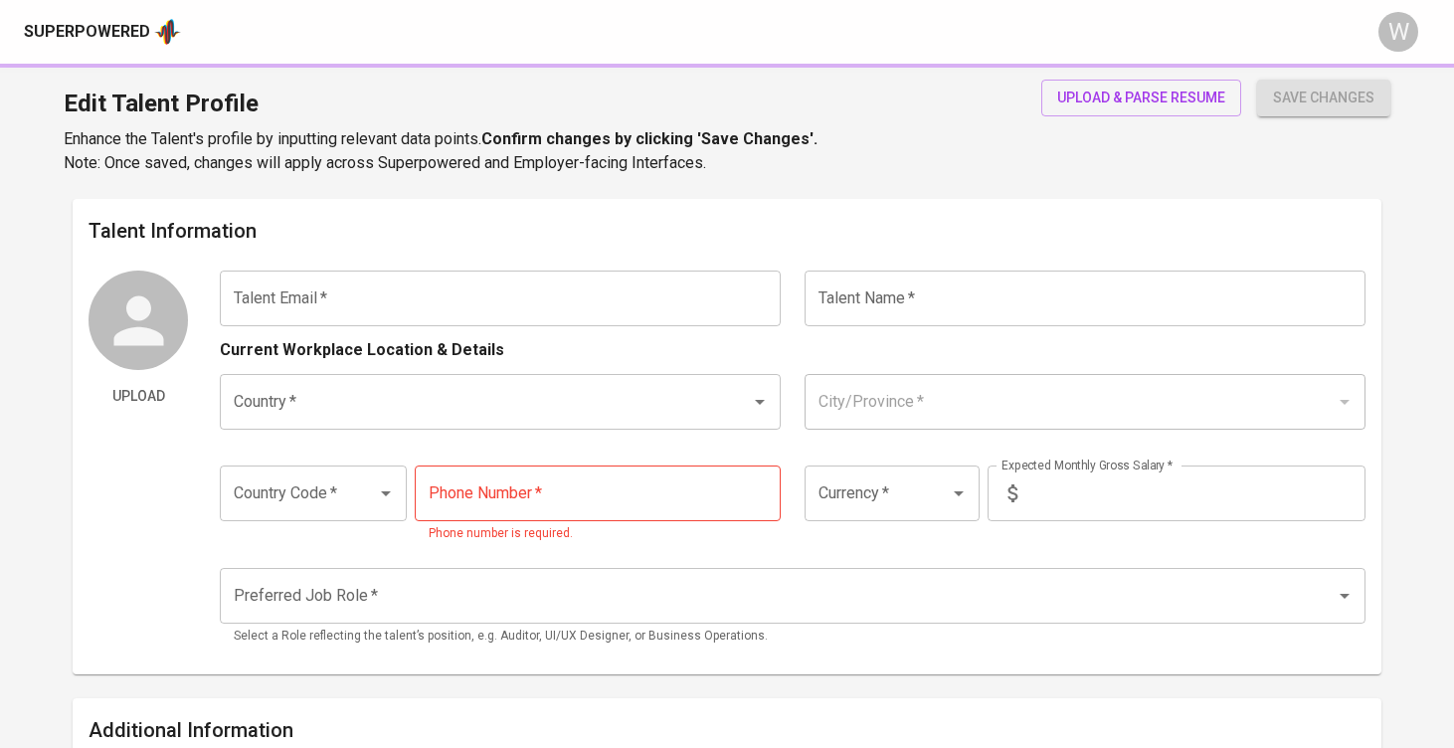
type input "[PHONE_NUMBER]"
type input "IDR"
type input "QA Engineer"
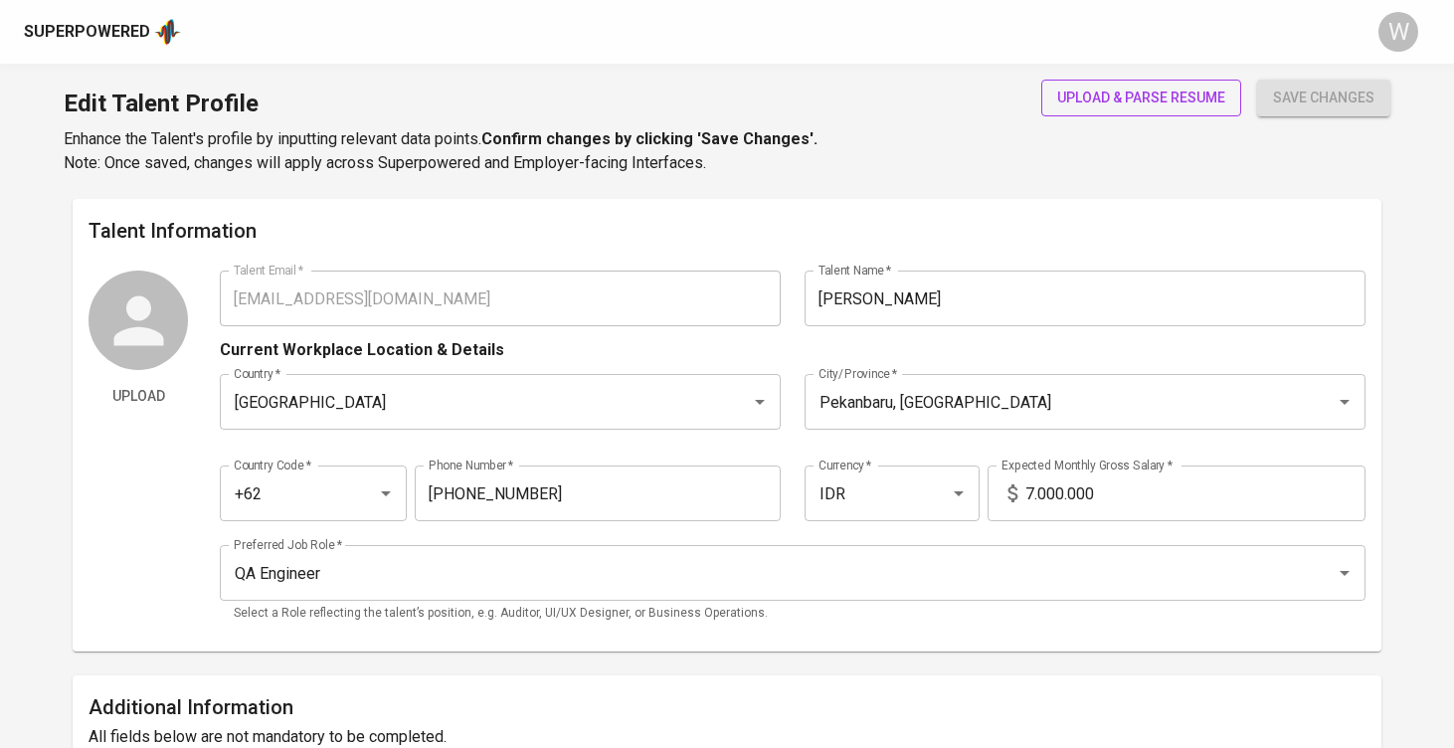
click at [1106, 89] on span "upload & parse resume" at bounding box center [1141, 98] width 168 height 25
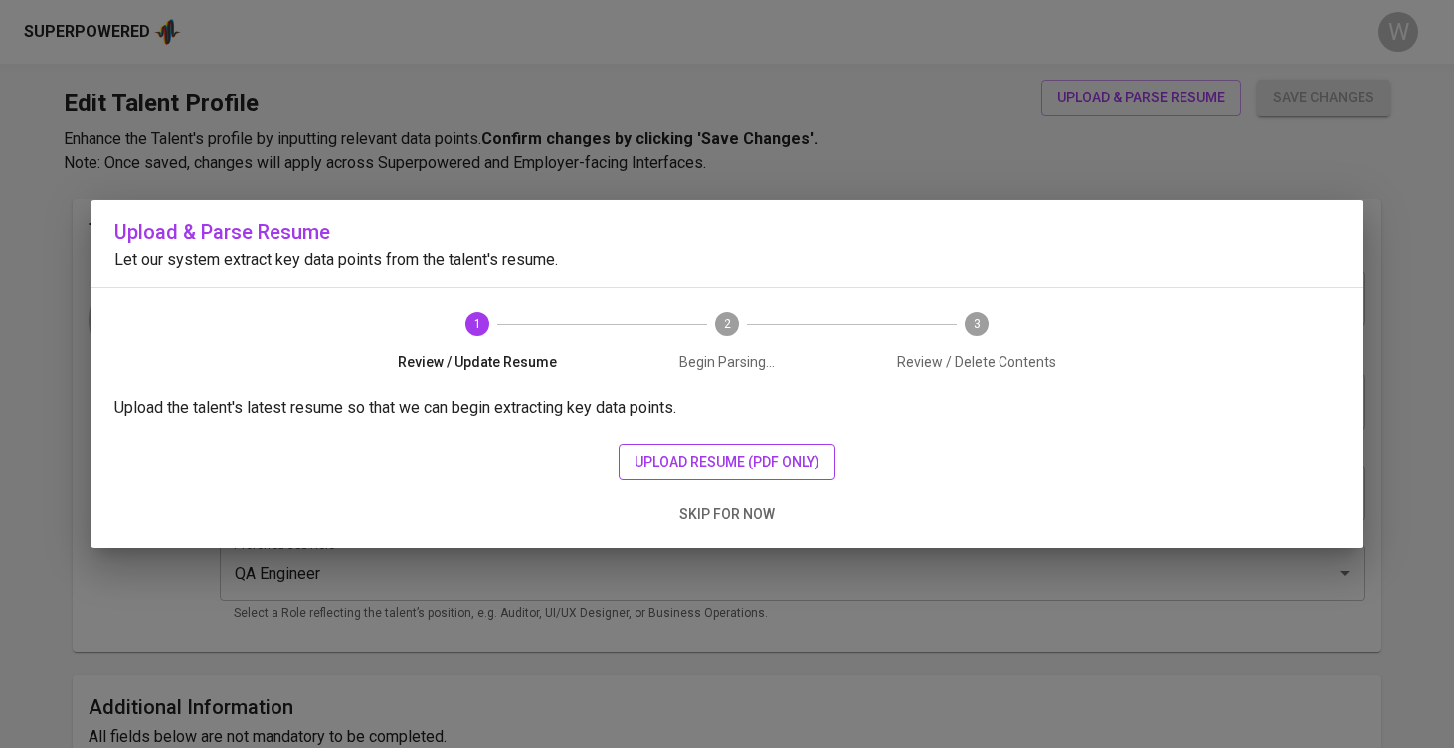
click at [728, 466] on span "upload resume (pdf only)" at bounding box center [727, 462] width 185 height 25
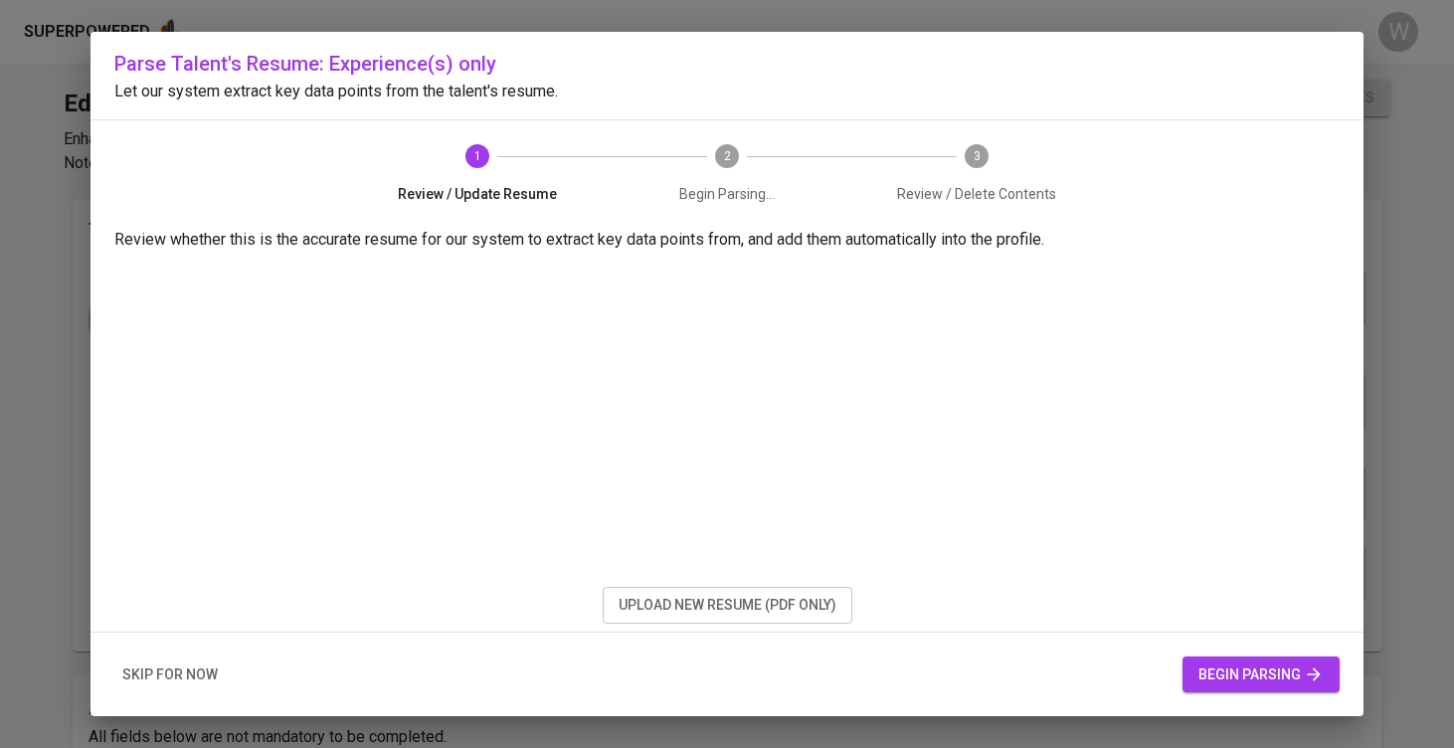
click at [1204, 646] on div "skip for now begin parsing" at bounding box center [727, 675] width 1273 height 85
click at [1212, 663] on span "begin parsing" at bounding box center [1260, 674] width 125 height 25
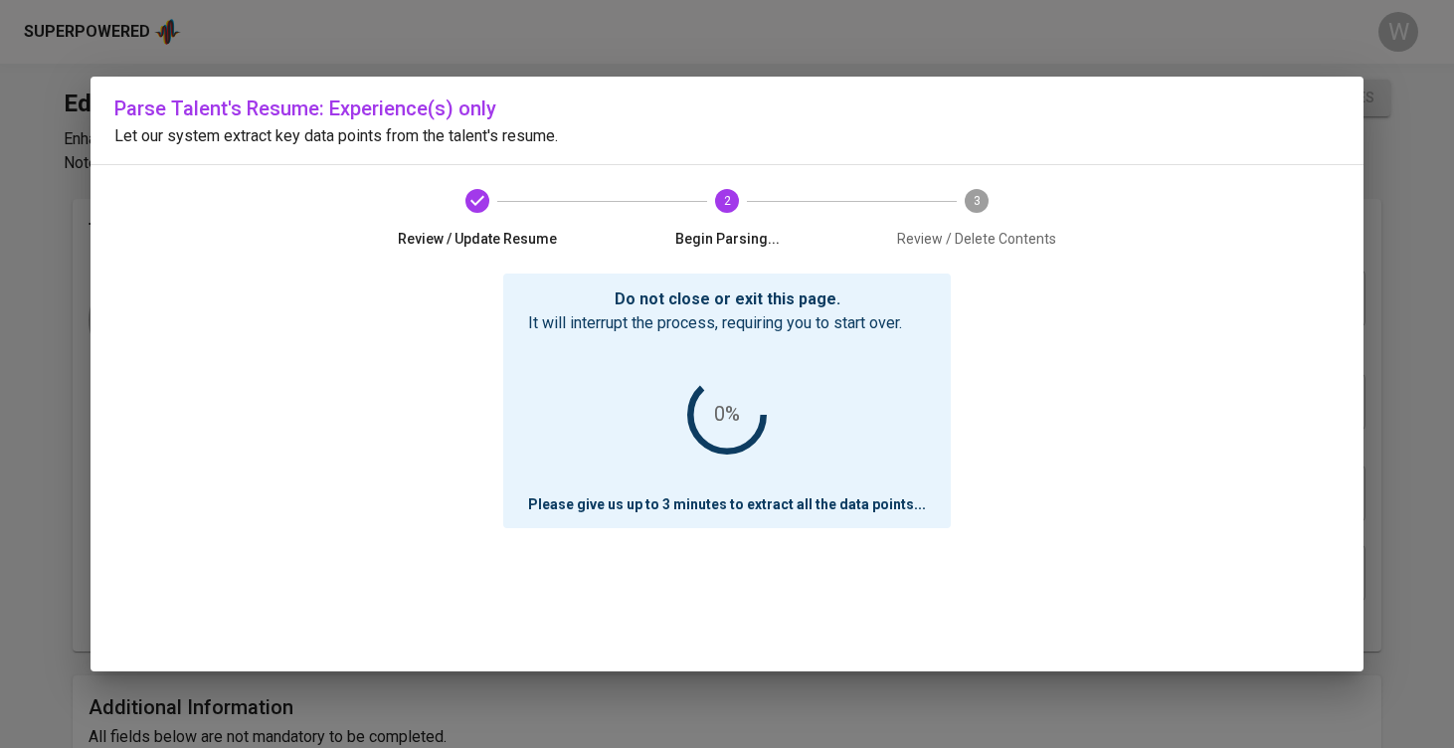
click at [1218, 685] on div "Parse Talent's Resume: Experience(s) only Let our system extract key data point…" at bounding box center [727, 374] width 1454 height 748
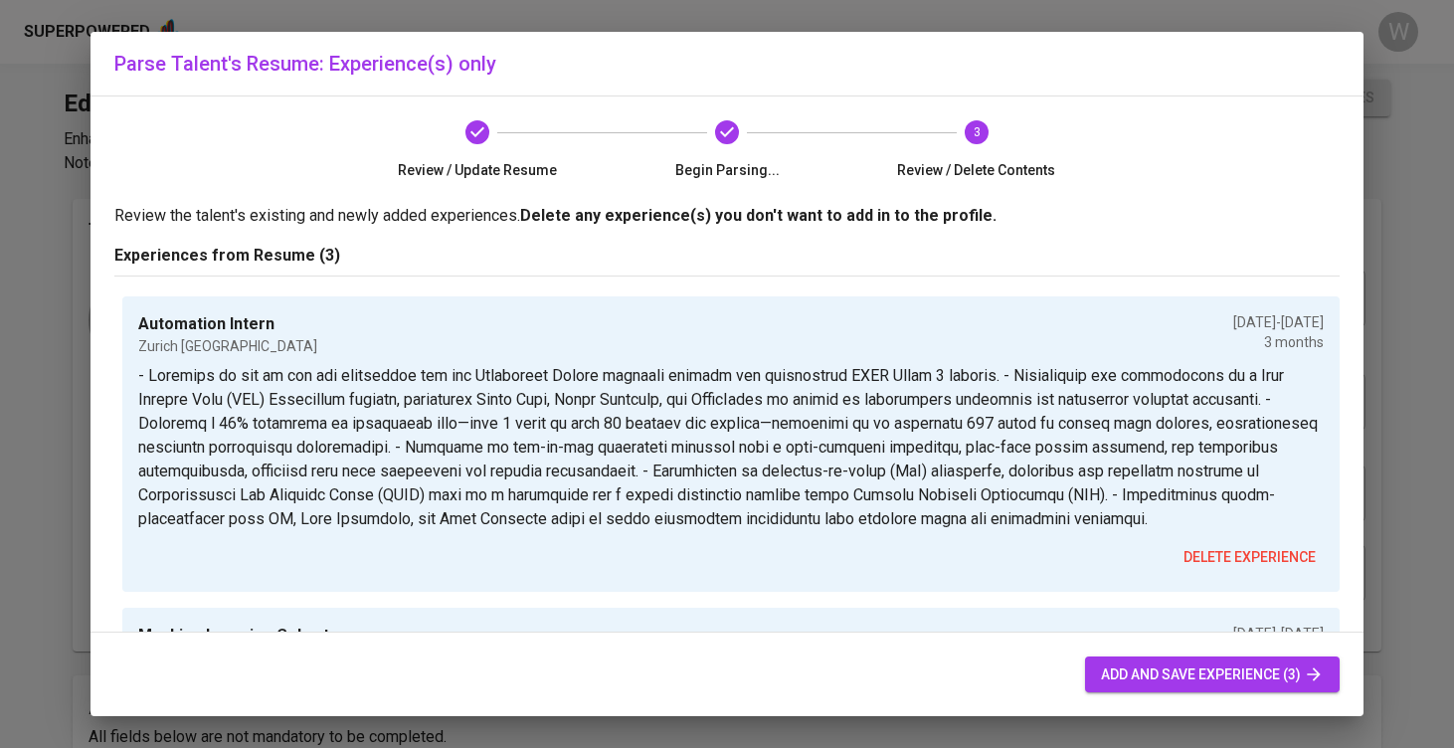
click at [1128, 660] on button "add and save experience (3)" at bounding box center [1212, 674] width 255 height 37
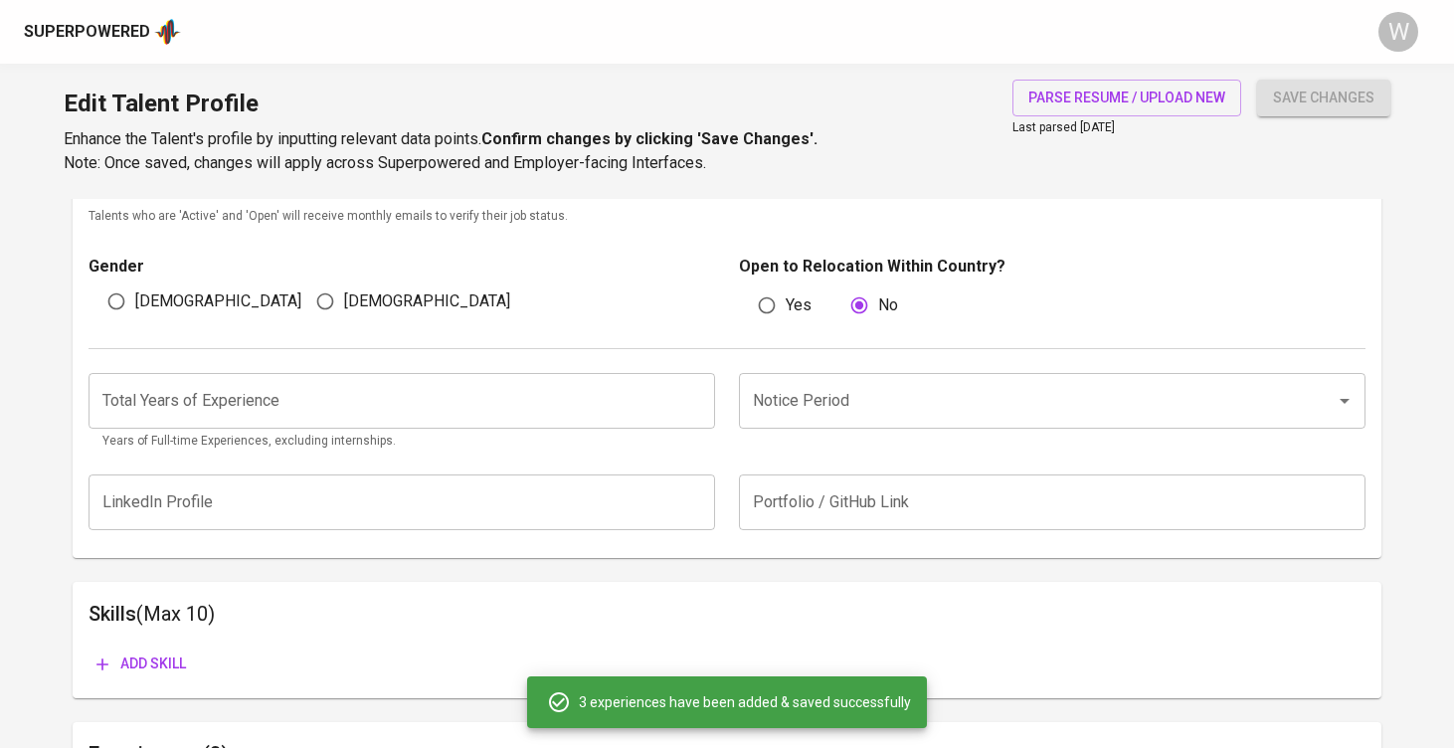
scroll to position [644, 0]
click at [872, 413] on input "Notice Period" at bounding box center [1024, 400] width 553 height 38
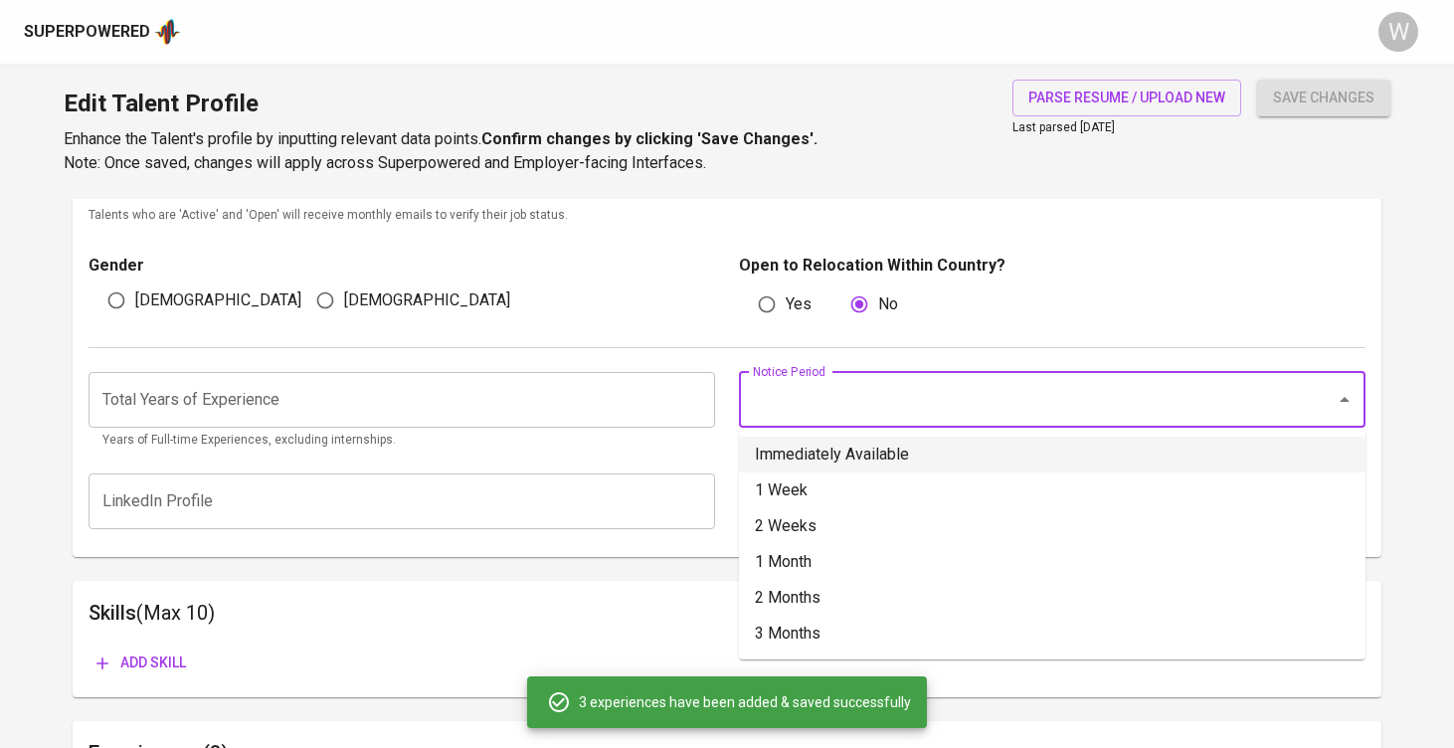
click at [863, 457] on li "Immediately Available" at bounding box center [1052, 455] width 627 height 36
type input "Immediately Available"
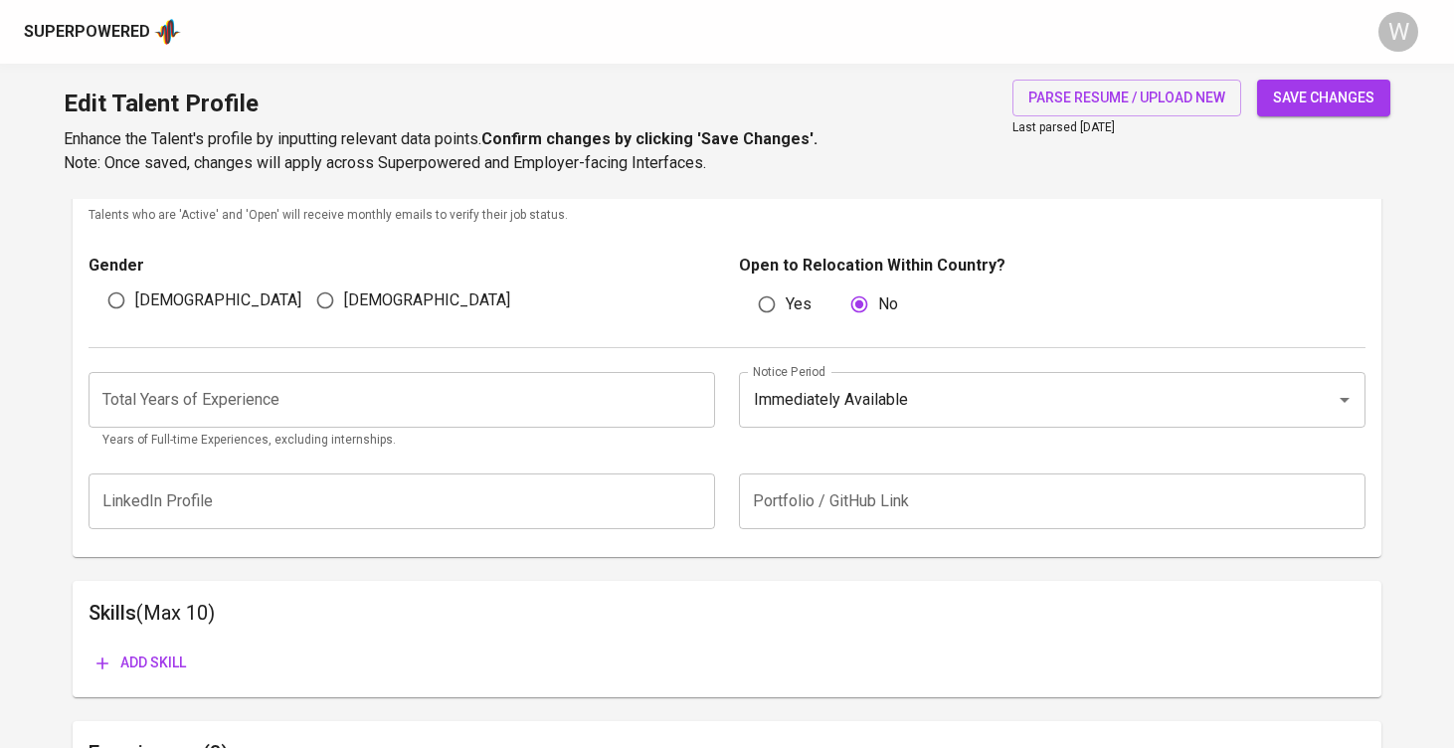
click at [524, 400] on input "number" at bounding box center [402, 400] width 627 height 56
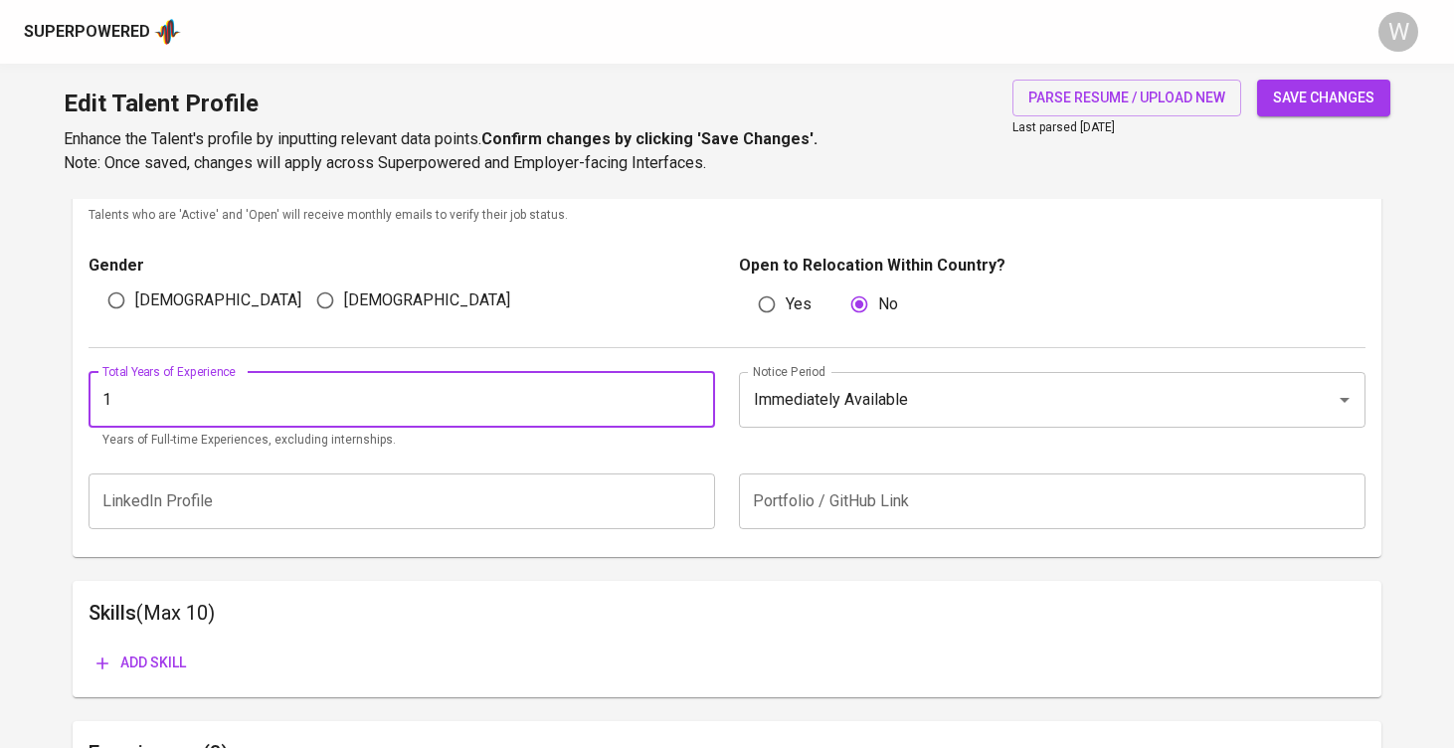
type input "1"
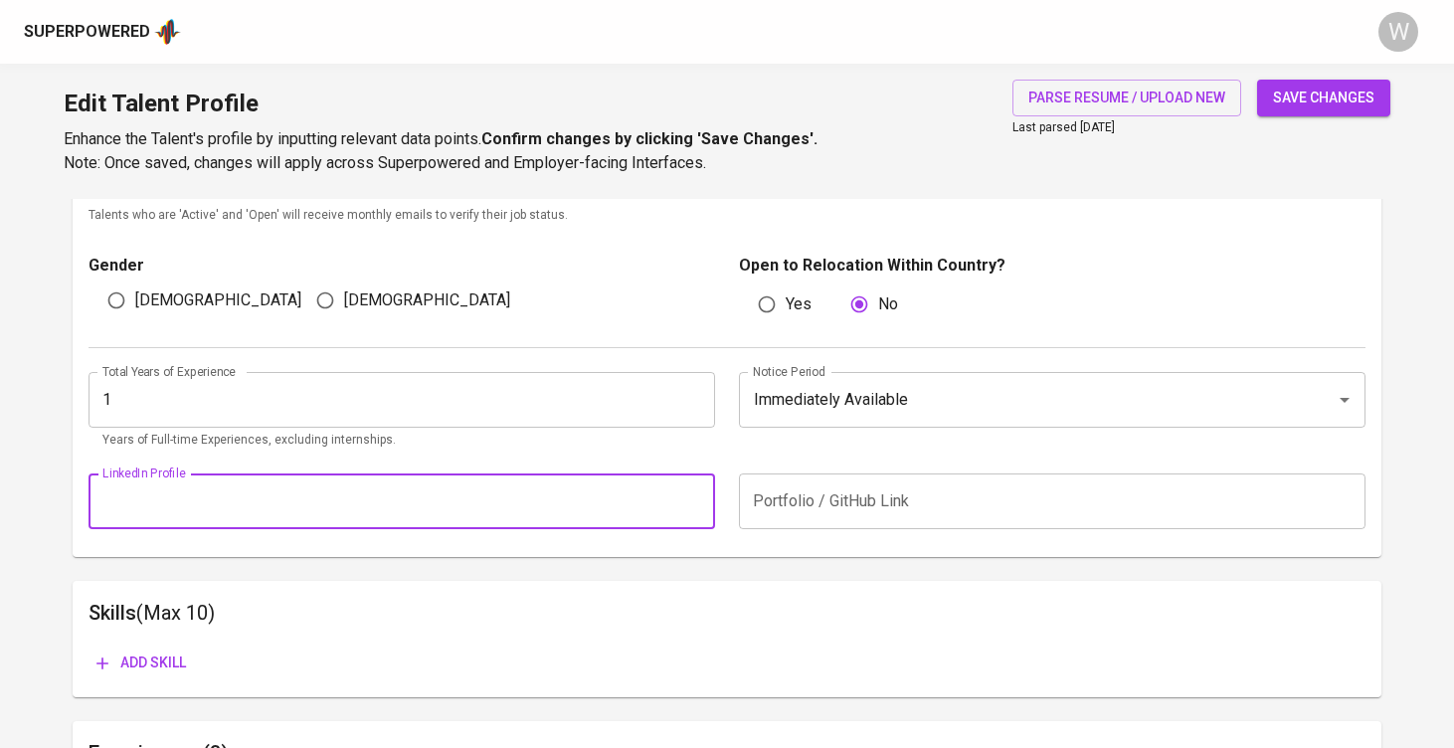
click at [504, 474] on input "text" at bounding box center [402, 501] width 627 height 56
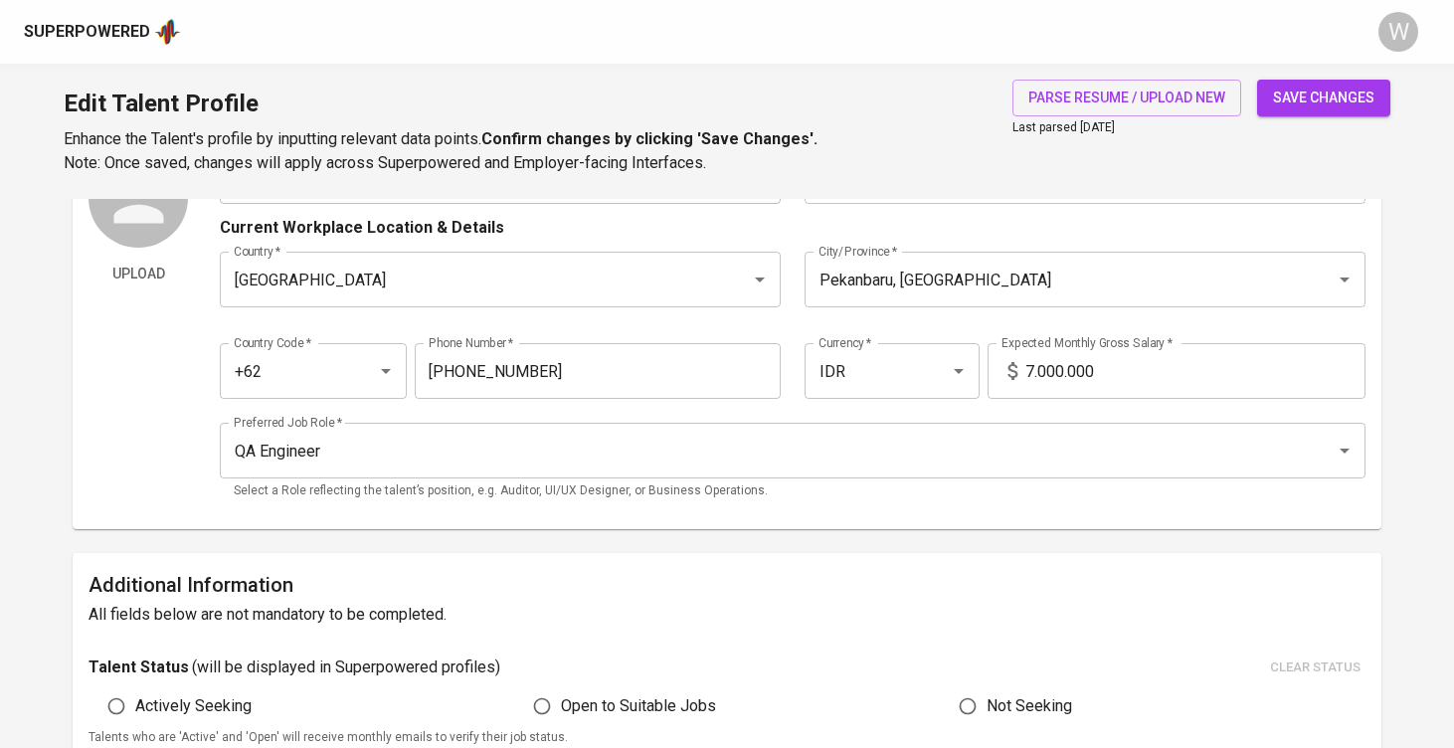
scroll to position [58, 0]
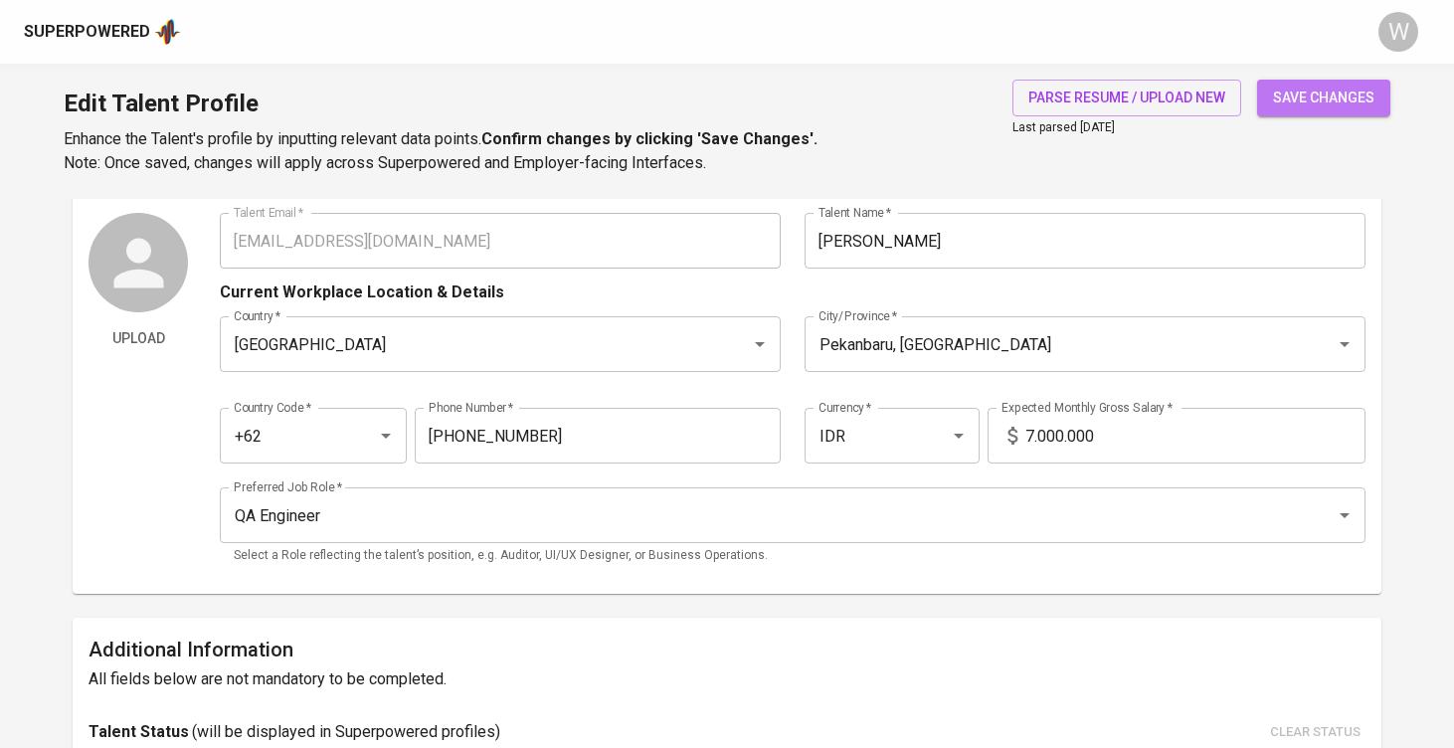
click at [1313, 114] on button "save changes" at bounding box center [1323, 98] width 133 height 37
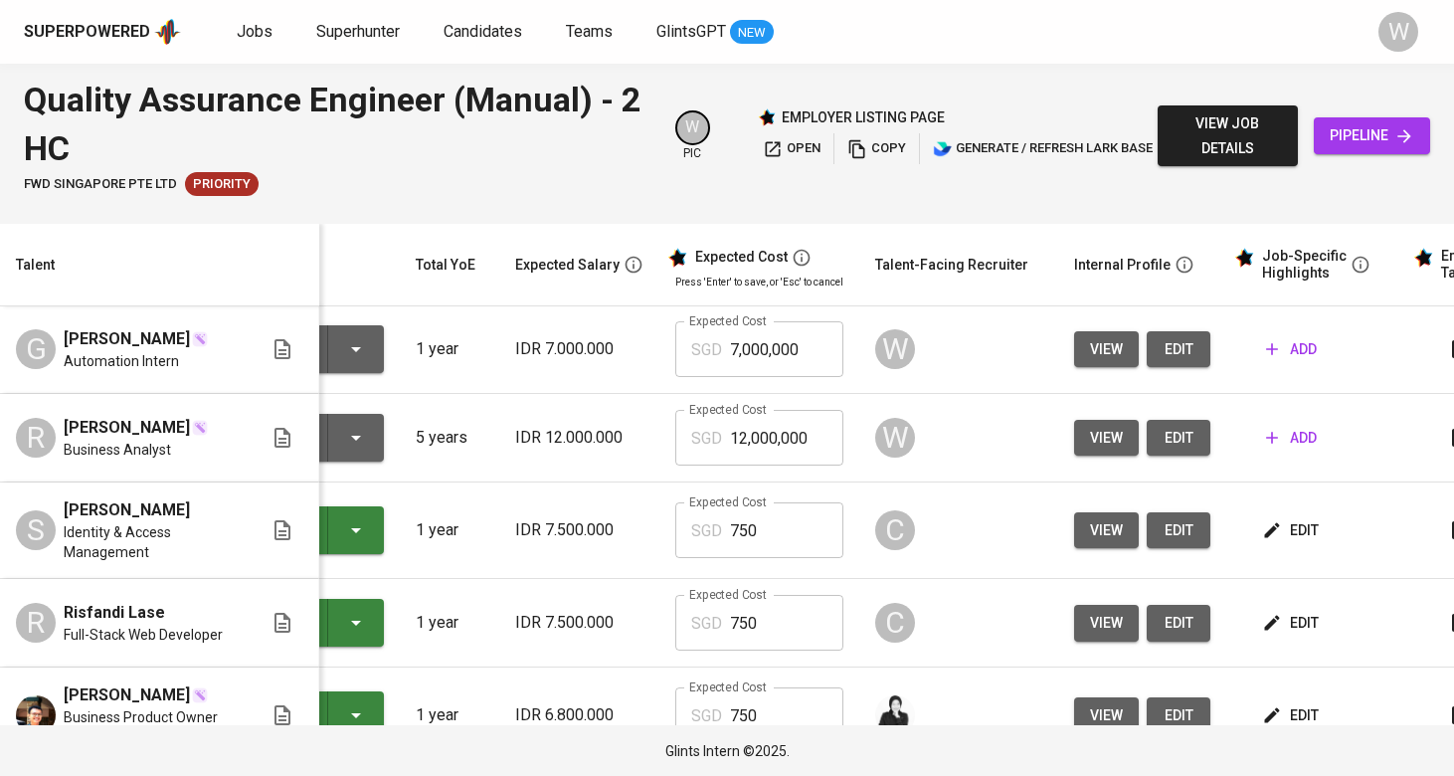
scroll to position [1, 188]
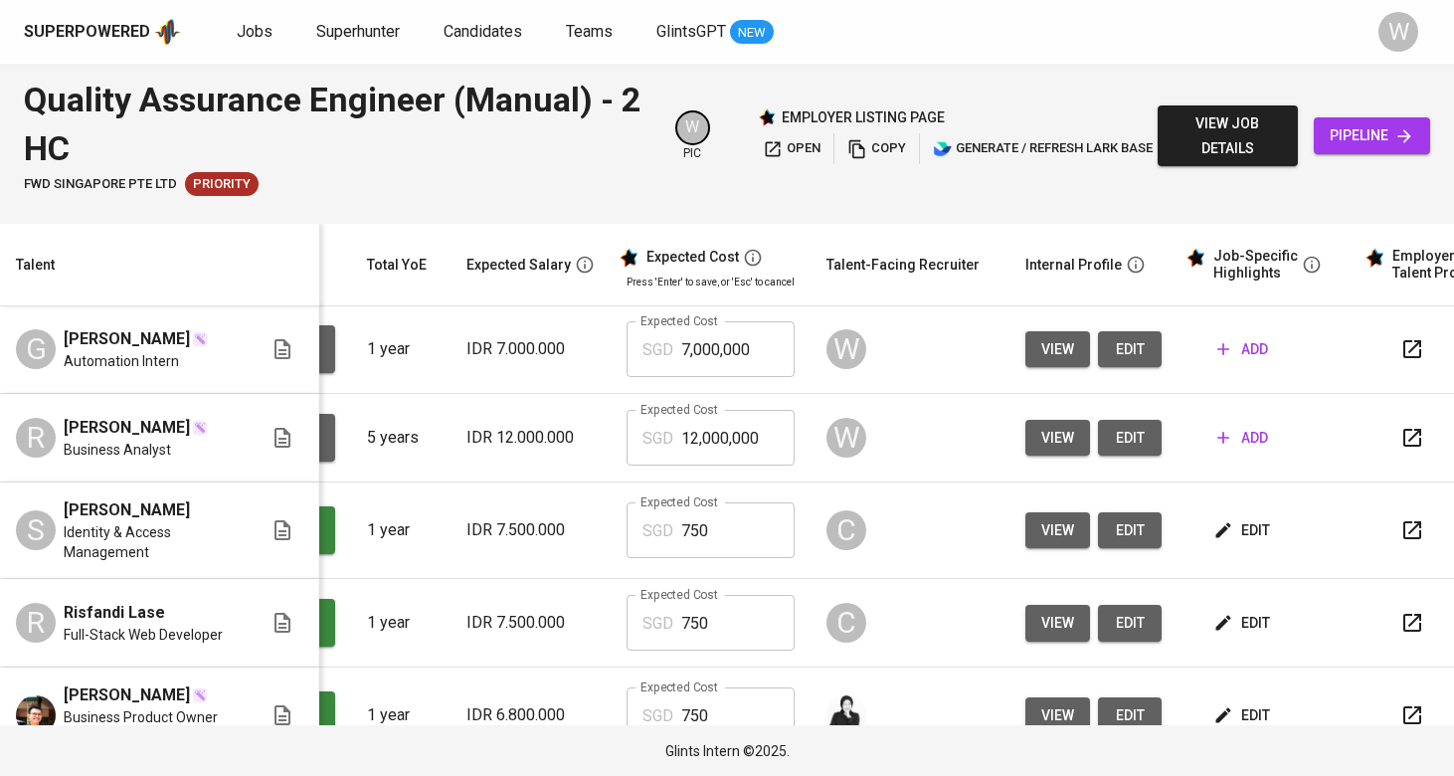
click at [1213, 434] on icon "button" at bounding box center [1223, 438] width 20 height 20
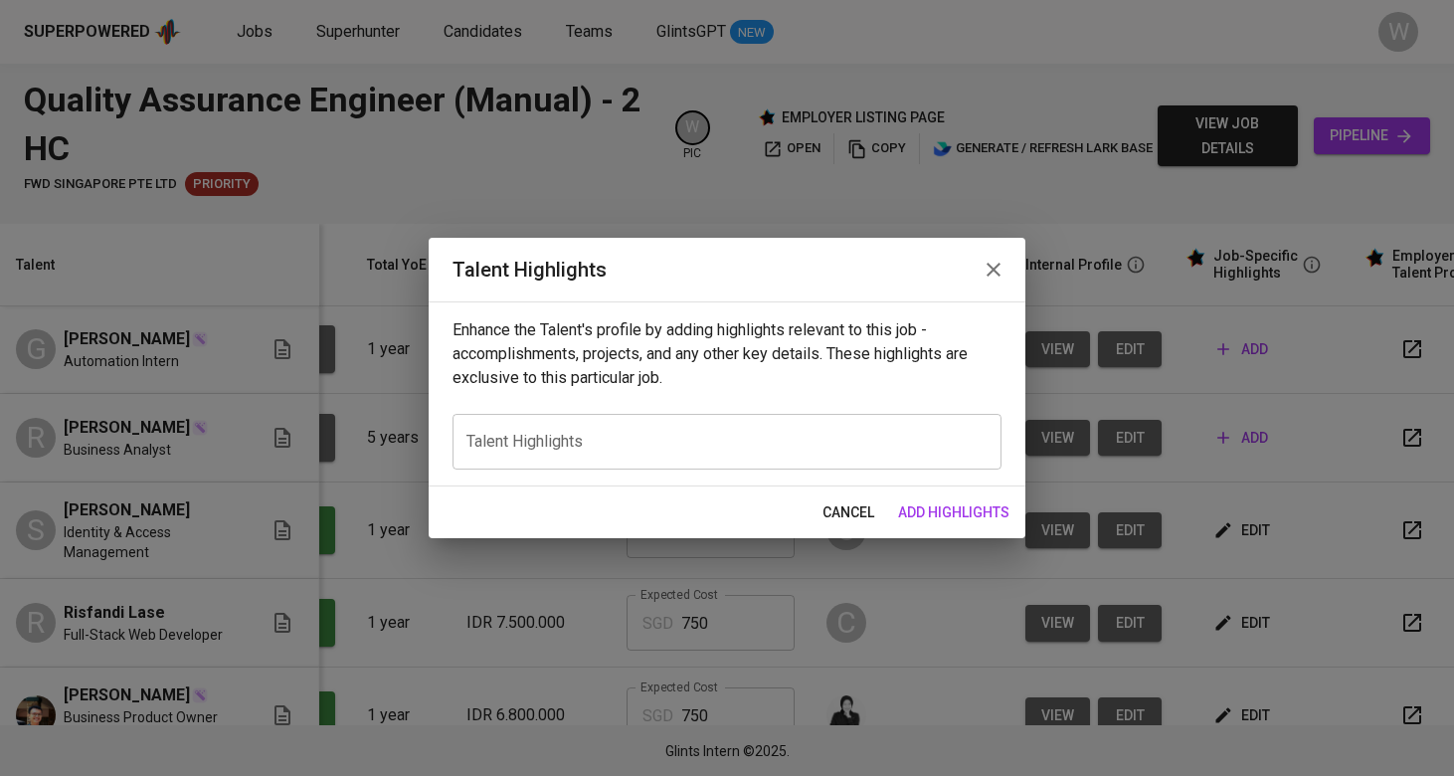
click at [782, 459] on div "x Talent Highlights" at bounding box center [727, 442] width 549 height 56
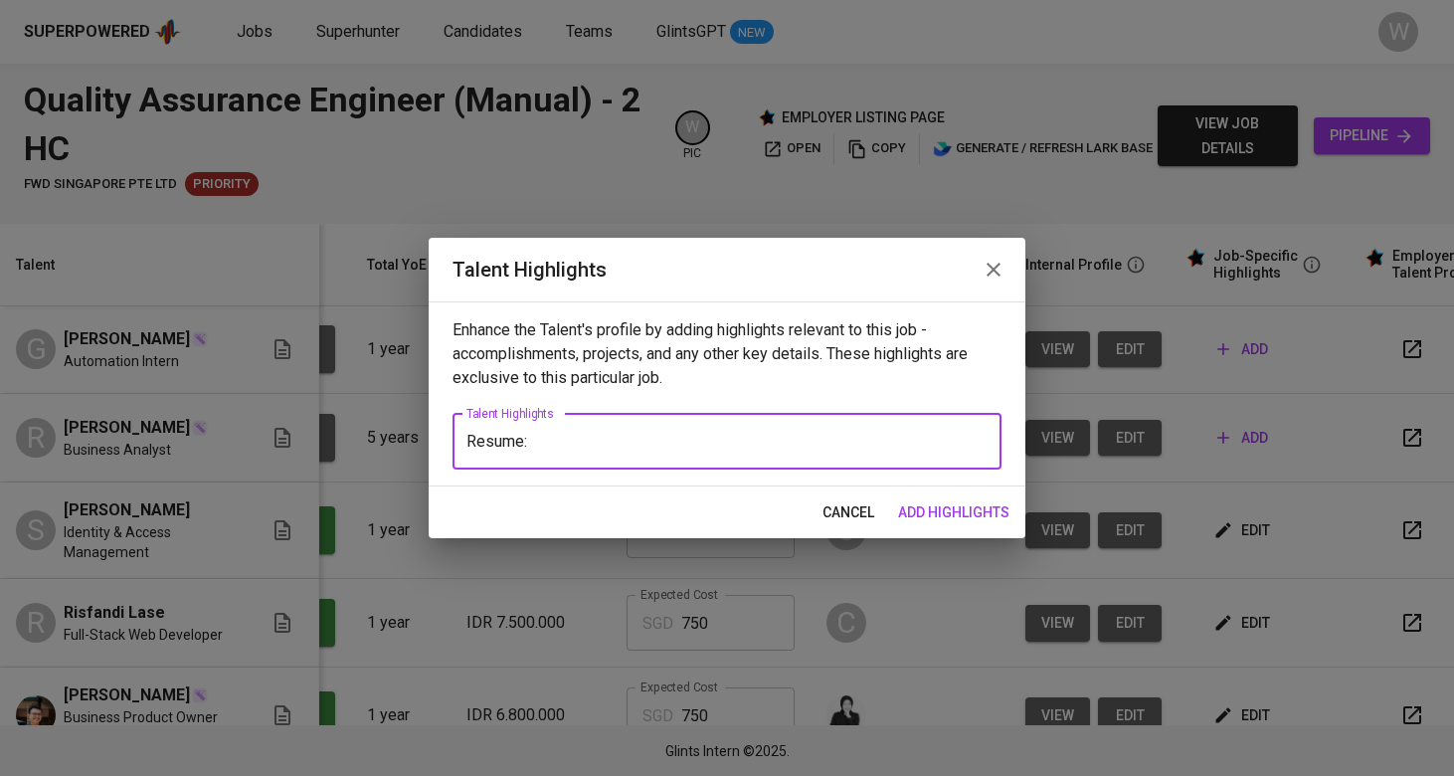
paste textarea "[URL][DOMAIN_NAME]"
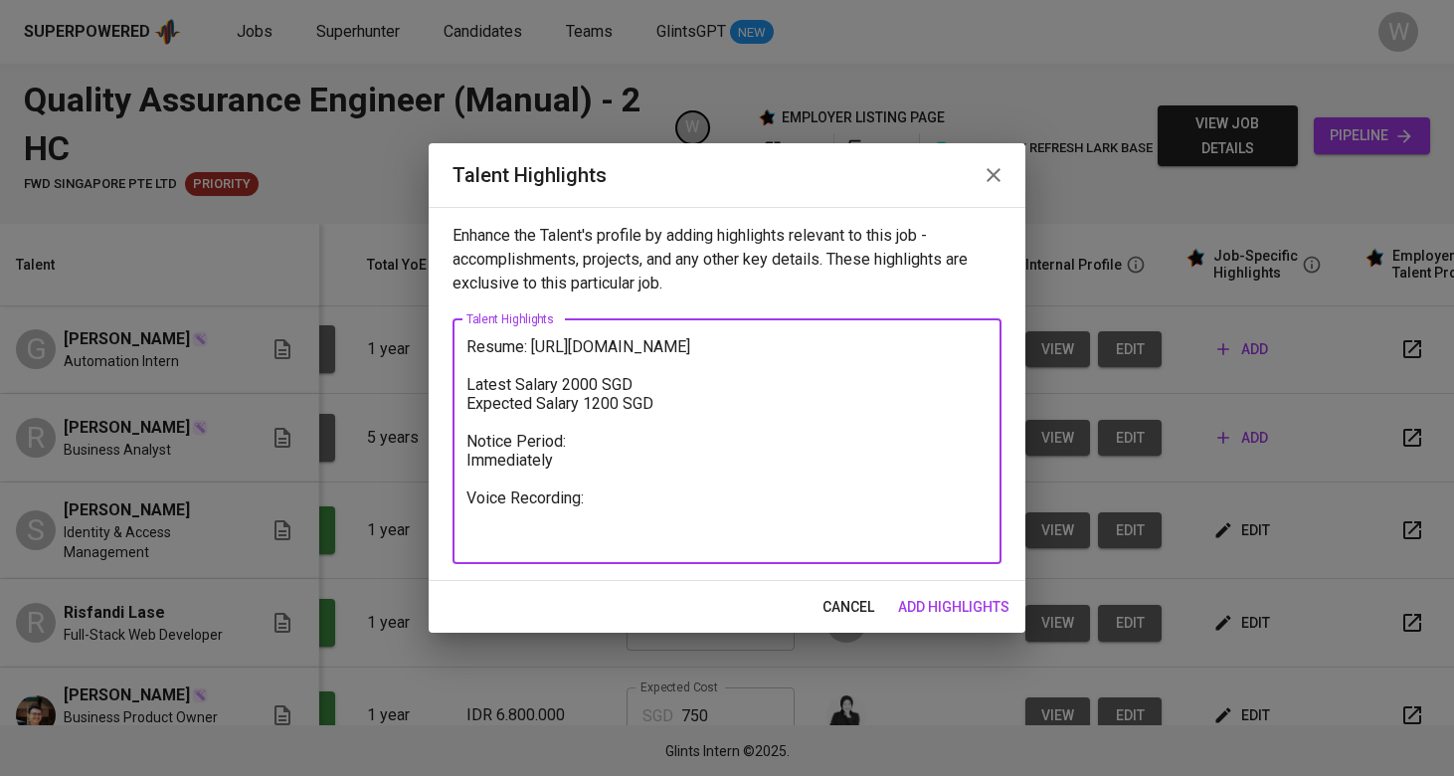
paste textarea "[URL][DOMAIN_NAME]"
type textarea "Resume: [URL][DOMAIN_NAME] Latest Salary 2000 SGD Expected Salary 1200 SGD Noti…"
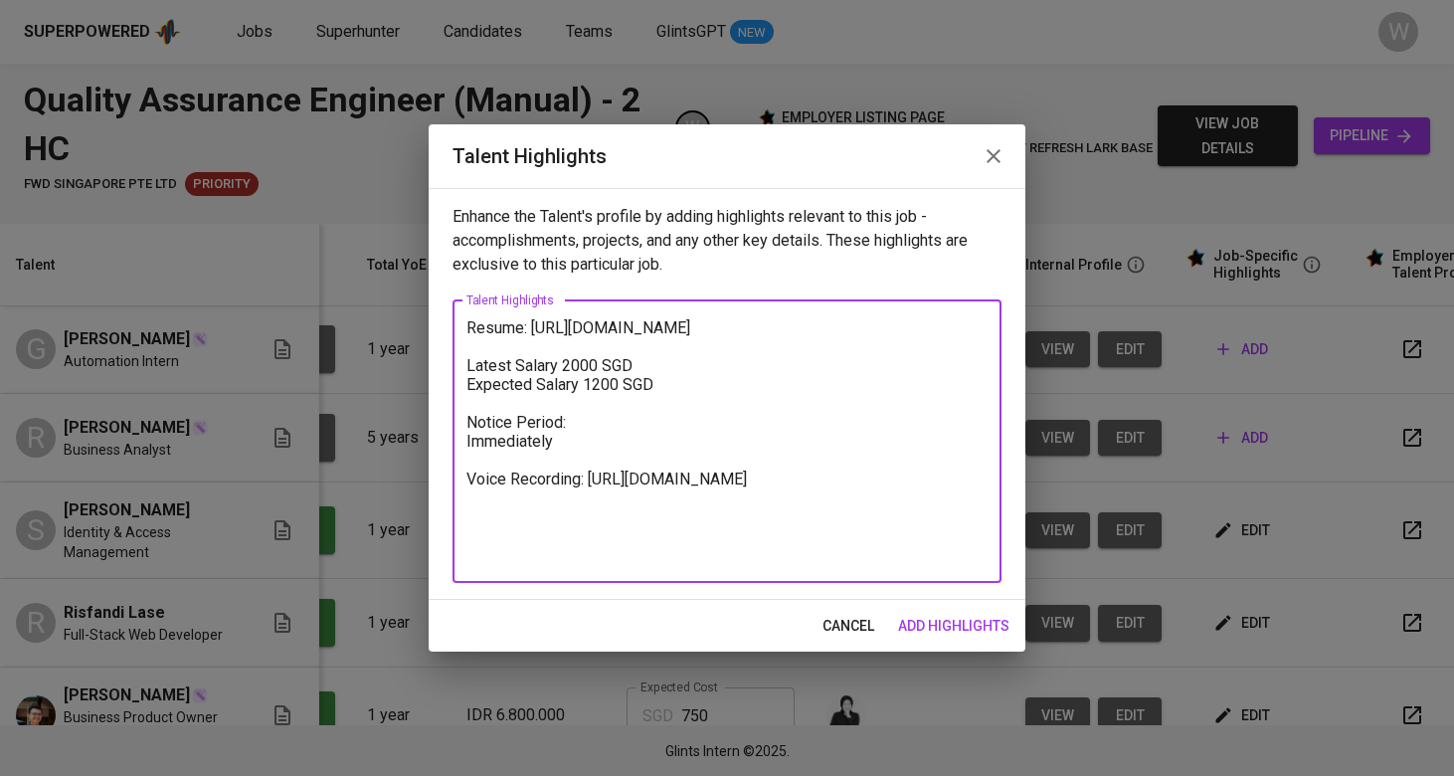
click at [961, 618] on span "add highlights" at bounding box center [953, 626] width 111 height 25
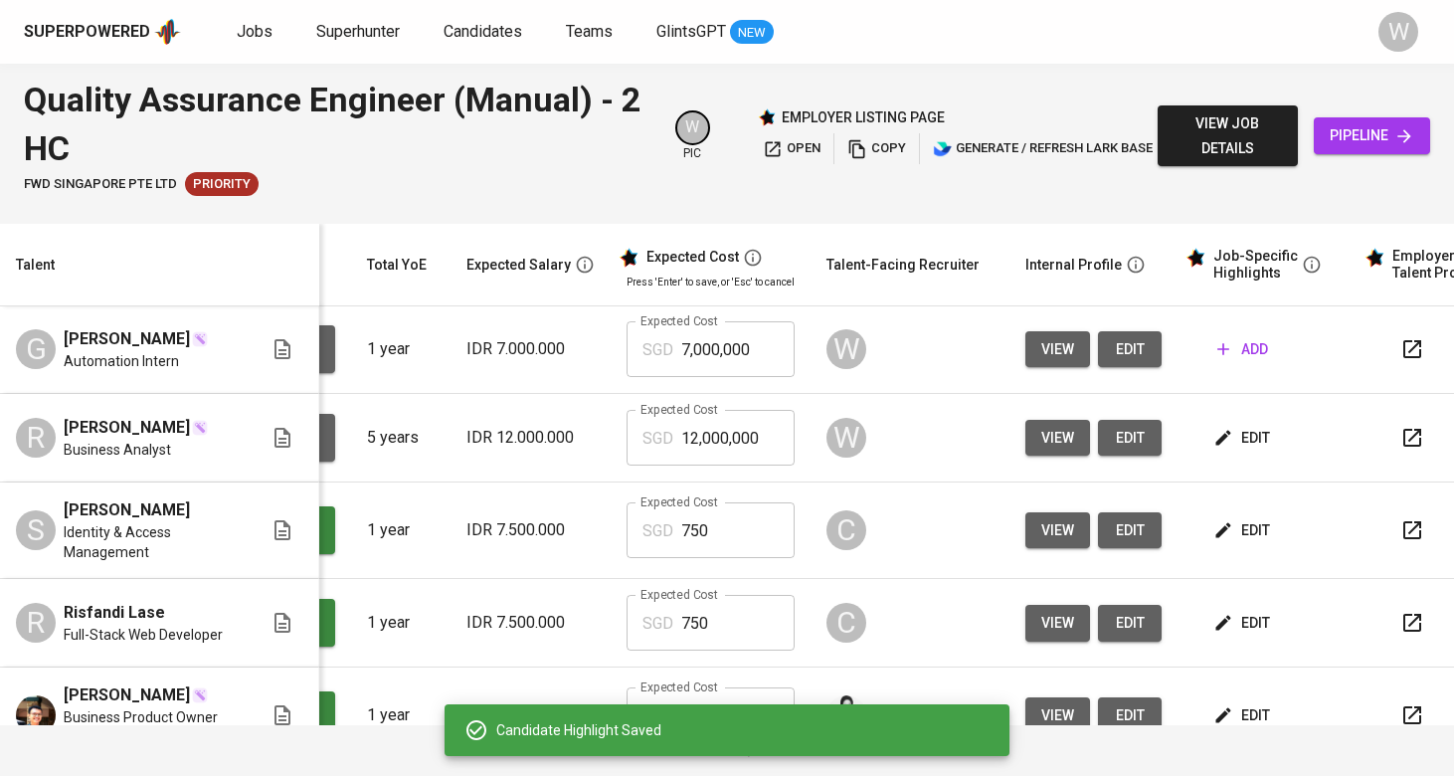
click at [1213, 352] on icon "button" at bounding box center [1223, 349] width 20 height 20
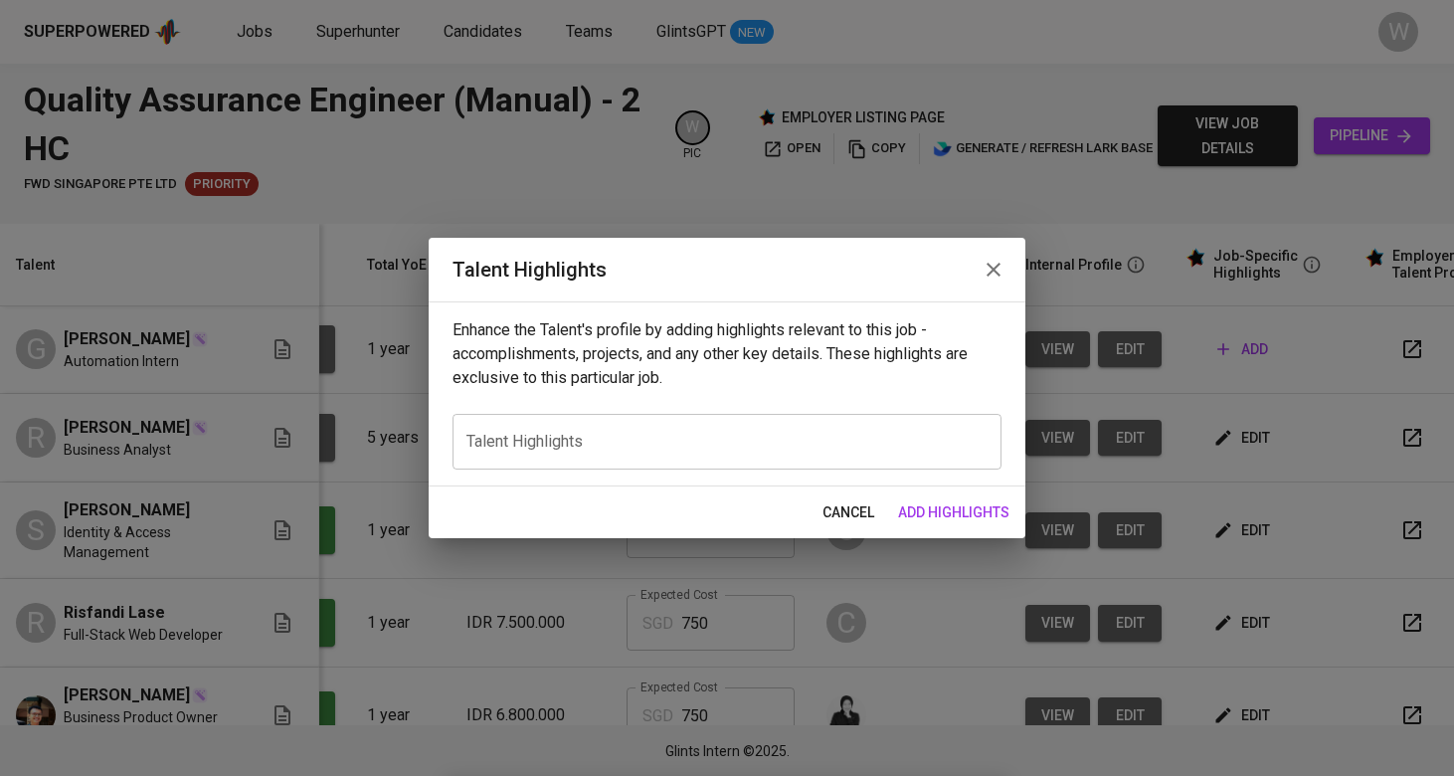
click at [663, 396] on div "Enhance the Talent's profile by adding highlights relevant to this job - accomp…" at bounding box center [727, 393] width 597 height 185
click at [643, 451] on textarea at bounding box center [726, 441] width 521 height 19
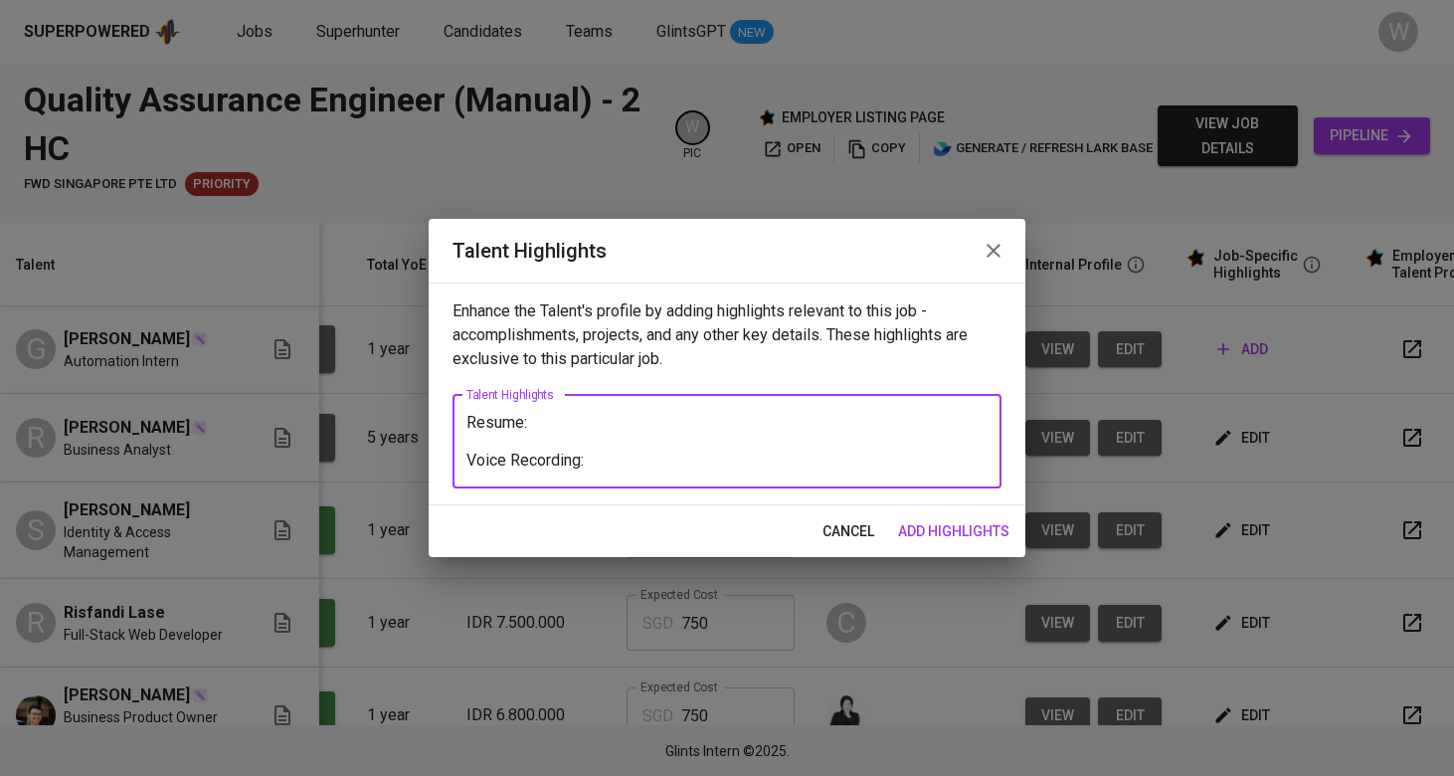
paste textarea "https://glints.sg.larksuite.com/minutes/obsgj8x99aaba67px86x26dm?from=from_copy…"
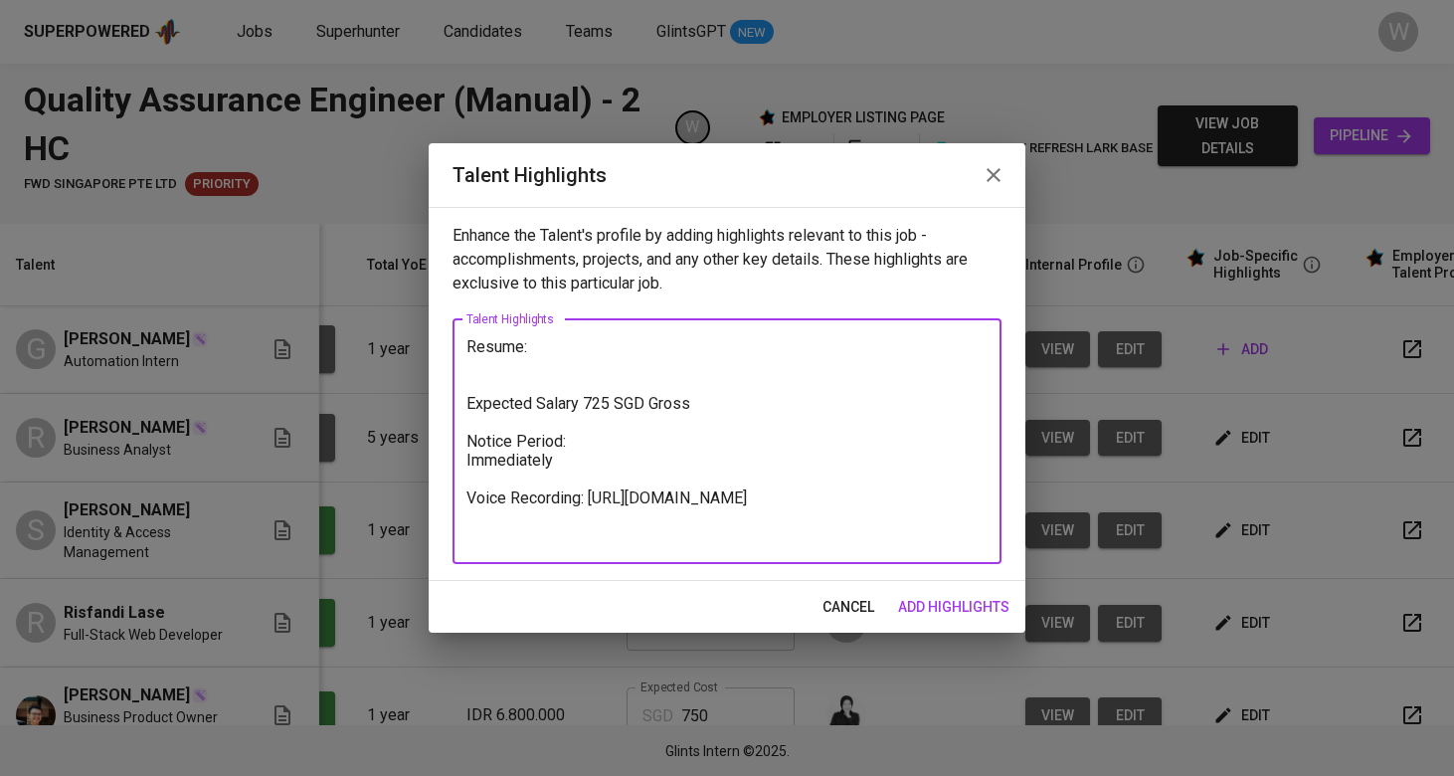
paste textarea "https://glints.sg.larksuite.com/file/KVJUbyvtaoHcjBxpW58lB7RYgld?from=from_copy…"
type textarea "Resume: https://glints.sg.larksuite.com/file/KVJUbyvtaoHcjBxpW58lB7RYgld?from=f…"
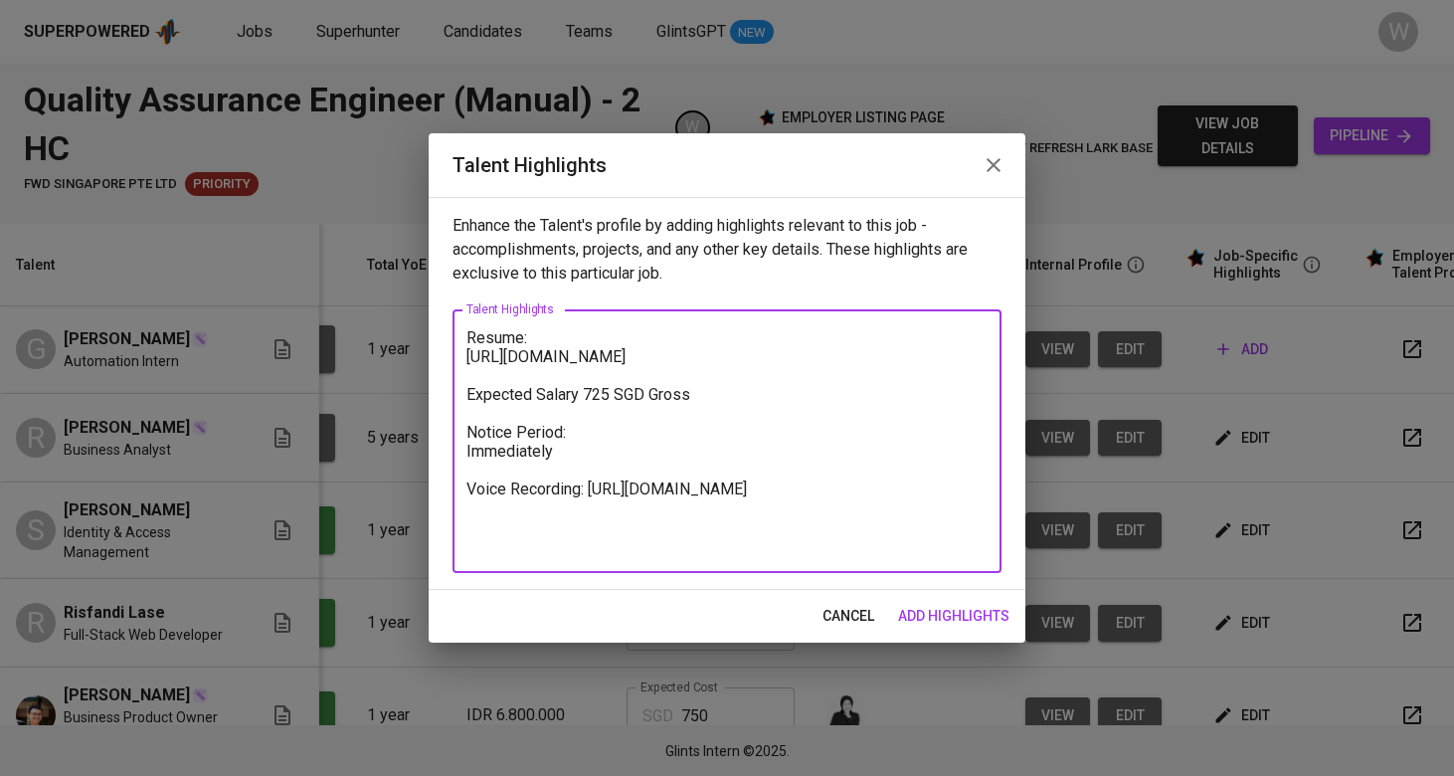
click at [986, 627] on span "add highlights" at bounding box center [953, 616] width 111 height 25
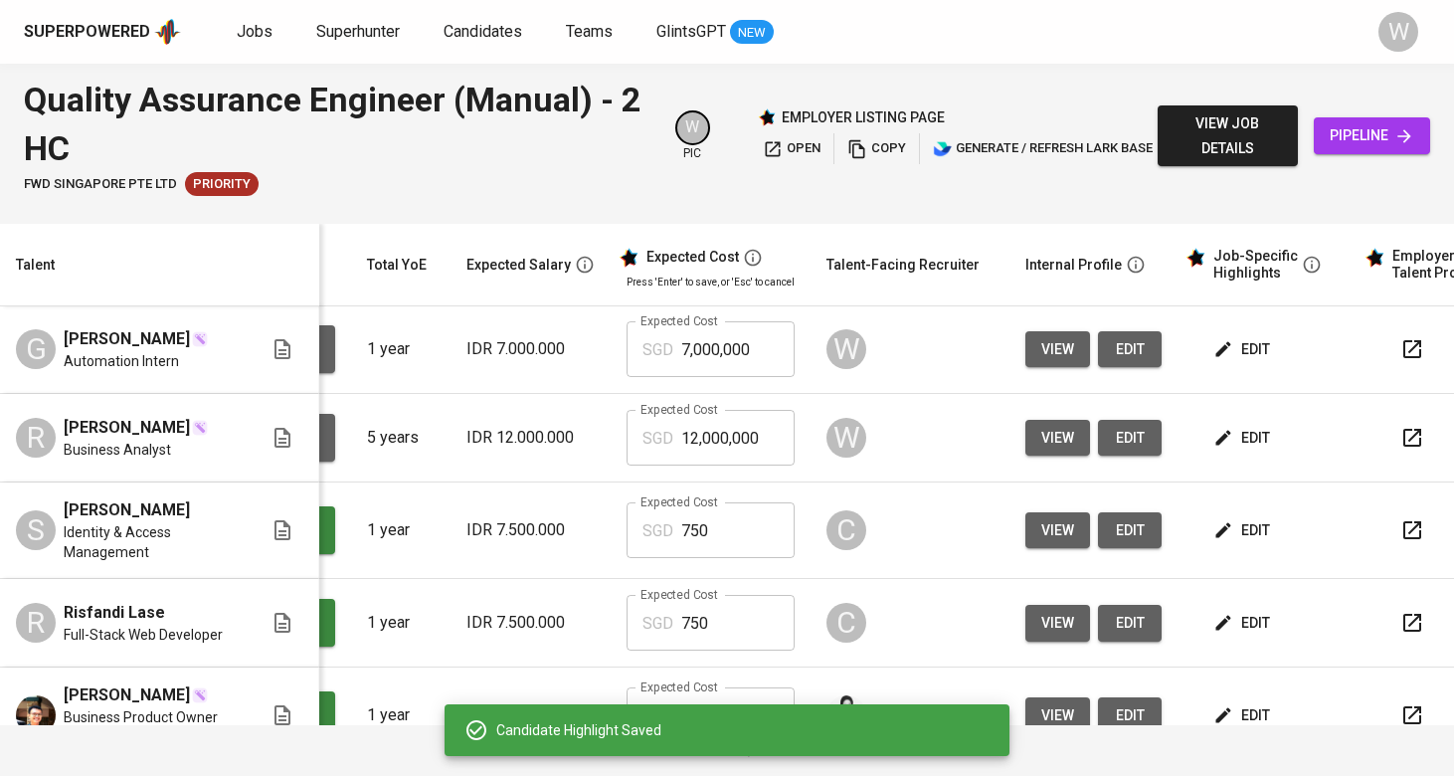
click at [959, 603] on td "C" at bounding box center [910, 623] width 199 height 89
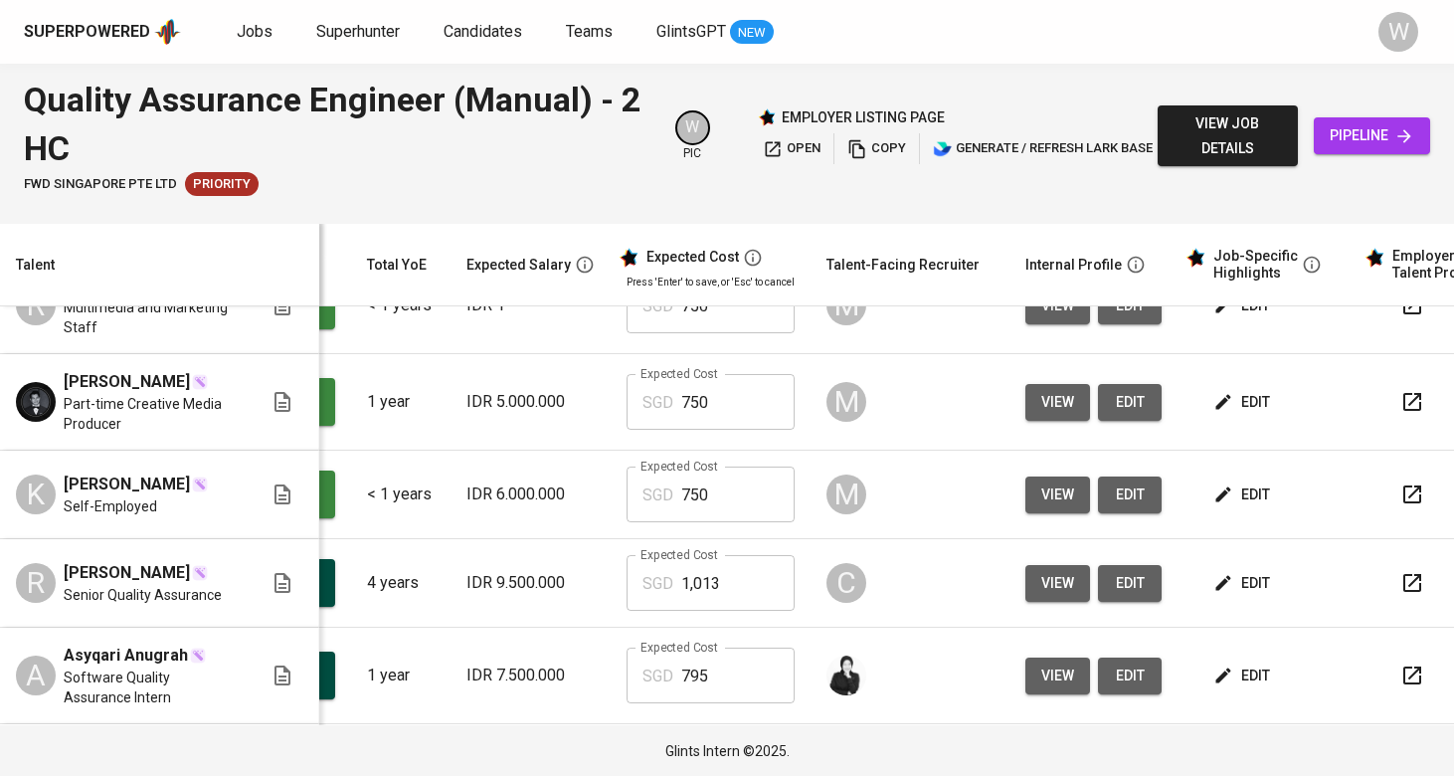
scroll to position [697, 188]
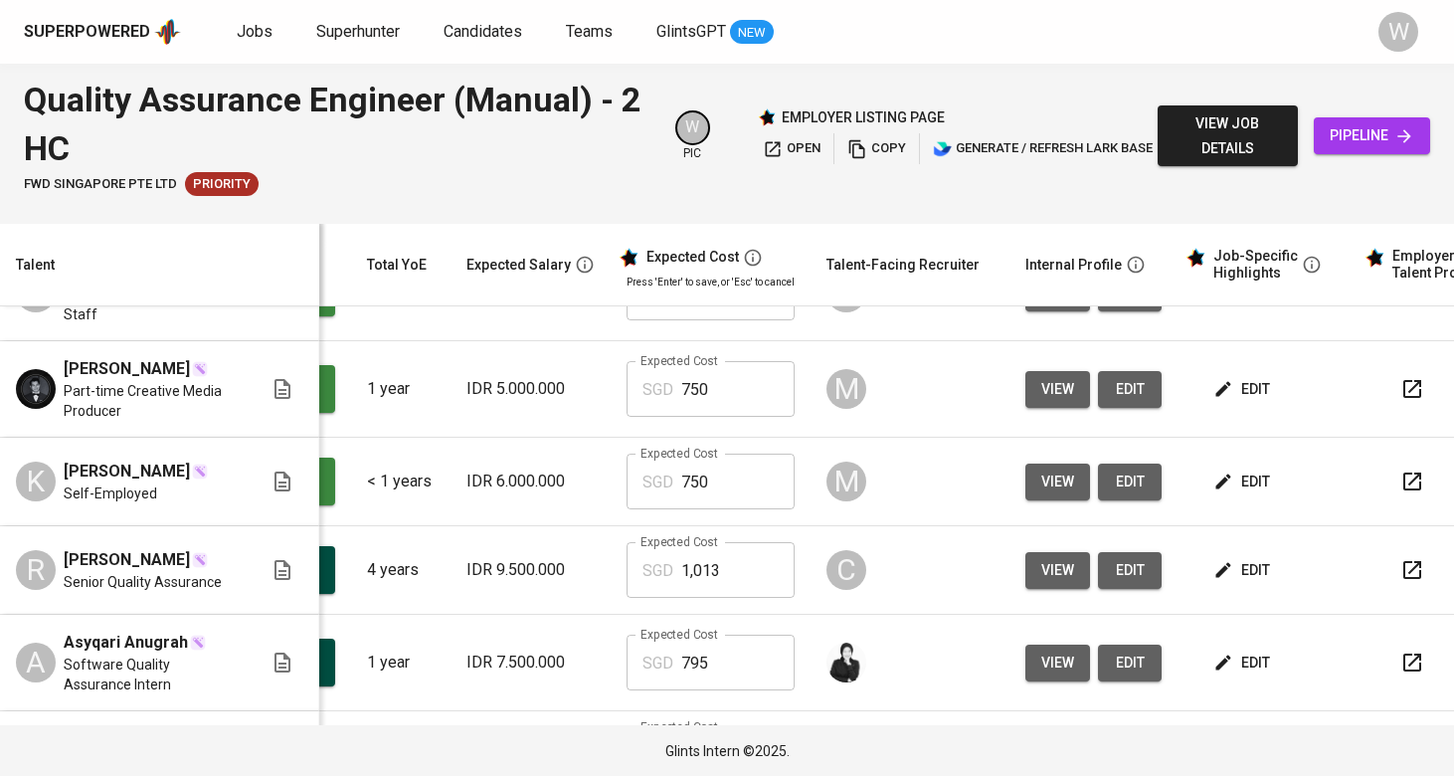
click at [1217, 494] on span "edit" at bounding box center [1243, 481] width 53 height 25
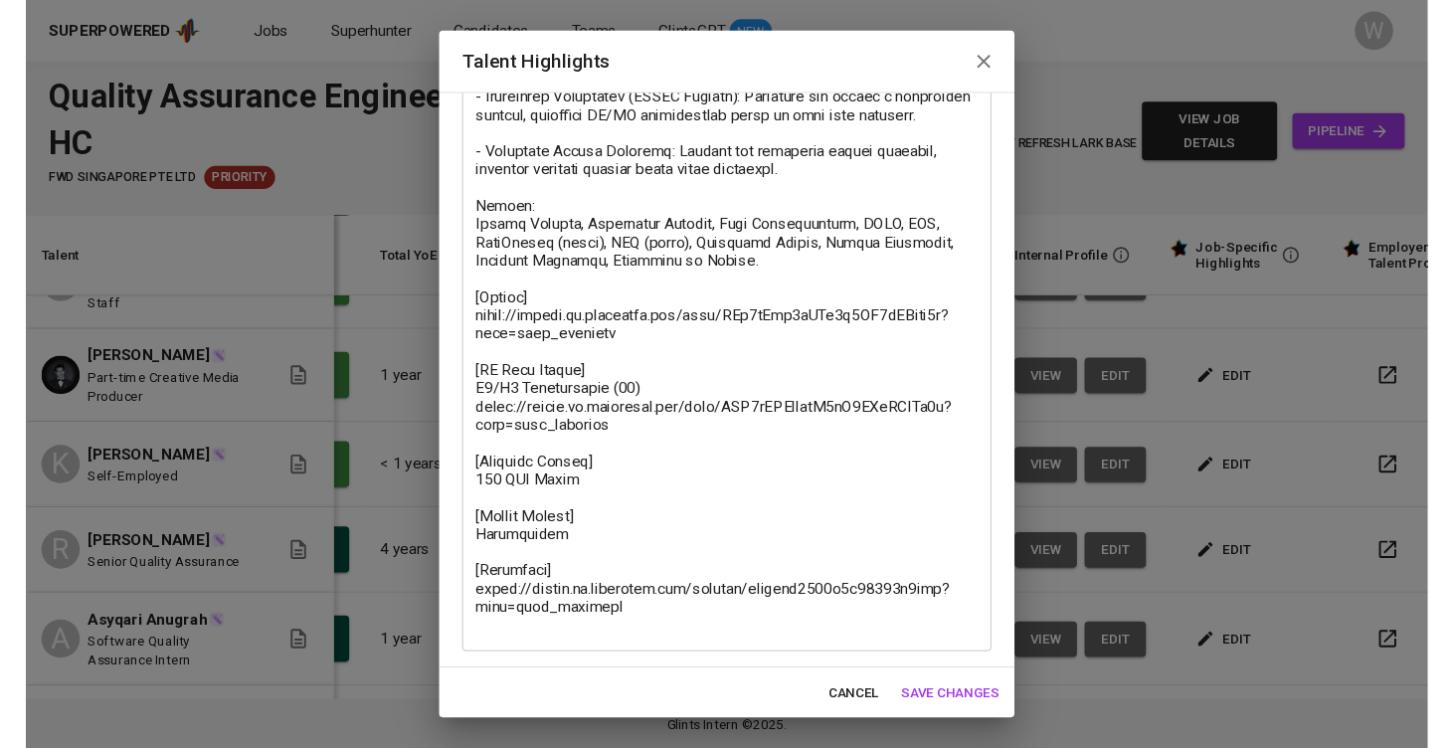
scroll to position [609, 0]
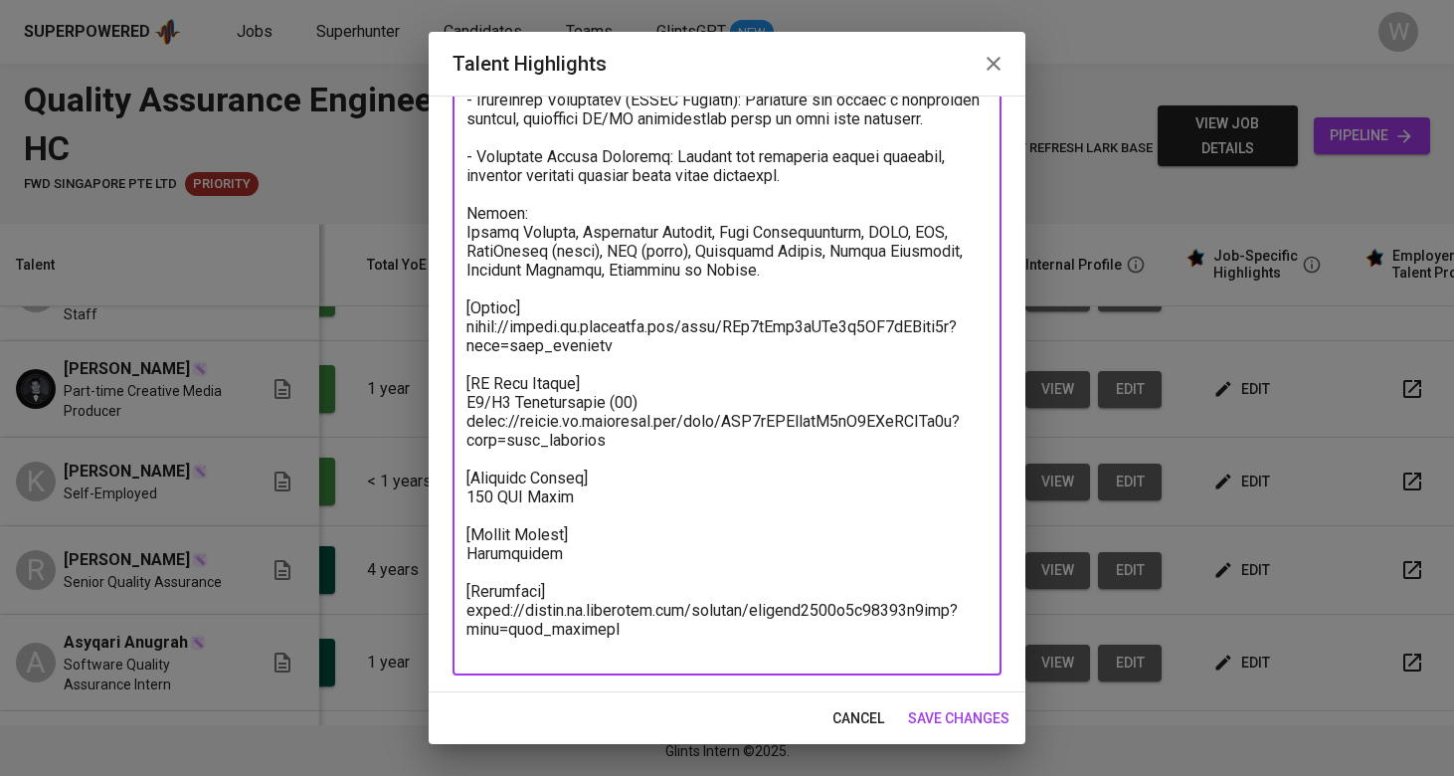
drag, startPoint x: 624, startPoint y: 363, endPoint x: 460, endPoint y: 353, distance: 163.4
click at [460, 353] on div "x Talent Highlights" at bounding box center [727, 137] width 549 height 1076
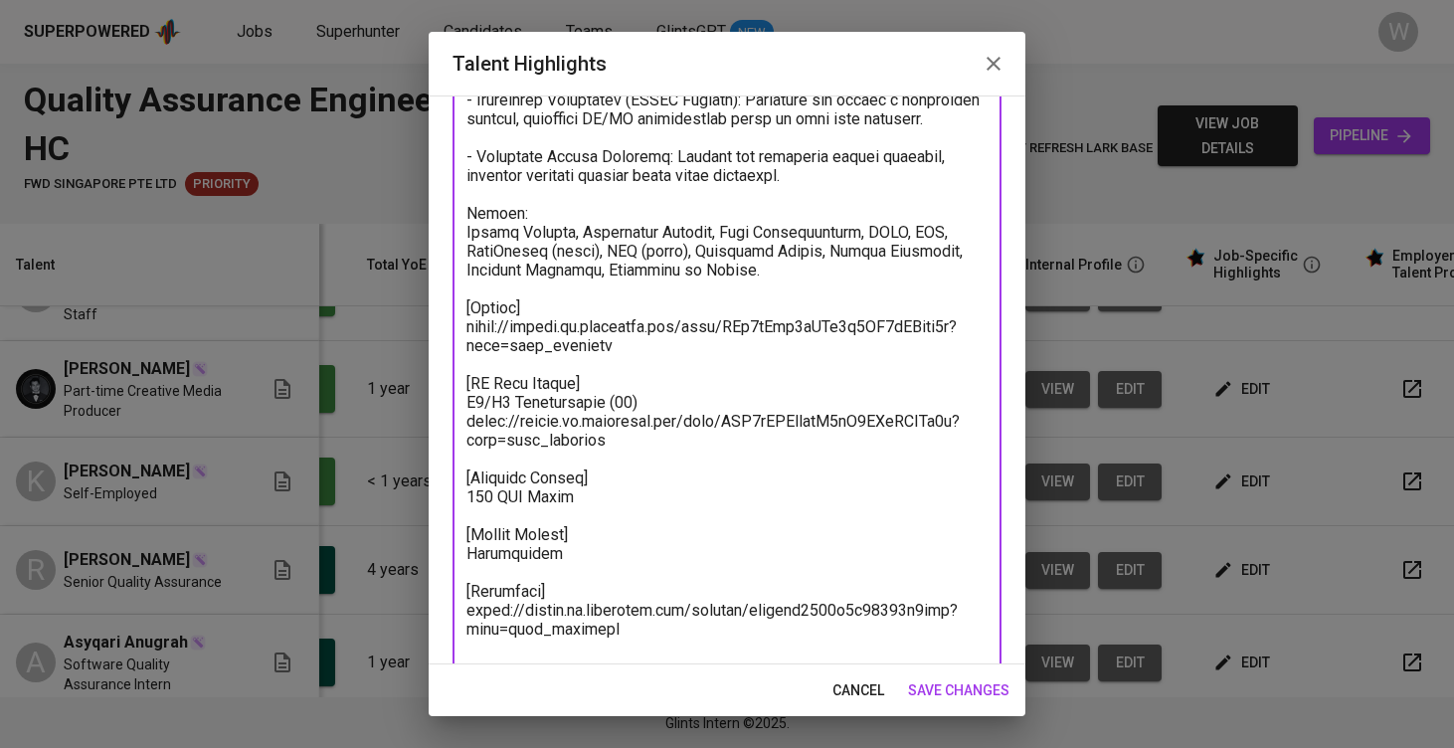
click at [957, 684] on span "save changes" at bounding box center [958, 690] width 101 height 25
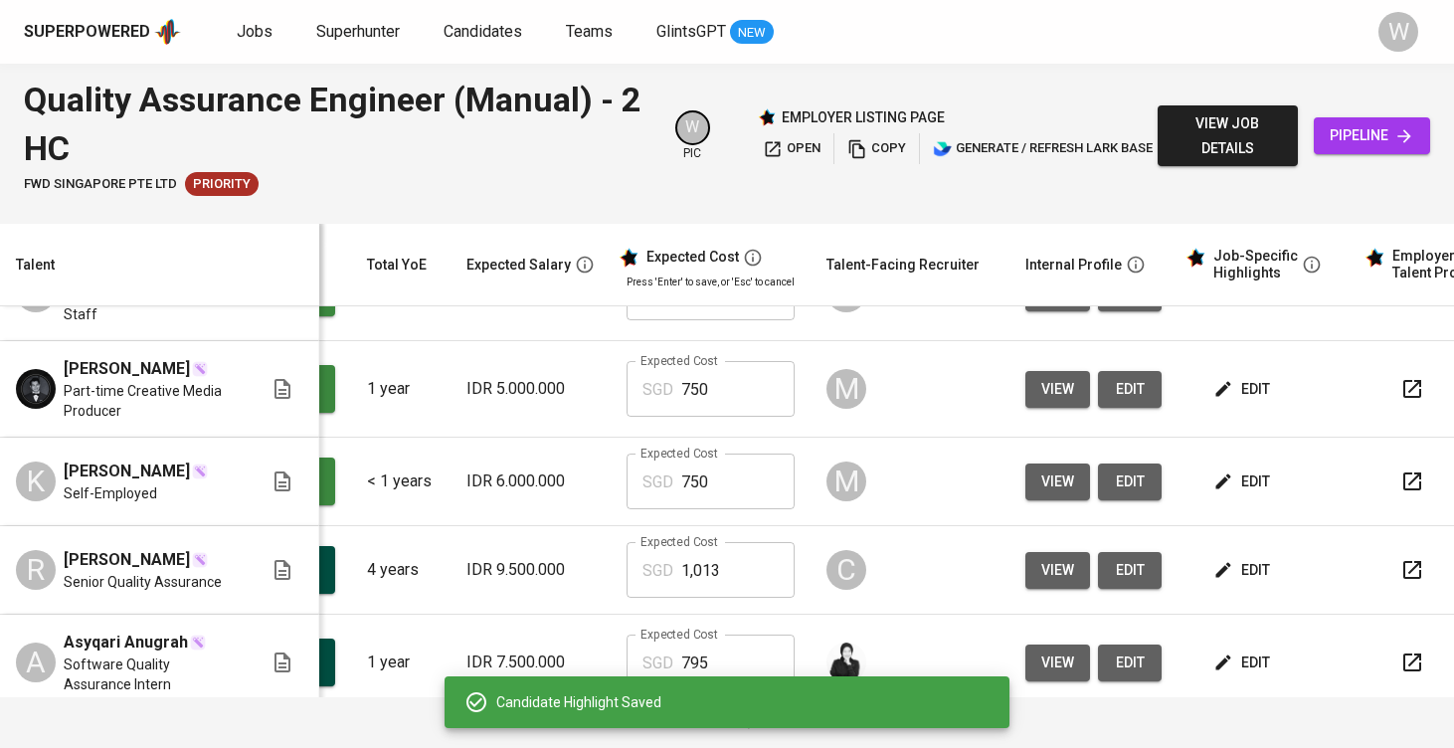
click at [1213, 399] on icon "button" at bounding box center [1223, 389] width 20 height 20
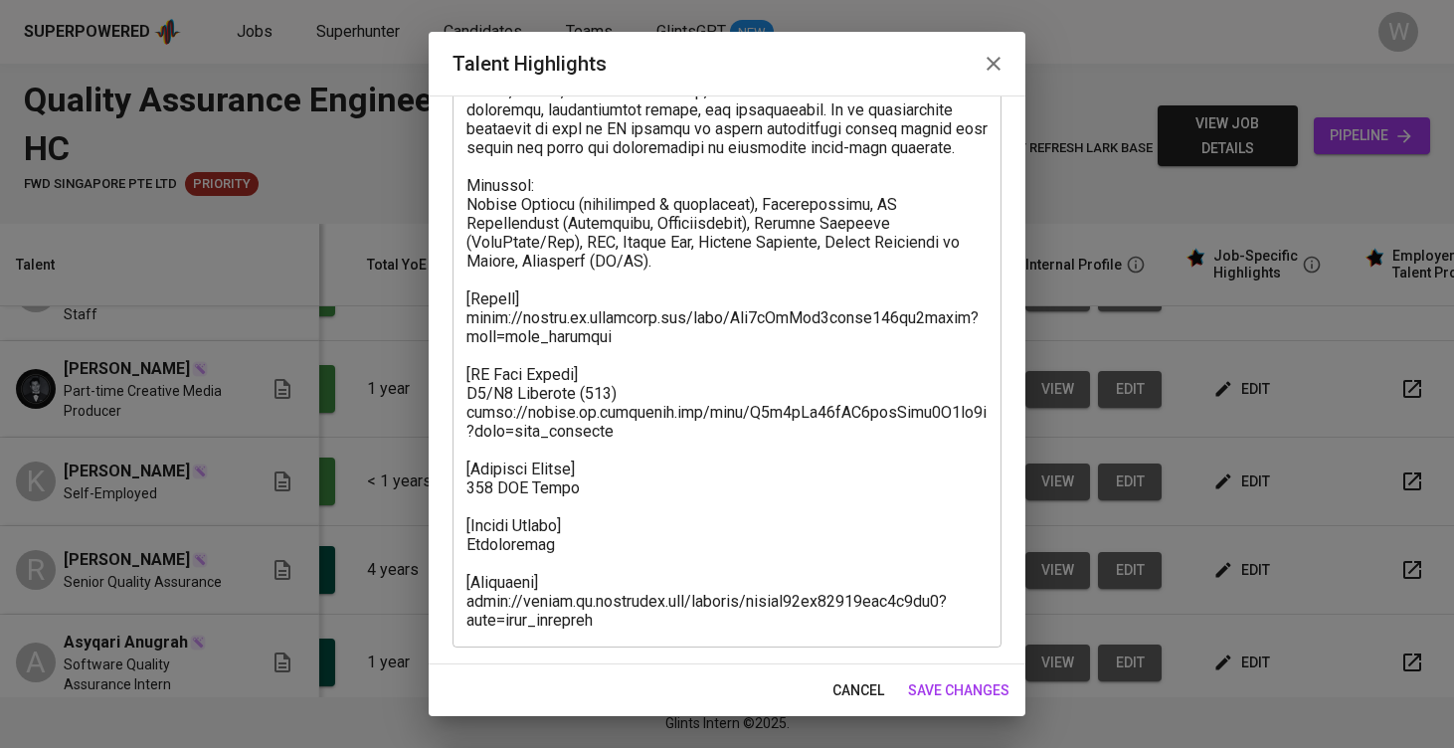
scroll to position [523, 0]
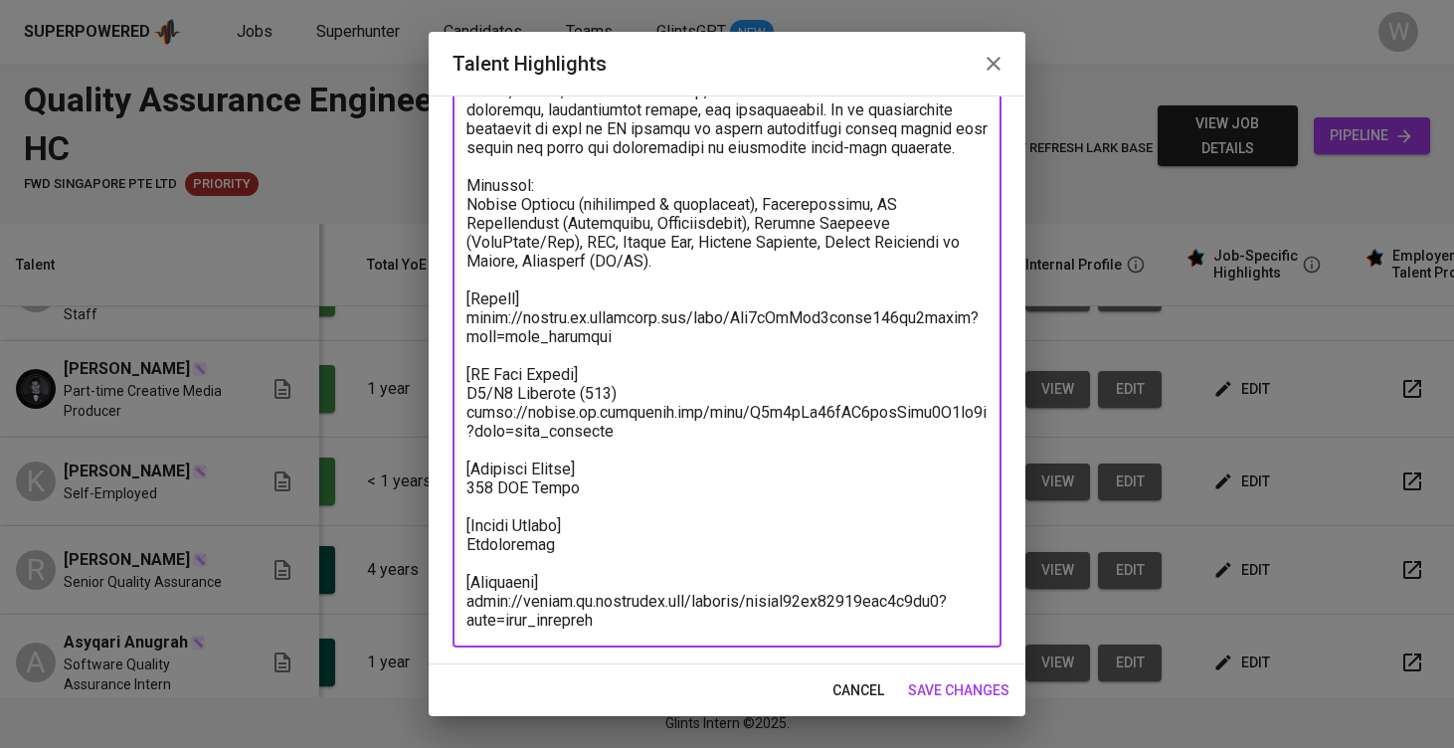
drag, startPoint x: 629, startPoint y: 339, endPoint x: 434, endPoint y: 321, distance: 195.8
click at [434, 321] on div "Enhance the Talent's profile by adding highlights relevant to this job - accomp…" at bounding box center [727, 379] width 597 height 569
click at [944, 681] on span "save changes" at bounding box center [958, 690] width 101 height 25
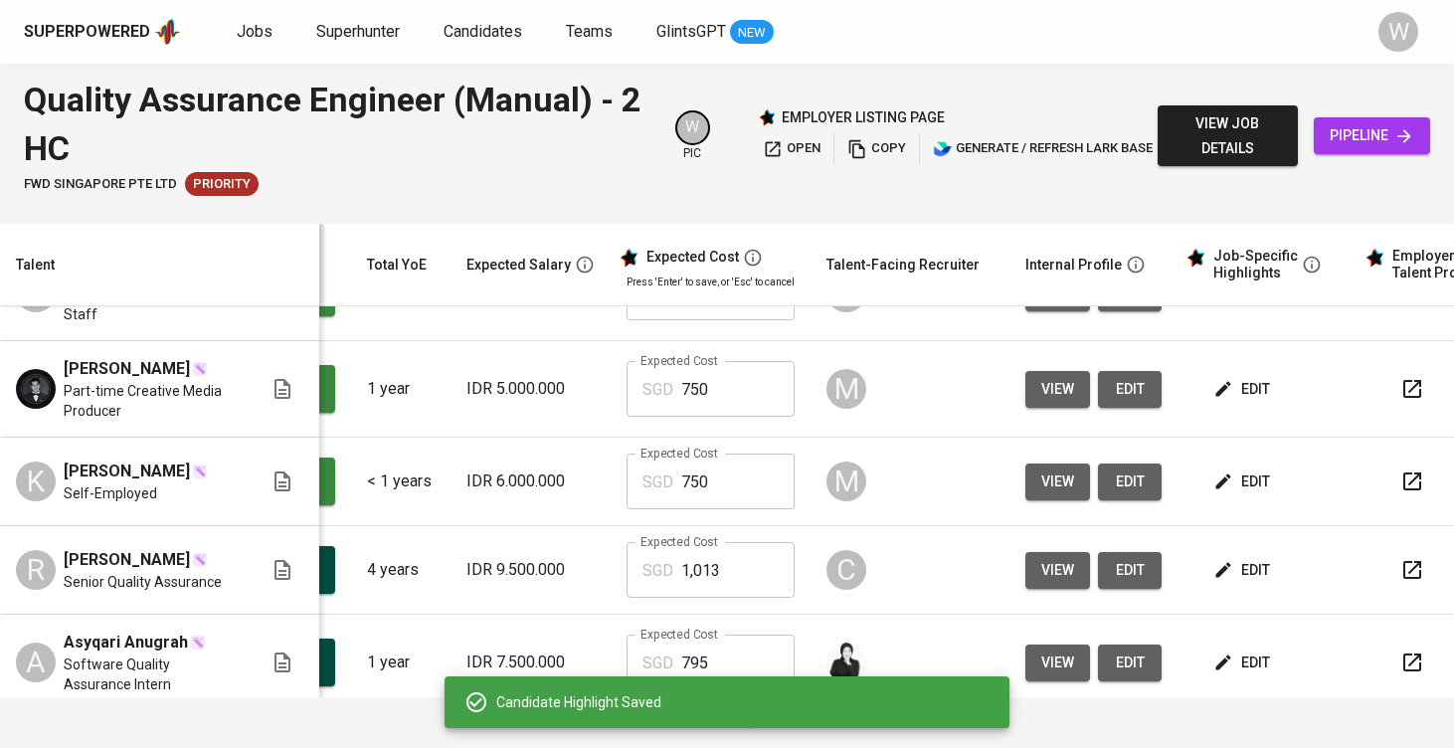
click at [967, 687] on div "Candidate Highlight Saved" at bounding box center [728, 702] width 529 height 40
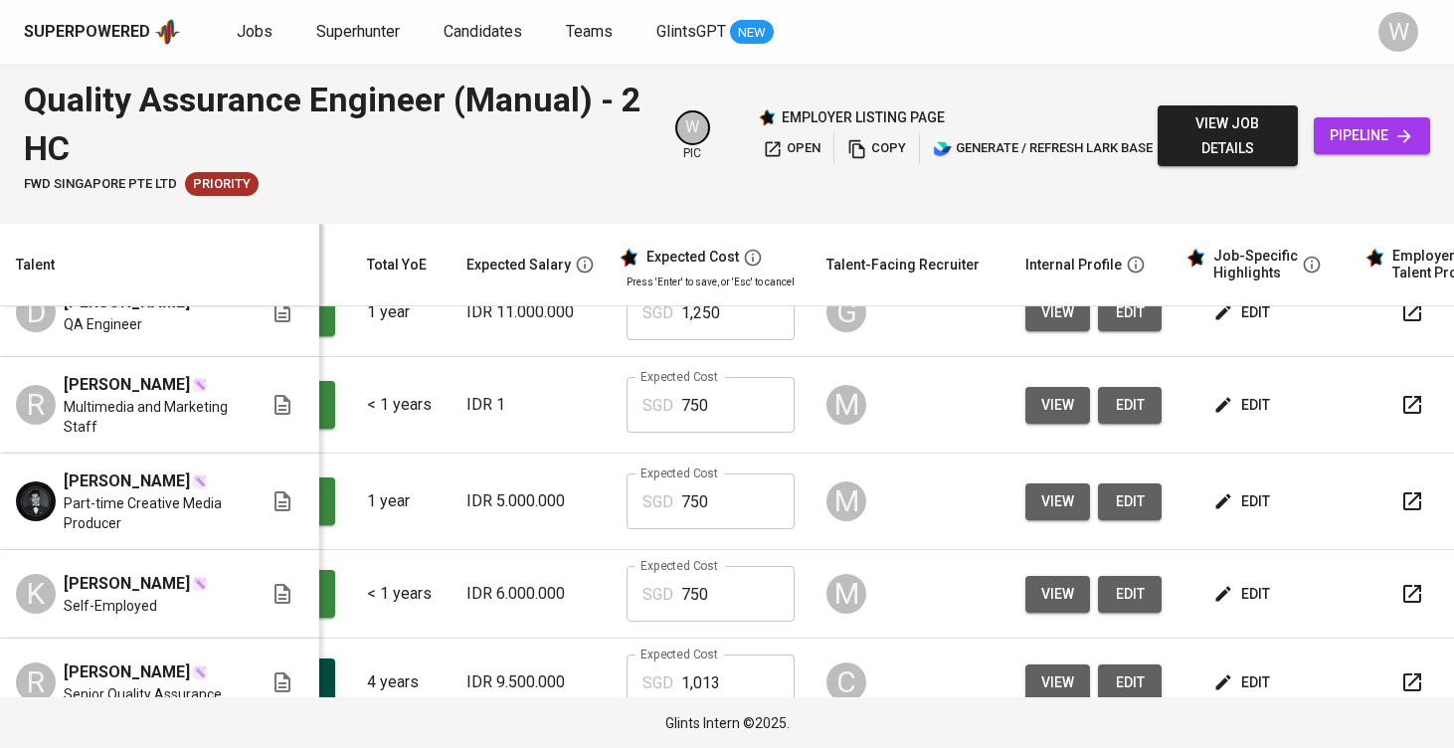
scroll to position [558, 188]
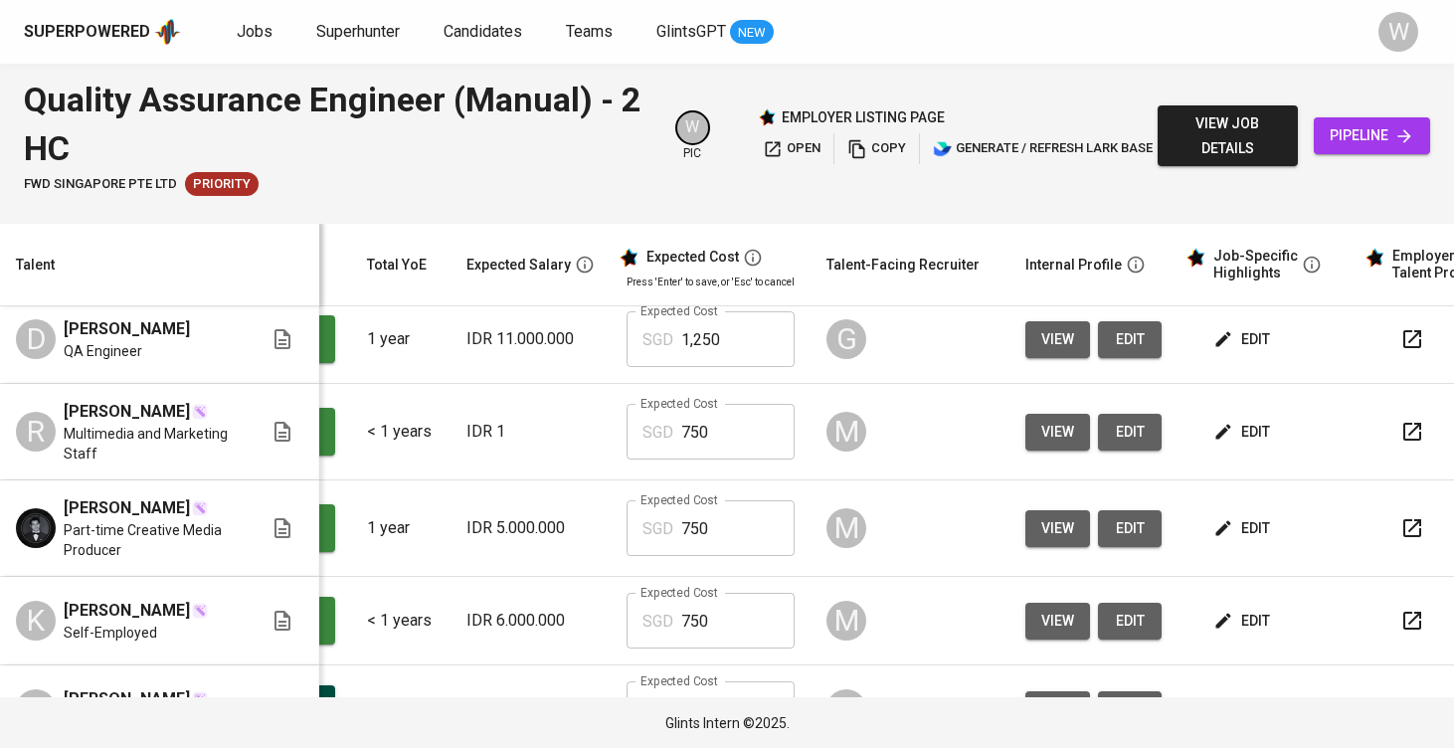
click at [1217, 445] on span "edit" at bounding box center [1243, 432] width 53 height 25
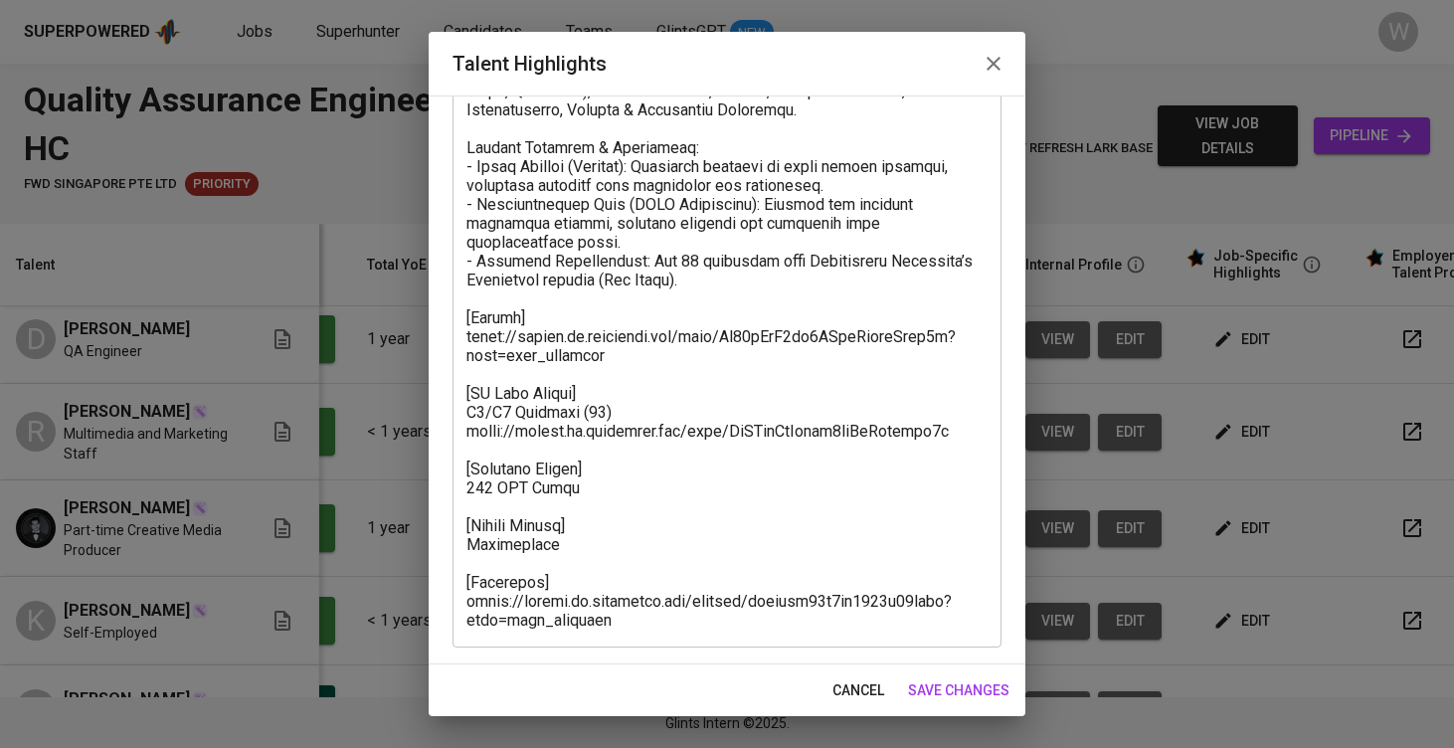
scroll to position [580, 0]
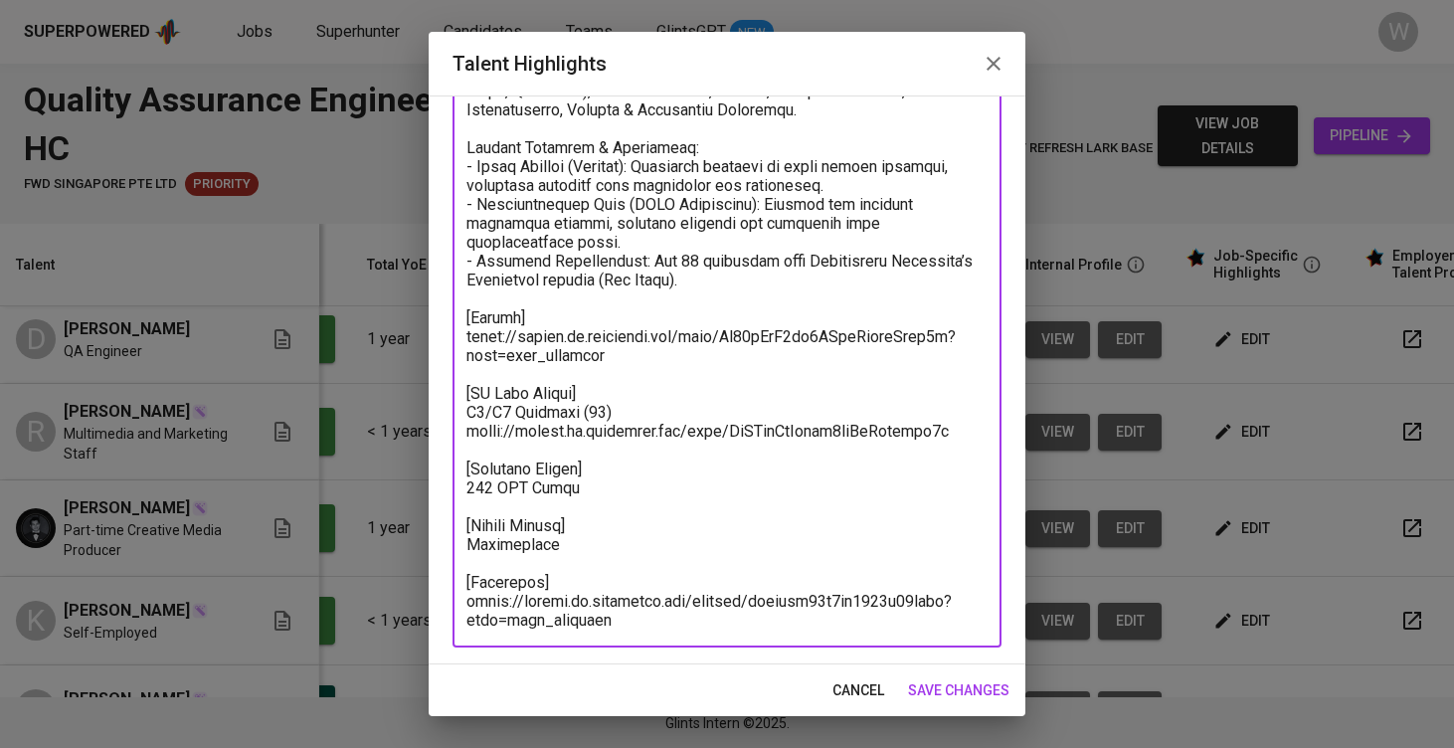
drag, startPoint x: 631, startPoint y: 363, endPoint x: 450, endPoint y: 342, distance: 182.2
click at [450, 342] on div "Enhance the Talent's profile by adding highlights relevant to this job - accomp…" at bounding box center [727, 379] width 597 height 569
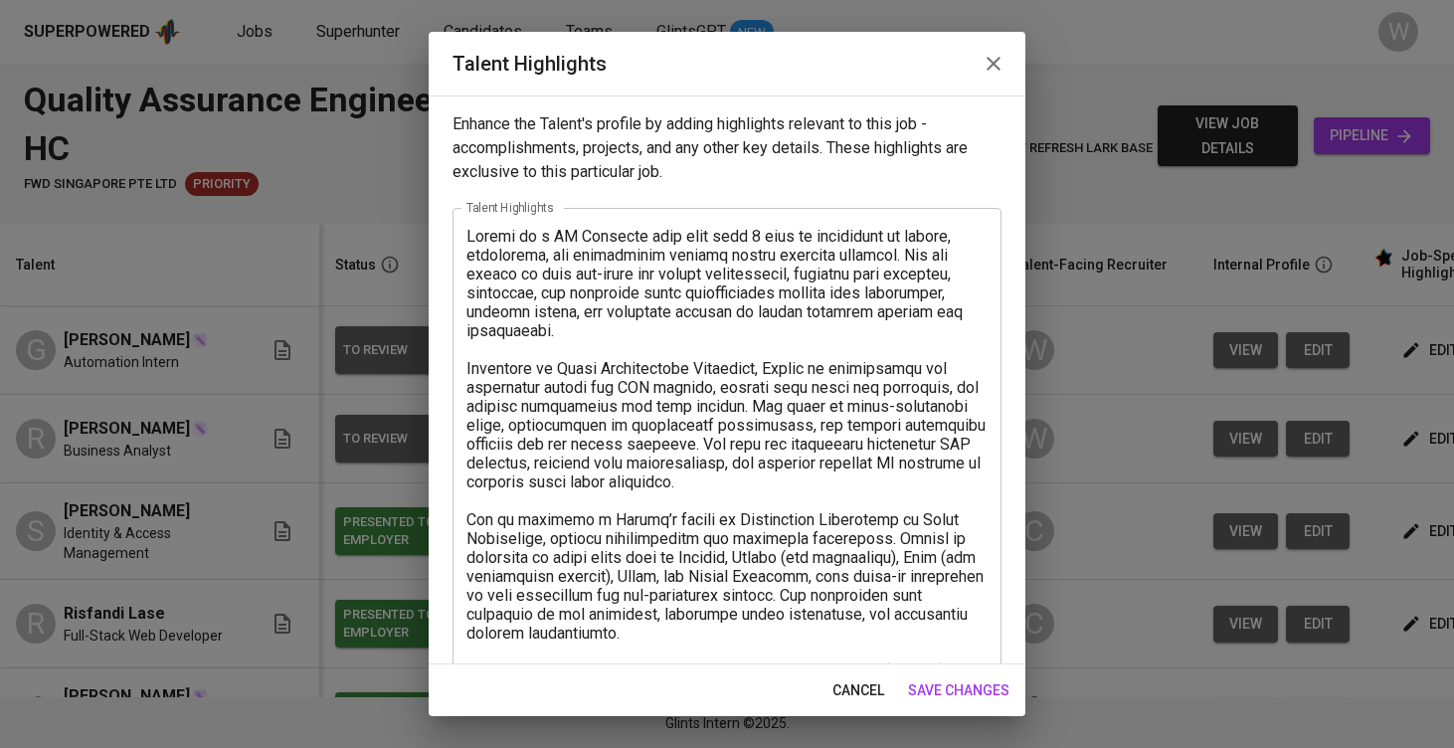
scroll to position [429, 0]
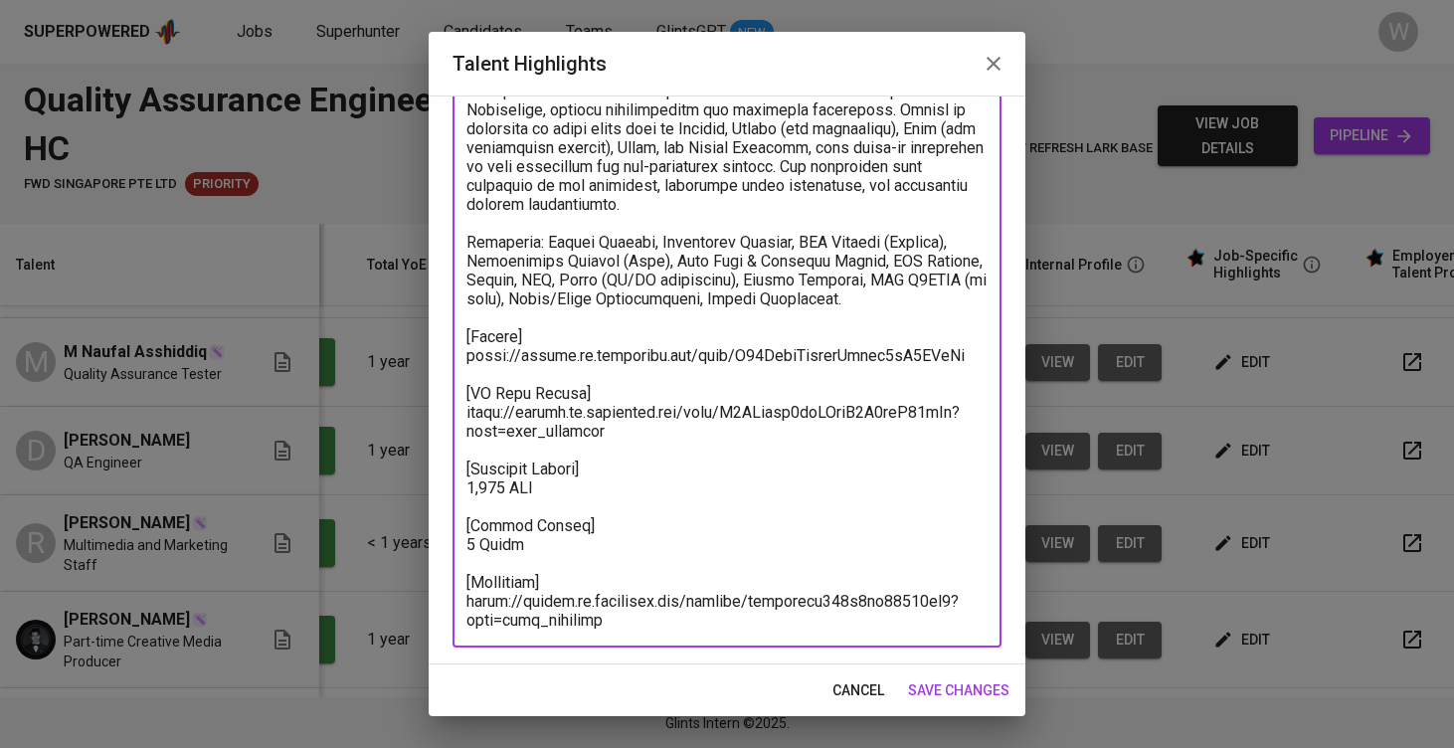
drag, startPoint x: 0, startPoint y: 0, endPoint x: 435, endPoint y: 351, distance: 558.7
click at [435, 351] on div "Enhance the Talent's profile by adding highlights relevant to this job - accomp…" at bounding box center [727, 379] width 597 height 569
click at [932, 696] on span "save changes" at bounding box center [958, 690] width 101 height 25
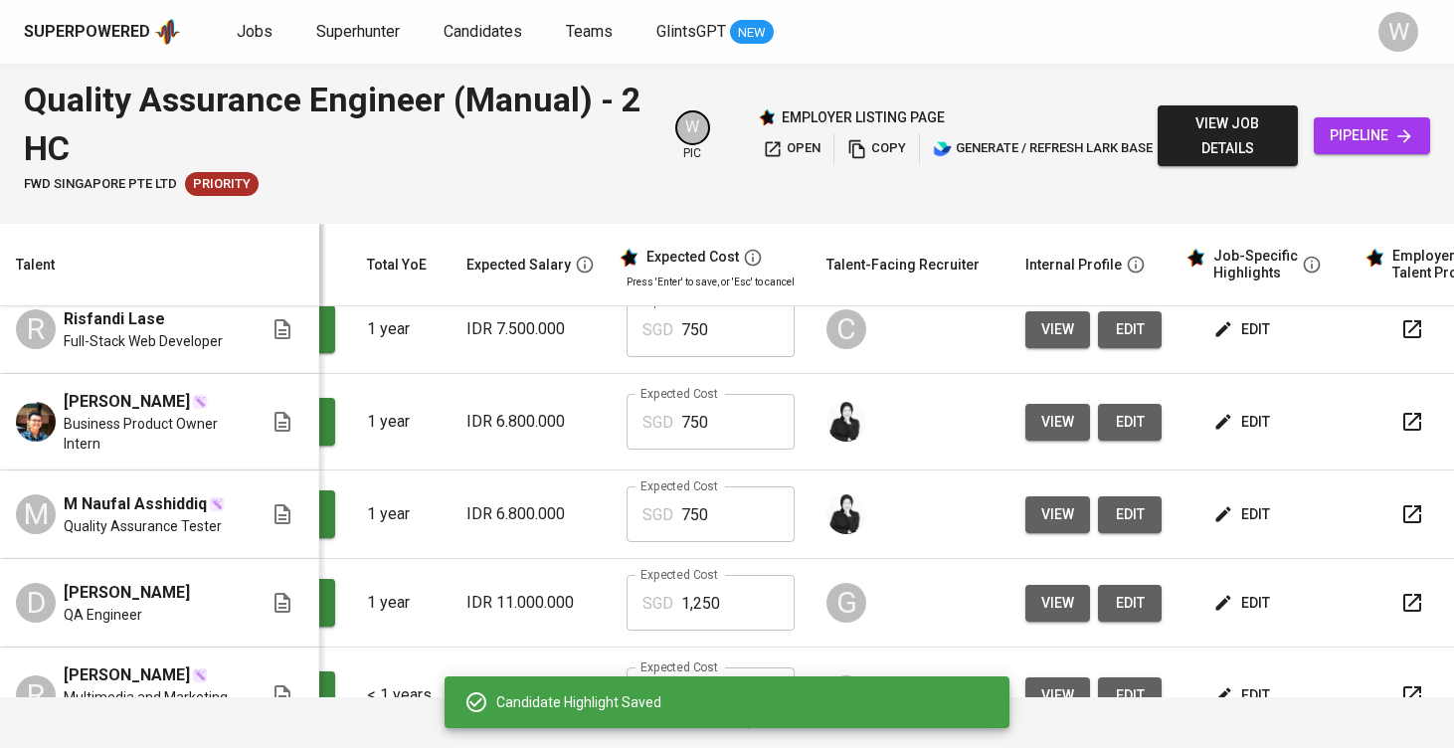
scroll to position [244, 188]
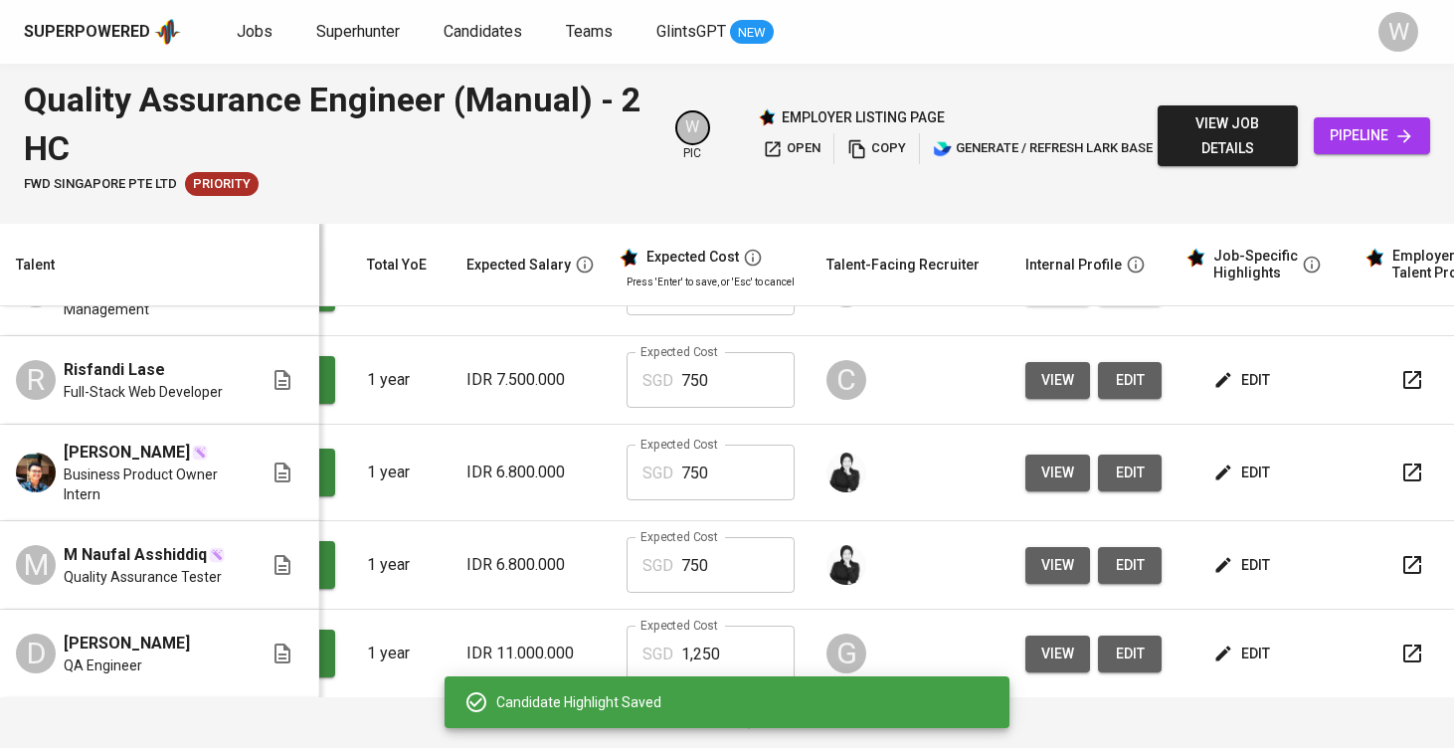
click at [1228, 578] on span "edit" at bounding box center [1243, 565] width 53 height 25
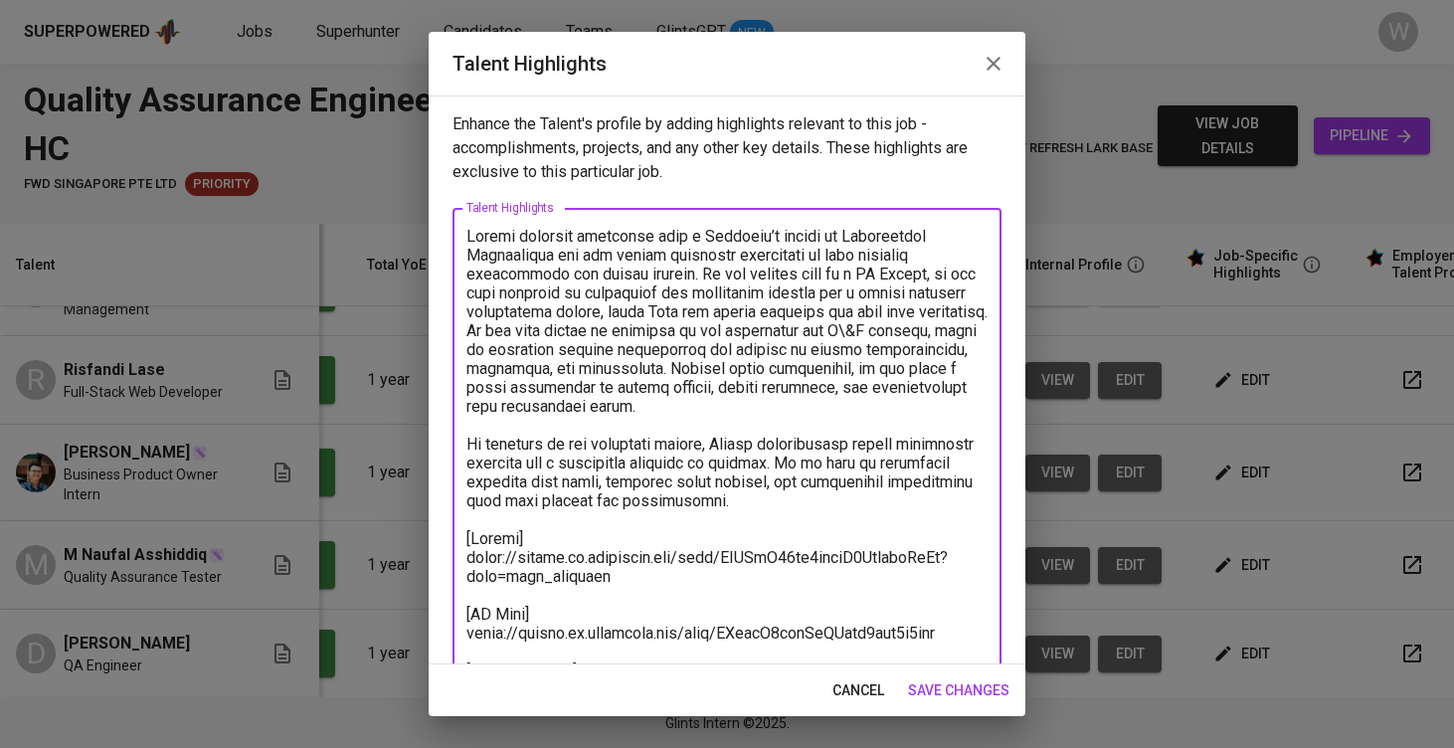
drag, startPoint x: 611, startPoint y: 583, endPoint x: 458, endPoint y: 556, distance: 154.5
click at [458, 556] on div "x Talent Highlights" at bounding box center [727, 528] width 549 height 641
click at [938, 704] on button "save changes" at bounding box center [958, 690] width 117 height 37
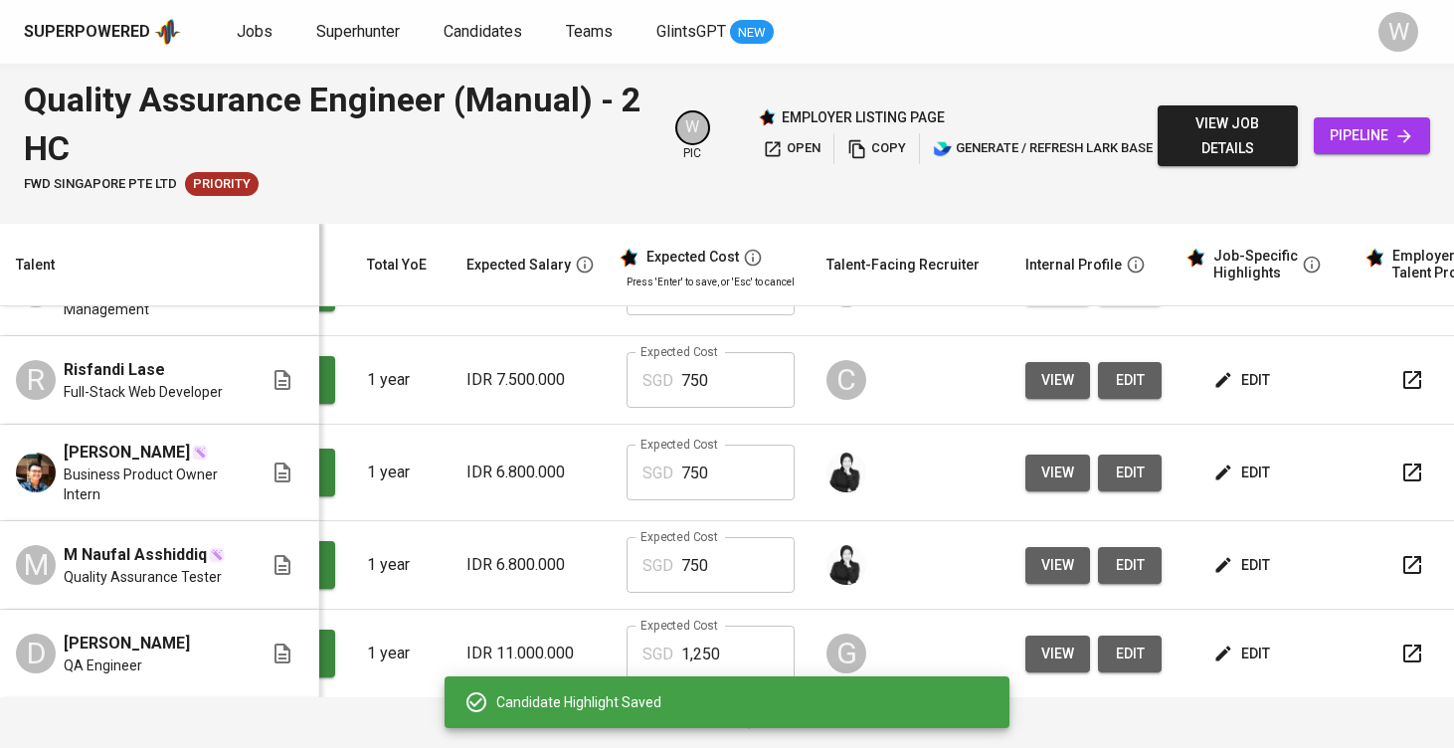
click at [1217, 485] on span "edit" at bounding box center [1243, 472] width 53 height 25
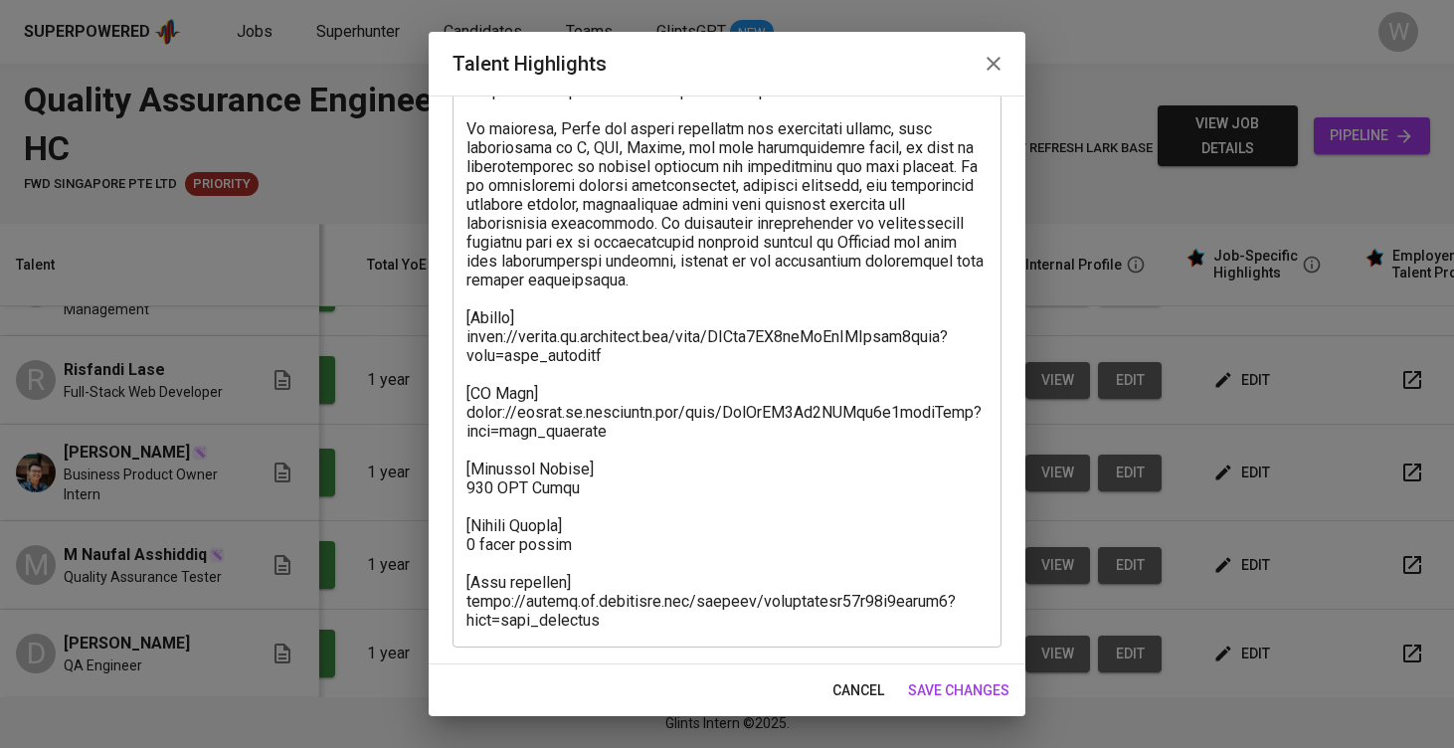
scroll to position [315, 0]
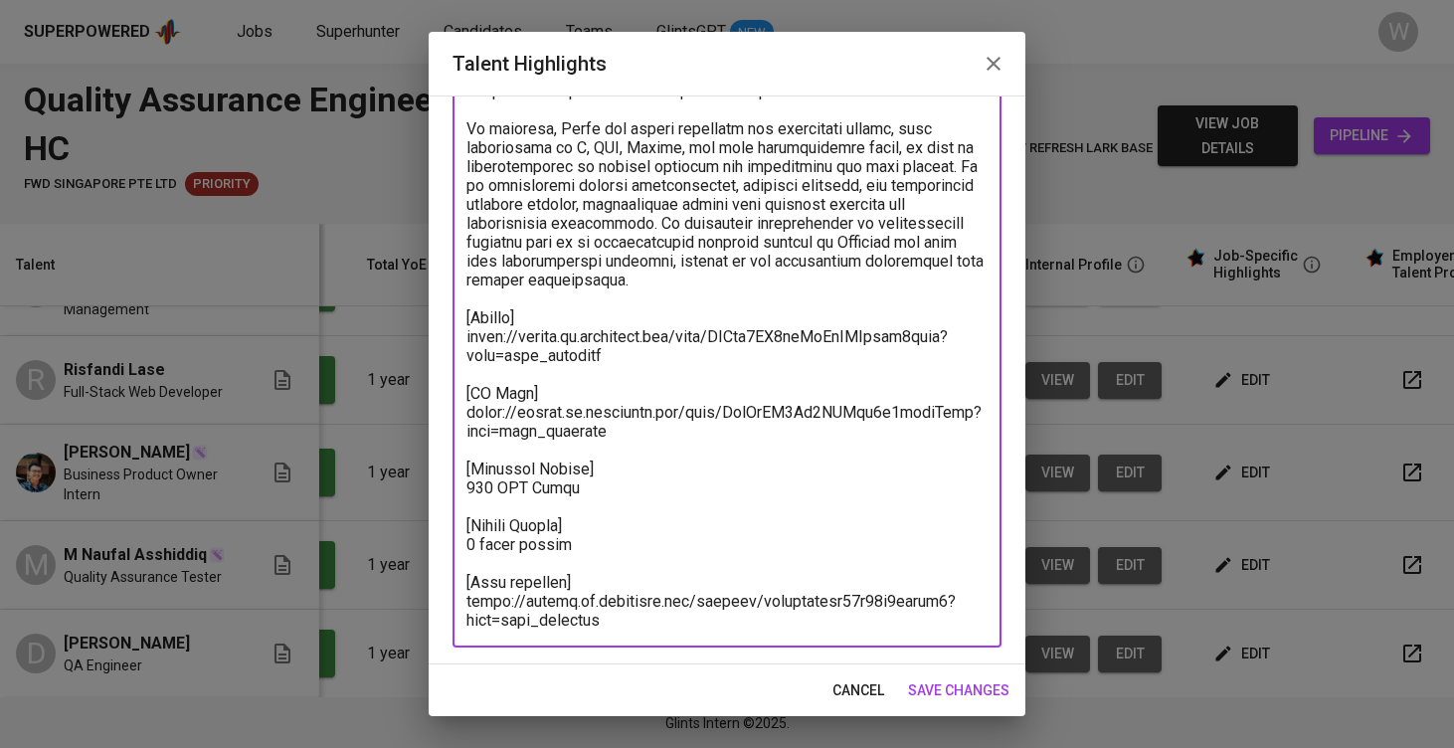
drag, startPoint x: 619, startPoint y: 346, endPoint x: 436, endPoint y: 340, distance: 183.1
click at [436, 340] on div "Enhance the Talent's profile by adding highlights relevant to this job - accomp…" at bounding box center [727, 379] width 597 height 569
click at [958, 697] on span "save changes" at bounding box center [958, 690] width 101 height 25
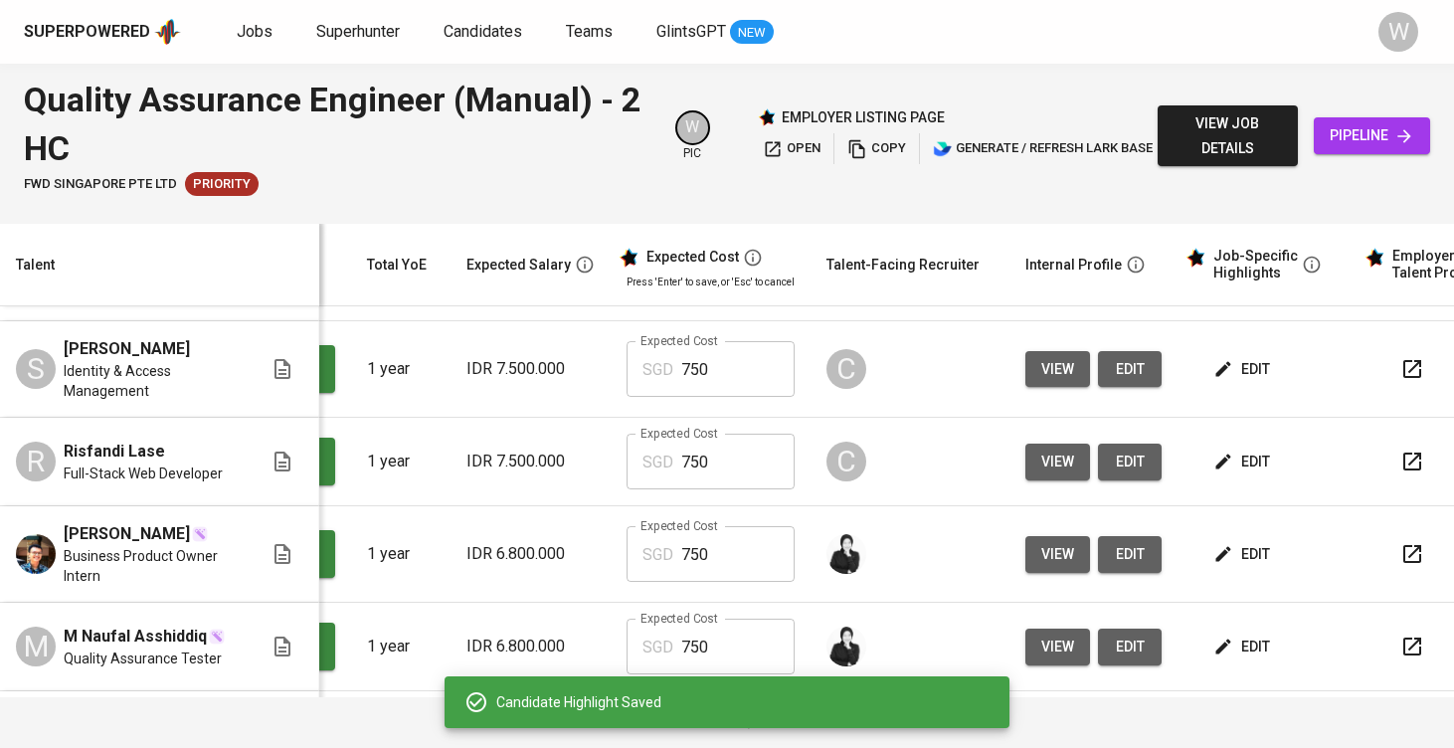
scroll to position [147, 188]
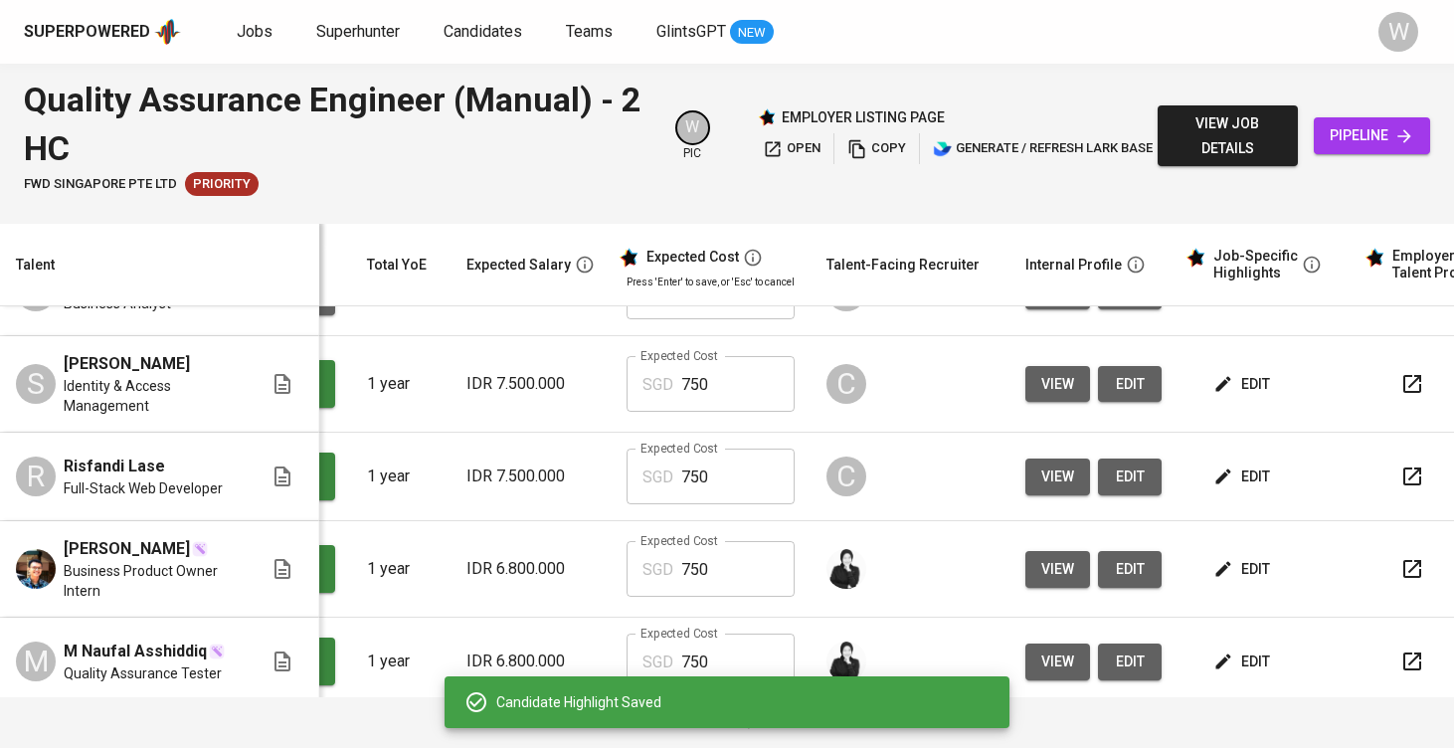
click at [1217, 489] on span "edit" at bounding box center [1243, 476] width 53 height 25
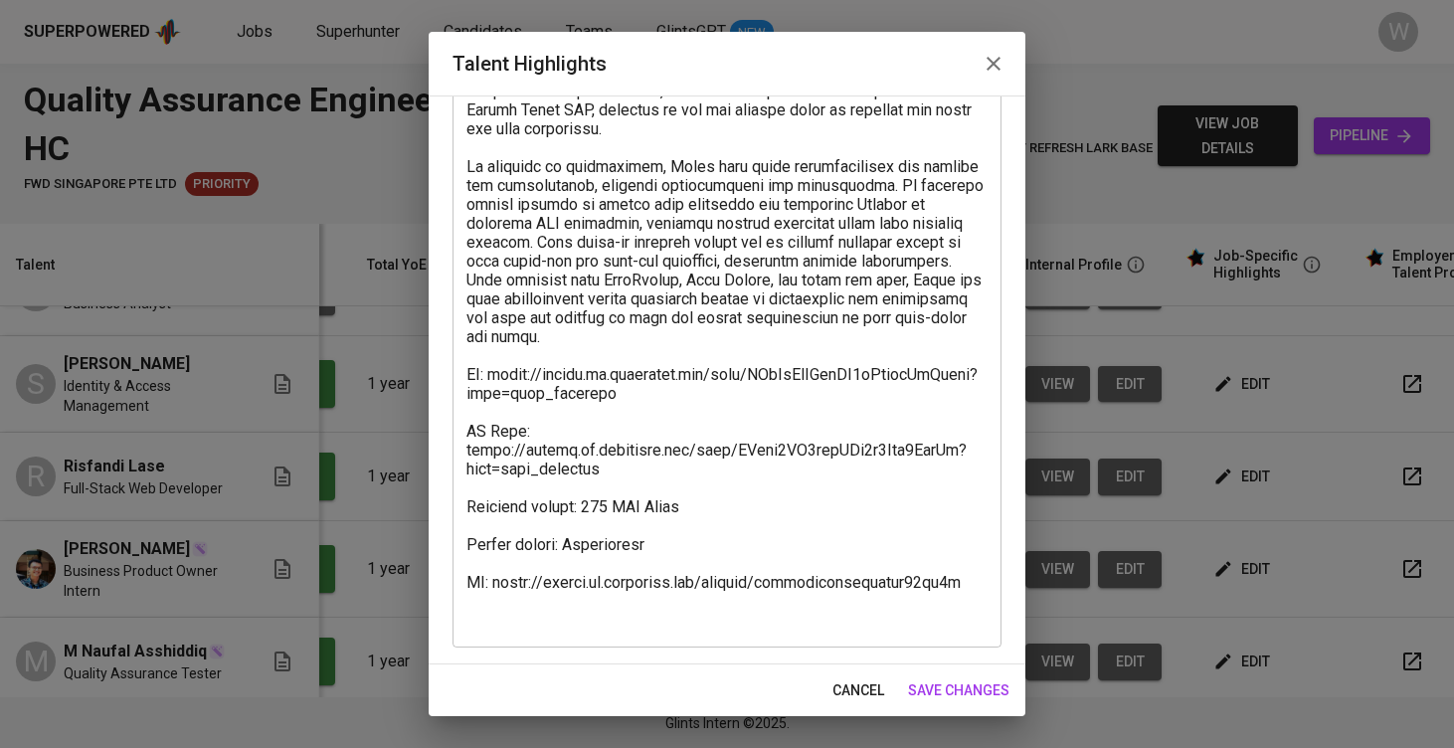
scroll to position [296, 0]
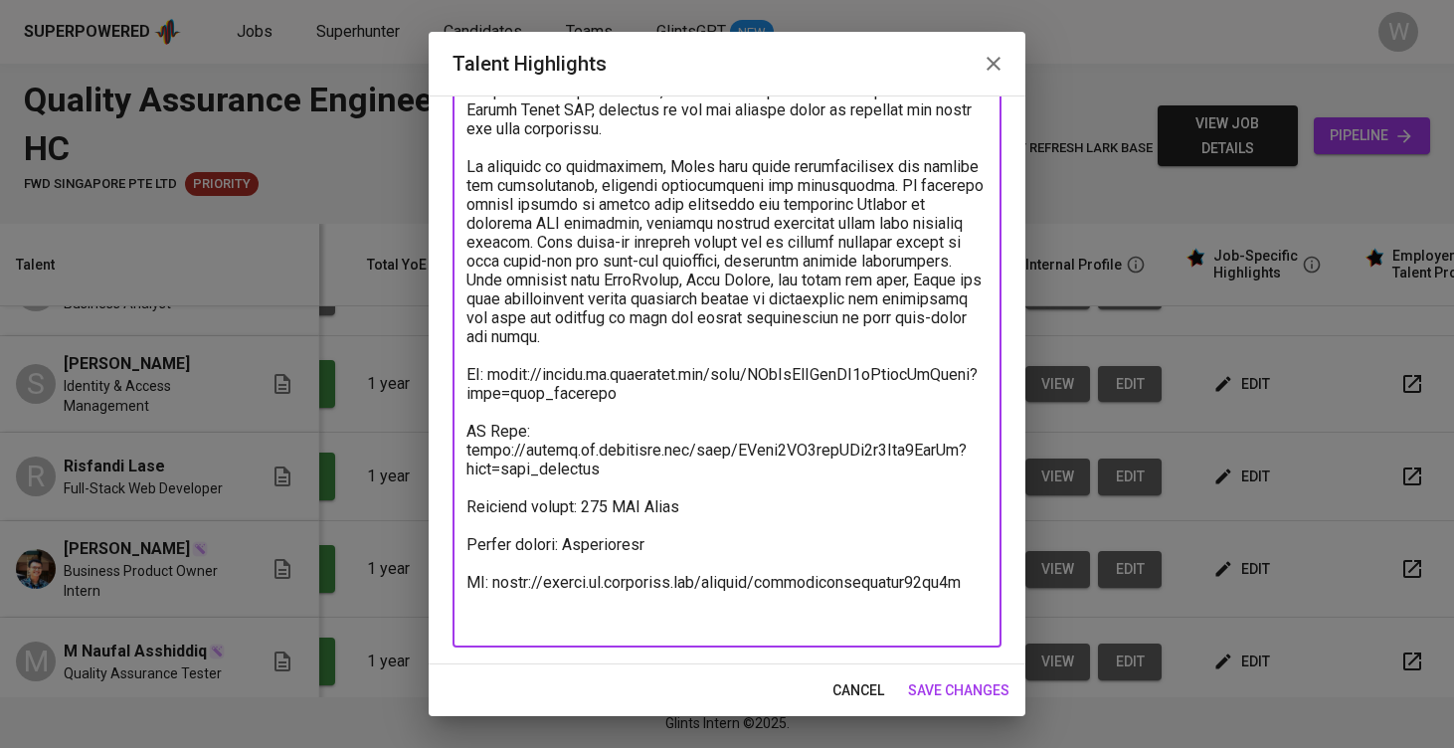
drag, startPoint x: 633, startPoint y: 420, endPoint x: 444, endPoint y: 393, distance: 190.9
click at [444, 393] on div "Enhance the Talent's profile by adding highlights relevant to this job - accomp…" at bounding box center [727, 379] width 597 height 569
click at [965, 684] on span "save changes" at bounding box center [958, 690] width 101 height 25
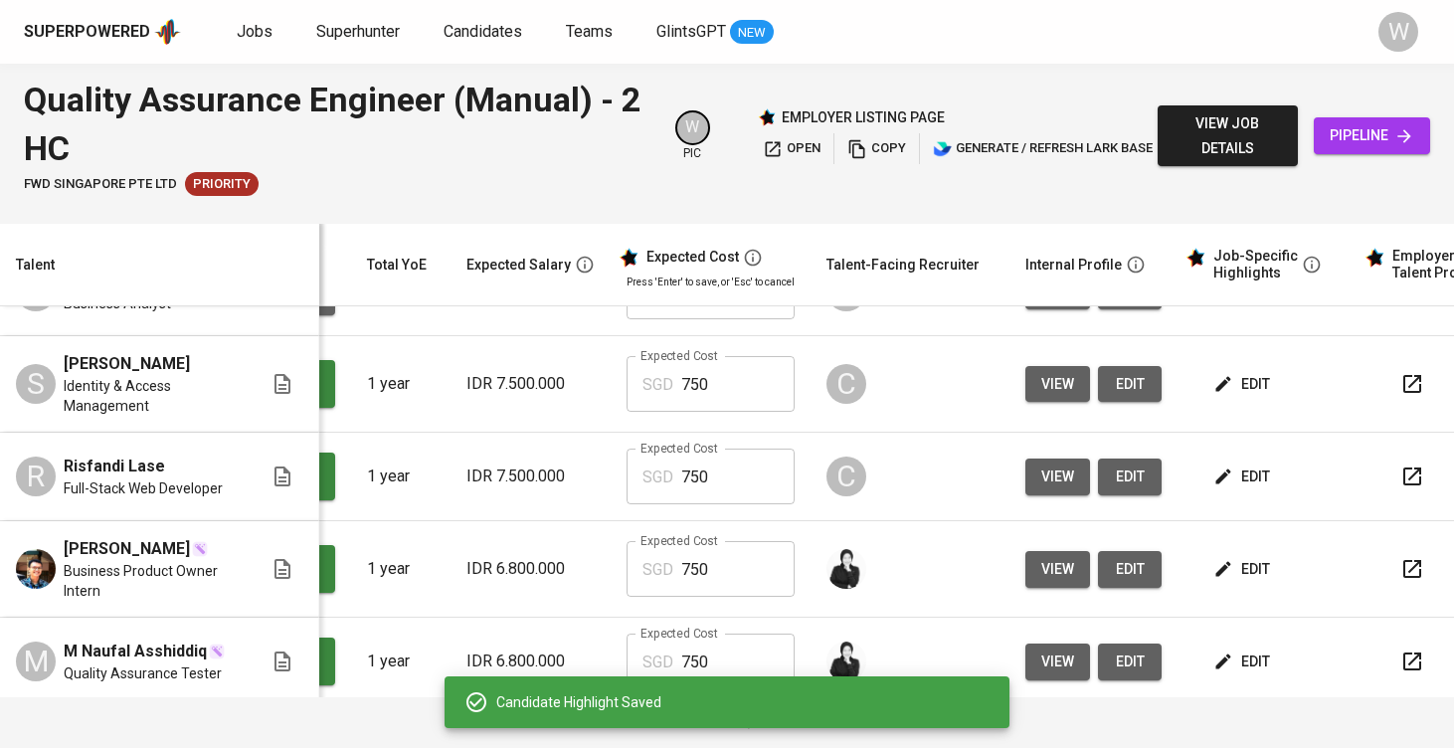
click at [1216, 392] on icon "button" at bounding box center [1223, 384] width 15 height 15
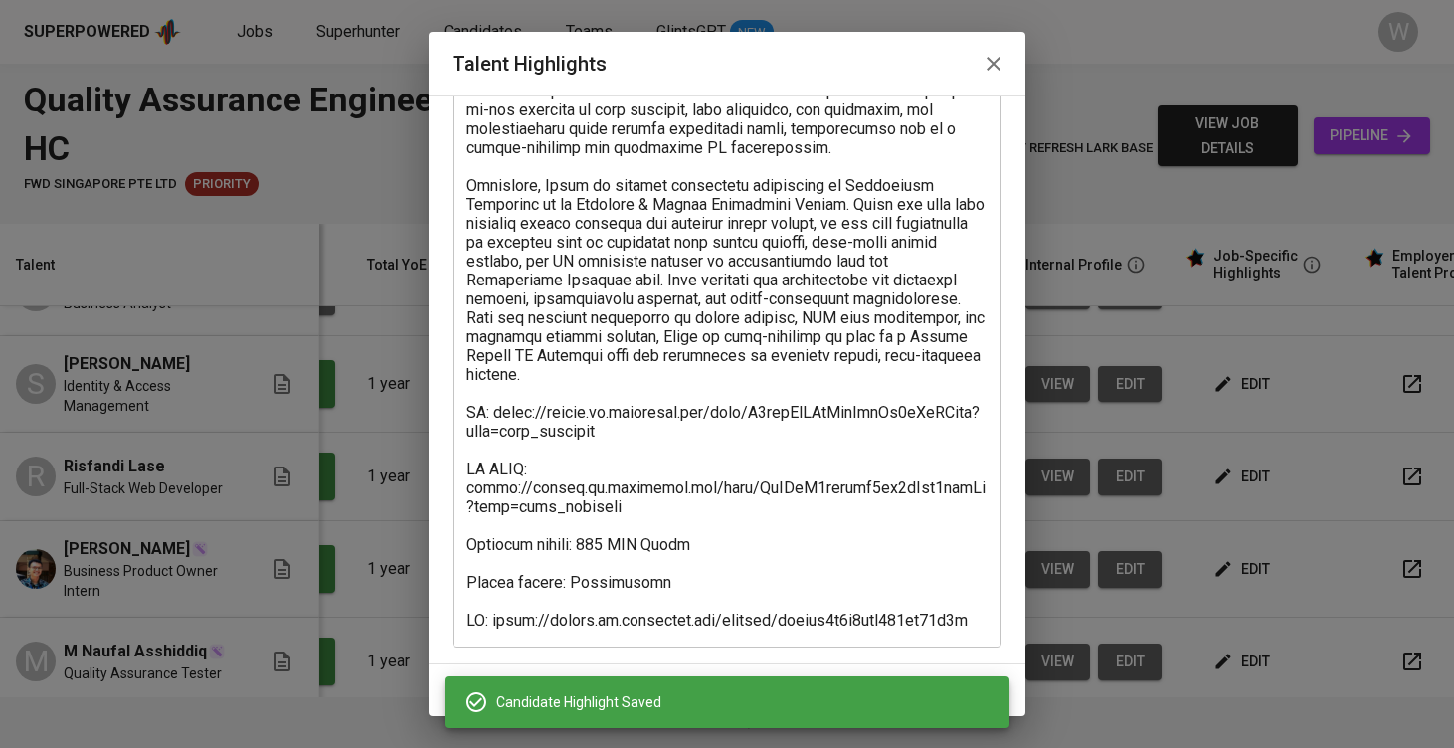
scroll to position [334, 0]
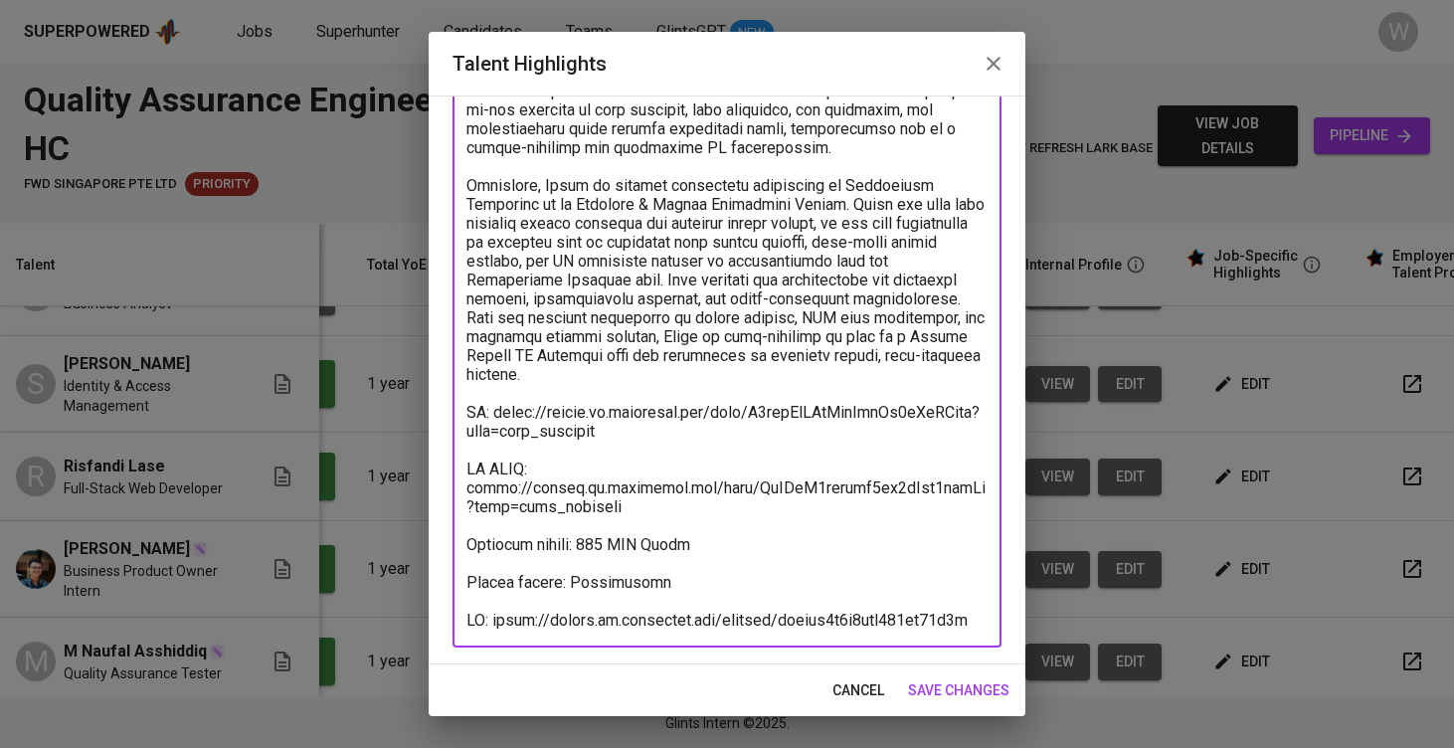
drag, startPoint x: 527, startPoint y: 385, endPoint x: 515, endPoint y: 389, distance: 12.6
click at [523, 385] on textarea at bounding box center [726, 261] width 521 height 737
drag, startPoint x: 489, startPoint y: 392, endPoint x: 636, endPoint y: 413, distance: 147.7
click at [636, 413] on textarea at bounding box center [726, 261] width 521 height 737
click at [948, 697] on span "save changes" at bounding box center [958, 690] width 101 height 25
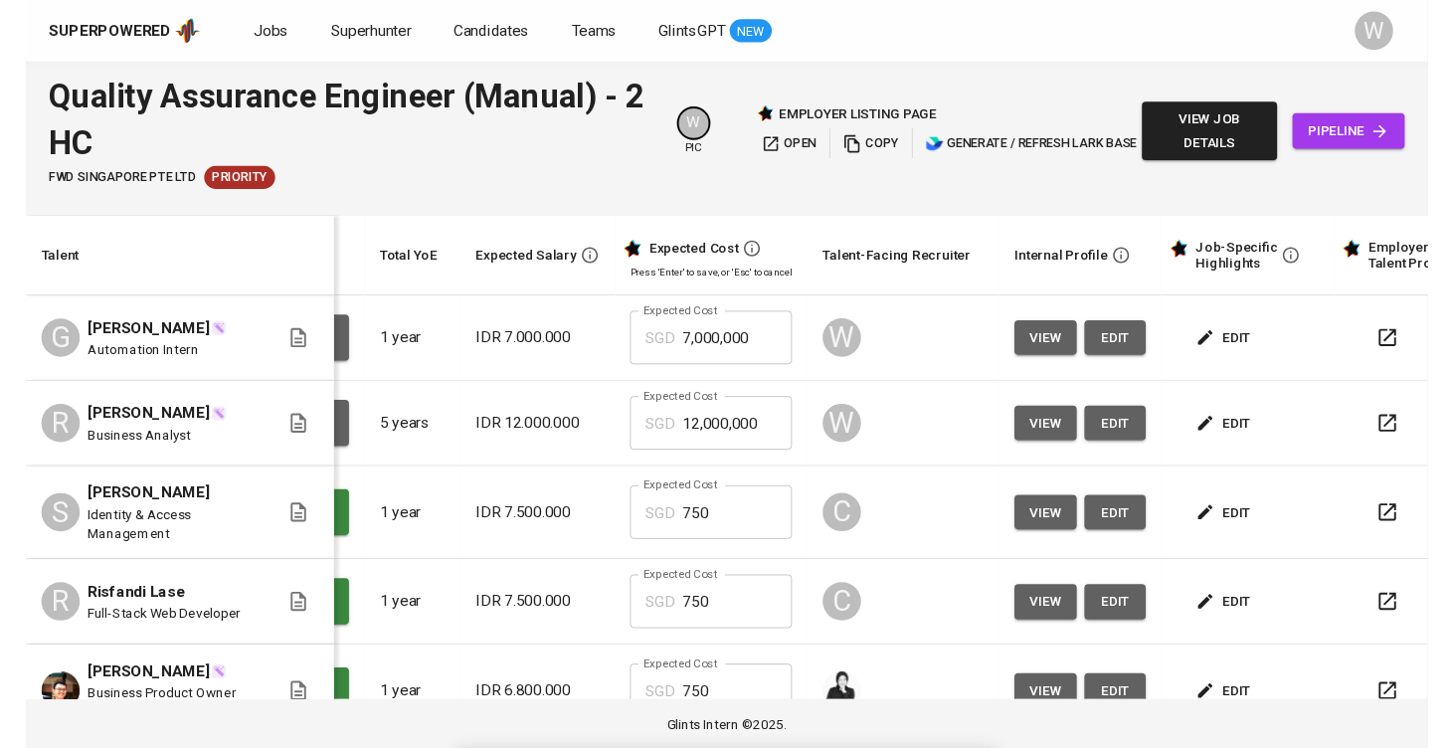
scroll to position [0, 188]
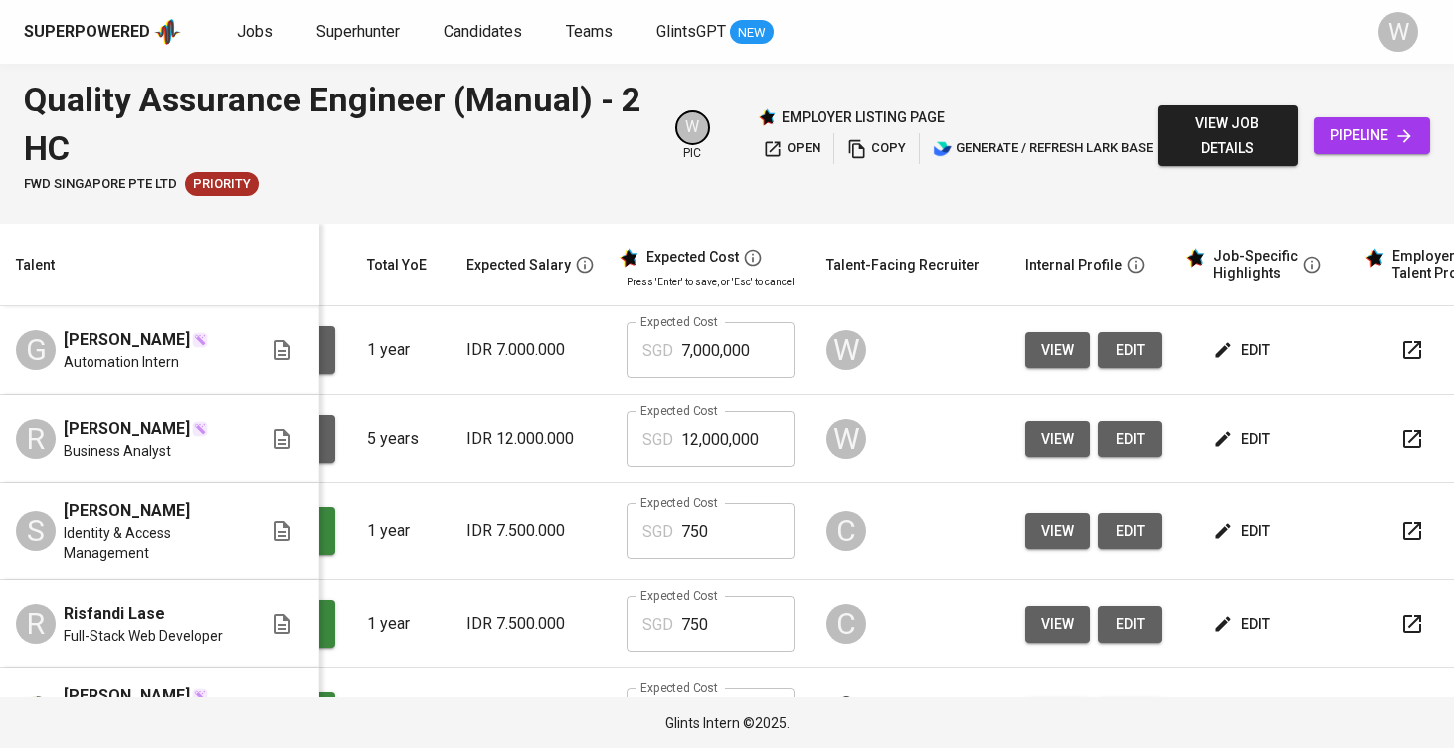
click at [1256, 412] on td "edit" at bounding box center [1267, 439] width 179 height 89
click at [1239, 447] on span "edit" at bounding box center [1243, 439] width 53 height 25
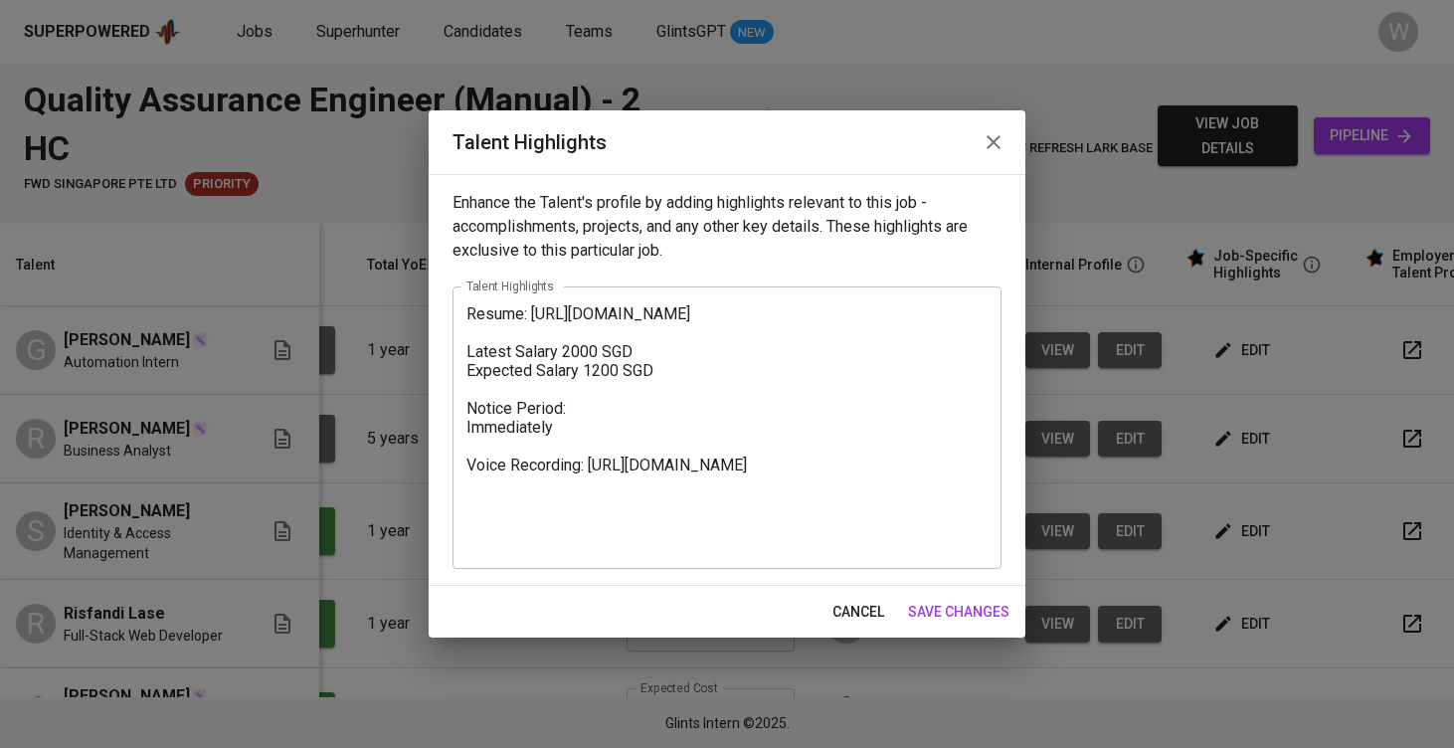
click at [465, 308] on div "Resume: https://glints.sg.larksuite.com/file/I0V3b5ky2ogVBAxwppHlDtWzgsU?from=f…" at bounding box center [727, 427] width 549 height 282
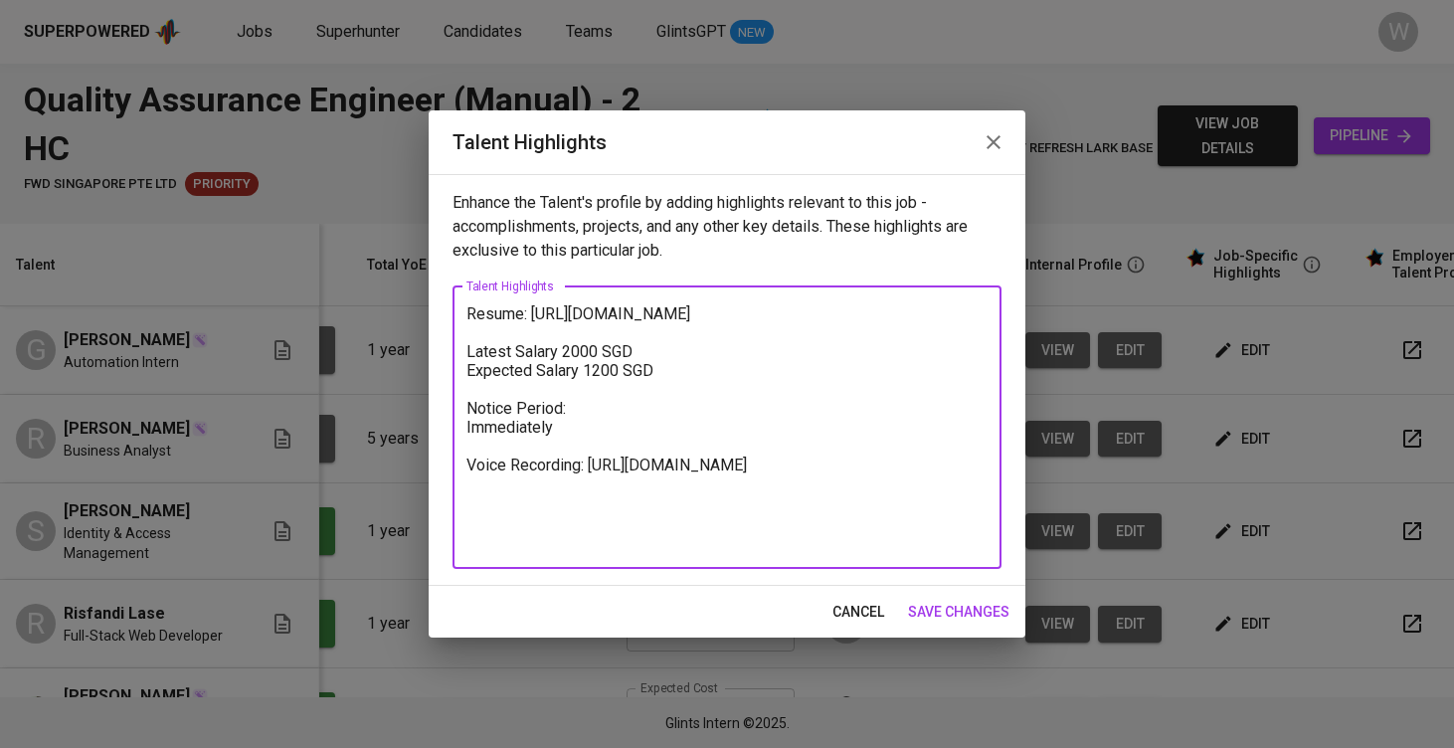
paste textarea "Rian has a solid background as a Business Analyst with strong exposure to logis…"
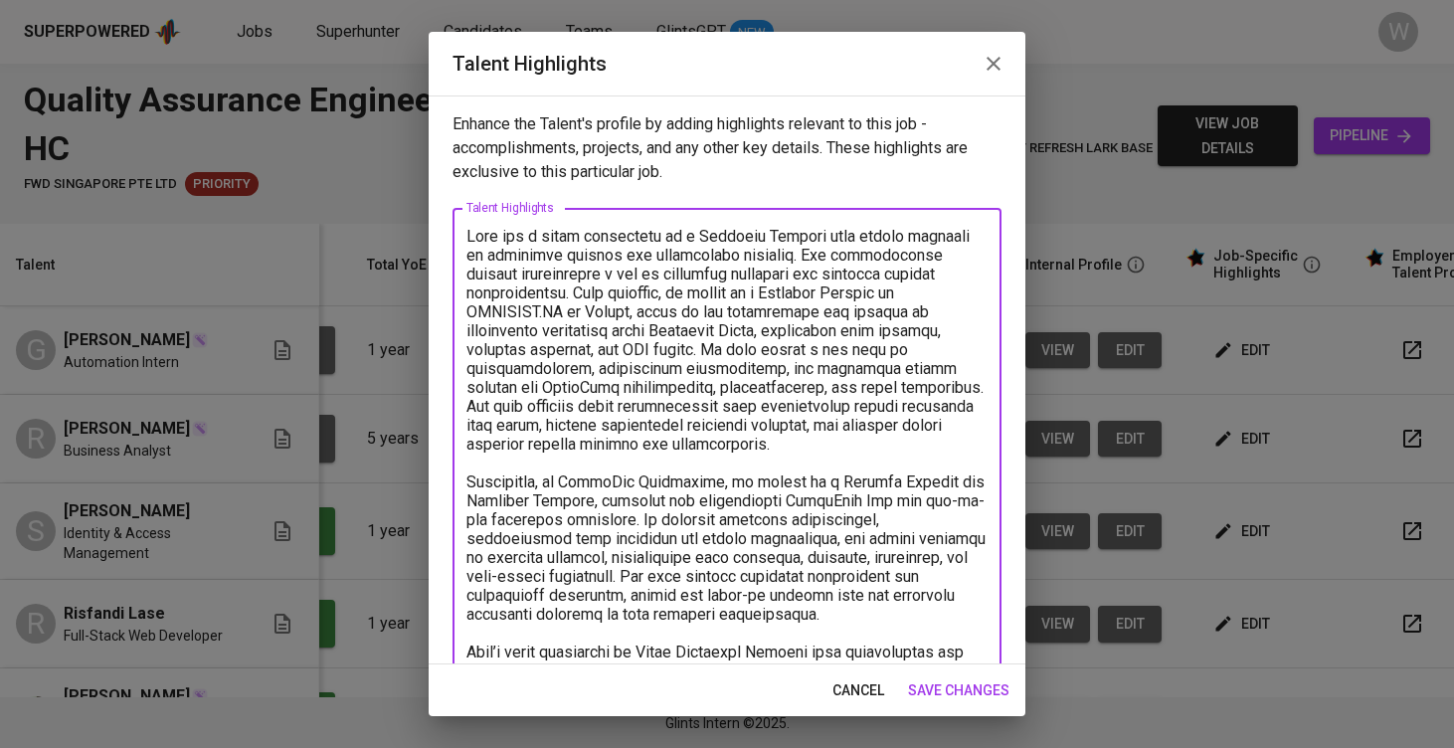
scroll to position [712, 0]
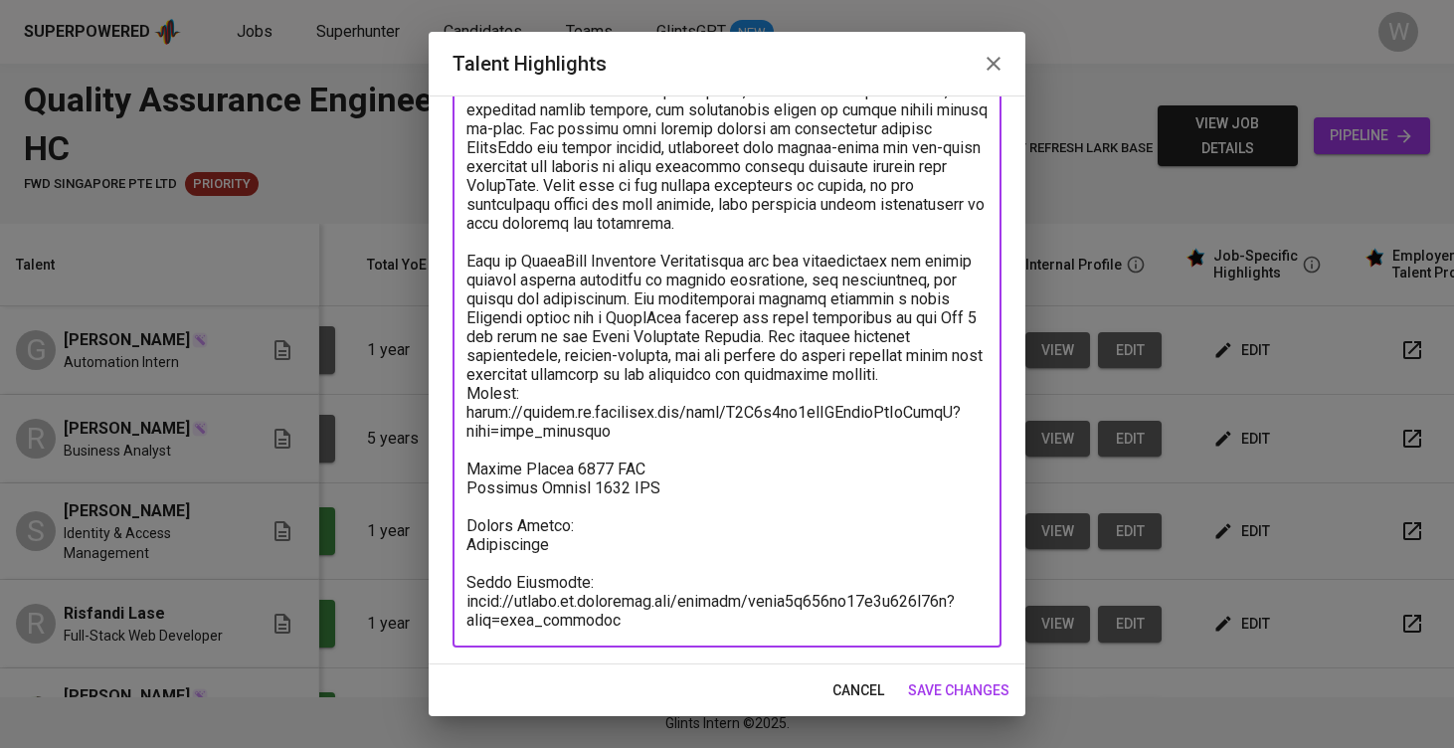
type textarea "Rian has a solid background as a Business Analyst with strong exposure to logis…"
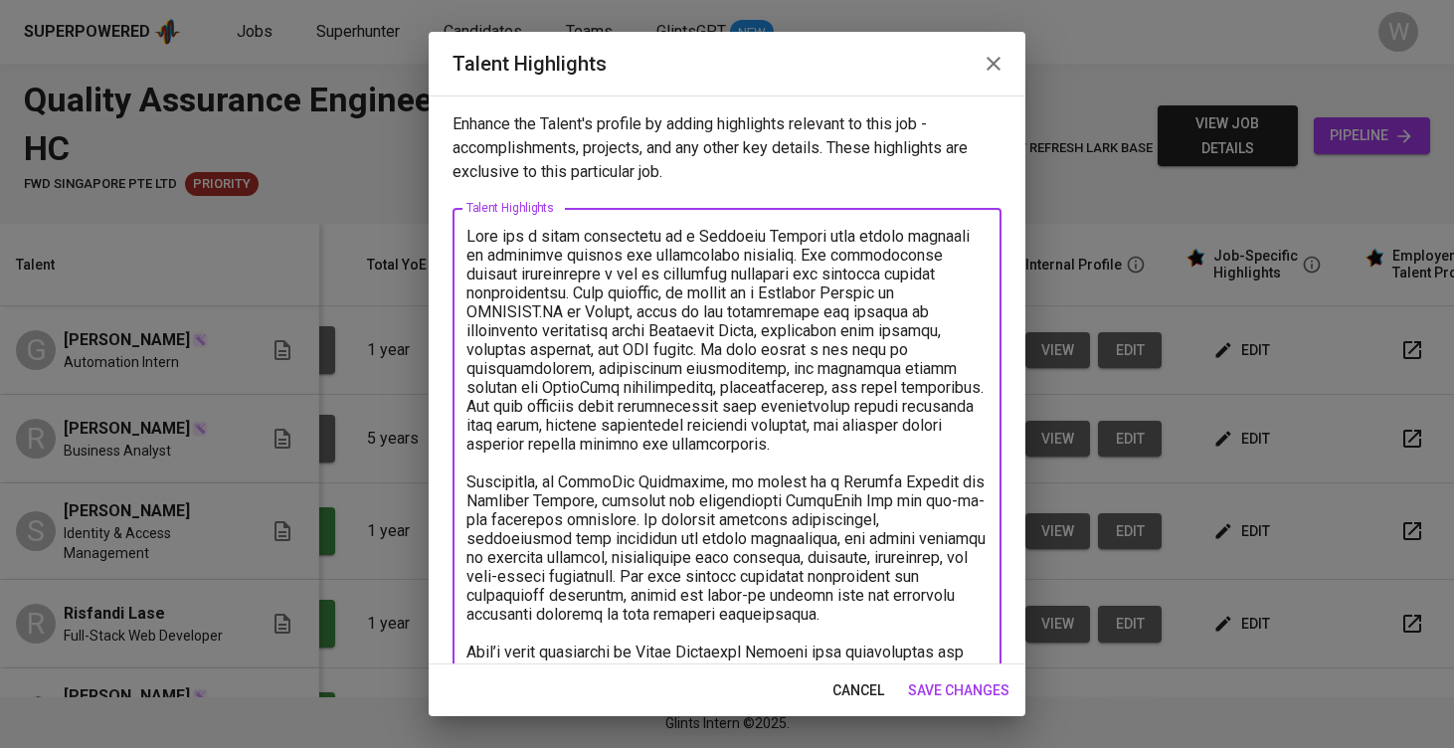
scroll to position [425, 0]
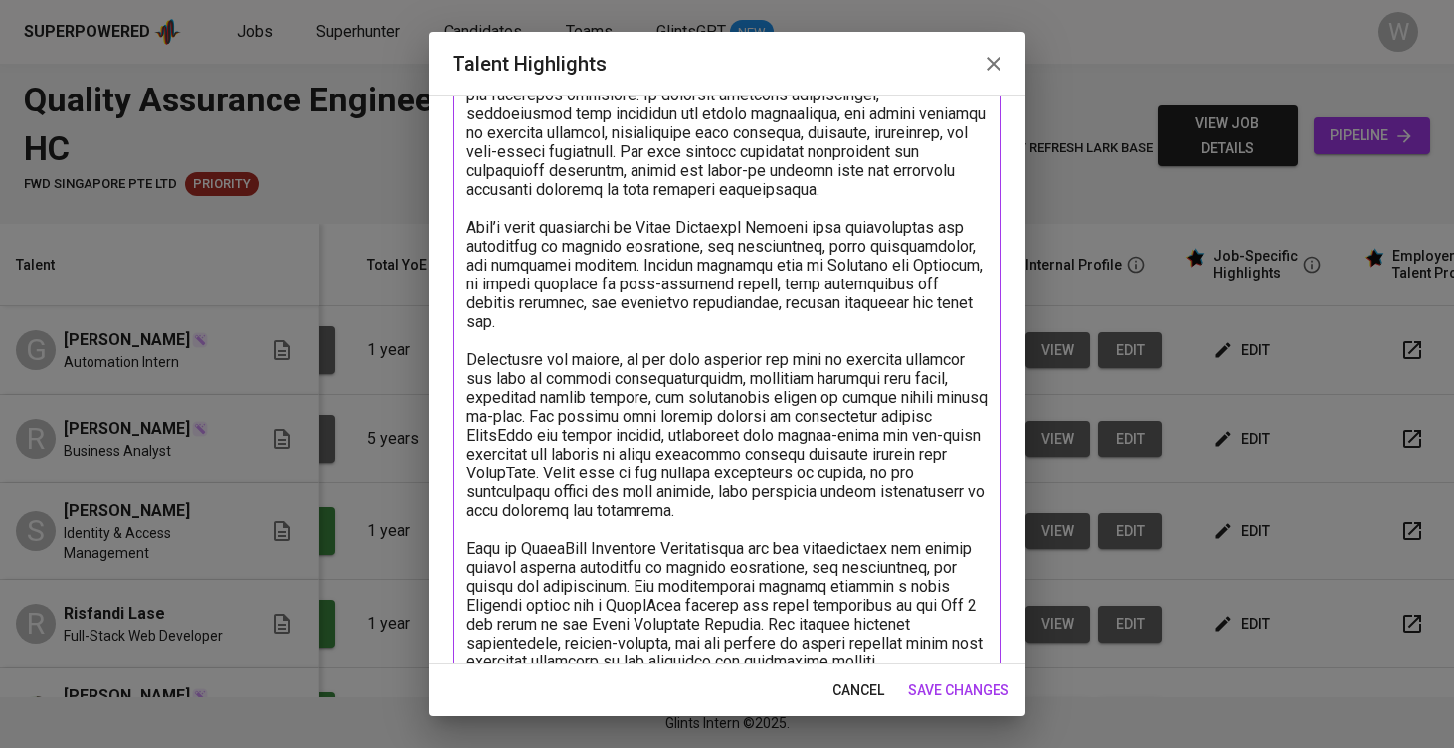
click at [941, 684] on span "save changes" at bounding box center [958, 690] width 101 height 25
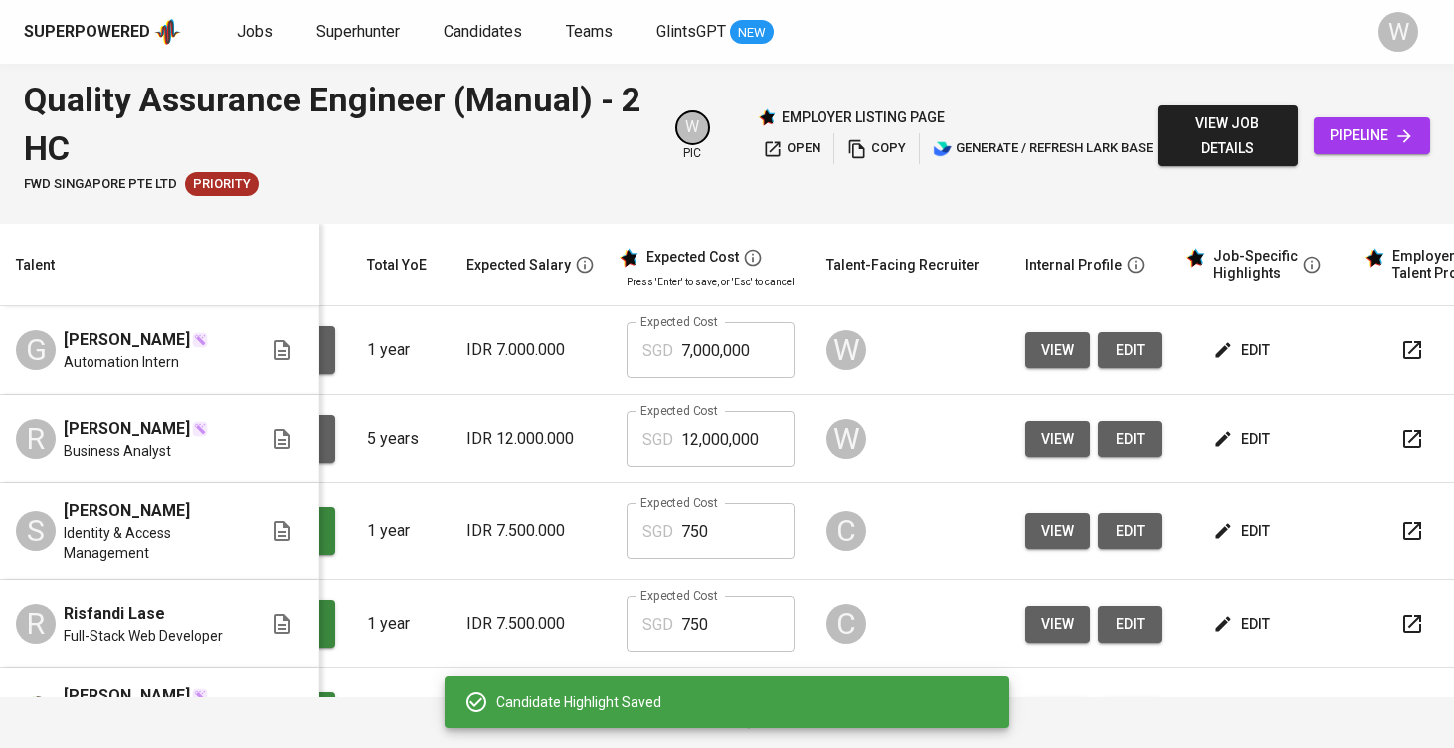
click at [1209, 337] on button "edit" at bounding box center [1243, 350] width 69 height 37
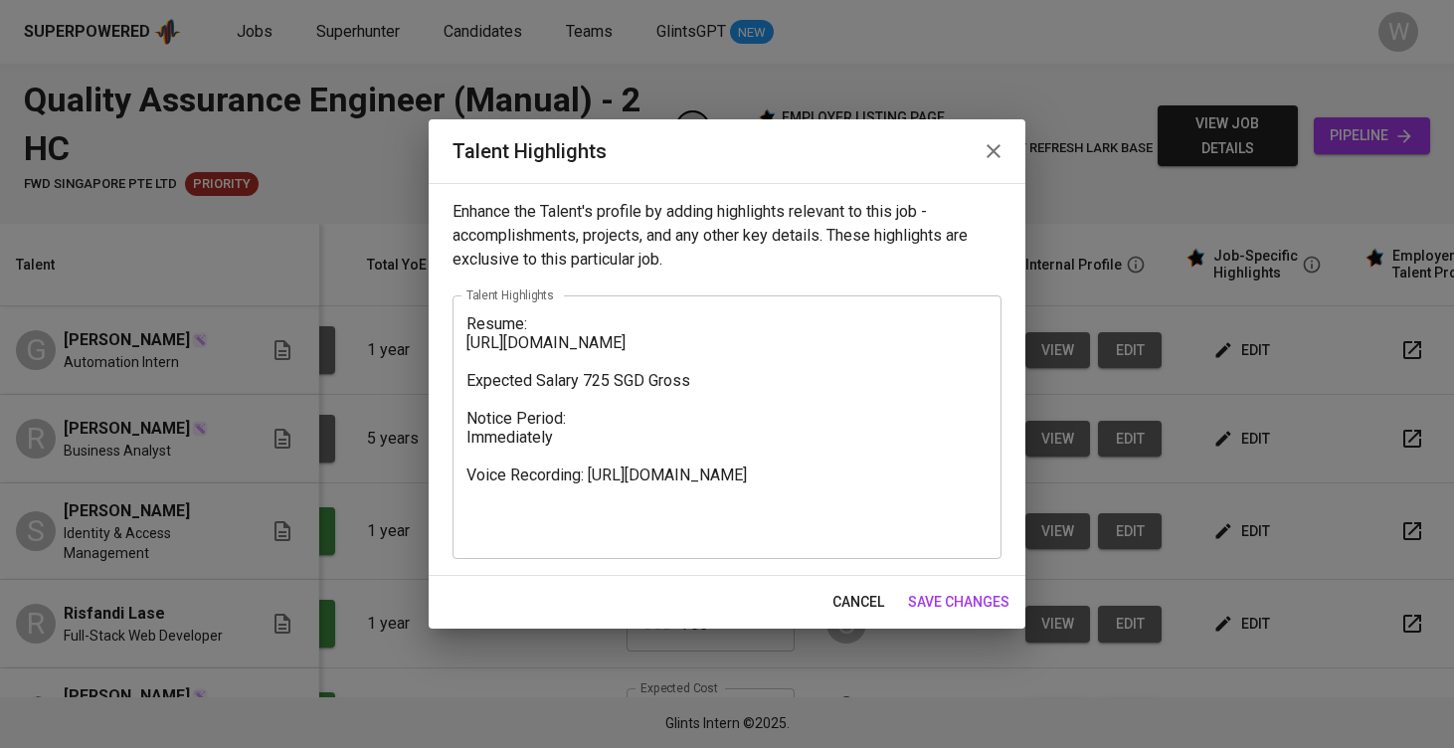
click at [475, 321] on textarea "Resume: https://glints.sg.larksuite.com/file/KVJUbyvtaoHcjBxpW58lB7RYgld?from=f…" at bounding box center [726, 427] width 521 height 227
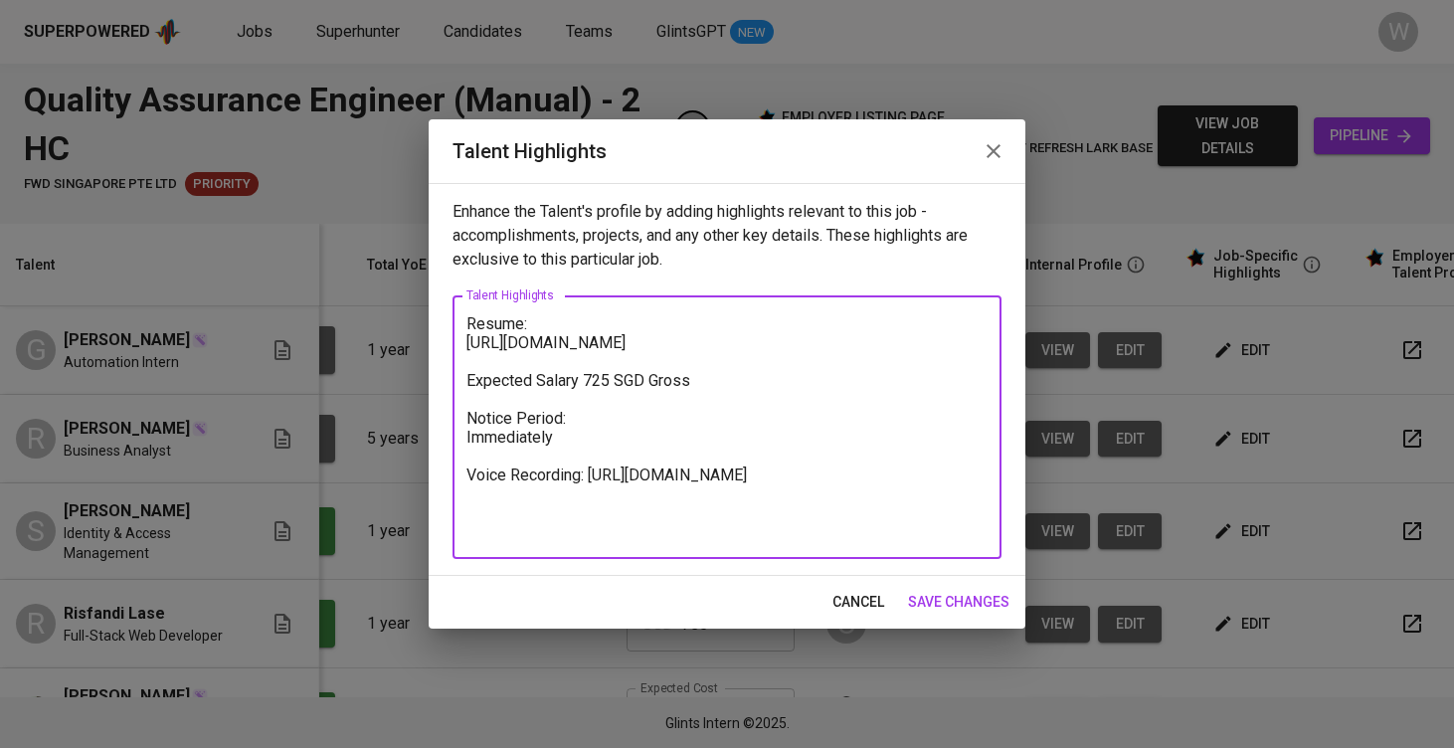
paste textarea "Gabriel is an undergraduate in Robotics and Artificial Intelligence Engineering…"
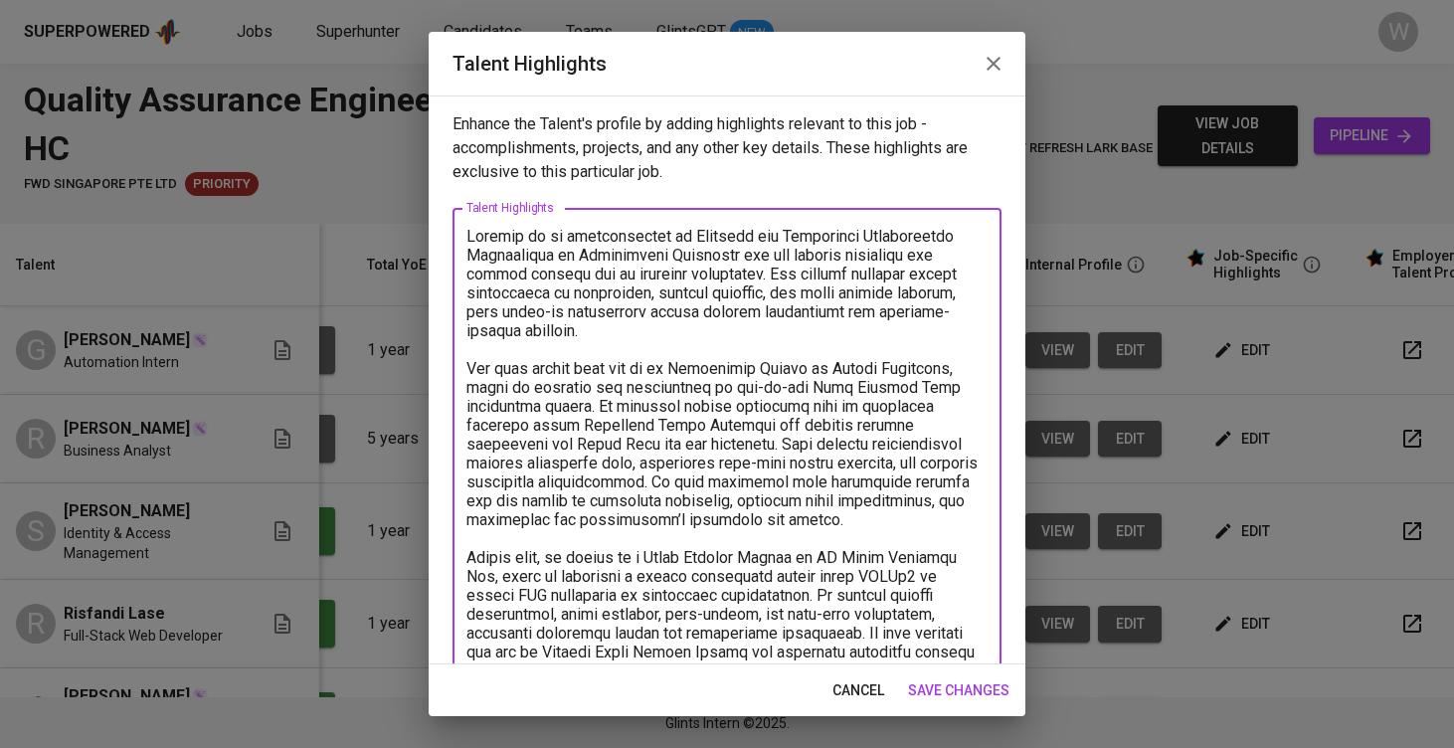
scroll to position [863, 0]
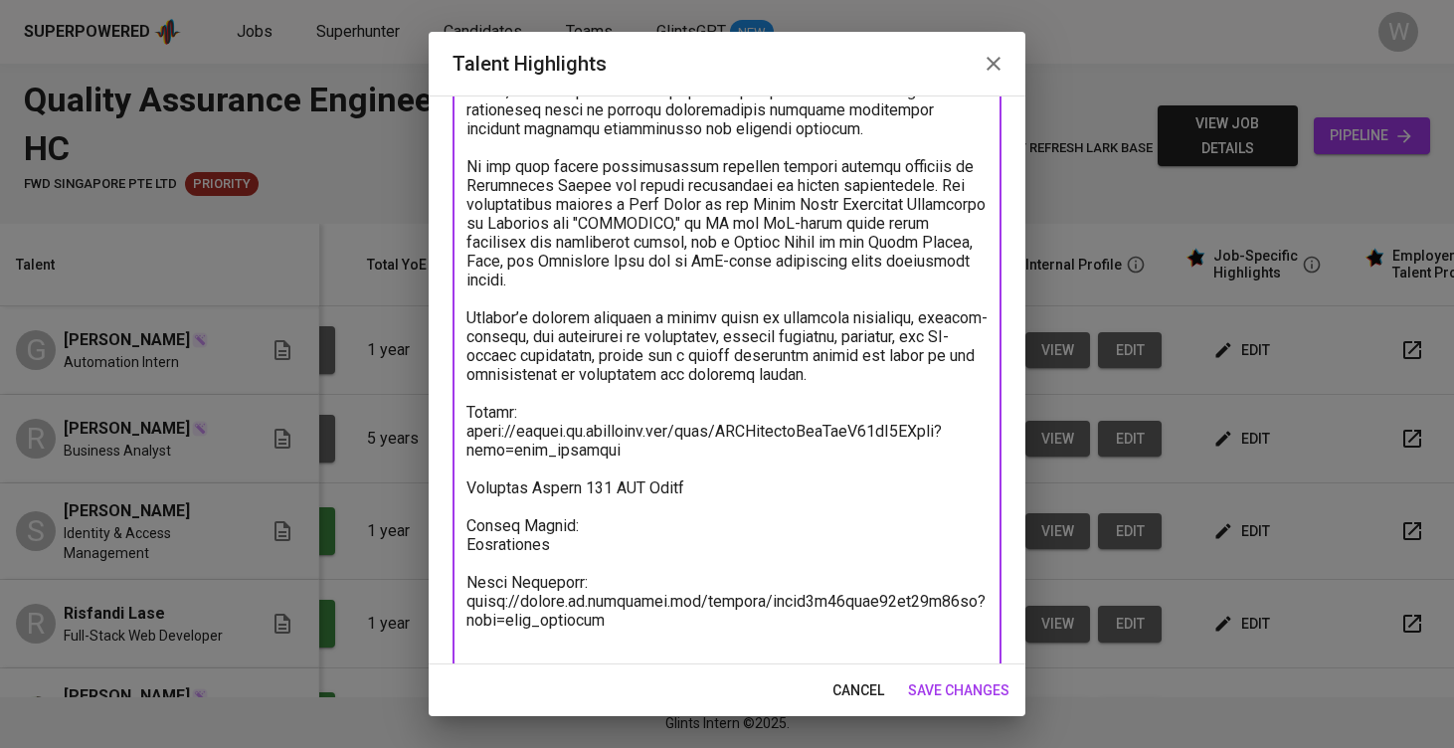
drag, startPoint x: 833, startPoint y: 398, endPoint x: 464, endPoint y: 341, distance: 373.3
click at [464, 341] on div "x Talent Highlights" at bounding box center [727, 6] width 549 height 1322
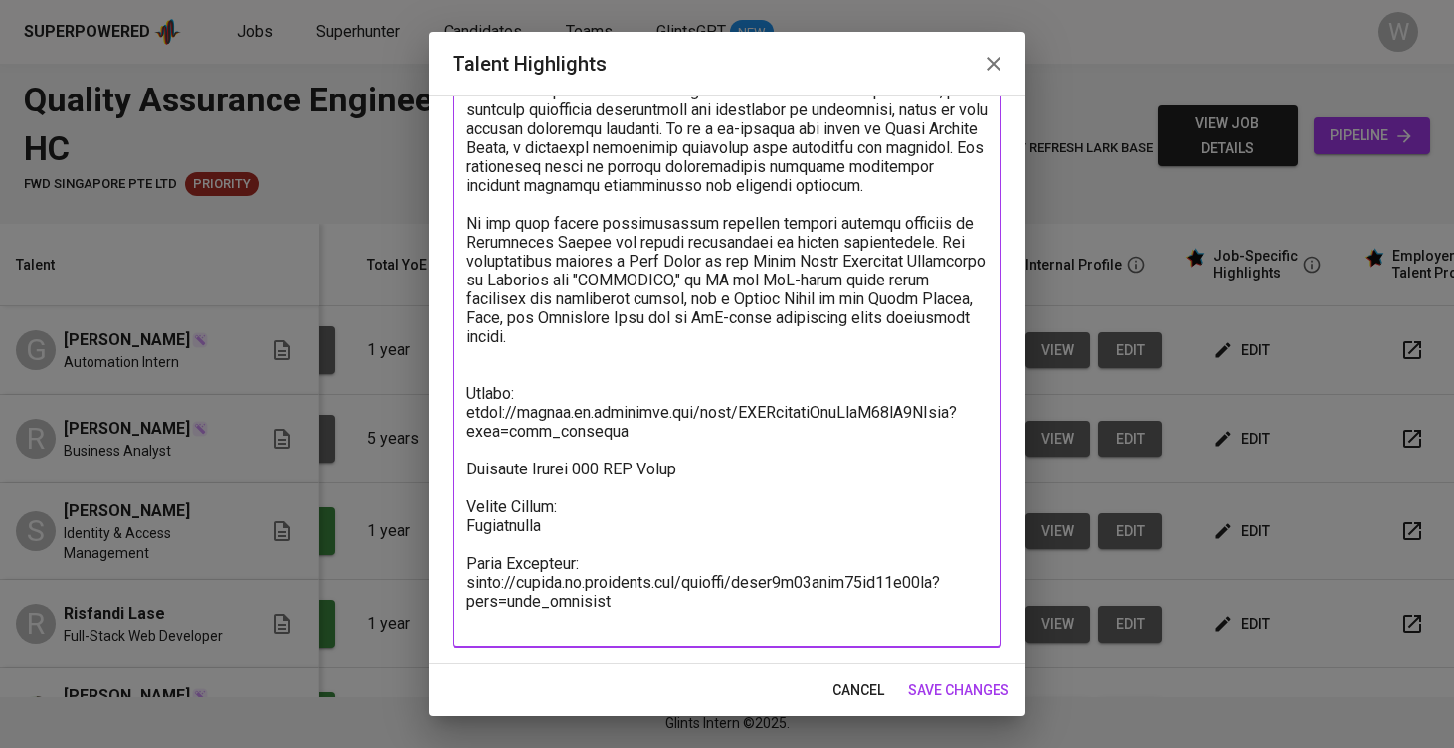
type textarea "Gabriel is an undergraduate in Robotics and Artificial Intelligence Engineering…"
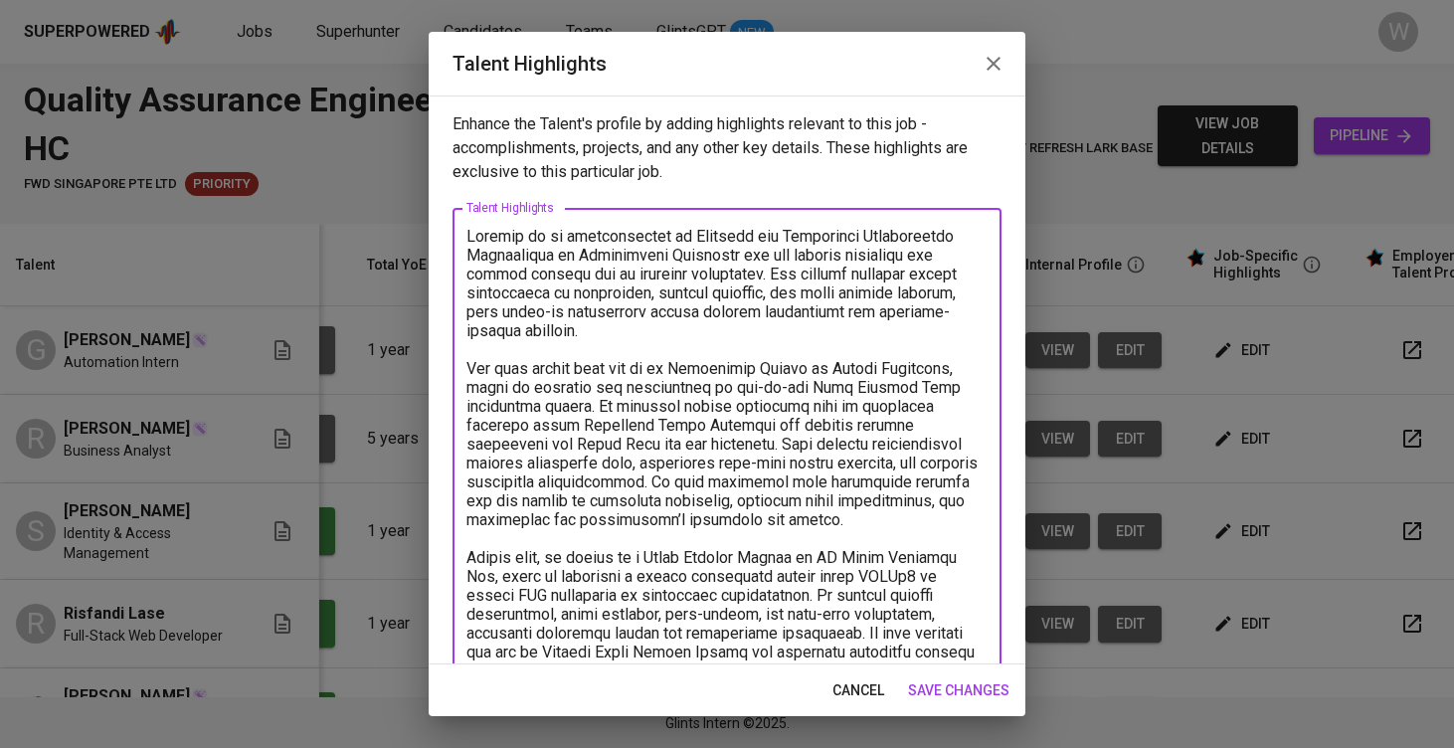
scroll to position [788, 0]
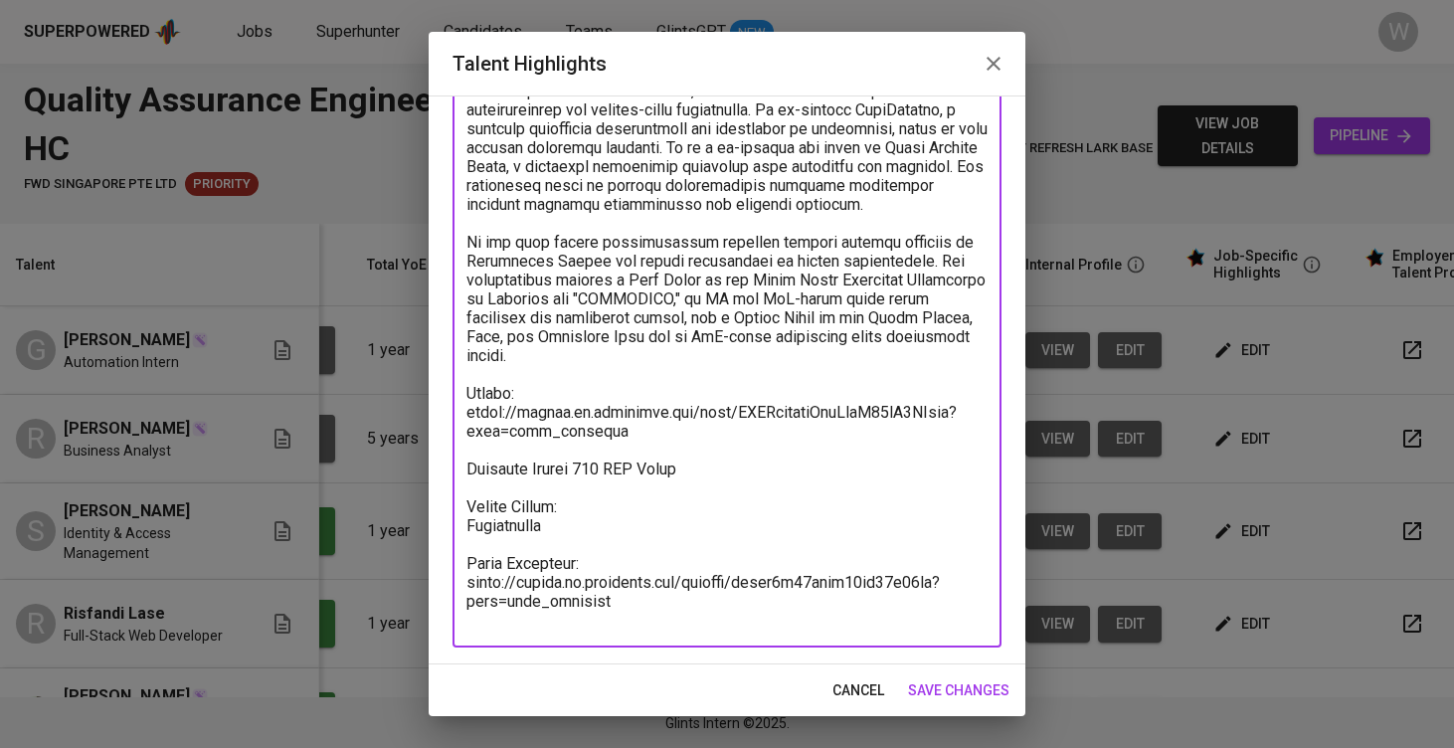
click at [953, 677] on button "save changes" at bounding box center [958, 690] width 117 height 37
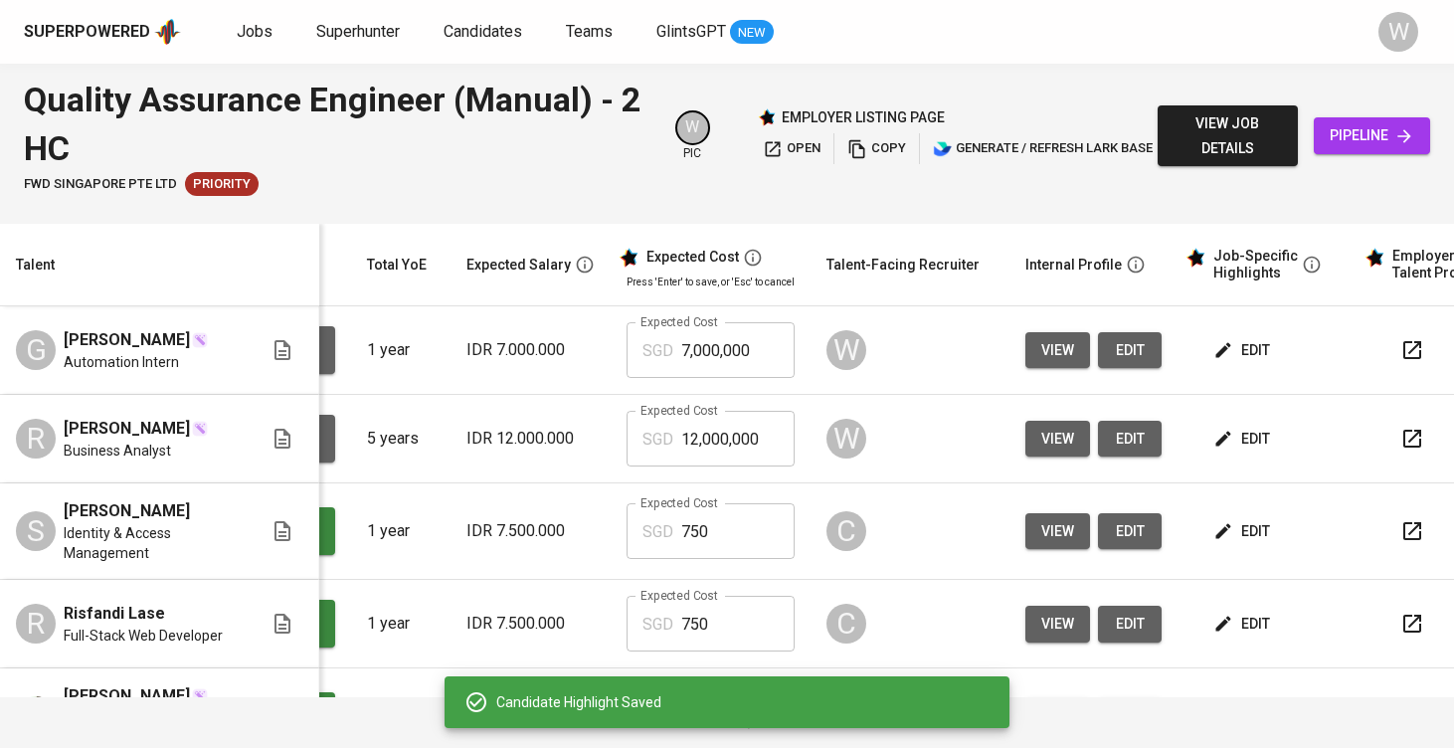
scroll to position [0, 24]
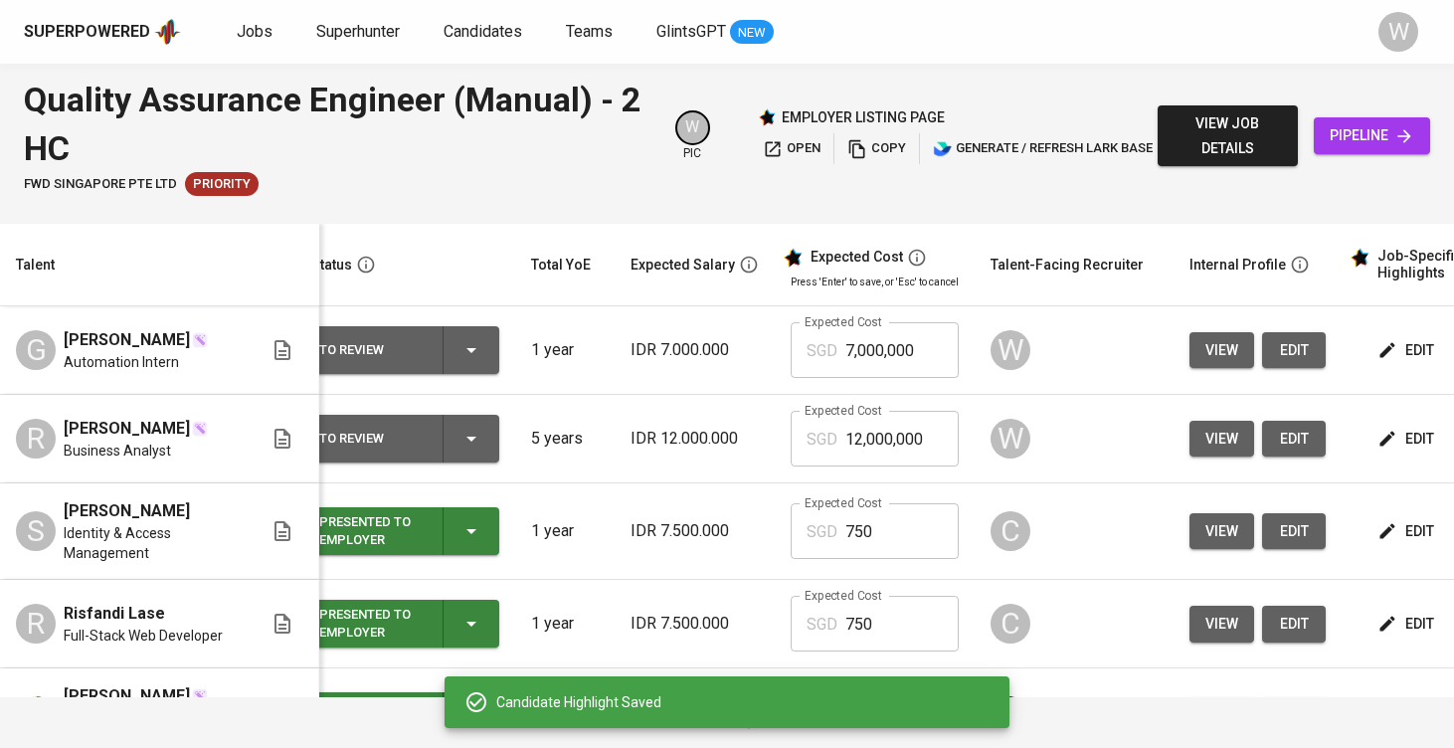
click at [459, 429] on icon "button" at bounding box center [471, 439] width 24 height 24
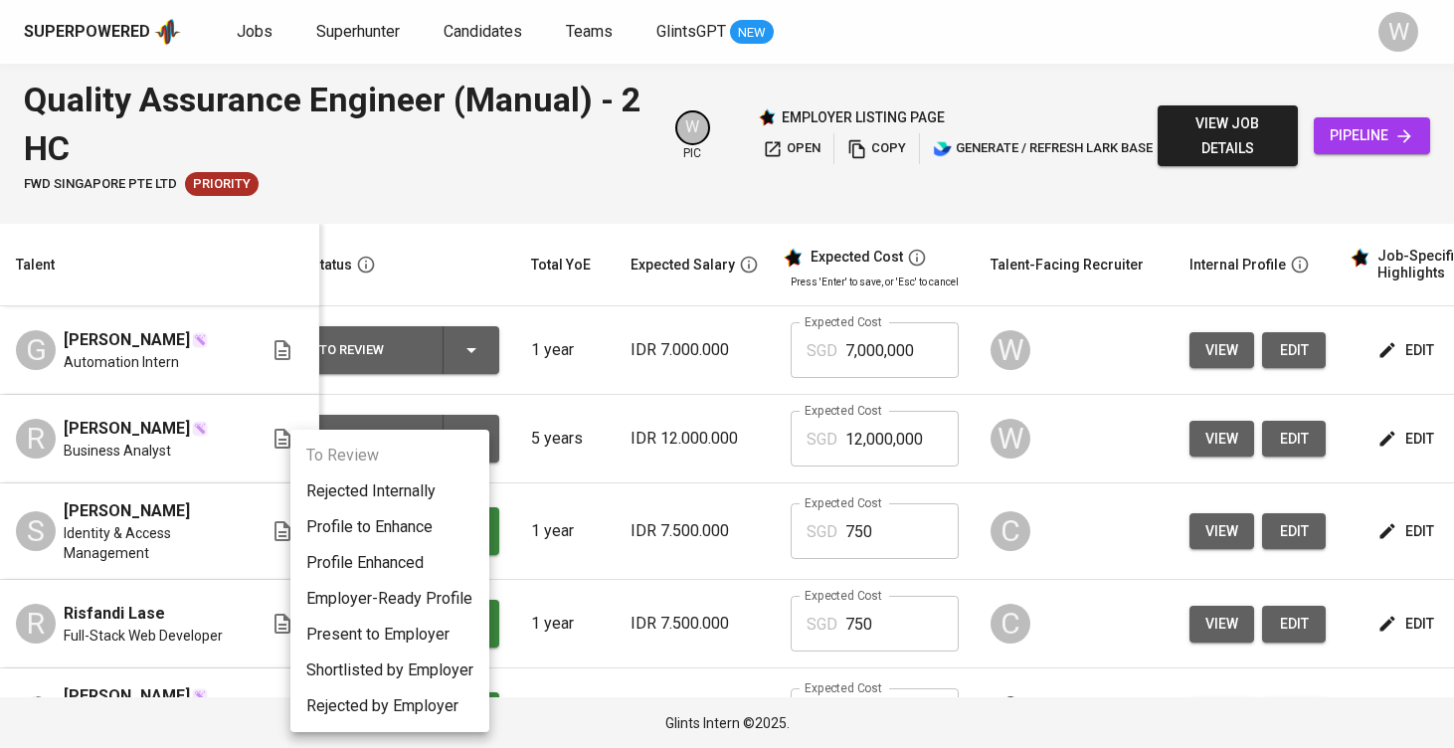
click at [917, 457] on div at bounding box center [727, 374] width 1454 height 748
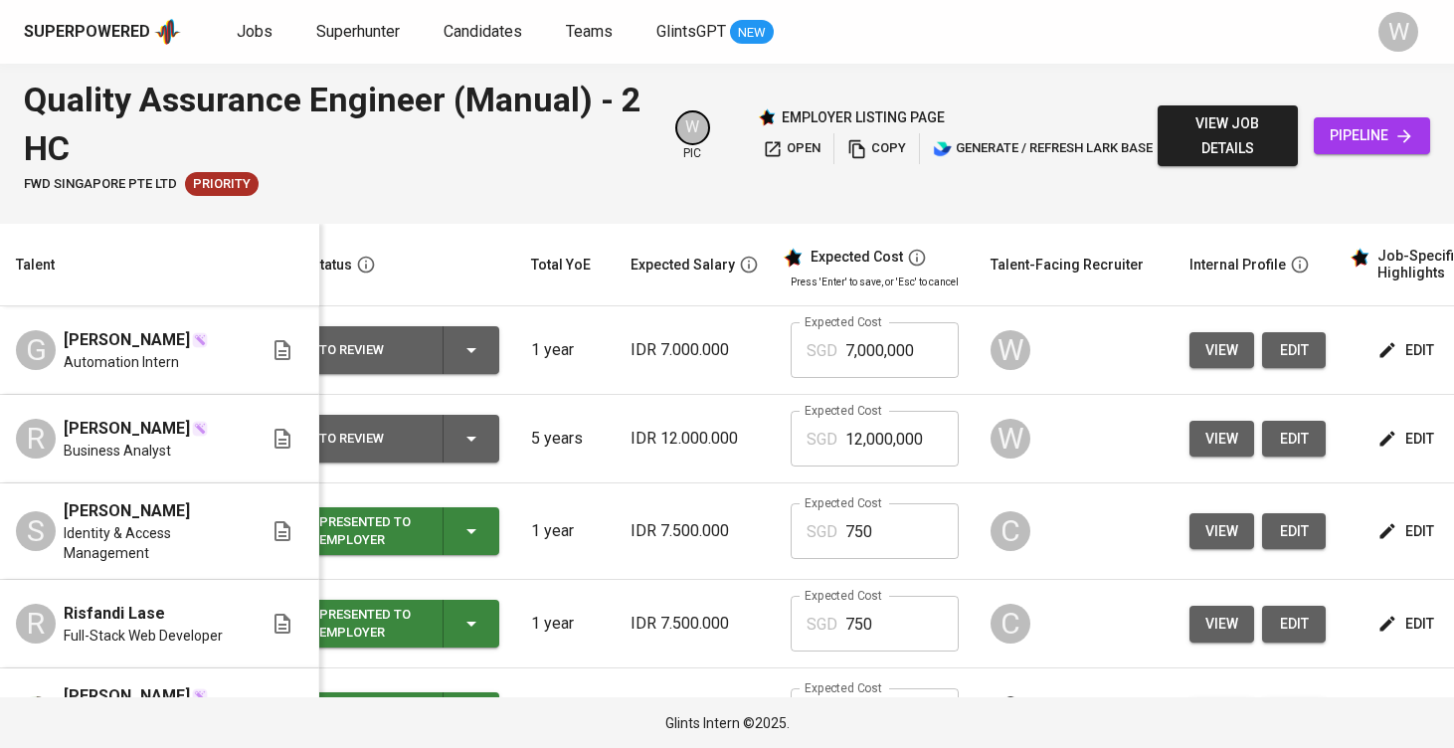
click at [883, 365] on input "7,000,000" at bounding box center [901, 350] width 113 height 56
type input "725"
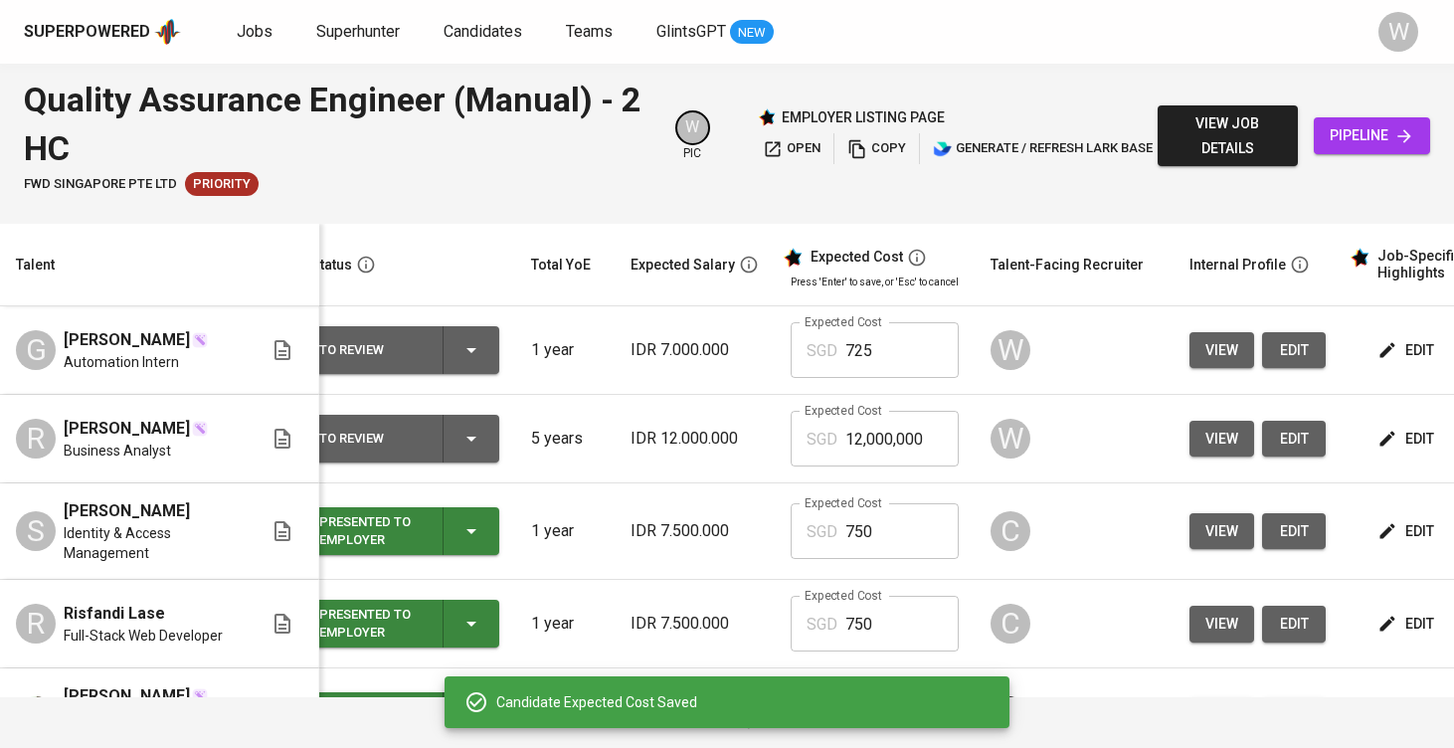
click at [896, 435] on input "12,000,000" at bounding box center [901, 439] width 113 height 56
type input "120,000,001"
type input "1,200"
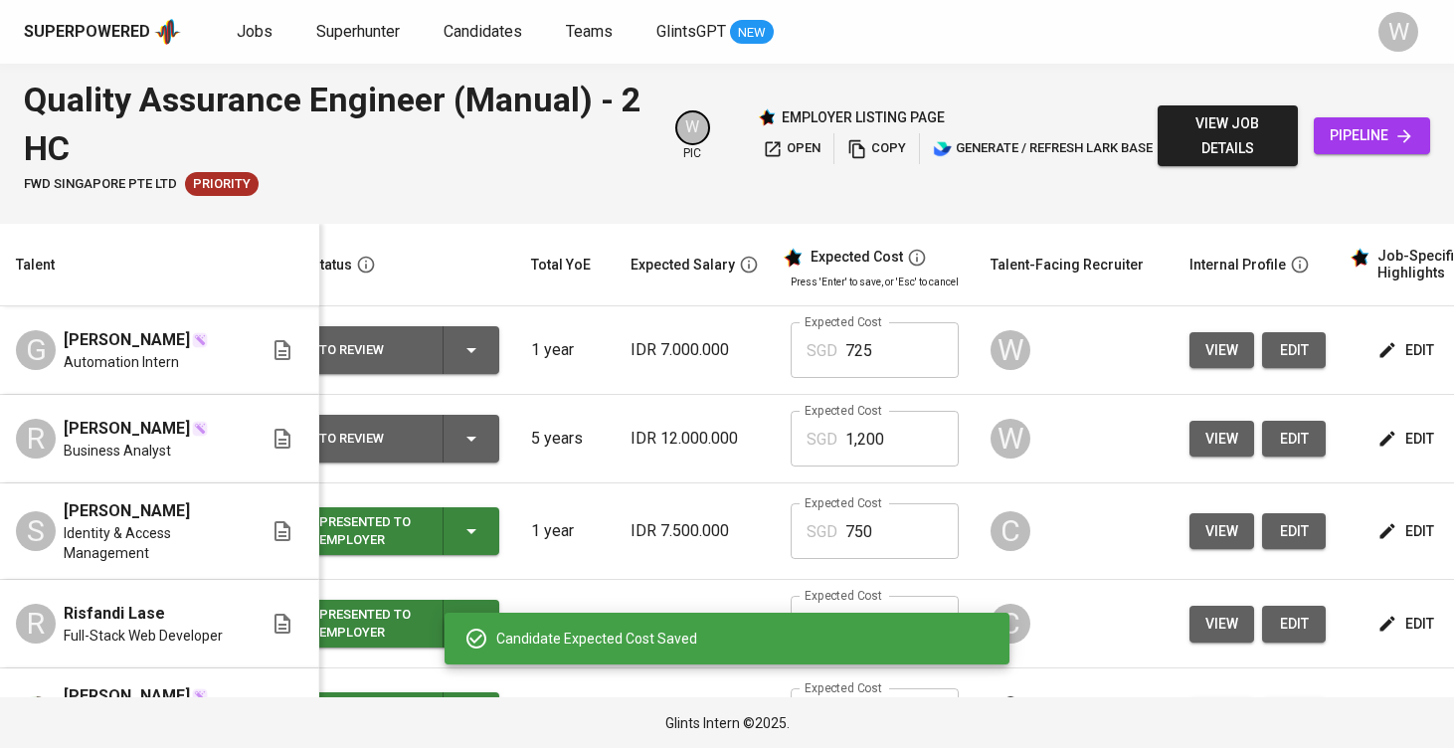
click at [459, 441] on icon "button" at bounding box center [471, 439] width 24 height 24
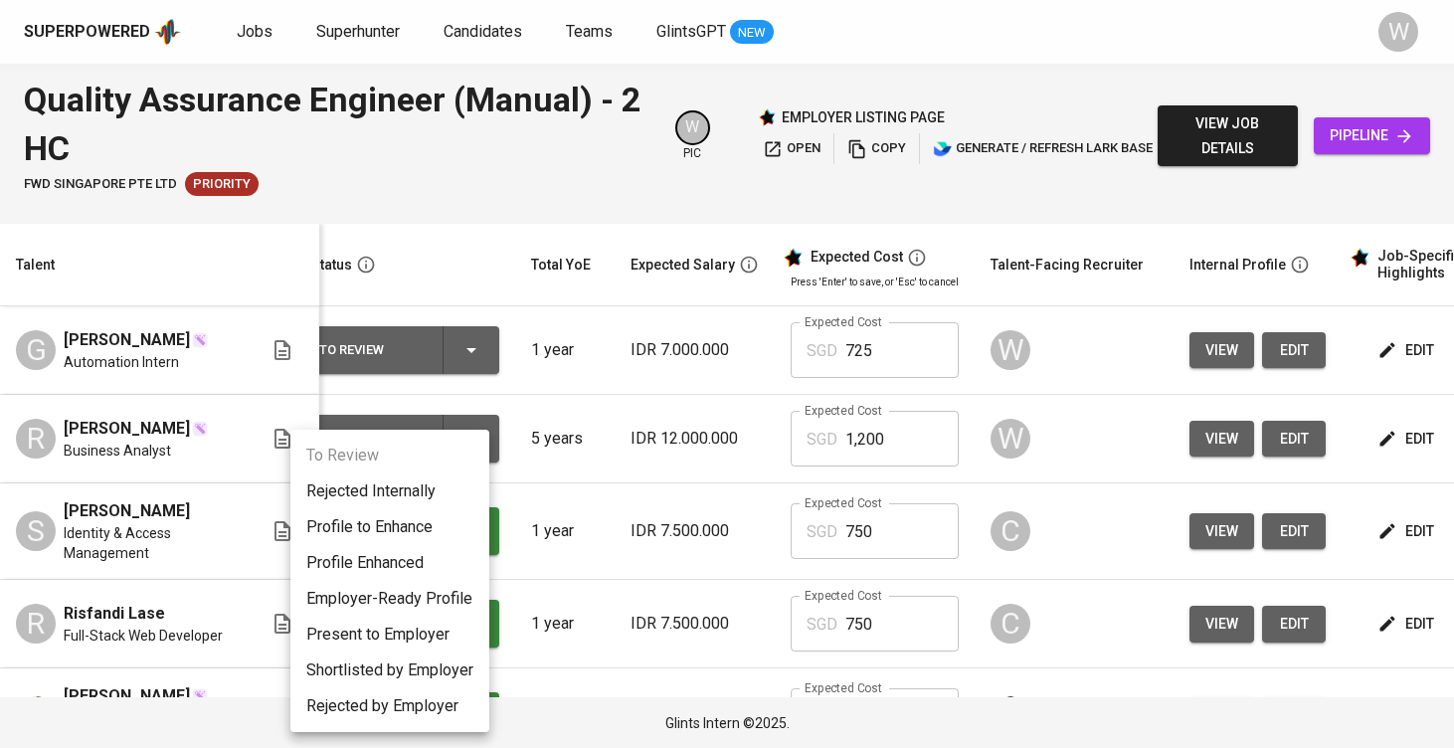
click at [410, 636] on li "Present to Employer" at bounding box center [389, 635] width 199 height 36
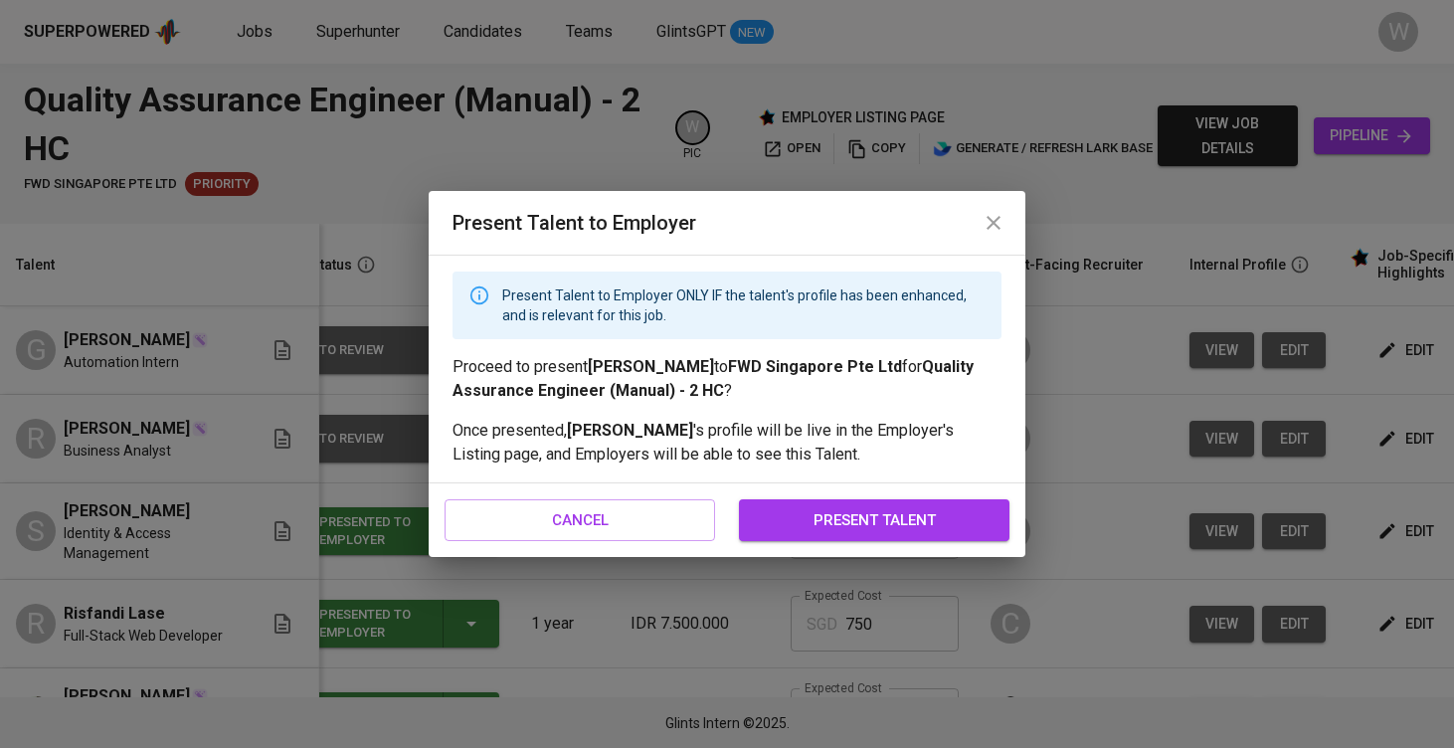
click at [794, 525] on span "present talent" at bounding box center [874, 520] width 227 height 26
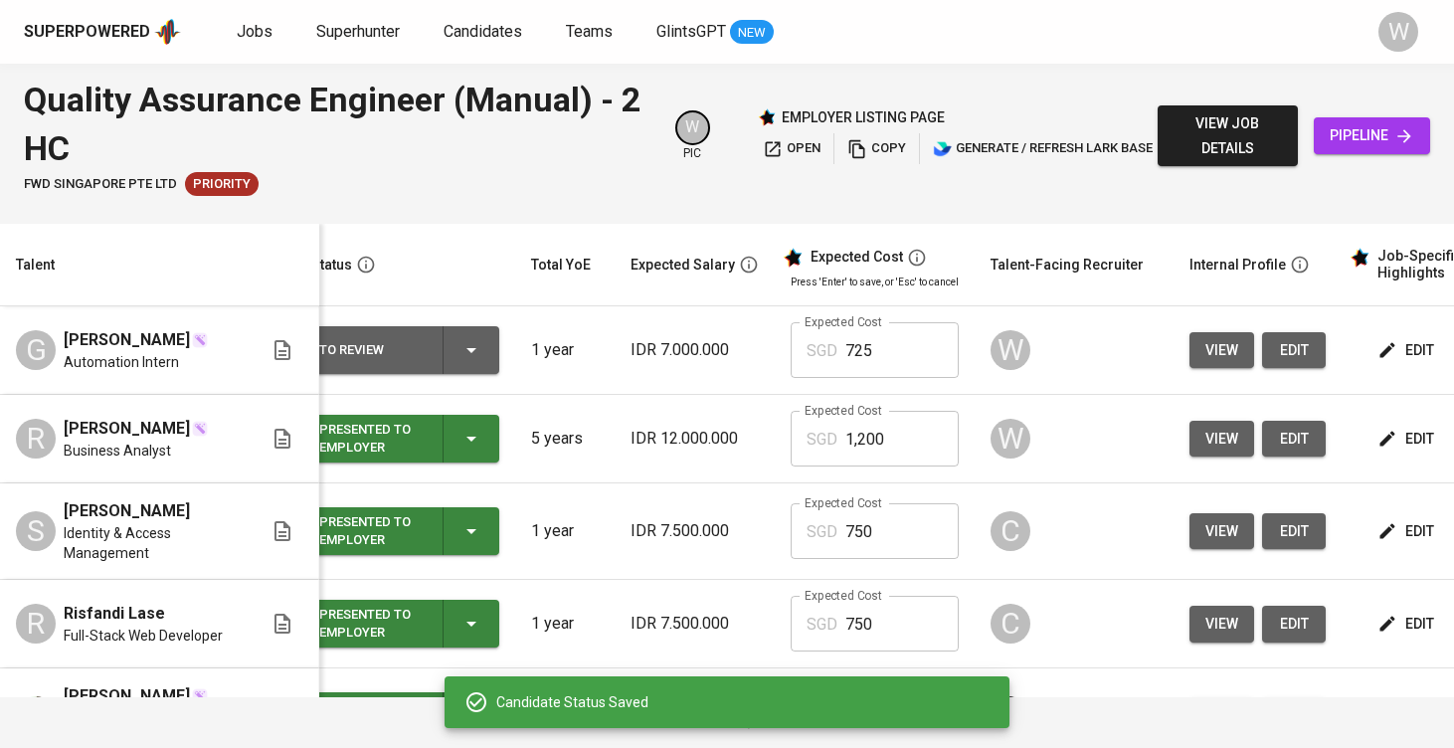
click at [459, 354] on icon "button" at bounding box center [471, 350] width 24 height 24
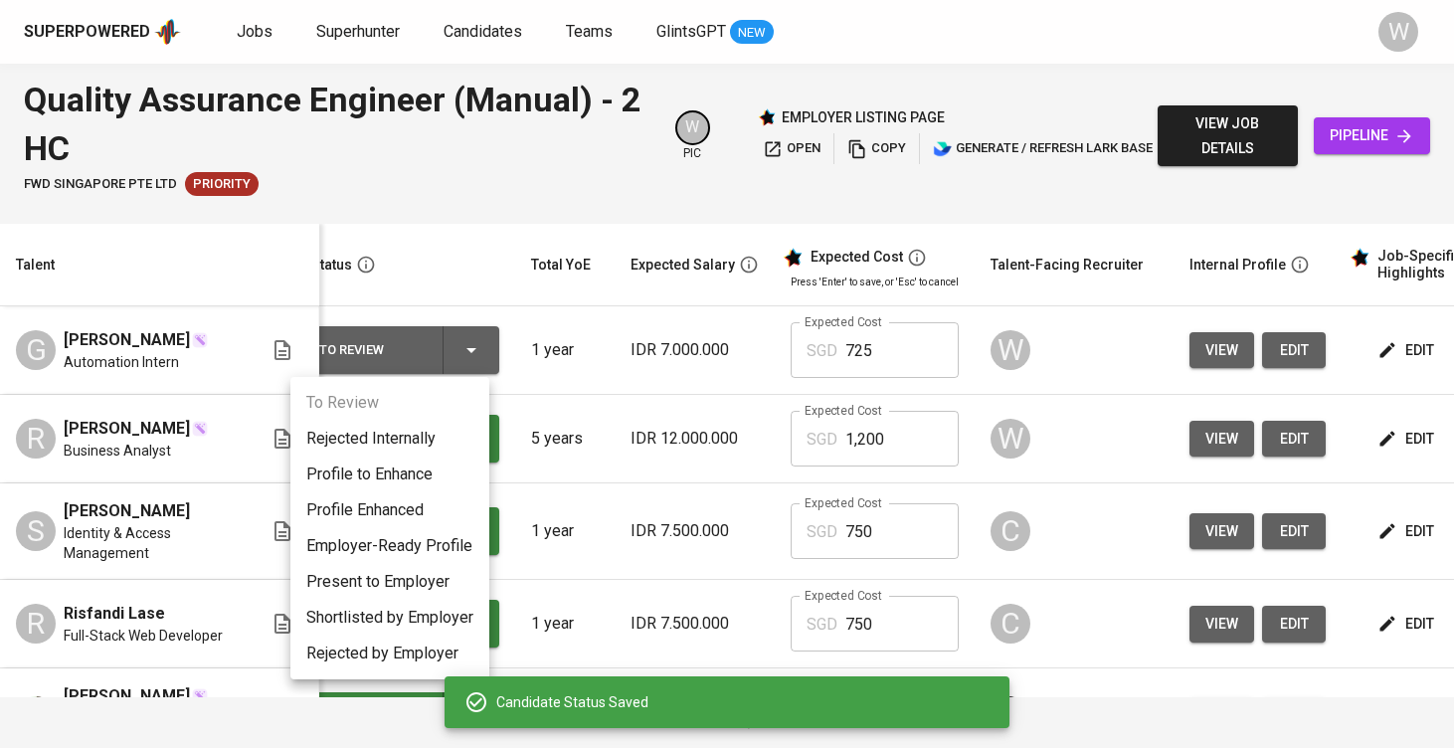
click at [412, 579] on li "Present to Employer" at bounding box center [389, 582] width 199 height 36
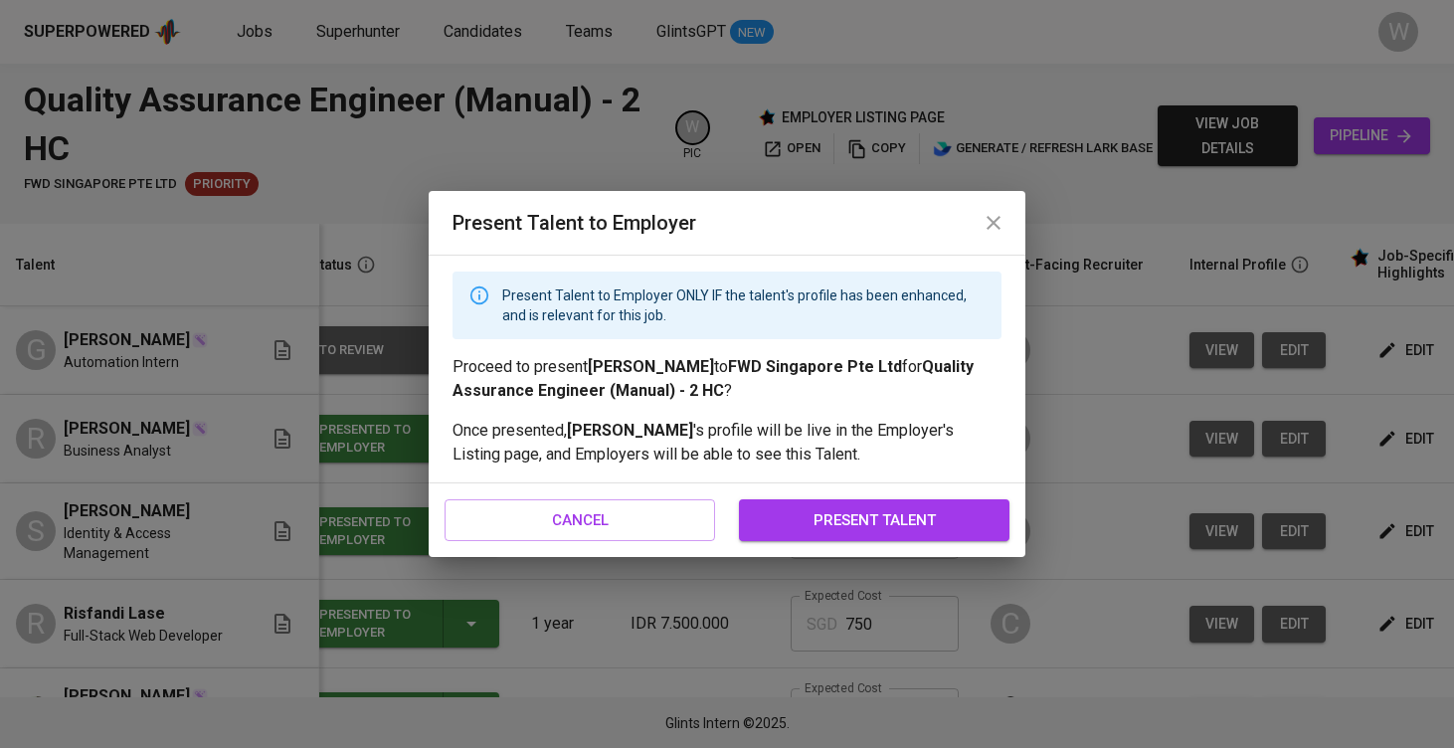
click at [836, 512] on span "present talent" at bounding box center [874, 520] width 227 height 26
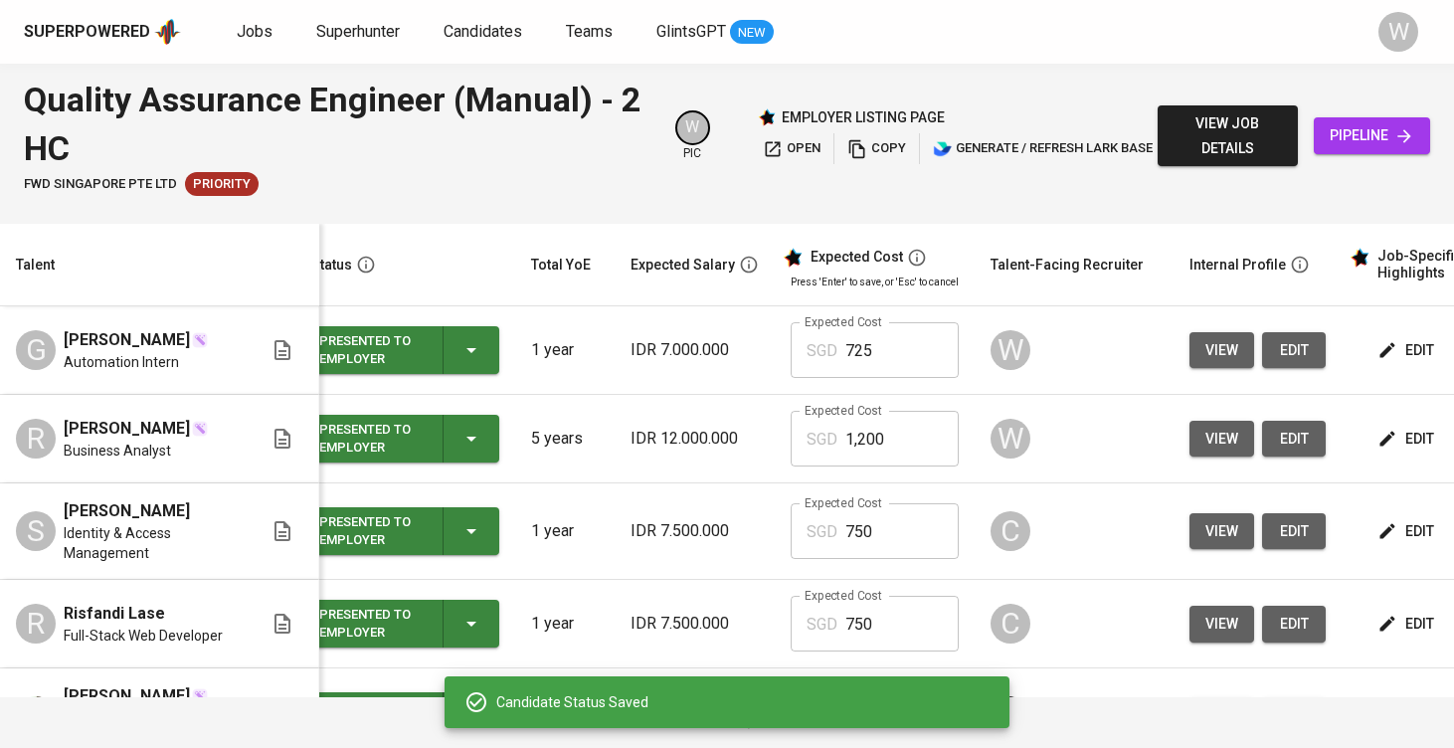
click at [808, 152] on span "open" at bounding box center [792, 148] width 58 height 23
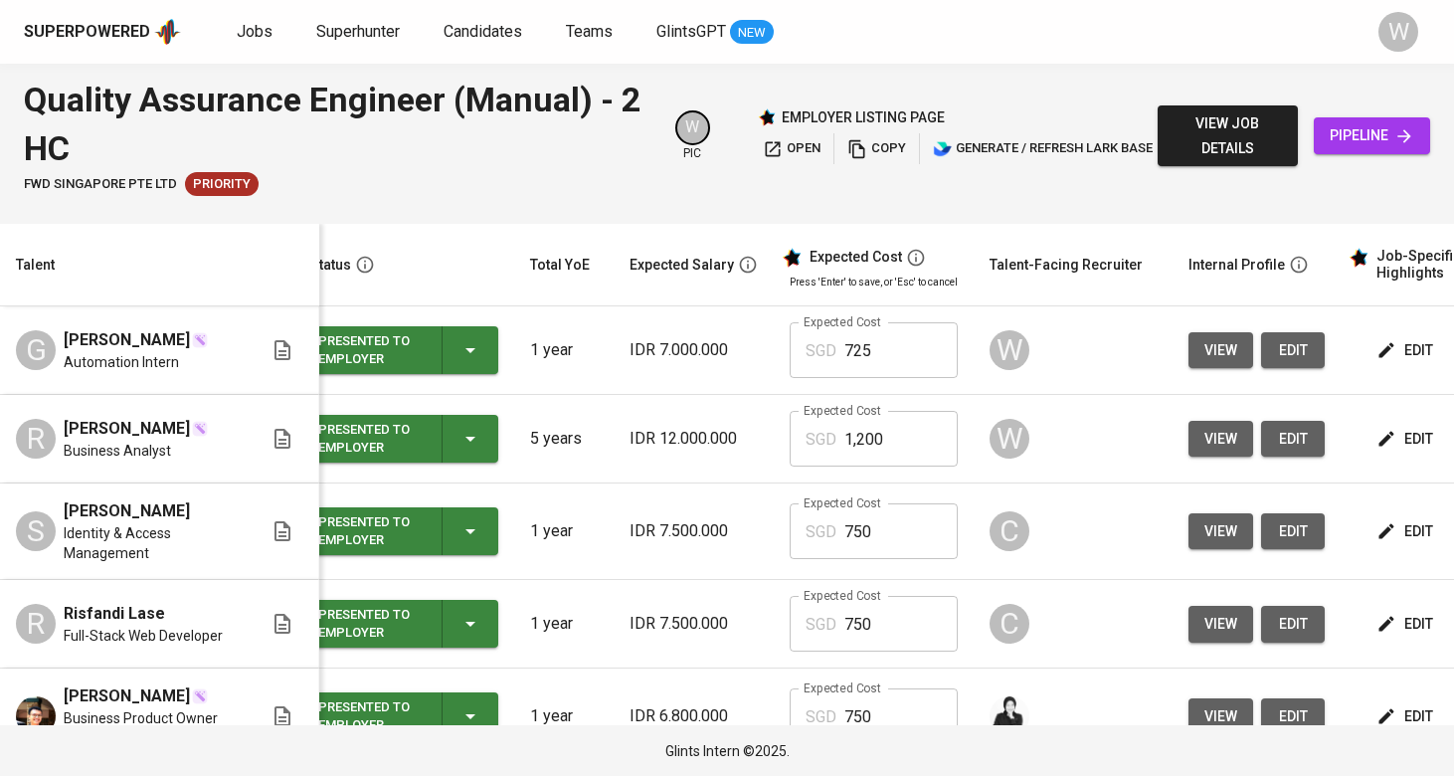
scroll to position [0, 25]
click at [247, 29] on span "Jobs" at bounding box center [255, 31] width 36 height 19
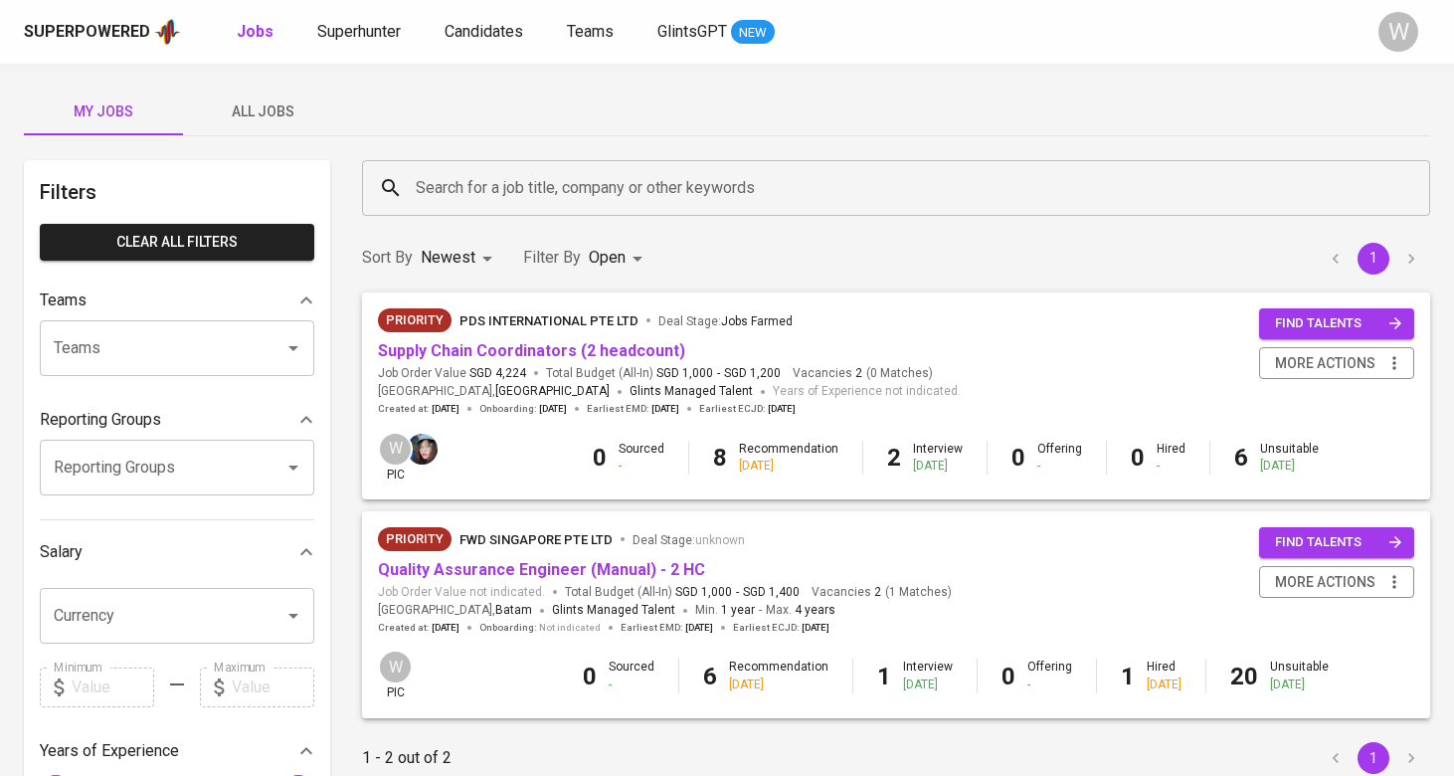
click at [288, 131] on button "All Jobs" at bounding box center [262, 112] width 159 height 48
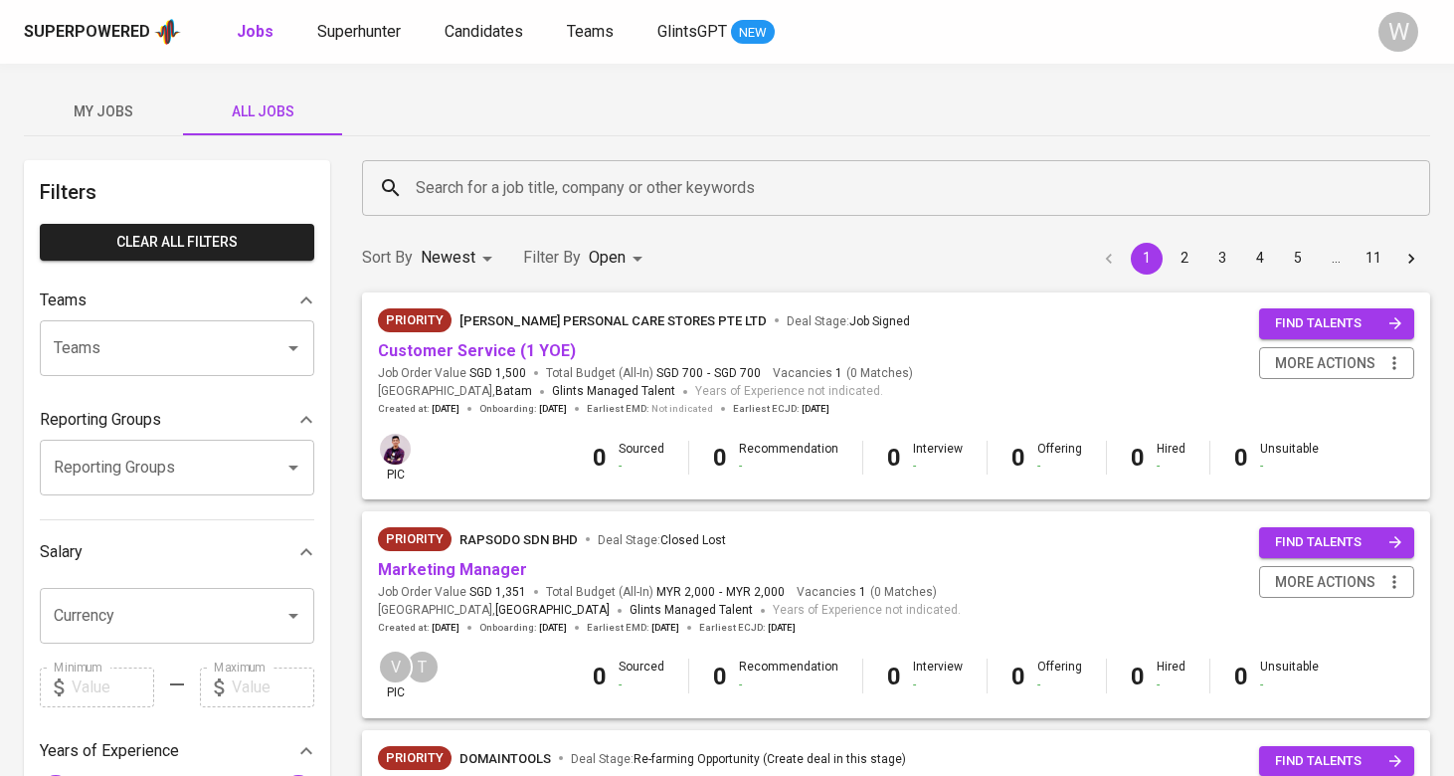
click at [504, 195] on input "Search for a job title, company or other keywords" at bounding box center [901, 188] width 981 height 38
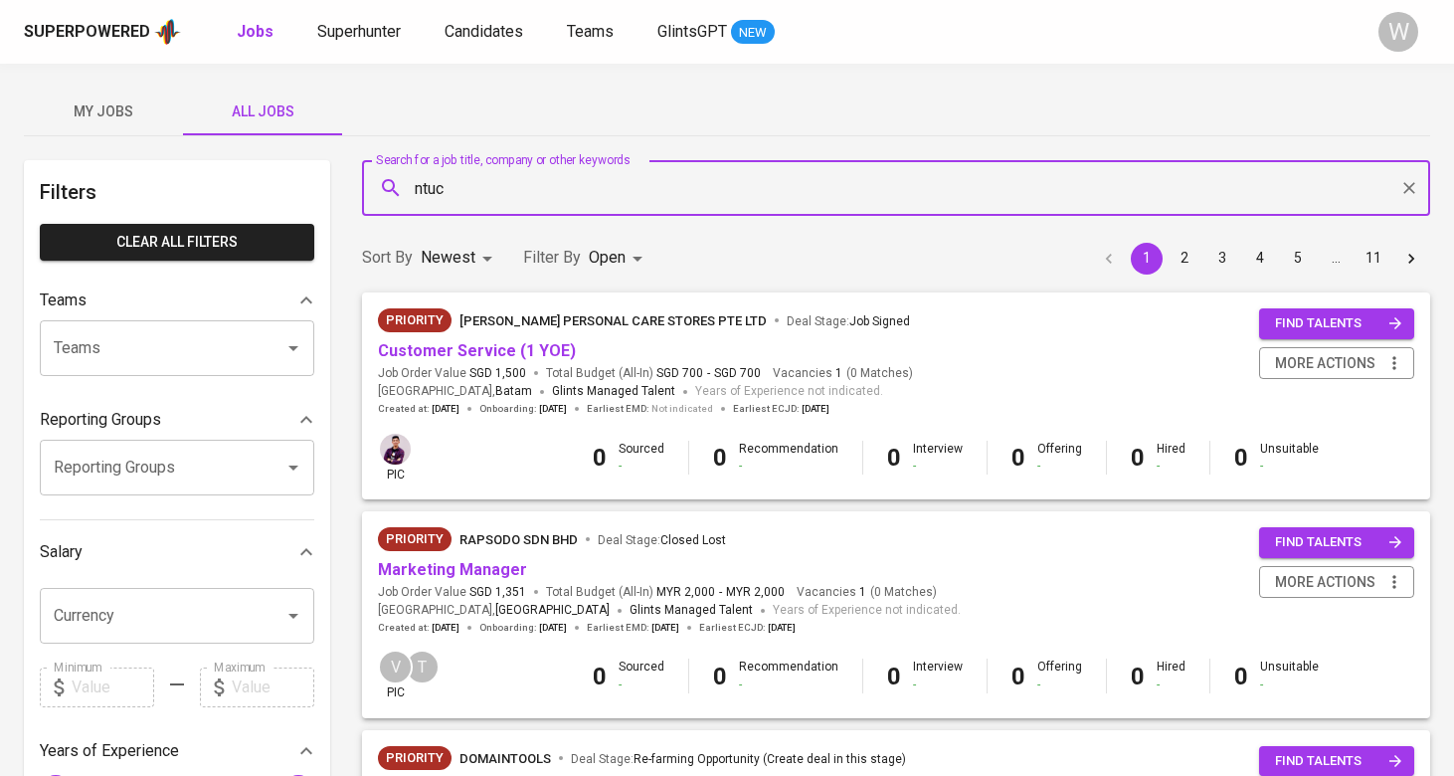
type input "ntuc"
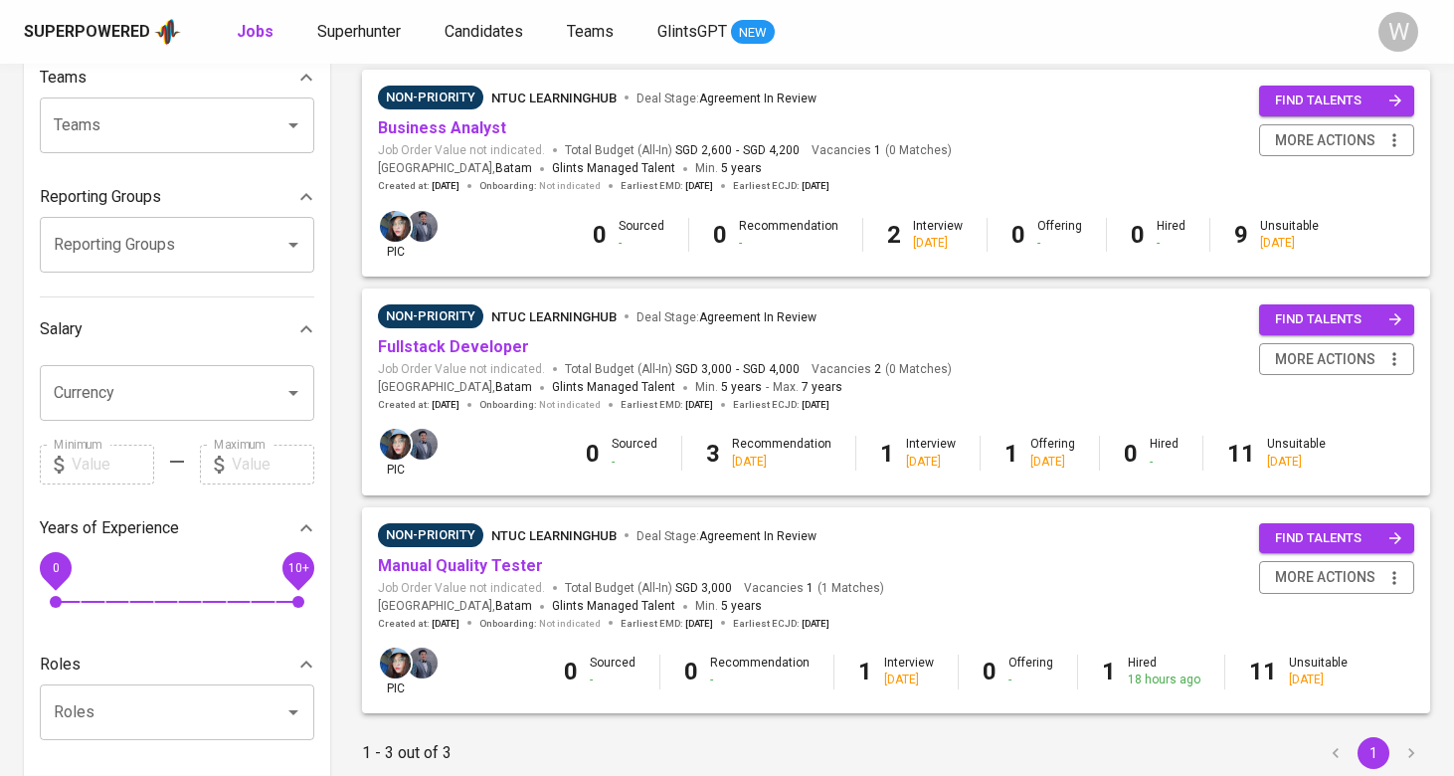
scroll to position [204, 0]
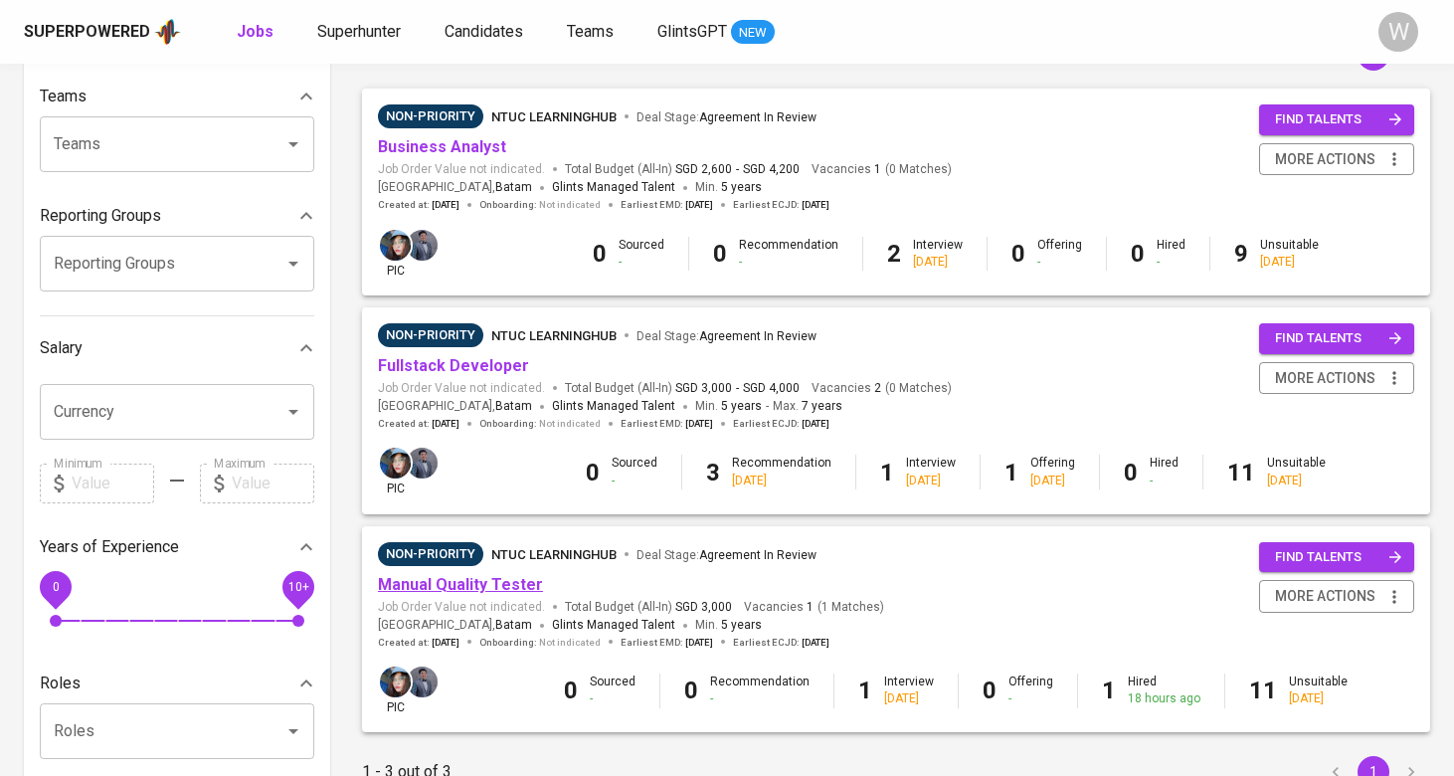
click at [485, 576] on link "Manual Quality Tester" at bounding box center [460, 584] width 165 height 19
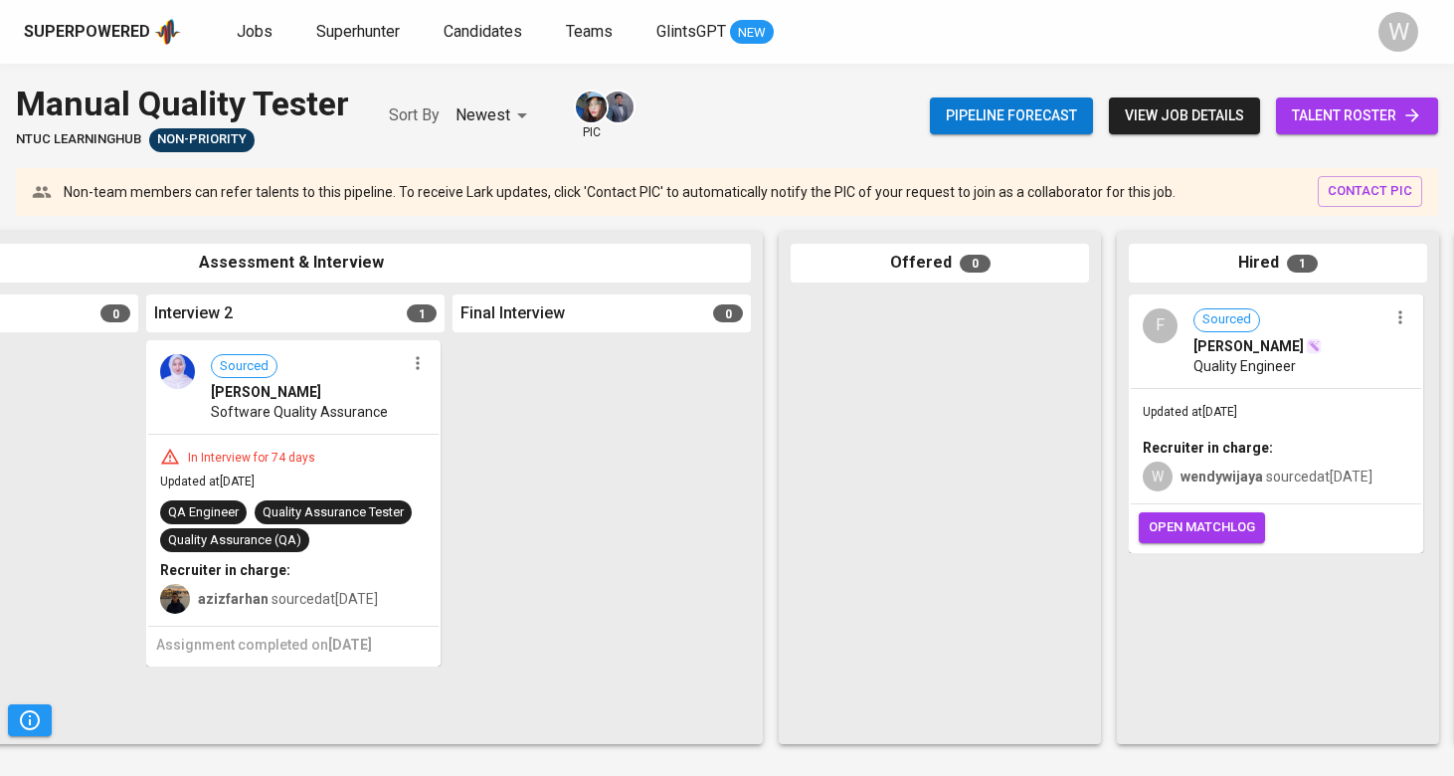
scroll to position [0, 934]
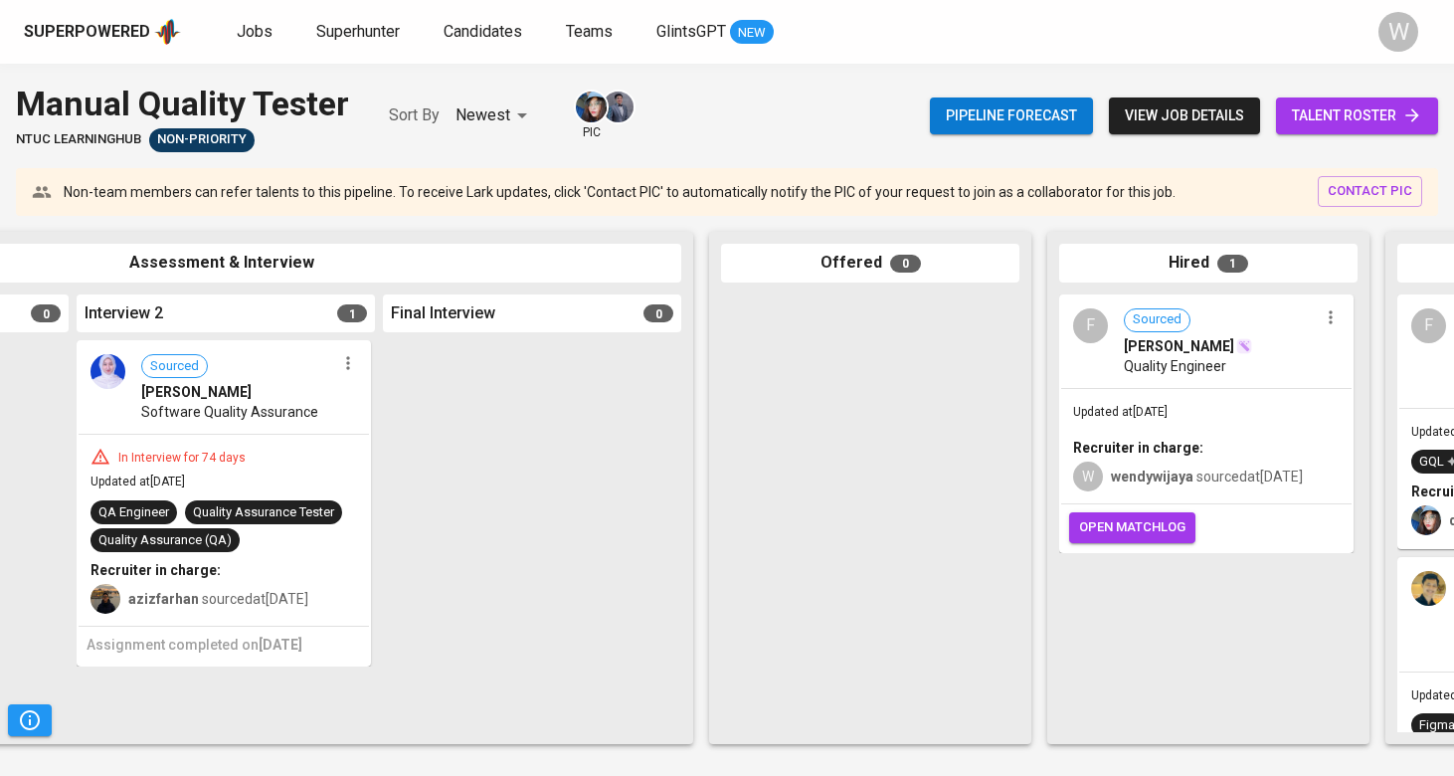
click at [1116, 539] on span "open matchlog" at bounding box center [1132, 527] width 106 height 23
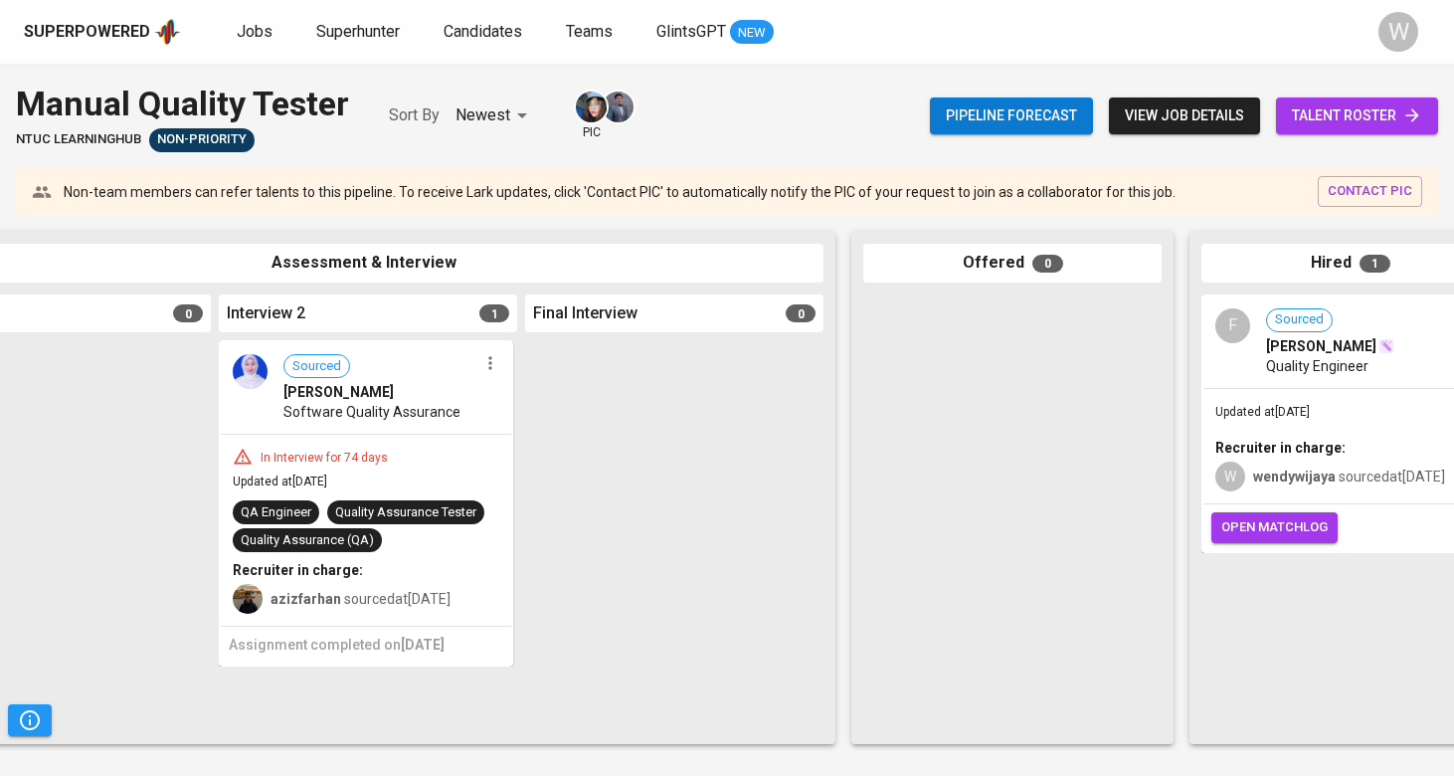
scroll to position [0, 661]
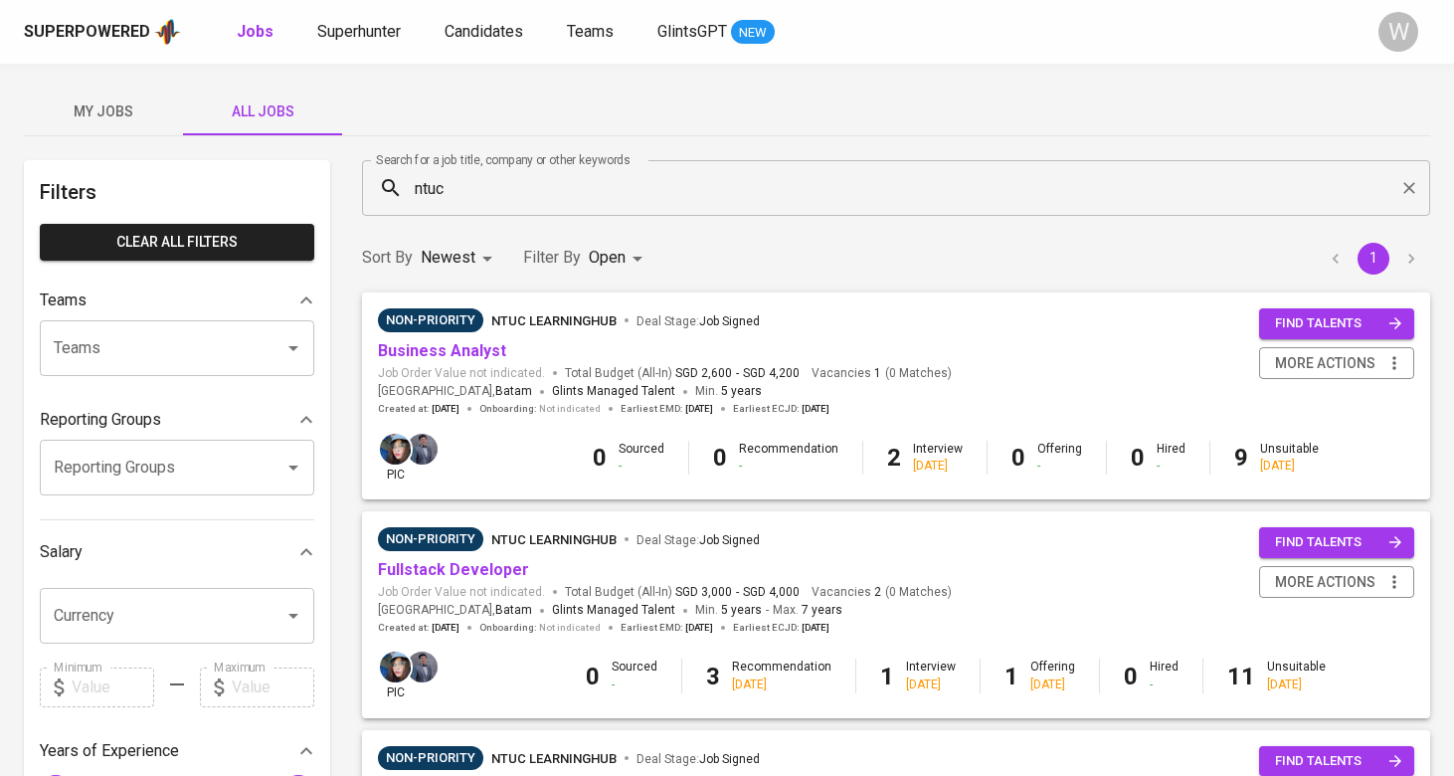
click at [599, 186] on input "ntuc" at bounding box center [901, 188] width 981 height 38
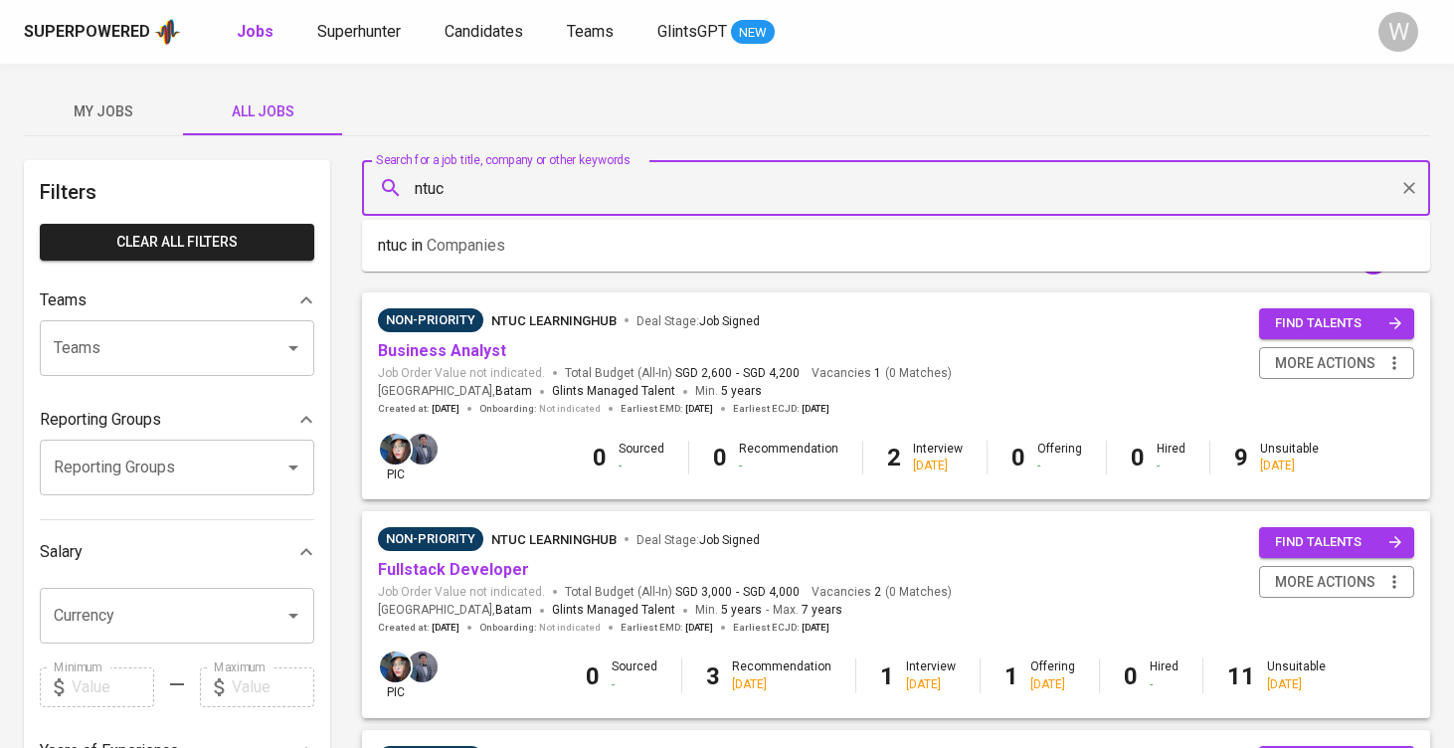
click at [167, 91] on button "My Jobs" at bounding box center [103, 112] width 159 height 48
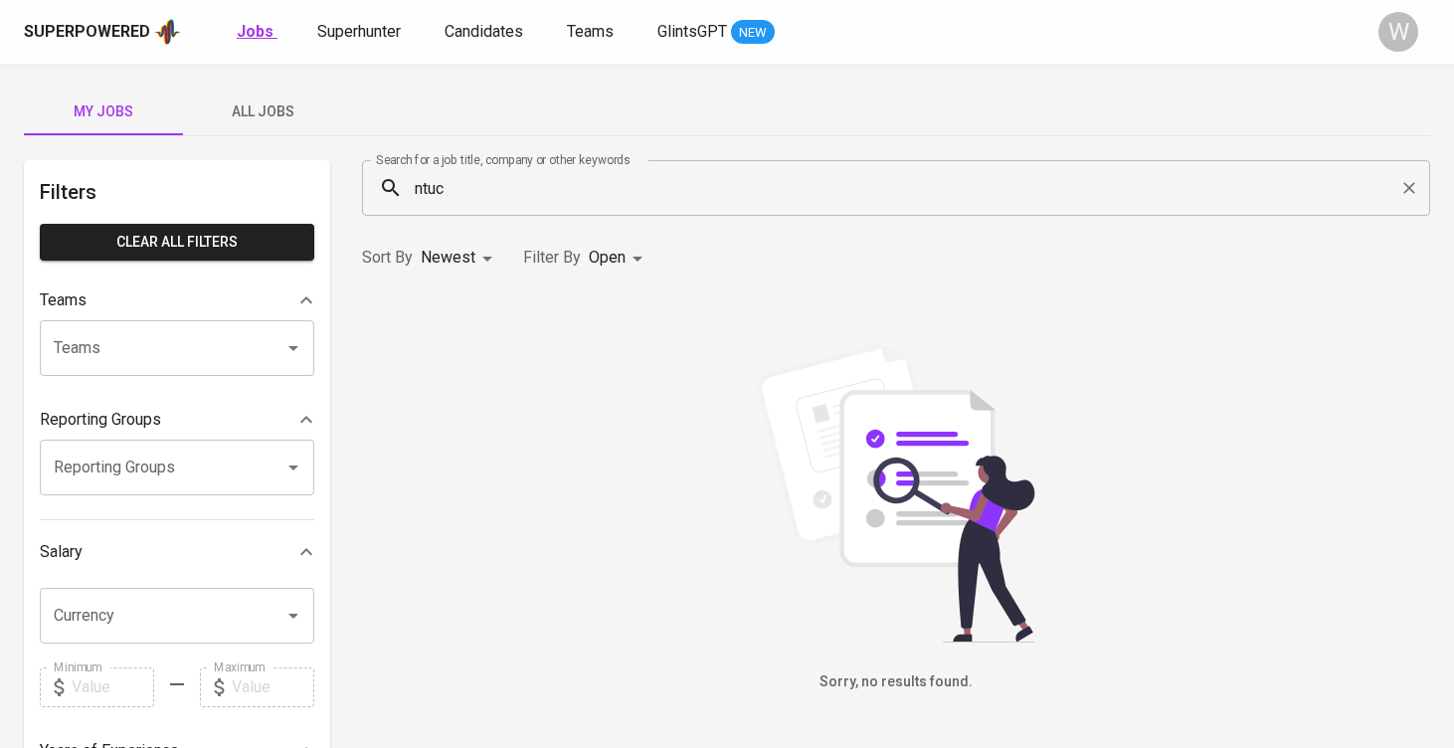
click at [242, 29] on b "Jobs" at bounding box center [255, 31] width 37 height 19
type input "OPEN"
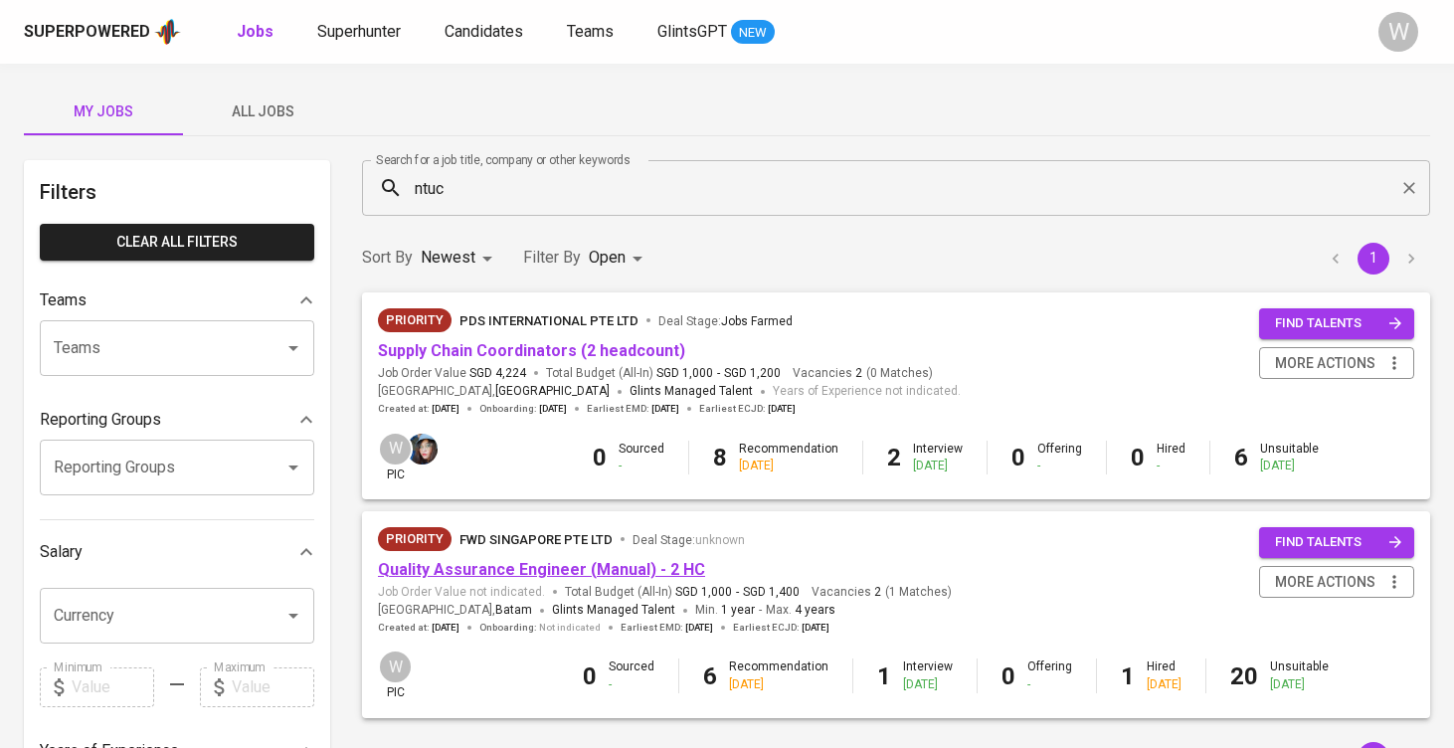
click at [510, 565] on link "Quality Assurance Engineer (Manual) - 2 HC" at bounding box center [541, 569] width 327 height 19
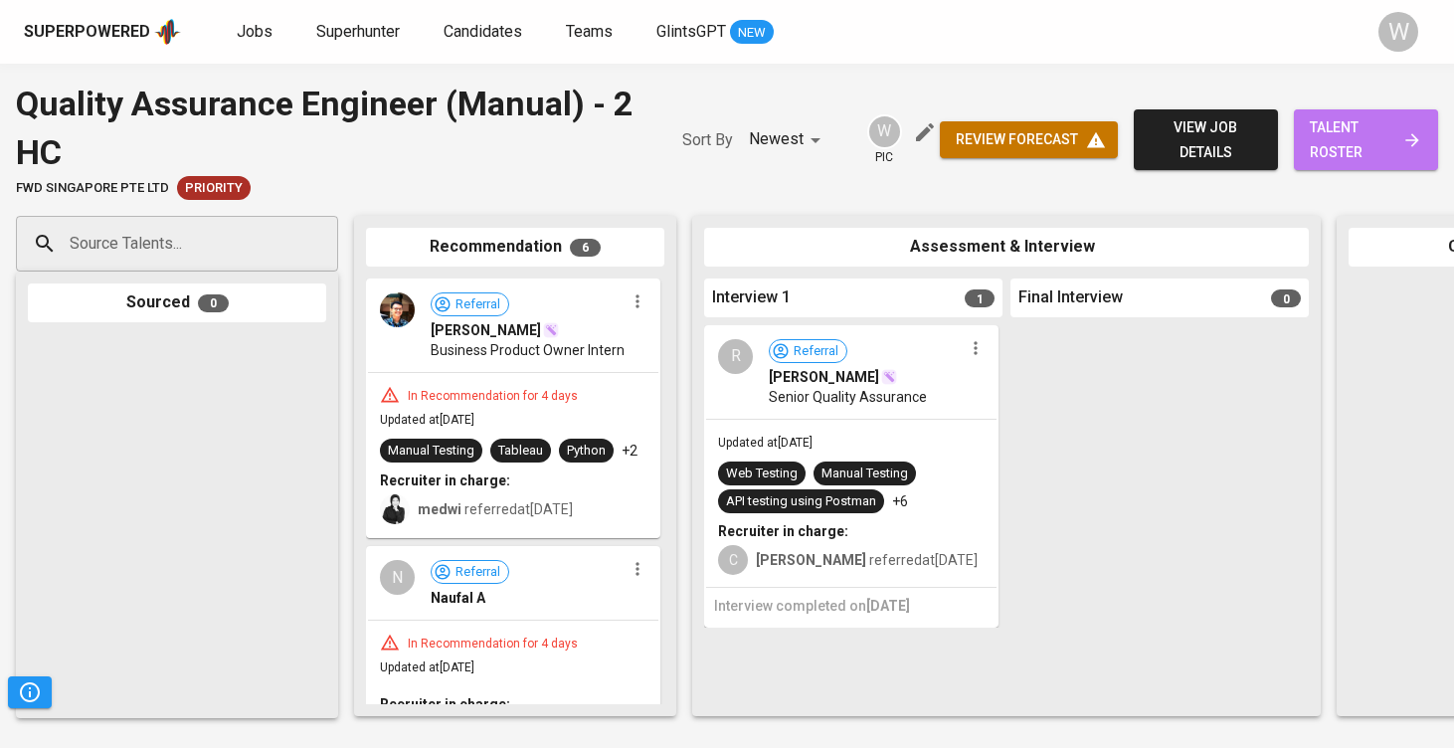
click at [1437, 162] on link "talent roster" at bounding box center [1366, 139] width 144 height 61
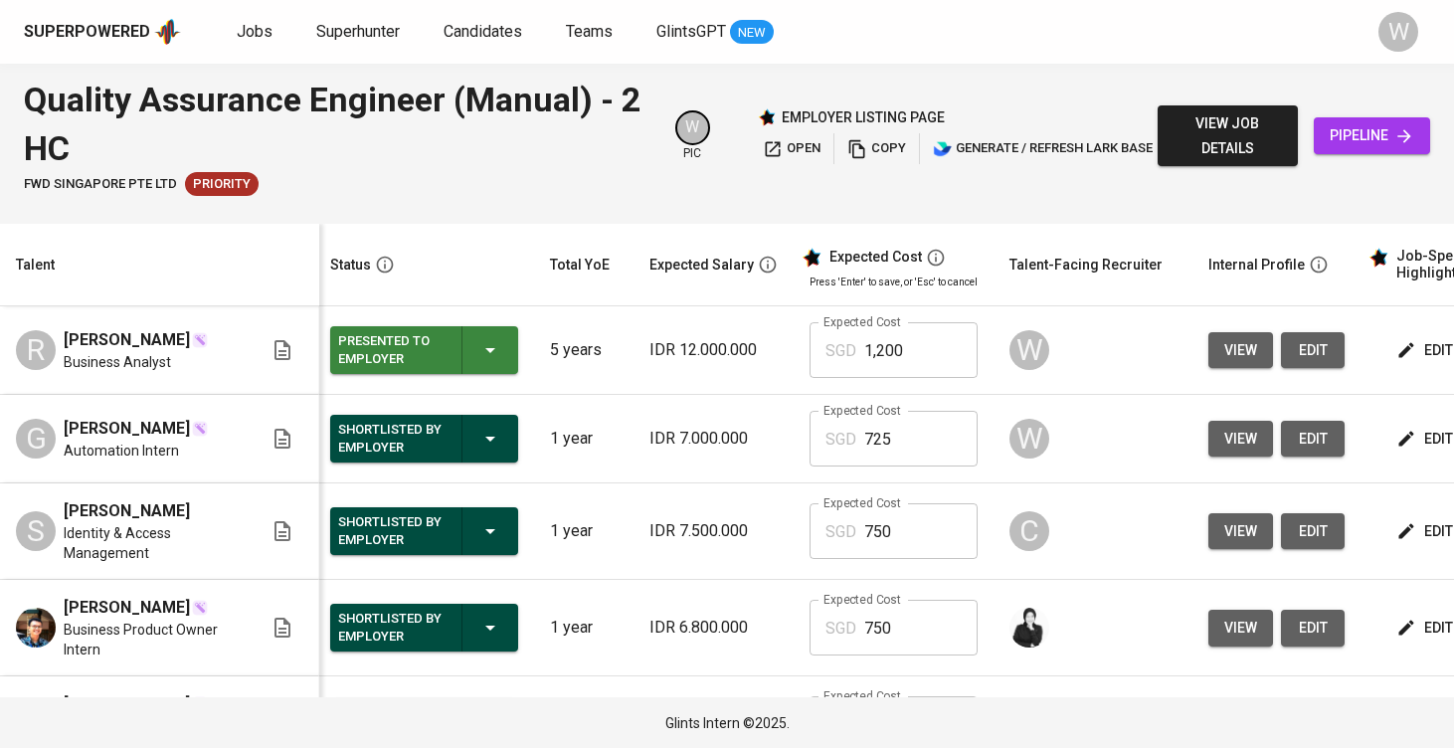
scroll to position [0, 5]
